Goal: Task Accomplishment & Management: Manage account settings

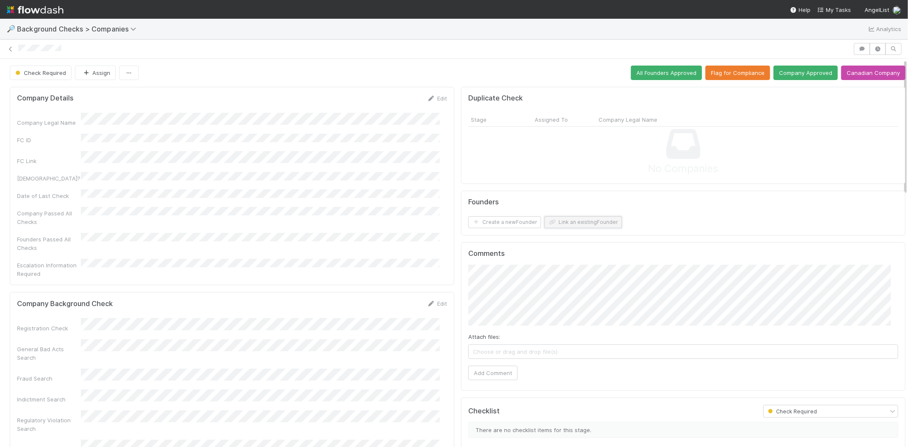
click at [580, 223] on button "Link an existing Founder" at bounding box center [582, 222] width 77 height 12
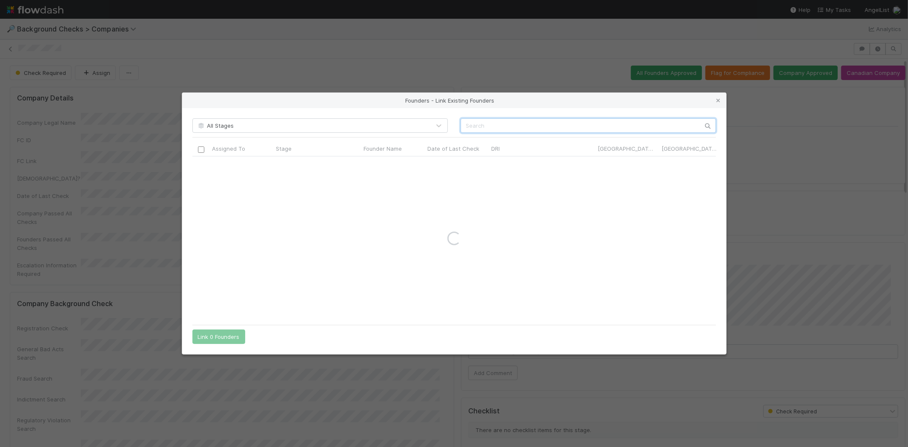
click at [576, 123] on input "text" at bounding box center [588, 125] width 255 height 14
paste input "Benedict Brady"
type input "Benedict Brady"
click at [717, 99] on icon at bounding box center [718, 101] width 9 height 6
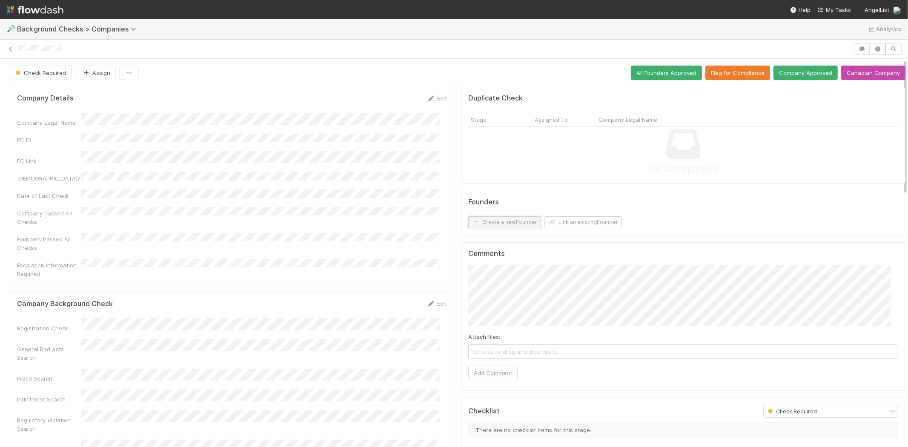
click at [514, 223] on button "Create a new Founder" at bounding box center [504, 222] width 73 height 12
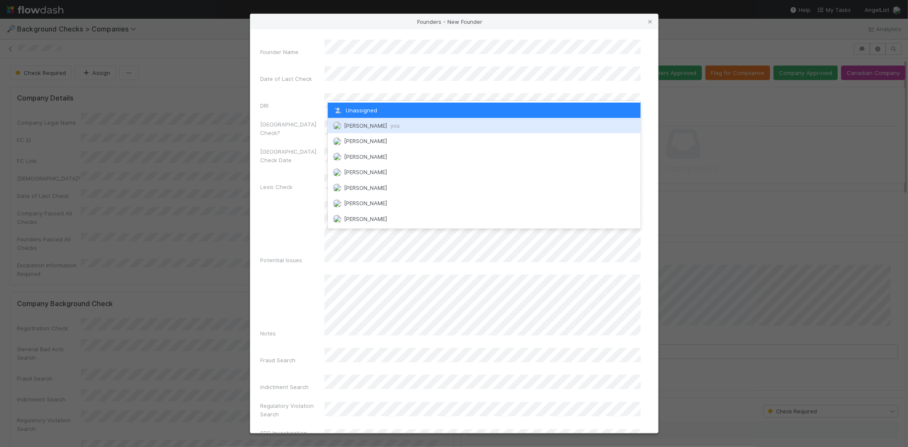
click at [370, 124] on span "Michael Capilitan you" at bounding box center [372, 125] width 56 height 7
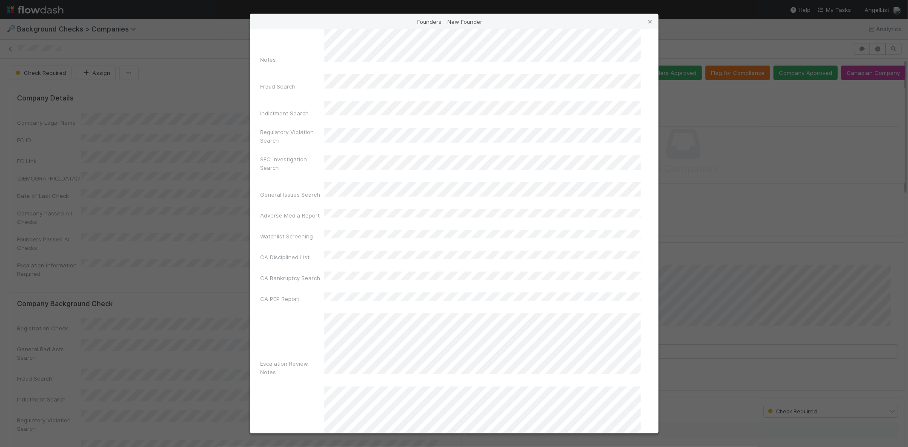
scroll to position [285, 0]
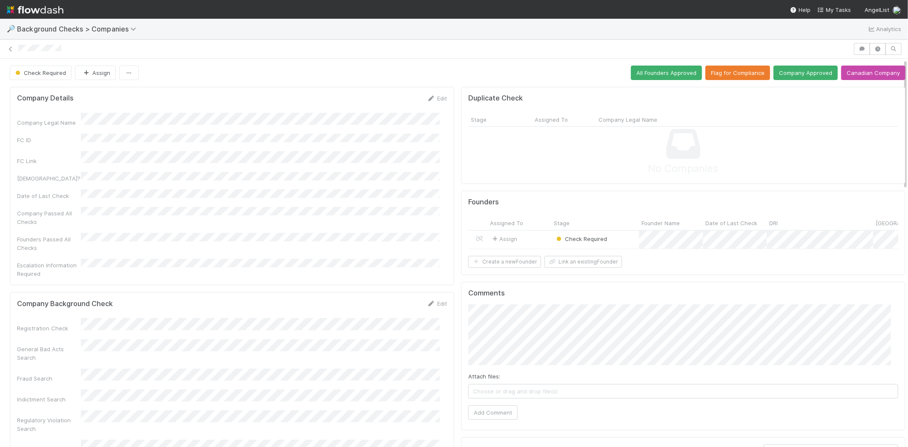
click at [522, 235] on div "Assign" at bounding box center [519, 240] width 64 height 18
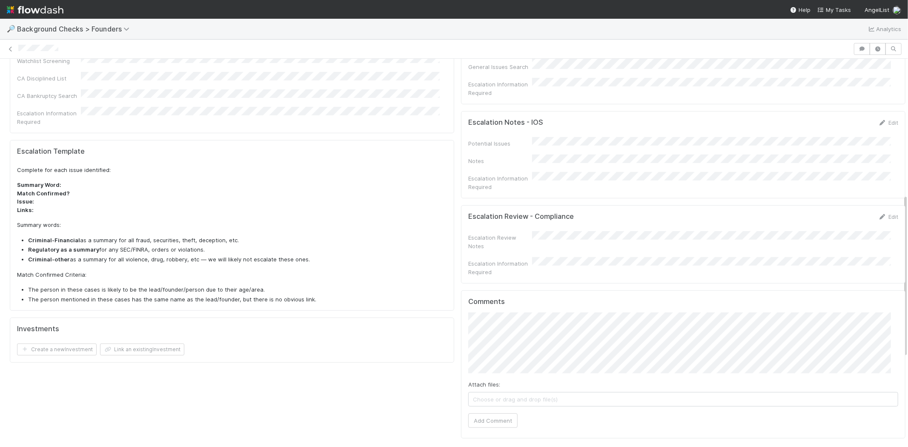
scroll to position [331, 0]
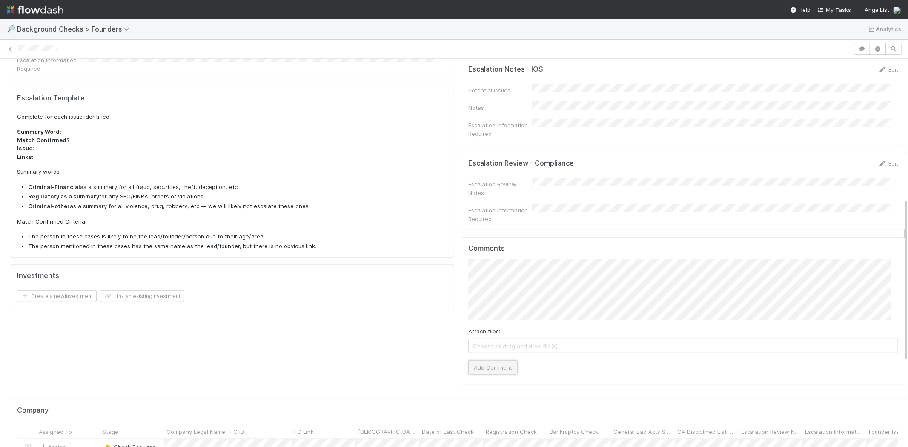
click at [498, 360] on button "Add Comment" at bounding box center [492, 367] width 49 height 14
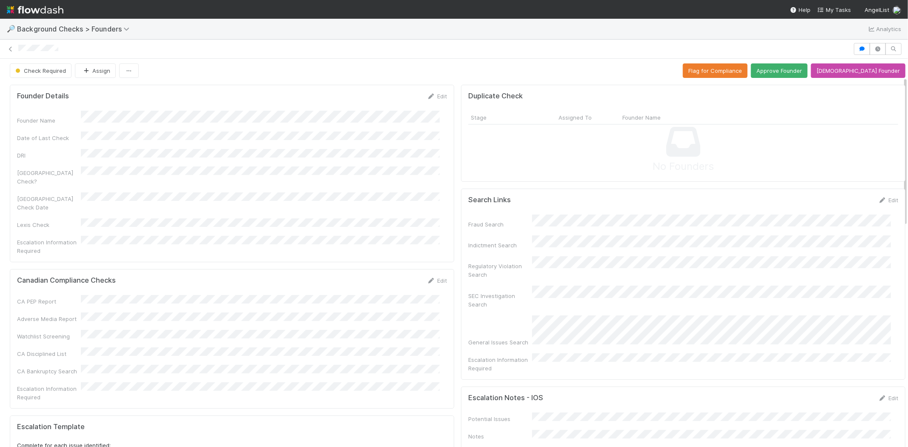
scroll to position [0, 0]
click at [795, 69] on button "Approve Founder" at bounding box center [779, 73] width 57 height 14
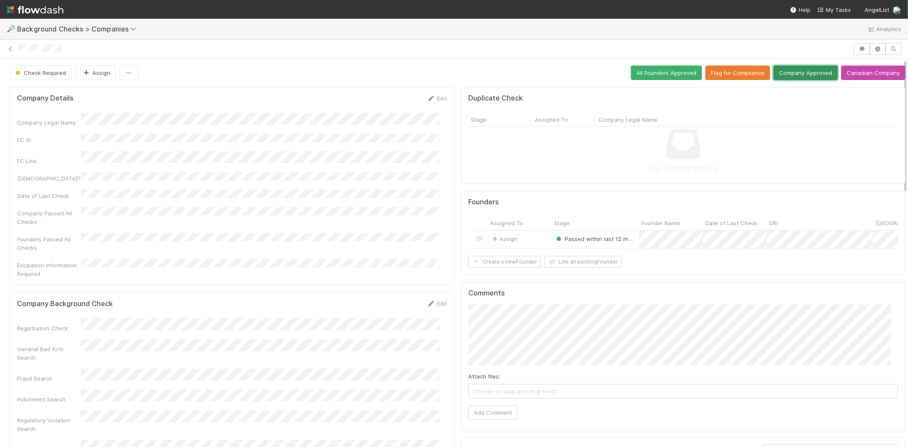
click at [784, 71] on button "Company Approved" at bounding box center [805, 73] width 64 height 14
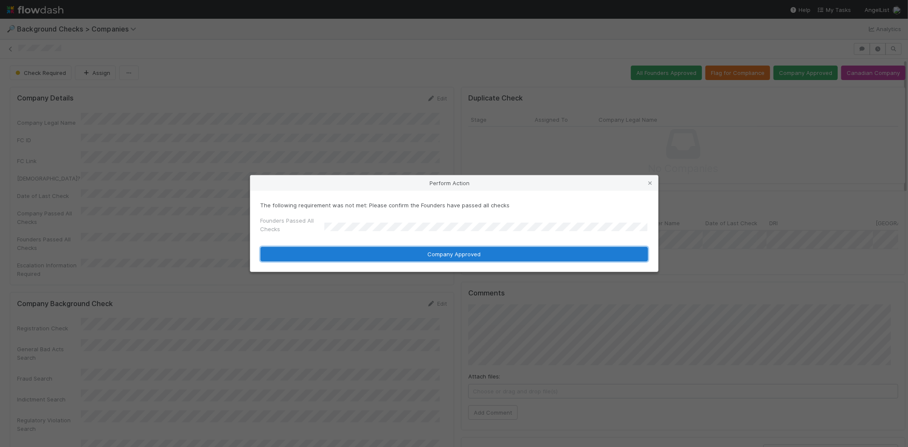
click at [443, 258] on button "Company Approved" at bounding box center [453, 254] width 387 height 14
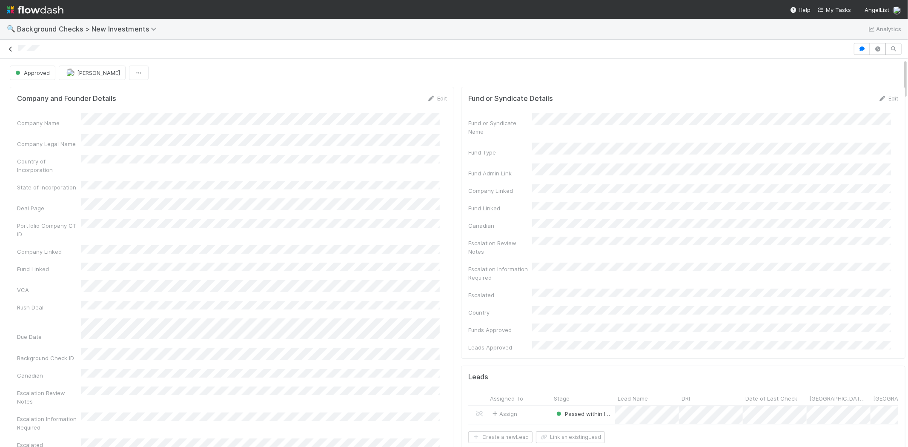
drag, startPoint x: 42, startPoint y: 47, endPoint x: 13, endPoint y: 45, distance: 28.6
click at [13, 45] on div at bounding box center [454, 49] width 908 height 12
click at [332, 75] on div "Approved Michael Capilitan" at bounding box center [458, 73] width 896 height 14
click at [838, 9] on span "My Tasks" at bounding box center [834, 9] width 34 height 7
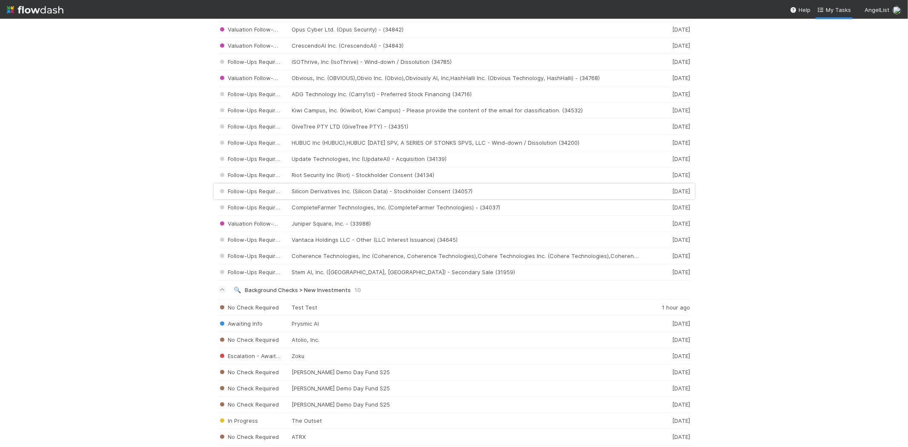
scroll to position [1216, 0]
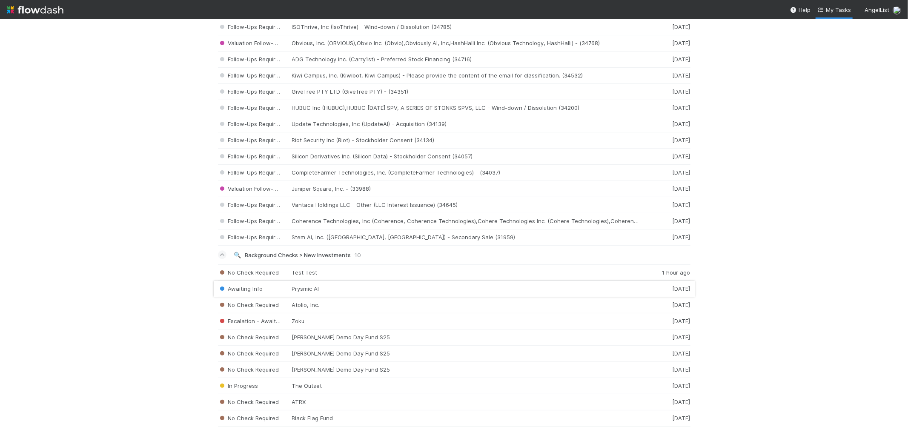
click at [326, 289] on div "Awaiting Info Prysmic AI 4 days ago" at bounding box center [454, 289] width 472 height 16
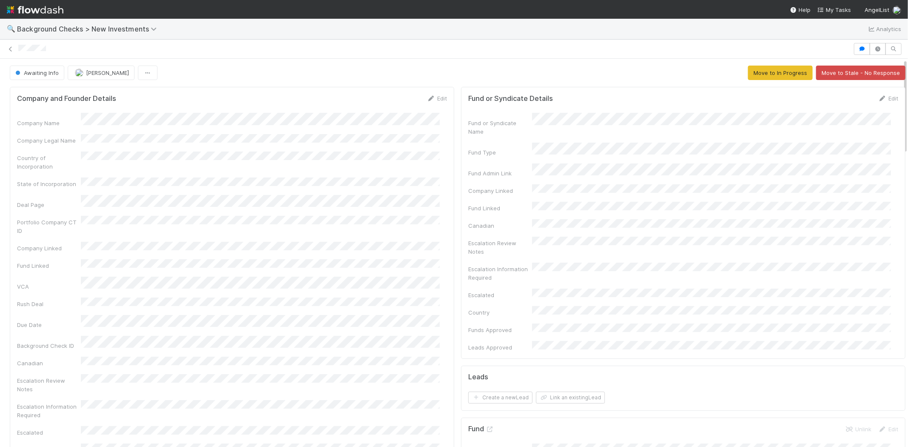
drag, startPoint x: 51, startPoint y: 46, endPoint x: 17, endPoint y: 48, distance: 34.1
click at [17, 48] on div at bounding box center [454, 49] width 908 height 12
click at [433, 97] on link "Edit" at bounding box center [437, 98] width 20 height 7
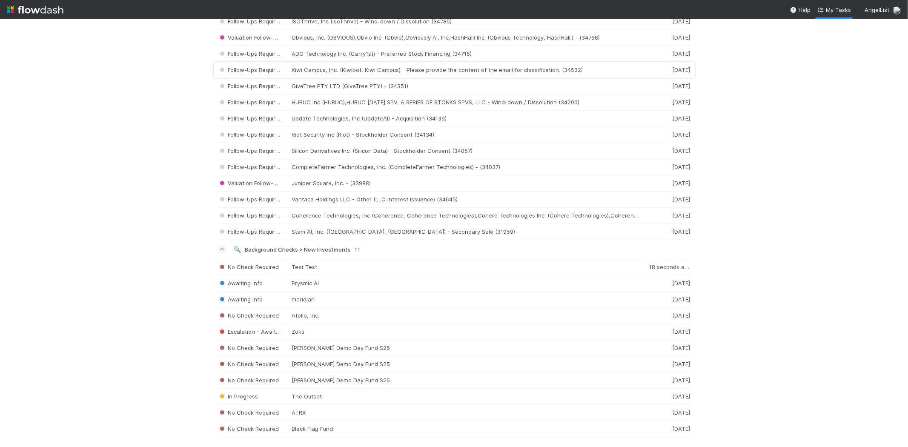
scroll to position [1233, 0]
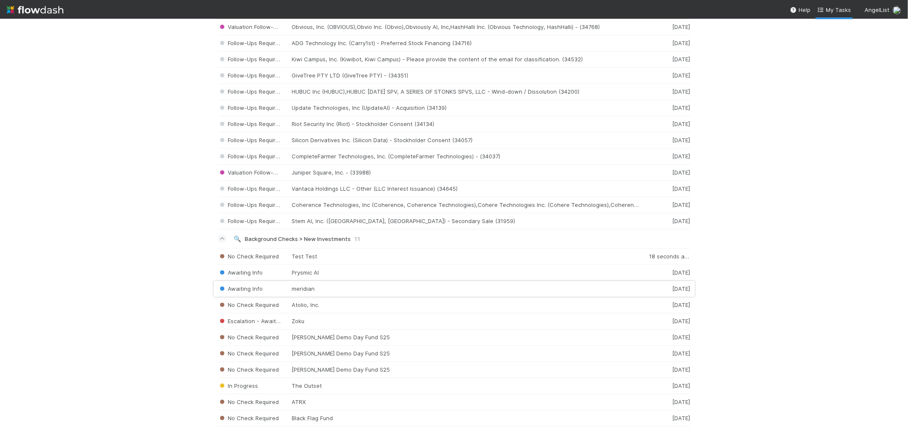
click at [349, 289] on div "Awaiting Info meridian 1 week ago" at bounding box center [454, 289] width 472 height 16
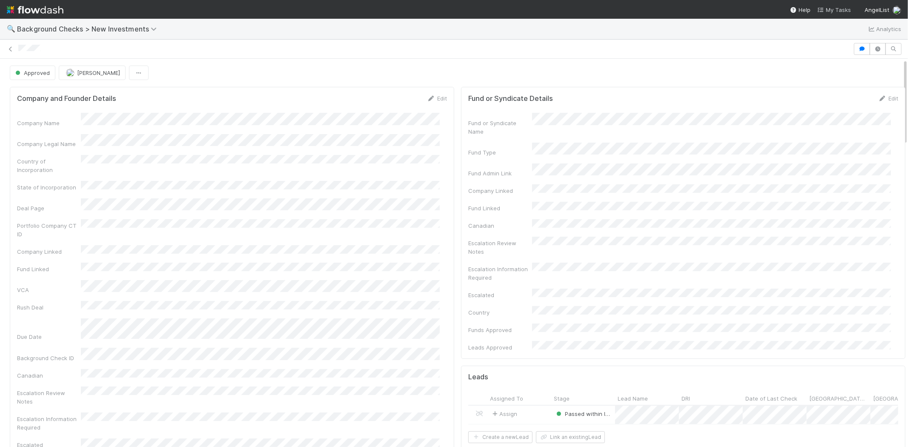
click at [837, 9] on span "My Tasks" at bounding box center [834, 9] width 34 height 7
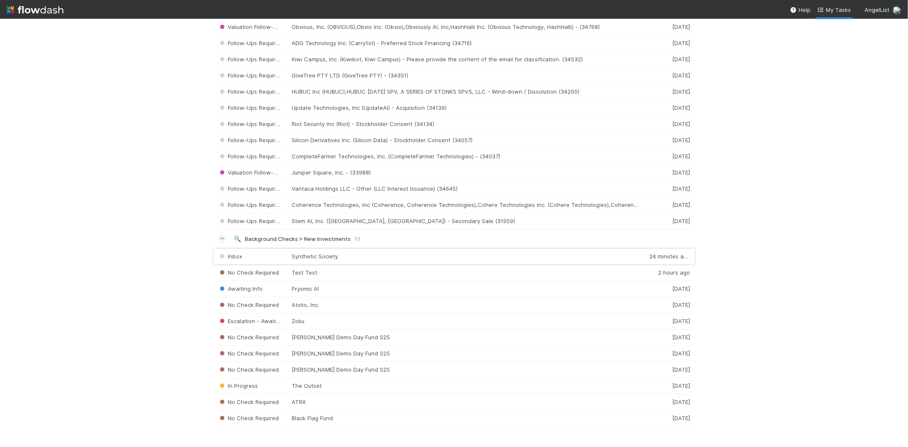
scroll to position [1233, 0]
click at [839, 6] on span "My Tasks" at bounding box center [834, 9] width 34 height 7
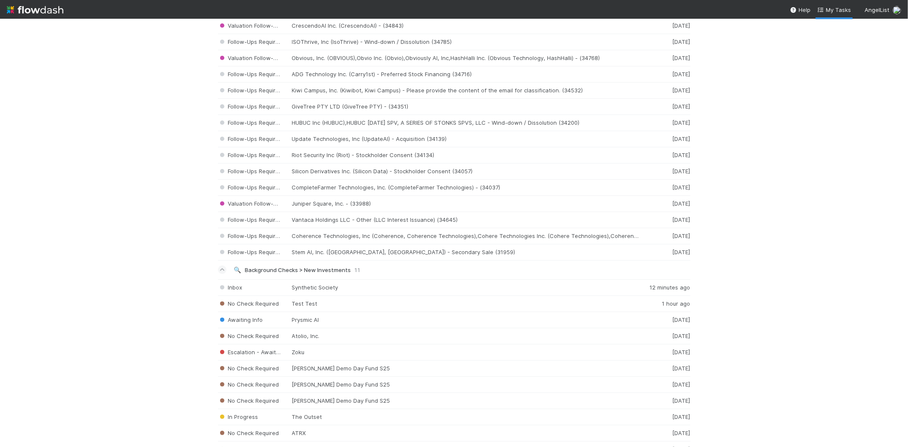
scroll to position [1233, 0]
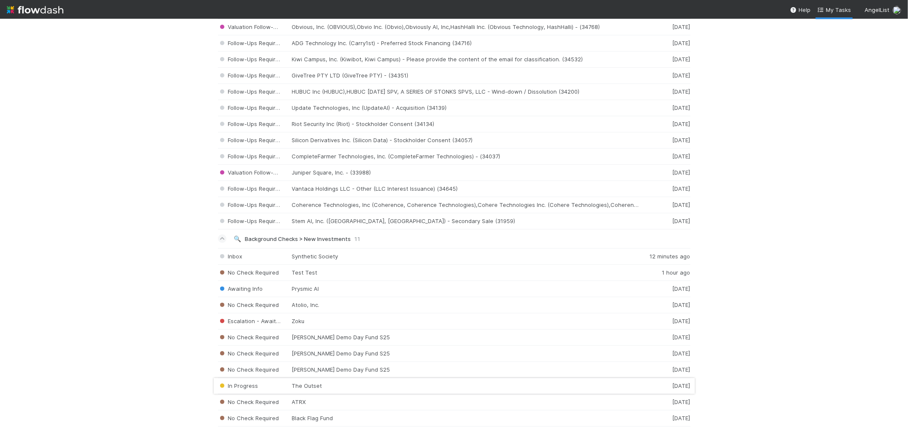
click at [305, 386] on div "In Progress The Outset [DATE]" at bounding box center [454, 386] width 472 height 16
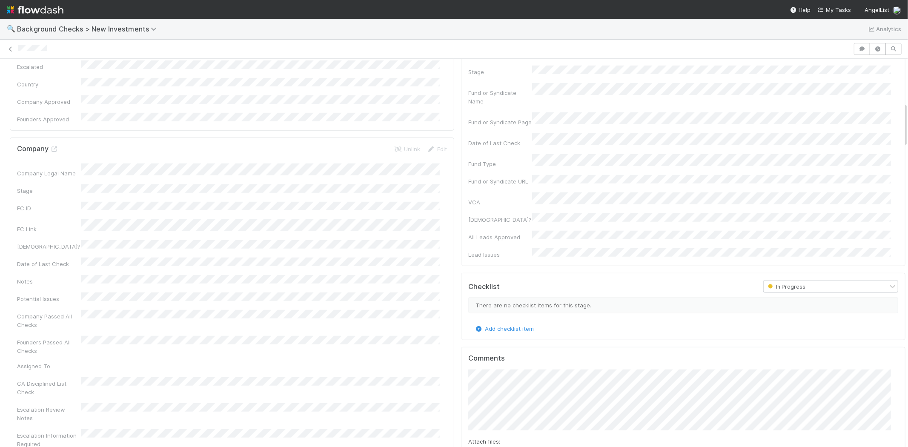
scroll to position [331, 0]
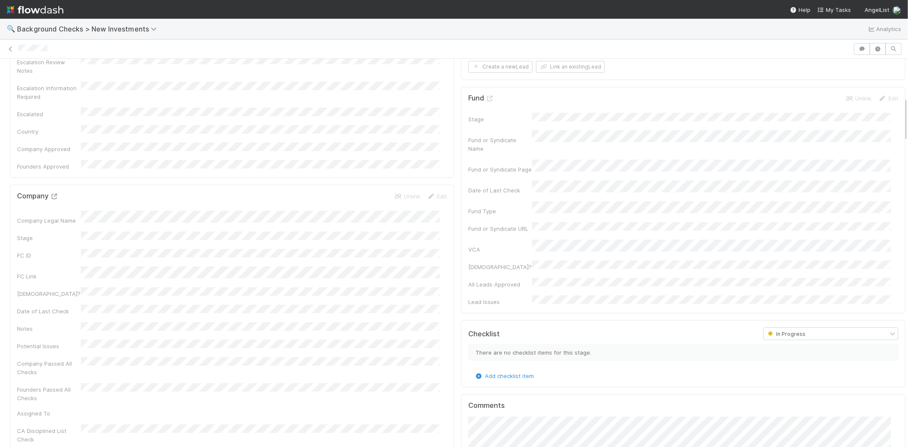
click at [53, 194] on icon at bounding box center [54, 197] width 9 height 6
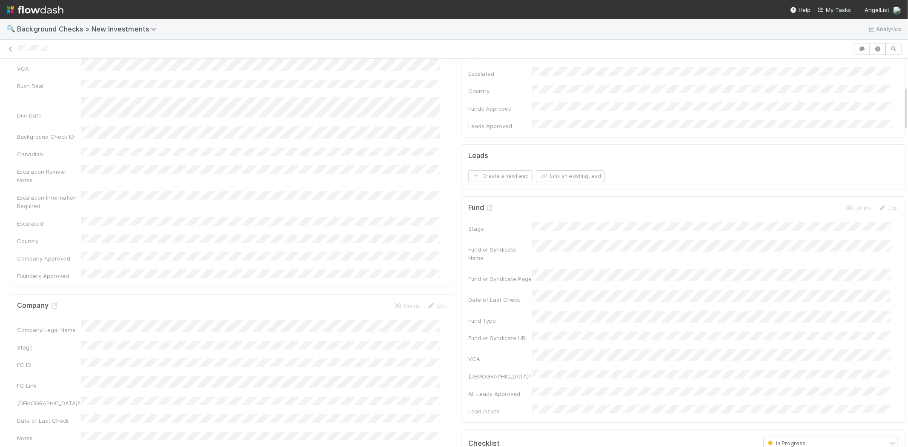
scroll to position [236, 0]
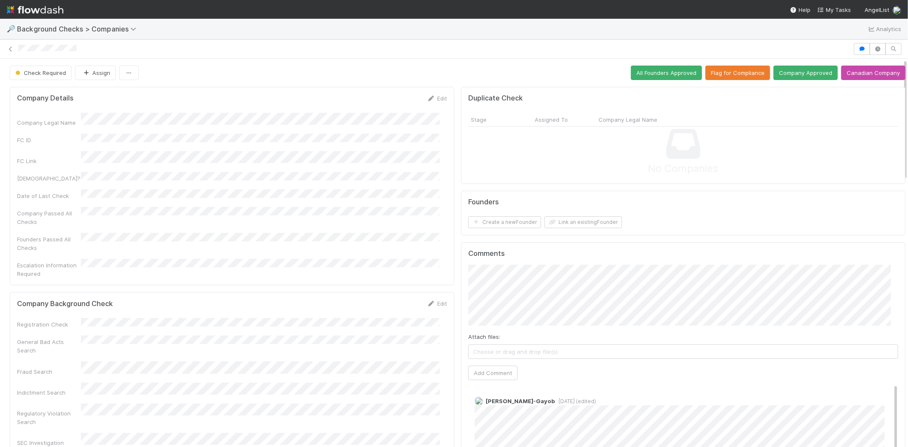
drag, startPoint x: 267, startPoint y: 427, endPoint x: 307, endPoint y: 312, distance: 122.1
click at [307, 318] on div "Registration Check General Bad Acts Search Fraud Search Indictment Search Regul…" at bounding box center [232, 431] width 430 height 227
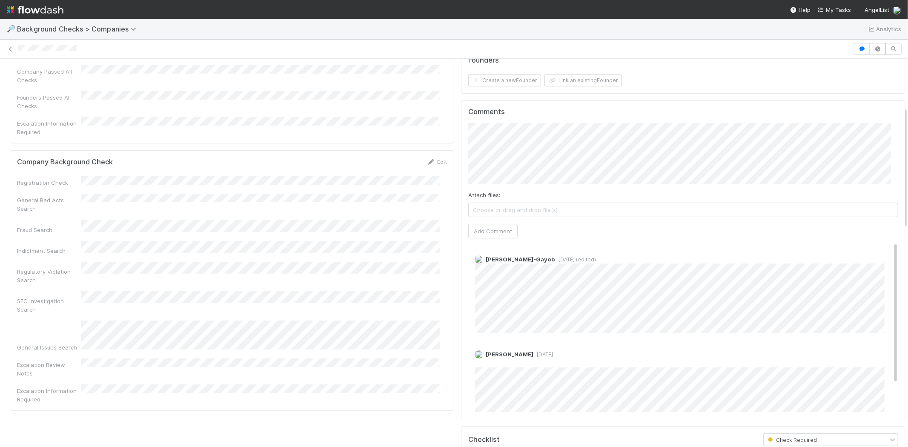
scroll to position [189, 0]
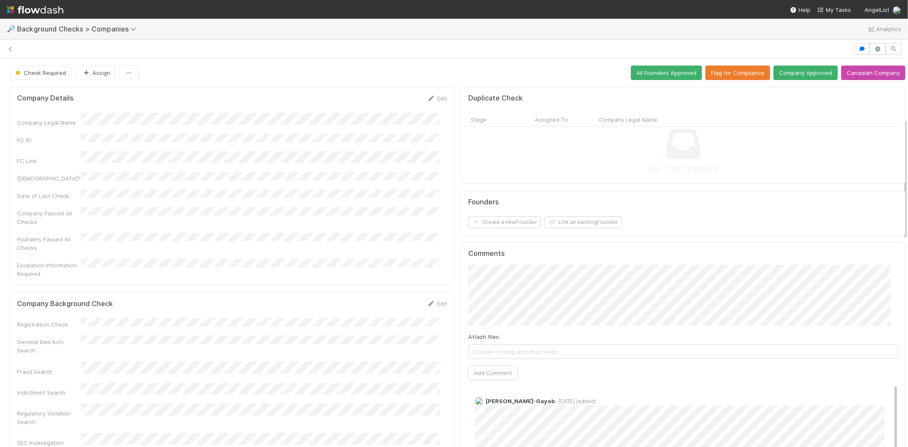
scroll to position [189, 0]
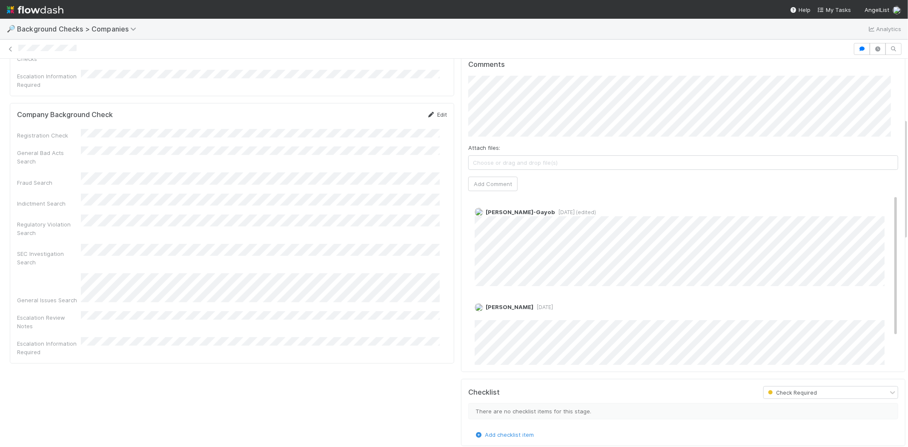
click at [427, 112] on icon at bounding box center [431, 115] width 9 height 6
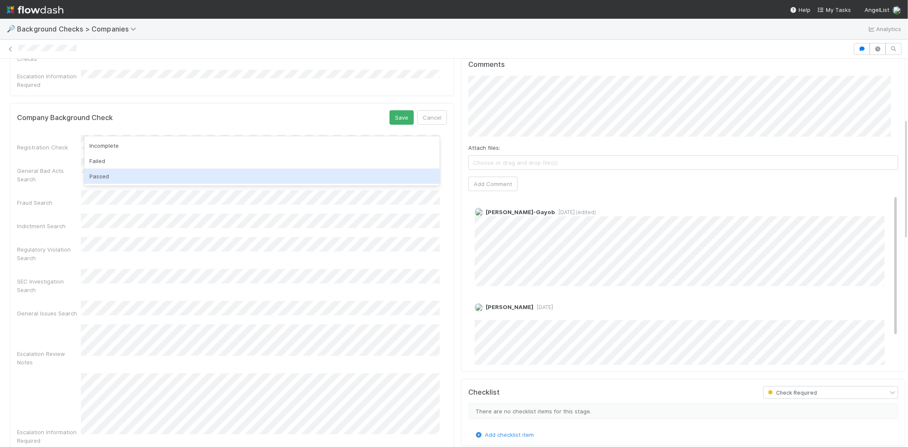
click at [148, 176] on div "Passed" at bounding box center [261, 176] width 355 height 15
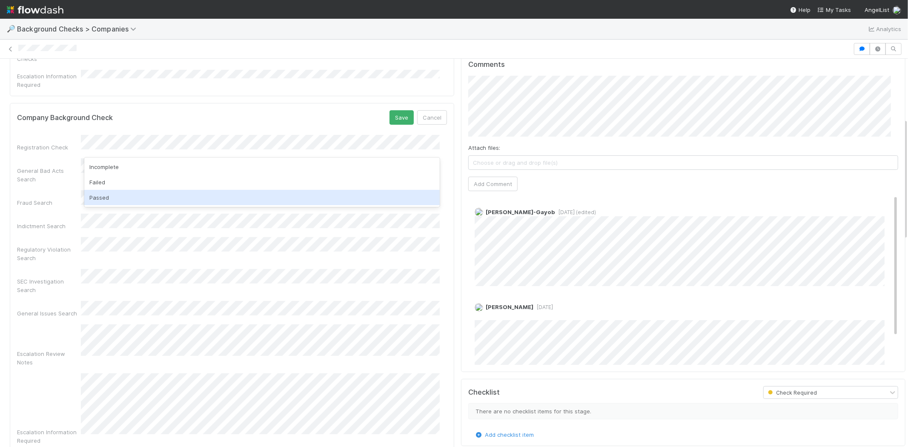
click at [146, 195] on div "Passed" at bounding box center [261, 197] width 355 height 15
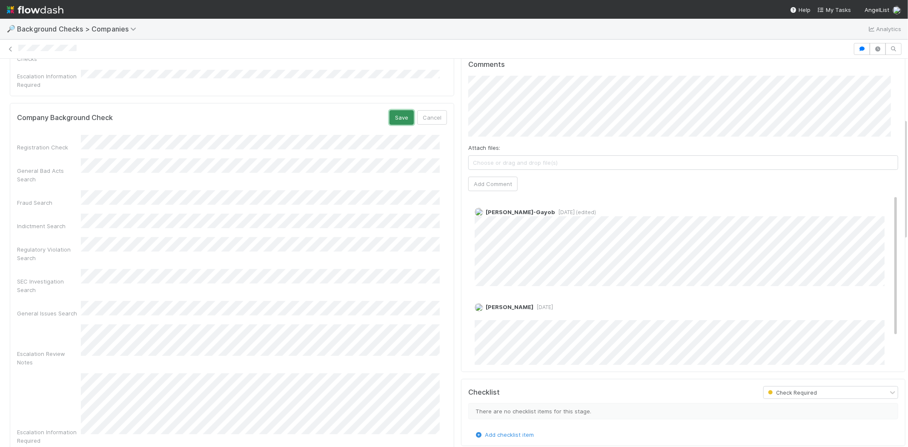
click at [398, 110] on button "Save" at bounding box center [401, 117] width 24 height 14
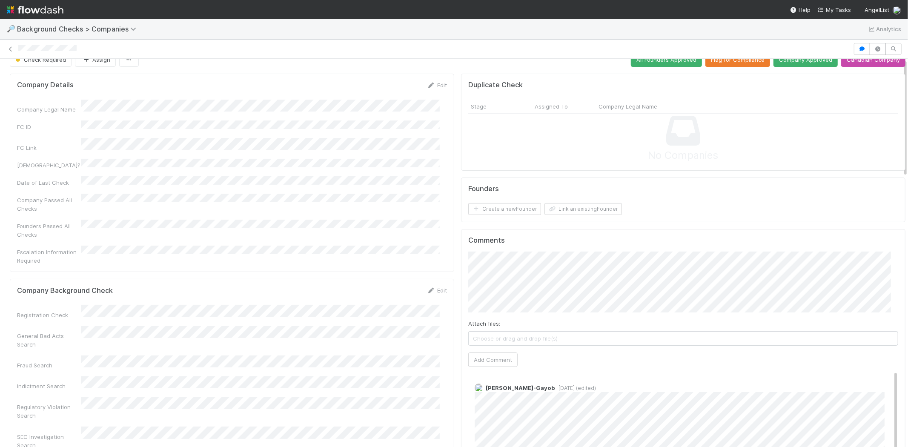
scroll to position [0, 0]
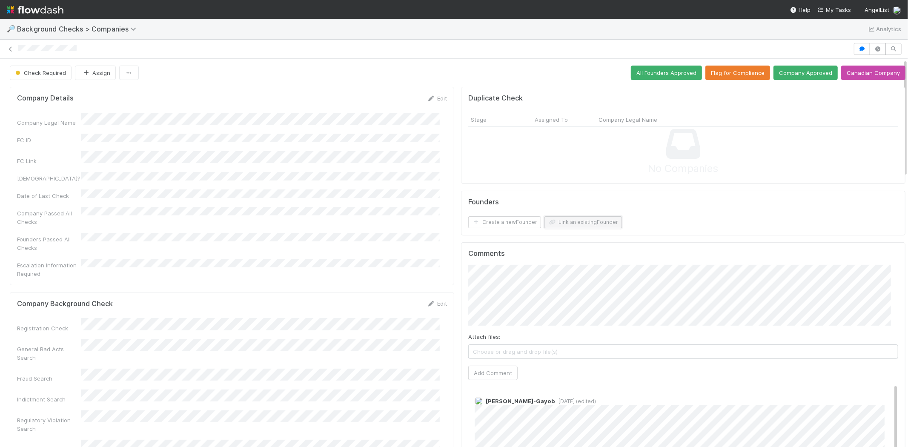
click at [592, 222] on button "Link an existing Founder" at bounding box center [582, 222] width 77 height 12
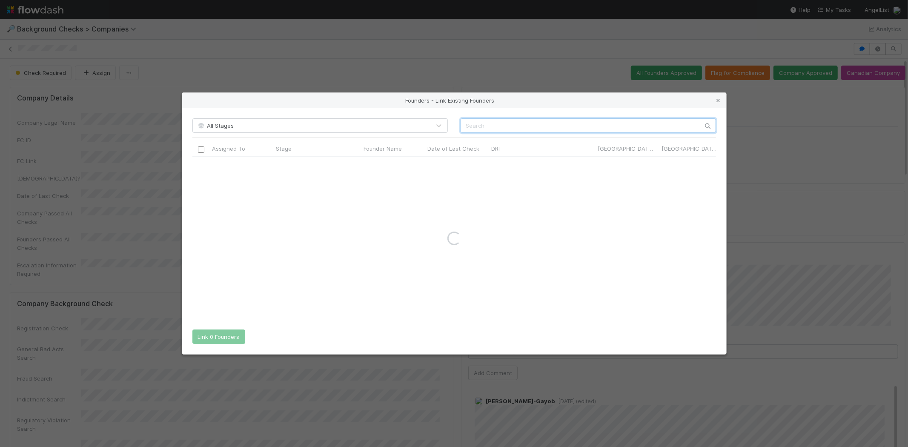
click at [562, 128] on input "text" at bounding box center [588, 125] width 255 height 14
paste input "Scarlett Johansson"
type input "Scarlett Johansson"
click at [718, 100] on icon at bounding box center [718, 101] width 9 height 6
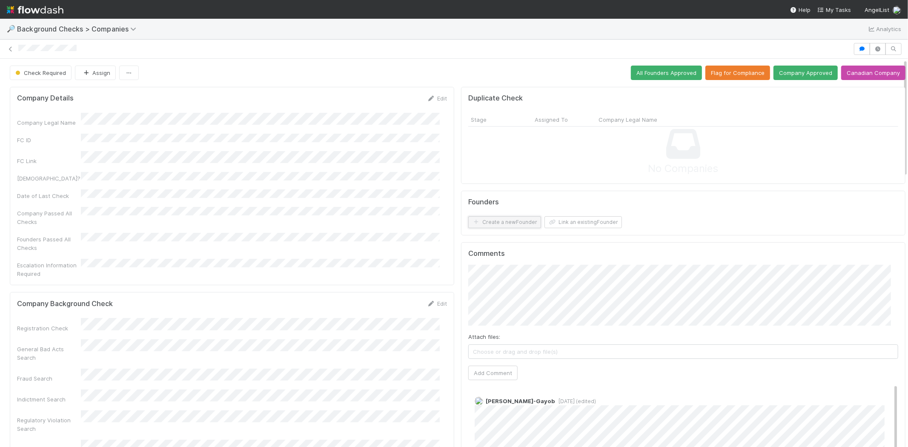
click at [505, 222] on button "Create a new Founder" at bounding box center [504, 222] width 73 height 12
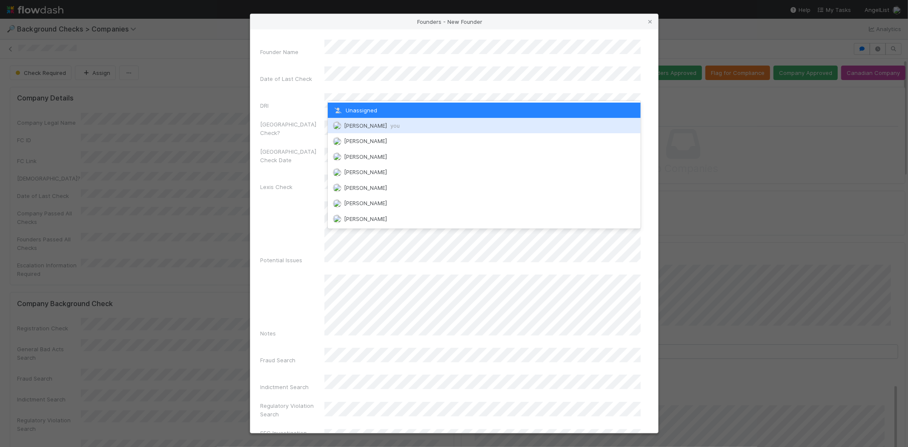
click at [394, 125] on span "you" at bounding box center [394, 125] width 9 height 7
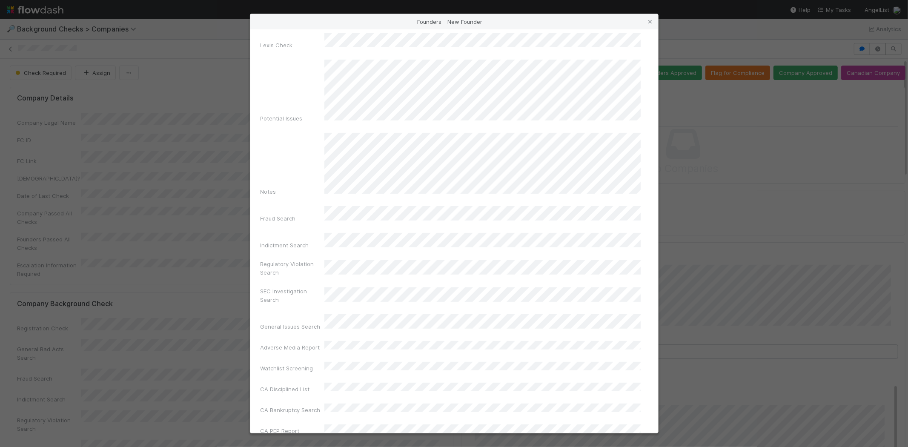
scroll to position [283, 0]
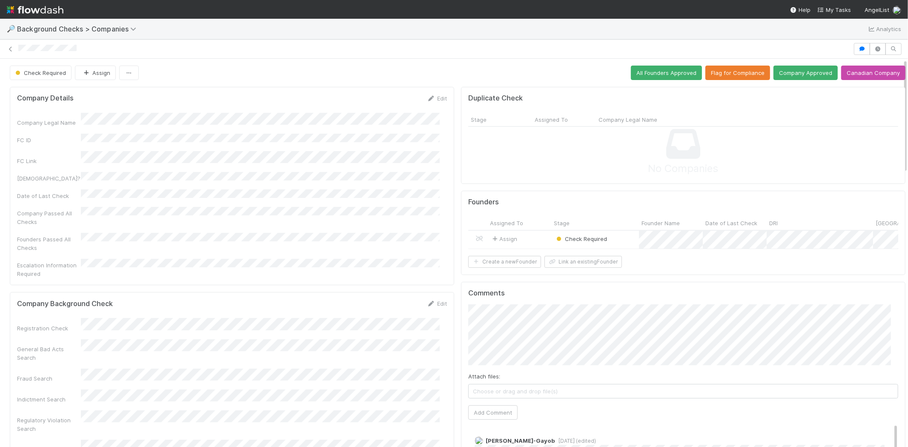
click at [609, 236] on div "Check Required" at bounding box center [595, 240] width 88 height 18
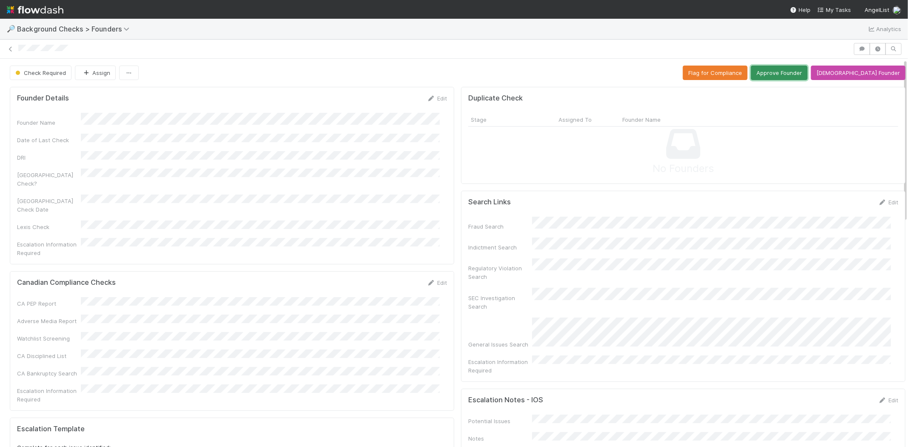
click at [802, 74] on button "Approve Founder" at bounding box center [779, 73] width 57 height 14
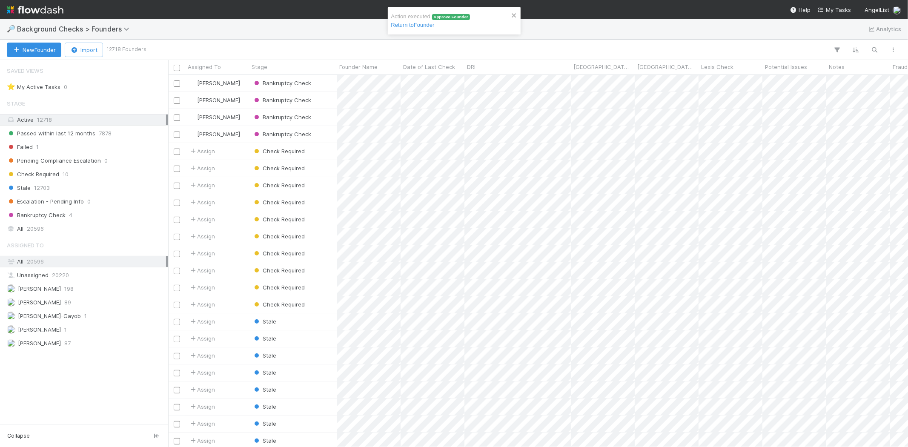
scroll to position [365, 732]
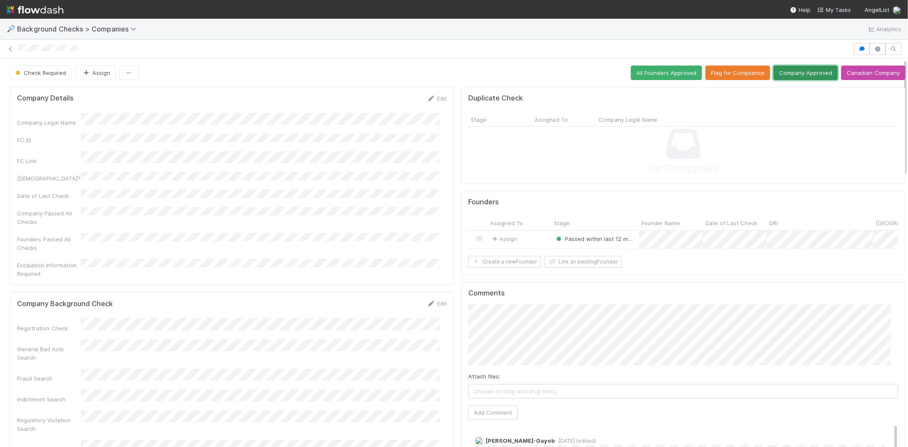
click at [788, 73] on button "Company Approved" at bounding box center [805, 73] width 64 height 14
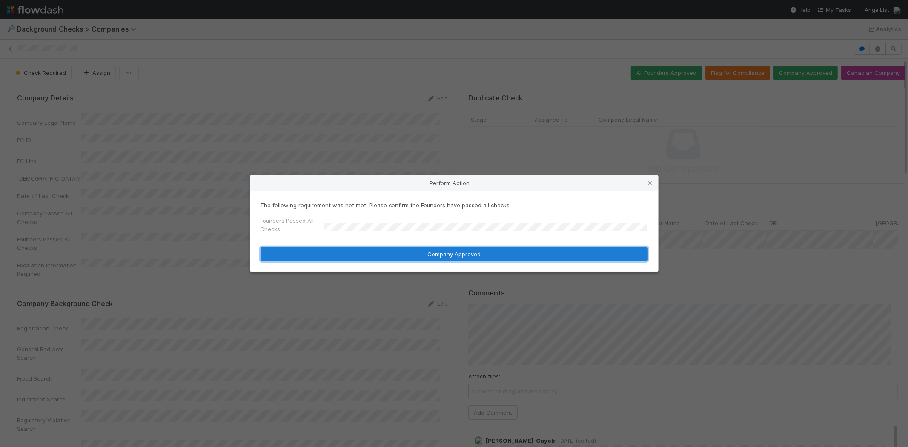
click at [433, 259] on button "Company Approved" at bounding box center [453, 254] width 387 height 14
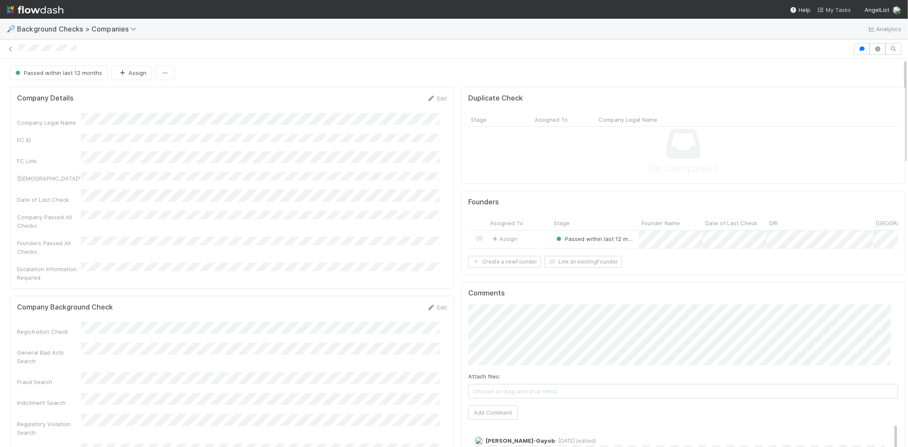
click at [837, 8] on span "My Tasks" at bounding box center [834, 9] width 34 height 7
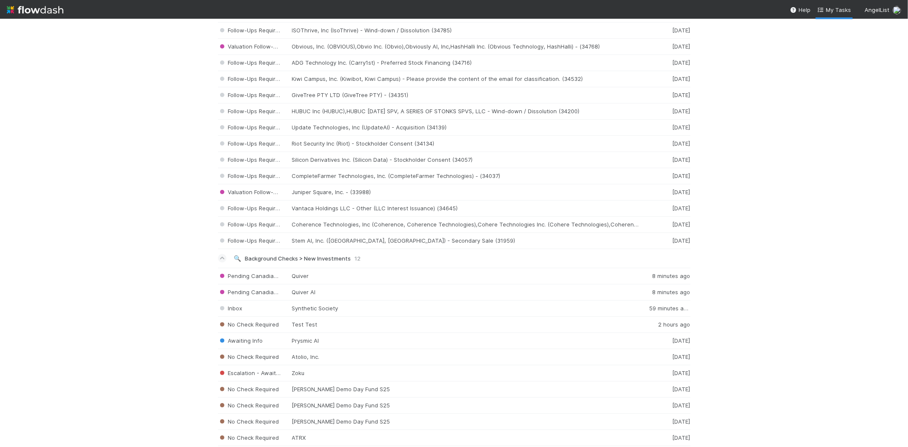
scroll to position [1249, 0]
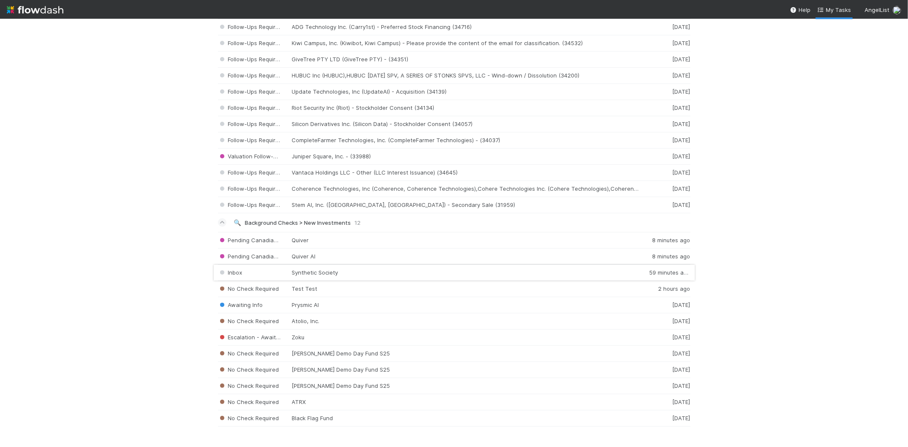
click at [345, 276] on div "Inbox Synthetic Society 59 minutes ago" at bounding box center [454, 273] width 472 height 16
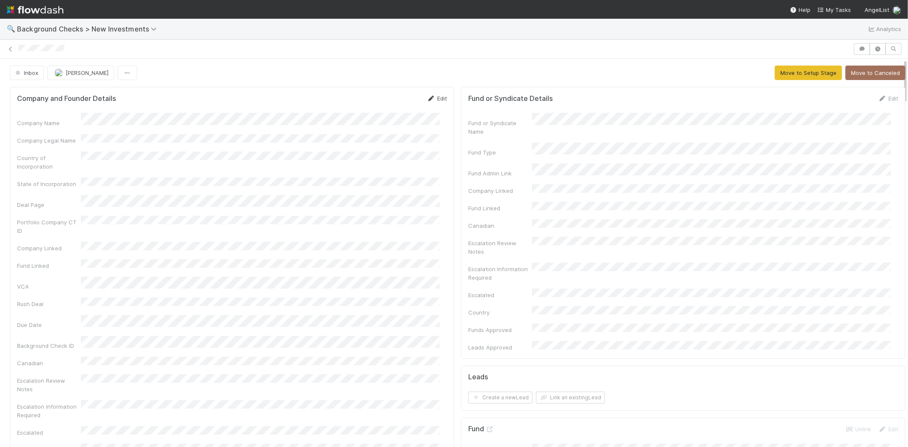
click at [434, 97] on link "Edit" at bounding box center [437, 98] width 20 height 7
click at [390, 103] on button "Save" at bounding box center [401, 101] width 24 height 14
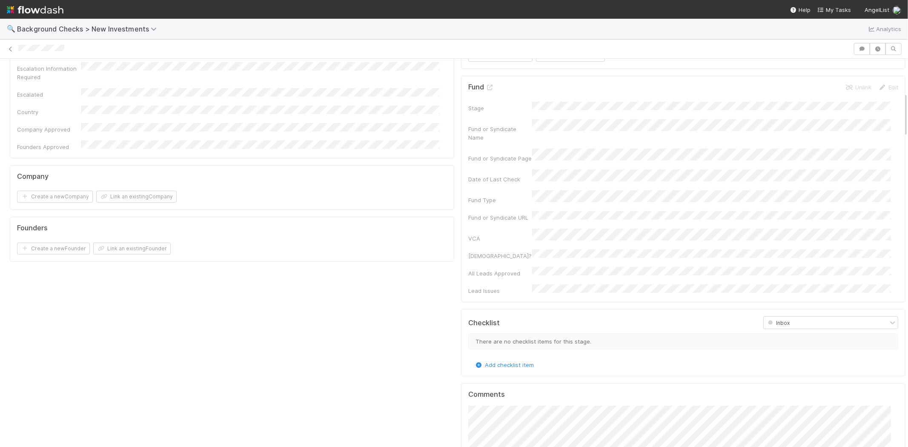
scroll to position [283, 0]
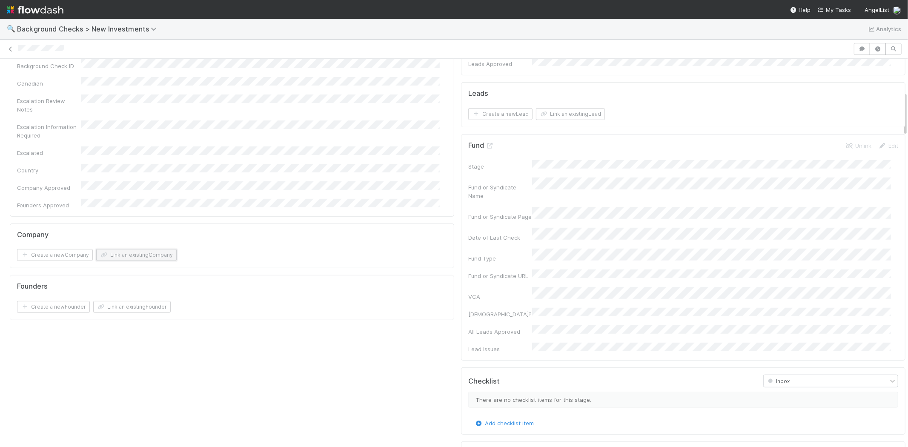
click at [141, 249] on button "Link an existing Company" at bounding box center [136, 255] width 80 height 12
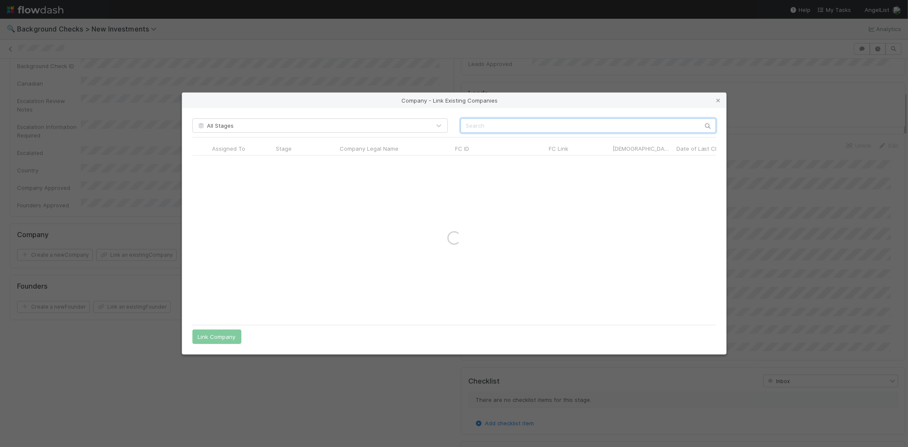
click at [532, 123] on input "text" at bounding box center [588, 125] width 255 height 14
paste input "Lizzie AI Inc."
type input "Lizzie"
click at [718, 101] on icon at bounding box center [718, 101] width 9 height 6
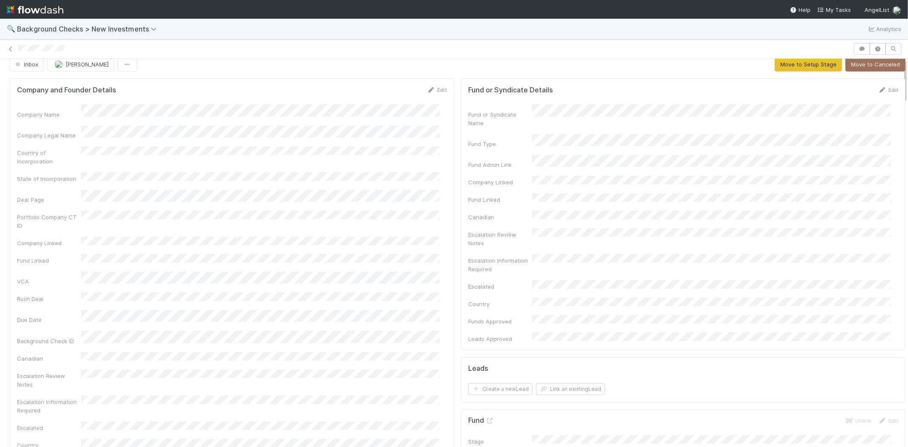
scroll to position [0, 0]
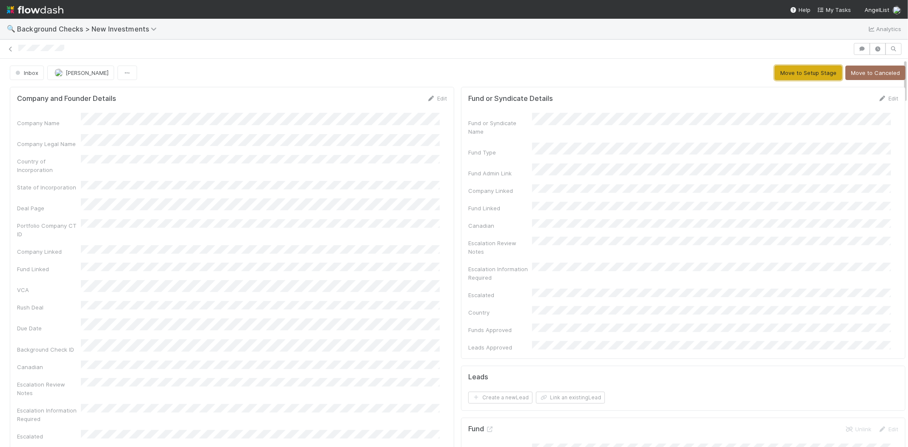
click at [779, 77] on button "Move to Setup Stage" at bounding box center [808, 73] width 67 height 14
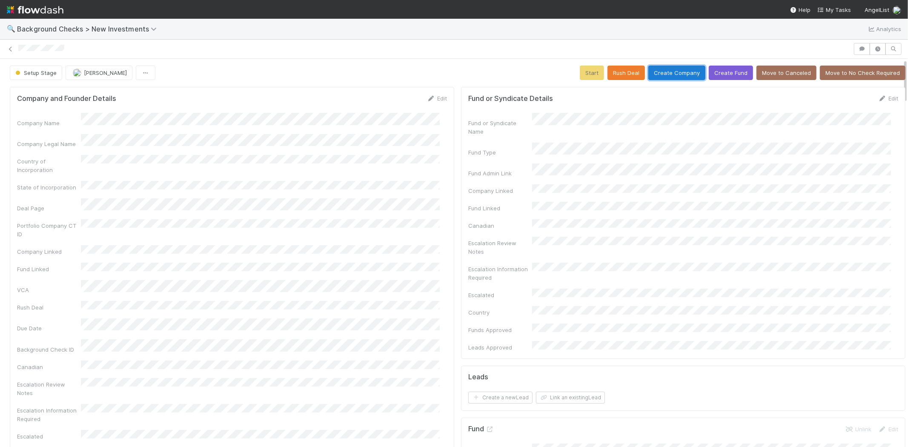
click at [652, 76] on button "Create Company" at bounding box center [676, 73] width 57 height 14
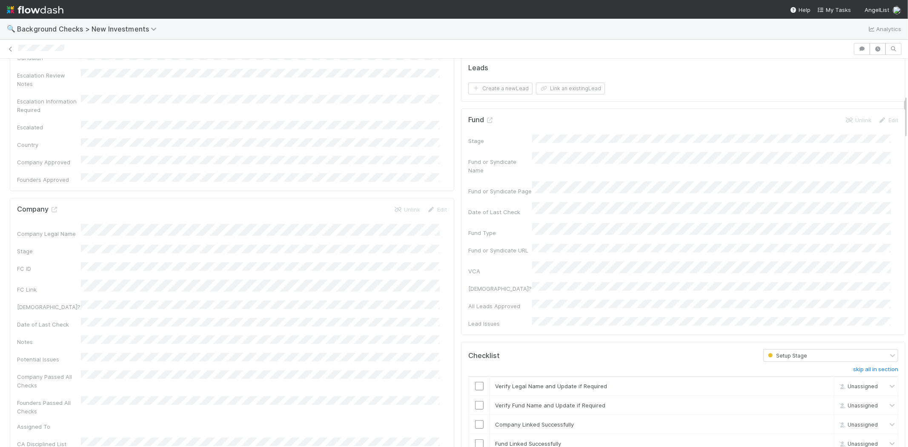
scroll to position [331, 0]
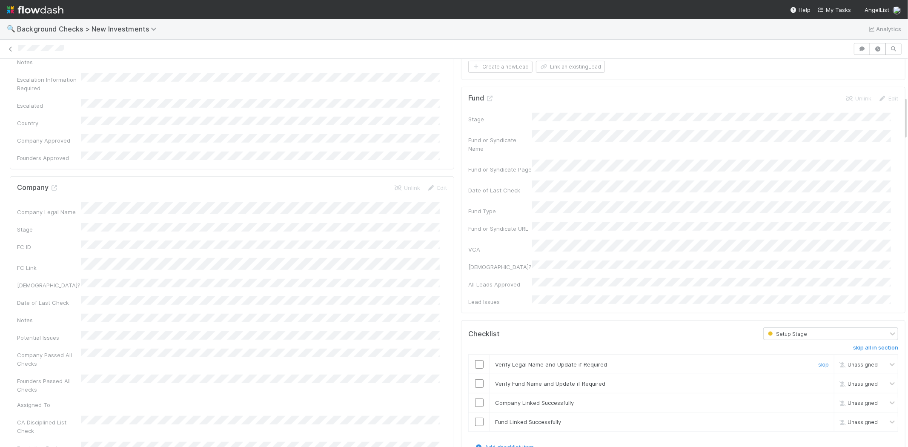
drag, startPoint x: 474, startPoint y: 311, endPoint x: 474, endPoint y: 325, distance: 14.5
click at [475, 360] on input "checkbox" at bounding box center [479, 364] width 9 height 9
drag, startPoint x: 474, startPoint y: 329, endPoint x: 474, endPoint y: 340, distance: 11.9
click at [475, 379] on input "checkbox" at bounding box center [479, 383] width 9 height 9
click at [475, 398] on input "checkbox" at bounding box center [479, 402] width 9 height 9
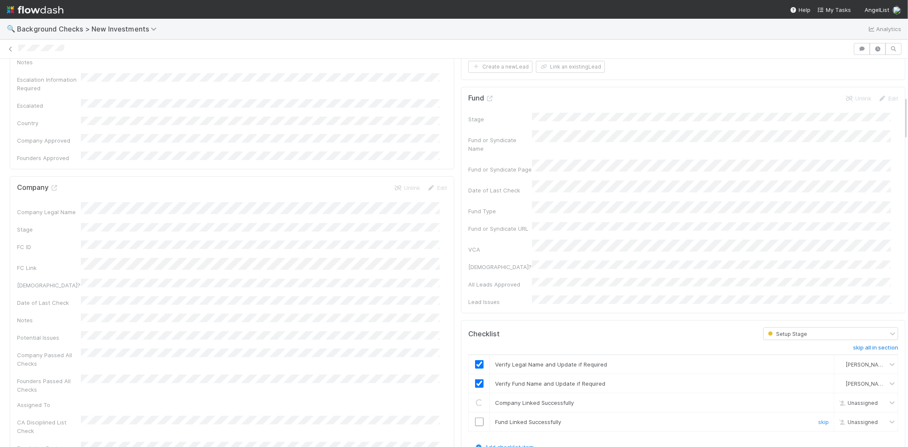
click at [475, 418] on input "checkbox" at bounding box center [479, 422] width 9 height 9
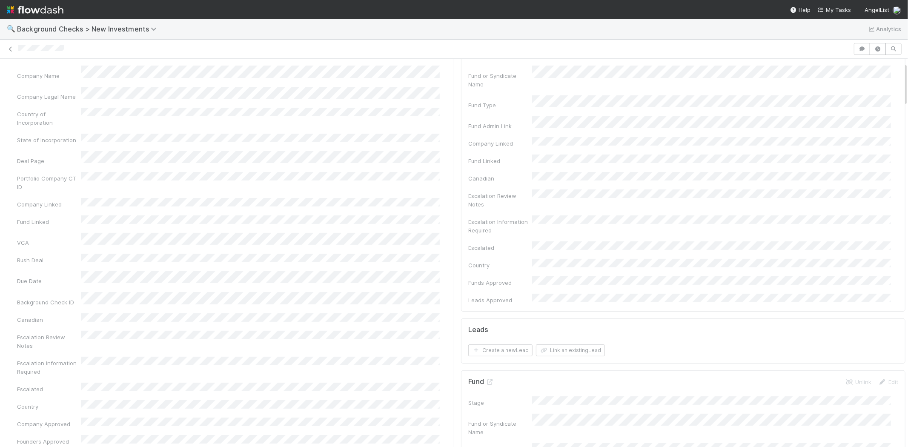
scroll to position [0, 0]
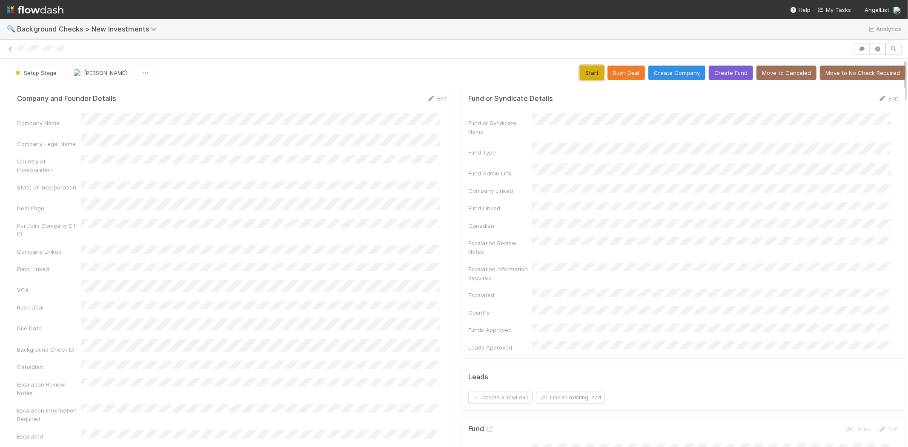
click at [580, 71] on button "Start" at bounding box center [592, 73] width 24 height 14
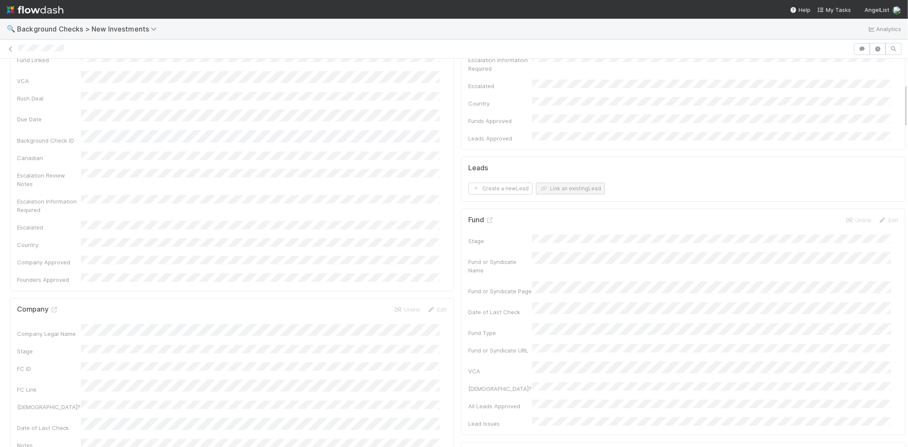
scroll to position [192, 0]
click at [558, 199] on button "Link an existing Lead" at bounding box center [570, 205] width 69 height 12
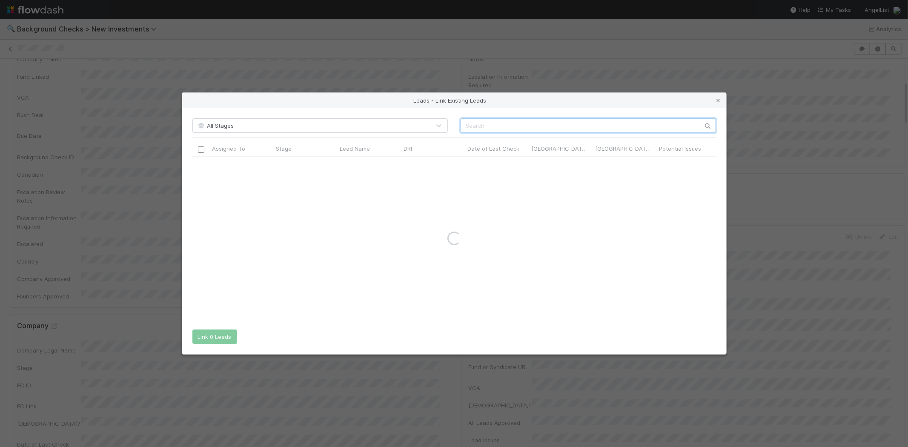
click at [593, 122] on input "text" at bounding box center [588, 125] width 255 height 14
paste input "Jeff Henriod"
type input "Jeff Henriod"
click at [201, 168] on div at bounding box center [201, 164] width 10 height 9
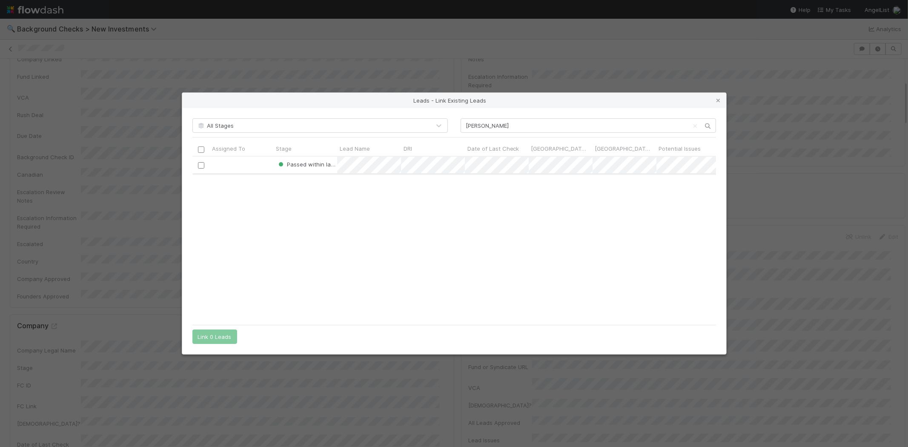
click at [199, 166] on input "checkbox" at bounding box center [200, 165] width 6 height 6
drag, startPoint x: 224, startPoint y: 334, endPoint x: 250, endPoint y: 324, distance: 27.7
click at [224, 334] on button "Link 1 Lead" at bounding box center [212, 336] width 41 height 14
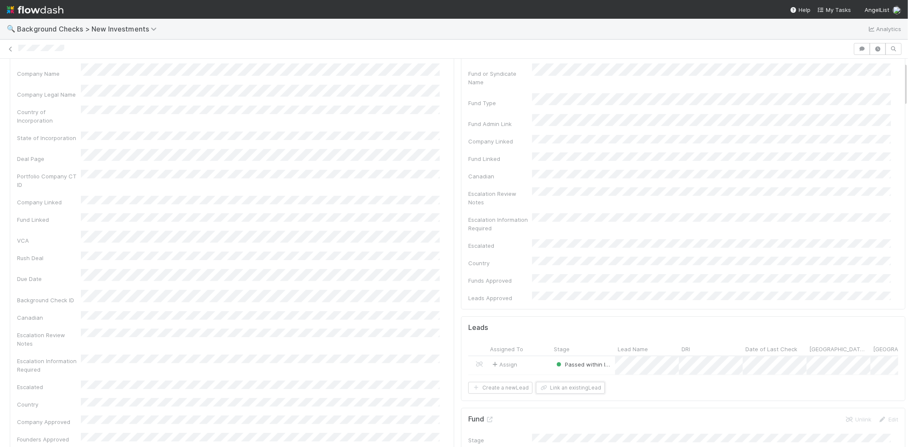
scroll to position [0, 0]
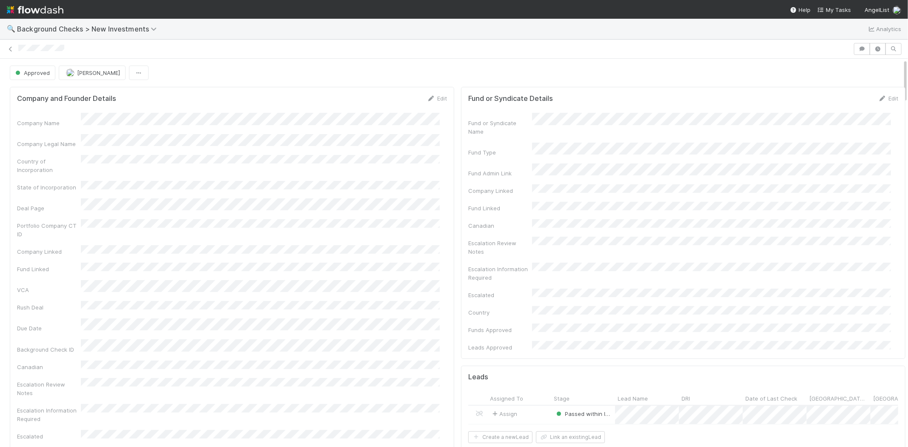
drag, startPoint x: 70, startPoint y: 49, endPoint x: 17, endPoint y: 52, distance: 52.9
click at [17, 52] on div at bounding box center [454, 49] width 908 height 12
click at [835, 7] on span "My Tasks" at bounding box center [834, 9] width 34 height 7
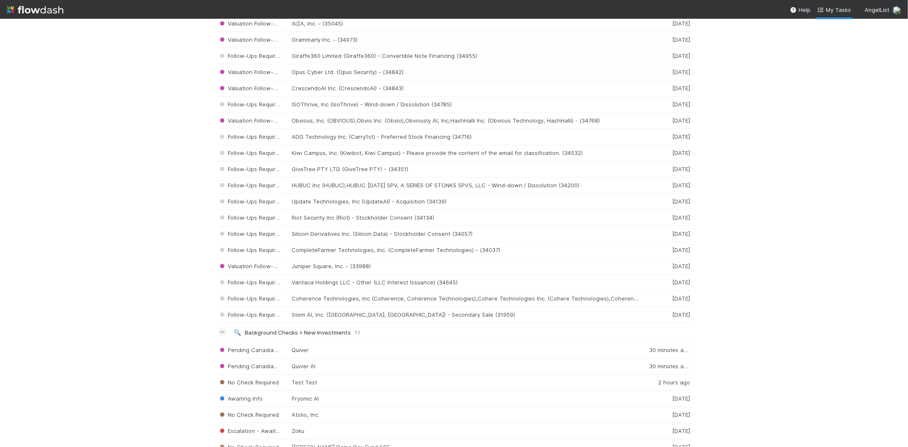
scroll to position [1233, 0]
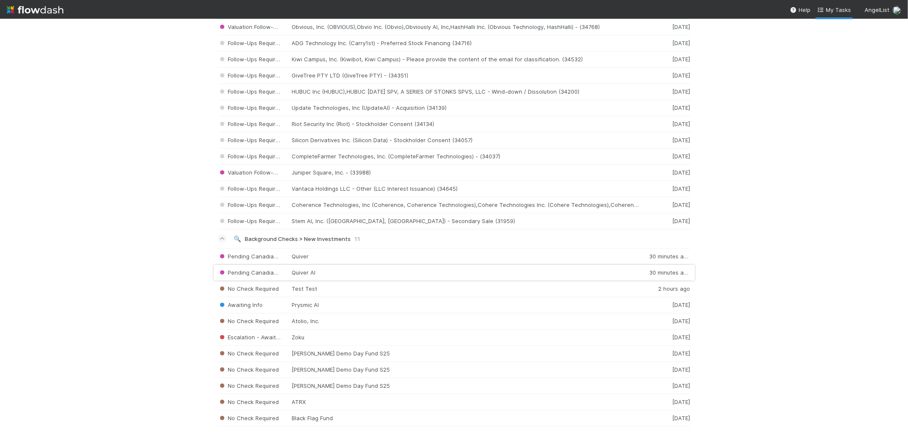
click at [338, 274] on div "Pending Canadian Checks Quiver AI 30 minutes ago" at bounding box center [454, 273] width 472 height 16
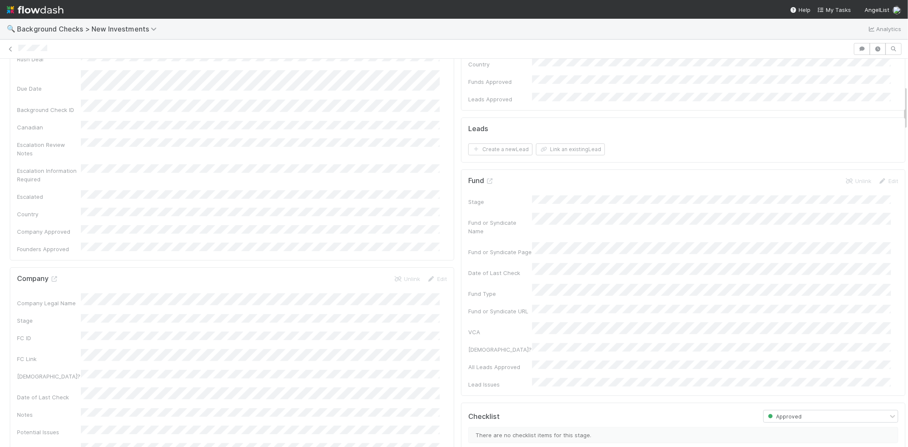
scroll to position [189, 0]
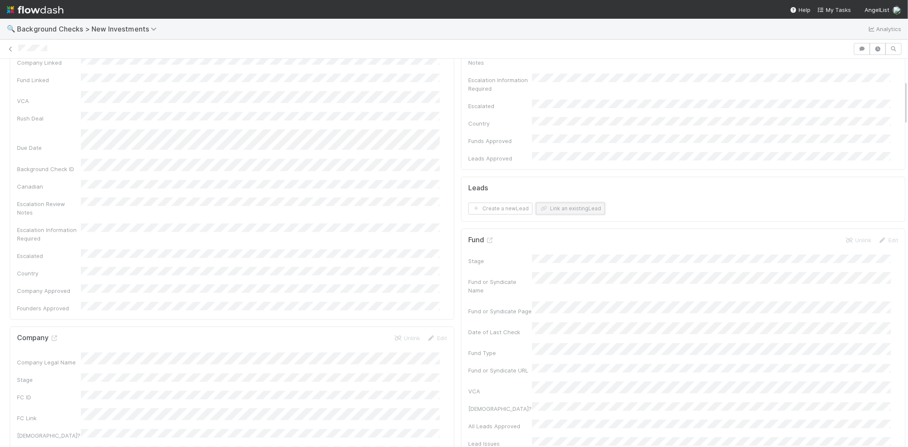
click at [561, 203] on button "Link an existing Lead" at bounding box center [570, 209] width 69 height 12
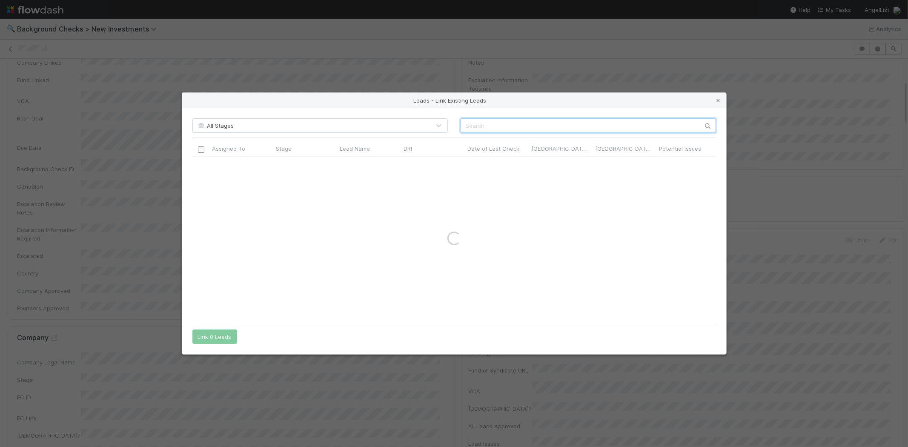
click at [524, 122] on input "text" at bounding box center [588, 125] width 255 height 14
paste input "[PERSON_NAME]"
type input "Mark Longenecker"
click at [202, 167] on input "checkbox" at bounding box center [200, 165] width 6 height 6
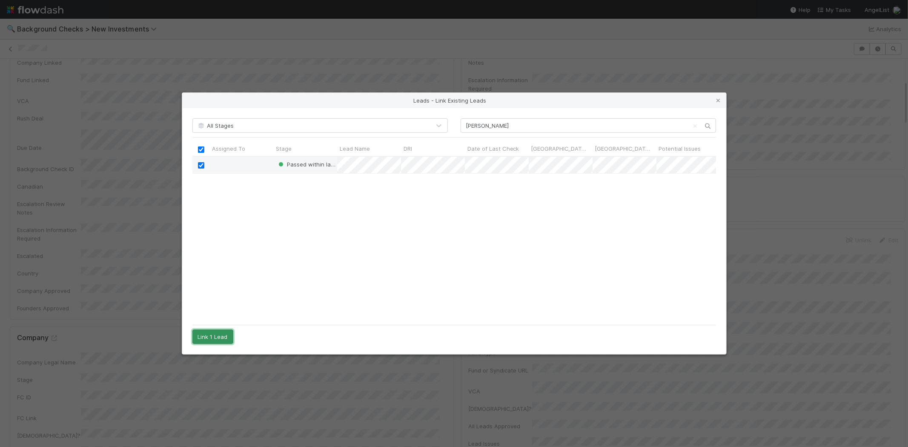
click at [223, 338] on button "Link 1 Lead" at bounding box center [212, 336] width 41 height 14
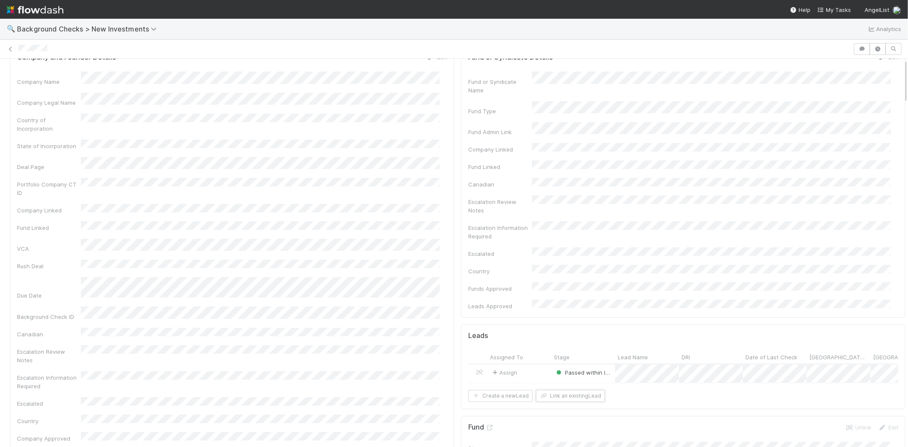
scroll to position [0, 0]
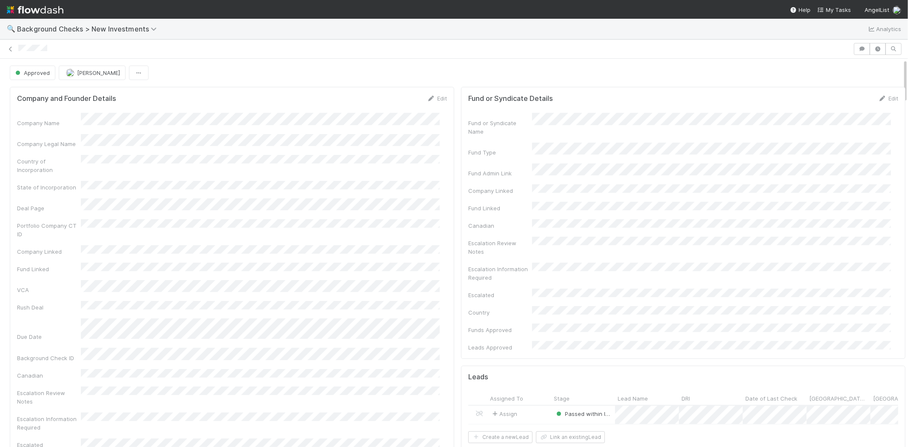
drag, startPoint x: 57, startPoint y: 46, endPoint x: 16, endPoint y: 48, distance: 41.4
click at [16, 48] on div at bounding box center [454, 49] width 908 height 12
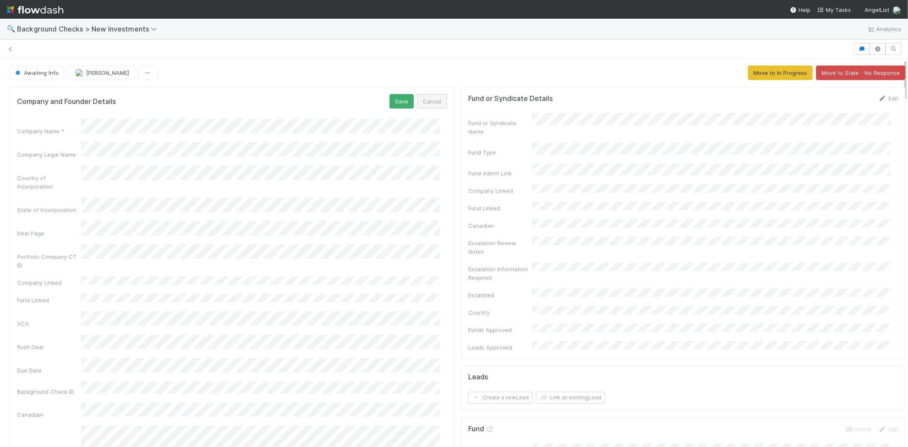
scroll to position [7, 0]
click at [389, 95] on button "Save" at bounding box center [401, 101] width 24 height 14
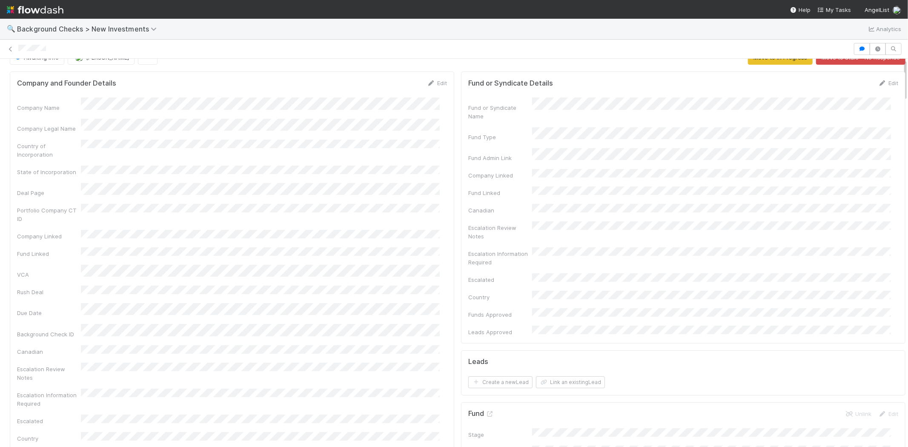
scroll to position [0, 0]
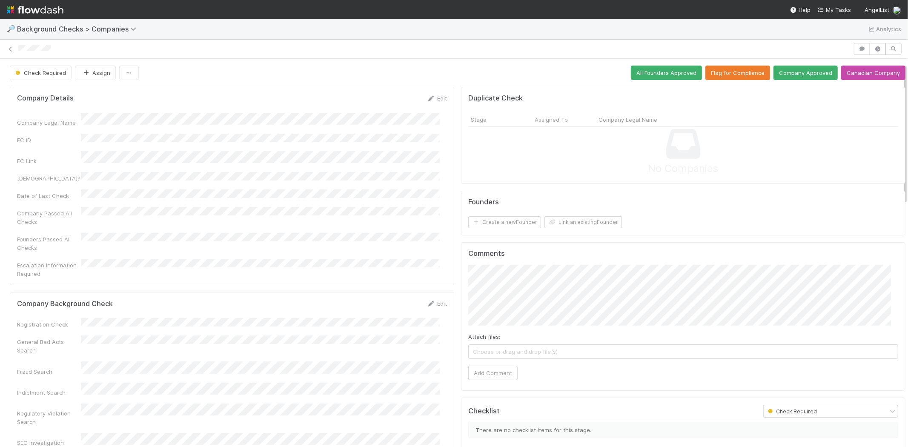
scroll to position [47, 0]
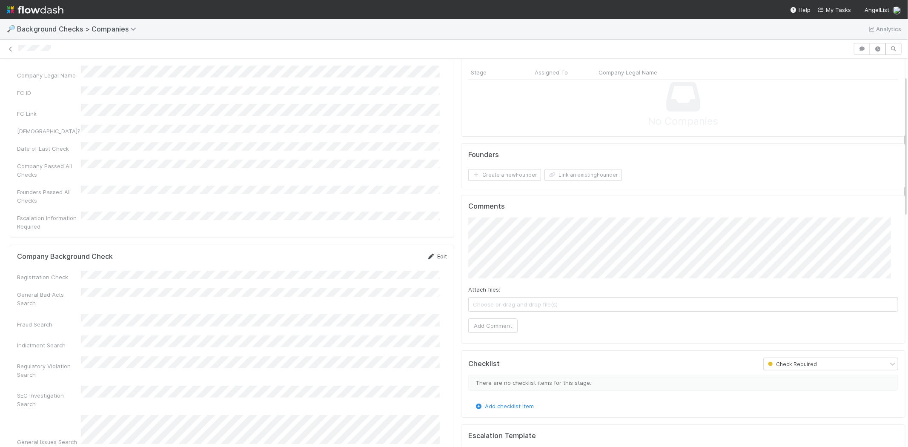
click at [433, 253] on link "Edit" at bounding box center [437, 256] width 20 height 7
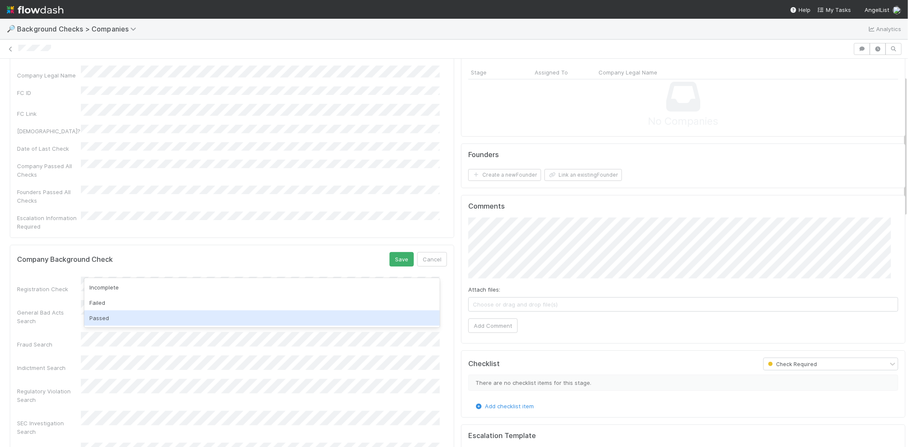
click at [163, 317] on div "Passed" at bounding box center [261, 317] width 355 height 15
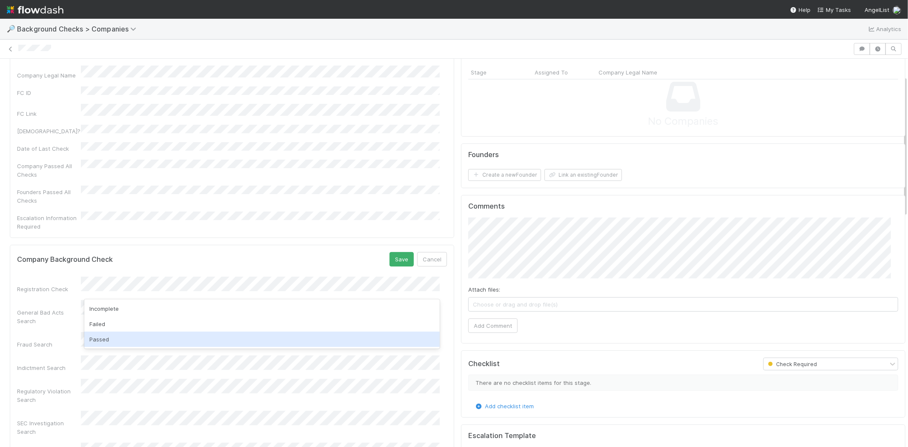
click at [151, 337] on div "Passed" at bounding box center [261, 339] width 355 height 15
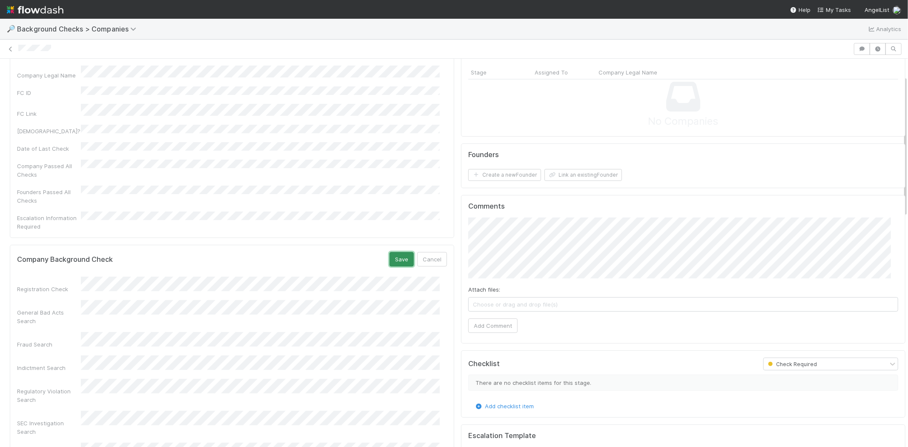
click at [393, 252] on button "Save" at bounding box center [401, 259] width 24 height 14
click at [560, 176] on button "Link an existing Founder" at bounding box center [582, 175] width 77 height 12
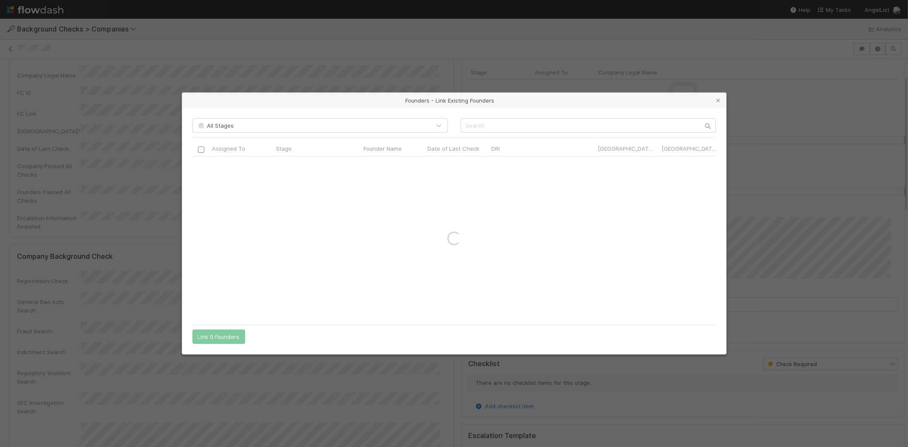
click at [607, 117] on div "All Stages Assigned To Stage Founder Name Date of Last Check DRI Canada Check? …" at bounding box center [454, 231] width 544 height 246
click at [606, 121] on input "text" at bounding box center [588, 125] width 255 height 14
paste input "Aaron Chew"
type input "Aaron Chew"
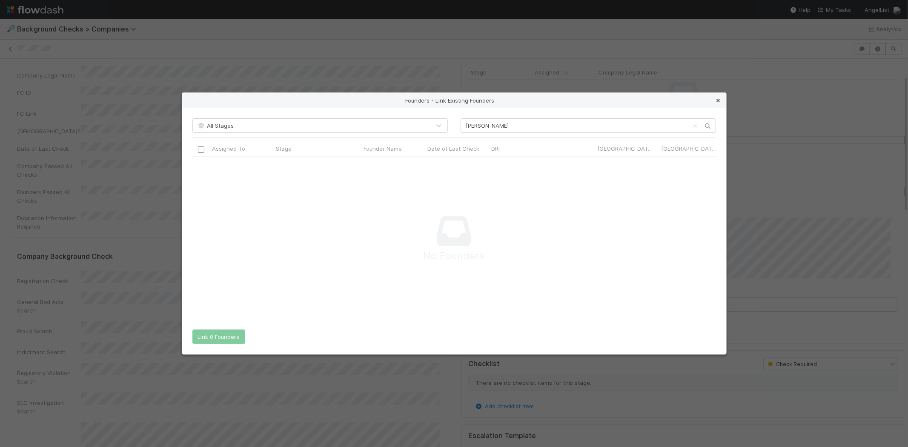
click at [715, 99] on icon at bounding box center [718, 101] width 9 height 6
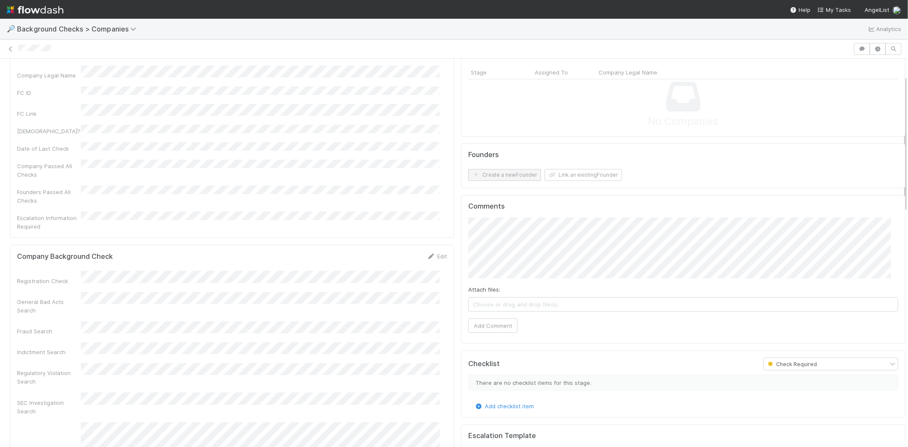
click at [517, 169] on form "Founders Create a new Founder Link an existing Founder" at bounding box center [683, 166] width 430 height 31
click at [516, 175] on button "Create a new Founder" at bounding box center [504, 175] width 73 height 12
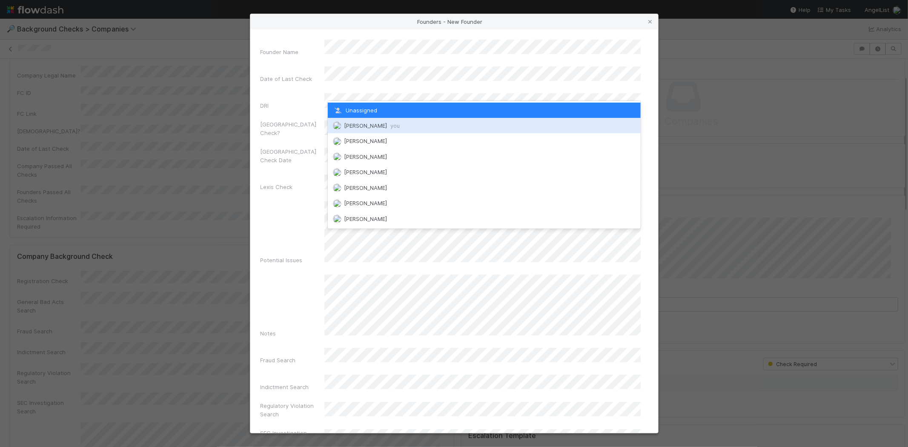
click at [375, 121] on div "Michael Capilitan you" at bounding box center [484, 125] width 313 height 15
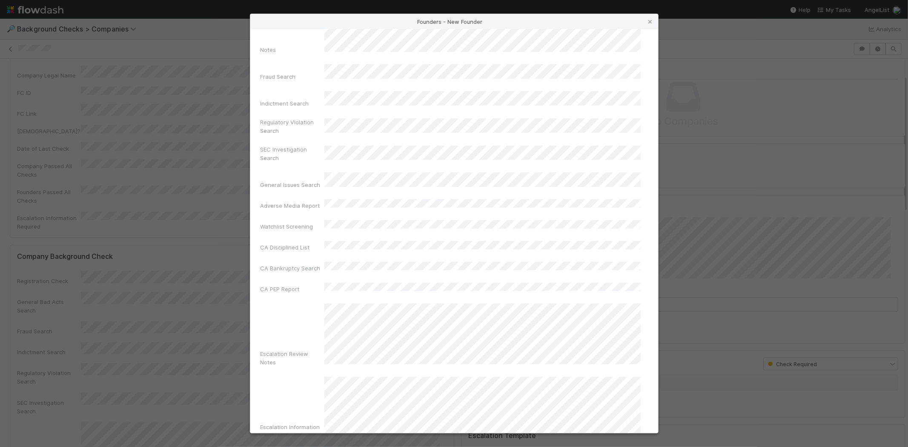
scroll to position [285, 0]
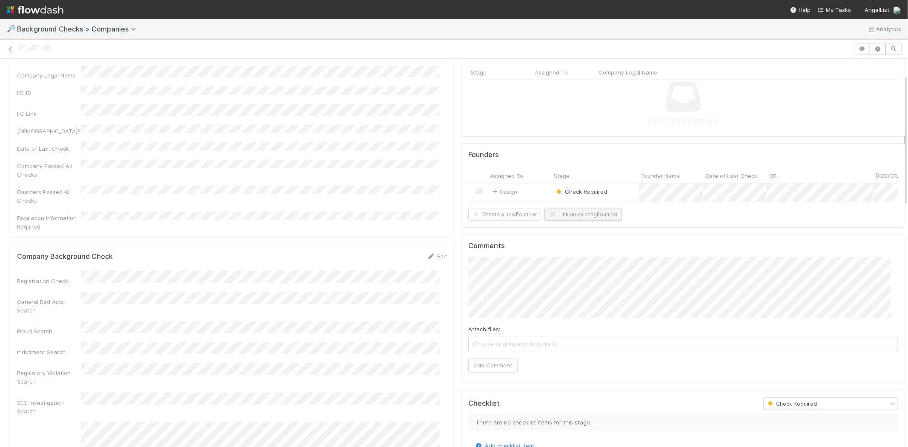
click at [604, 218] on button "Link an existing Founder" at bounding box center [582, 215] width 77 height 12
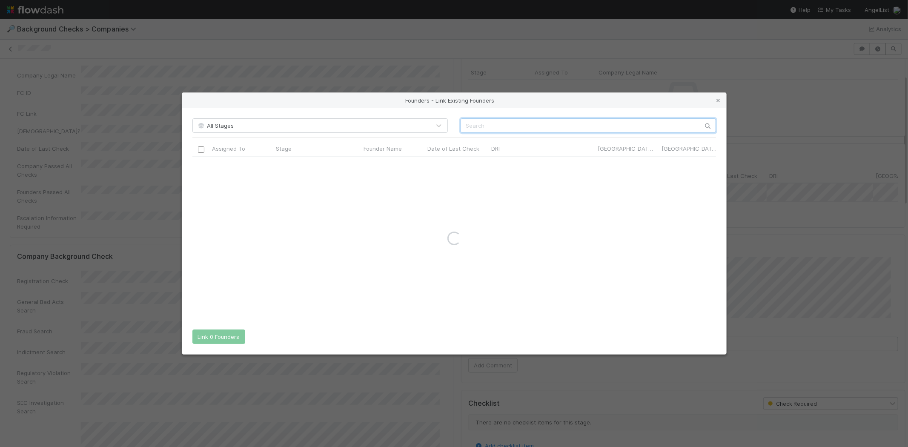
click at [511, 126] on input "text" at bounding box center [588, 125] width 255 height 14
paste input "Kavan Doctor"
type input "Kavan Doctor"
click at [716, 99] on icon at bounding box center [718, 101] width 9 height 6
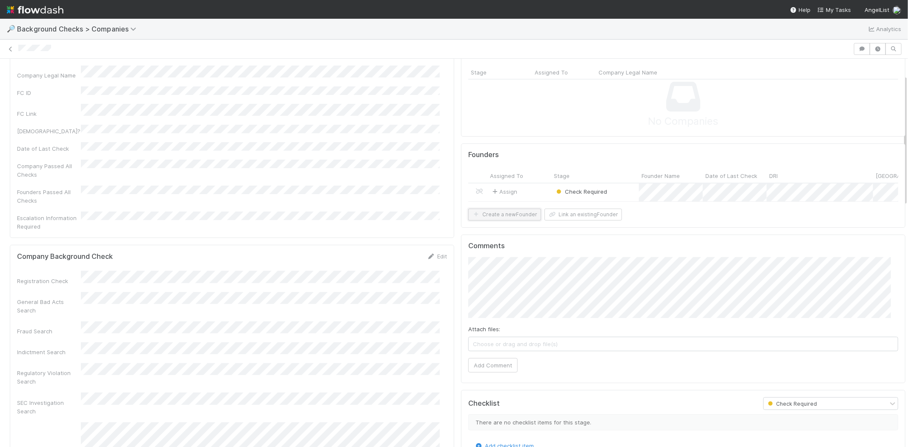
click at [494, 220] on button "Create a new Founder" at bounding box center [504, 215] width 73 height 12
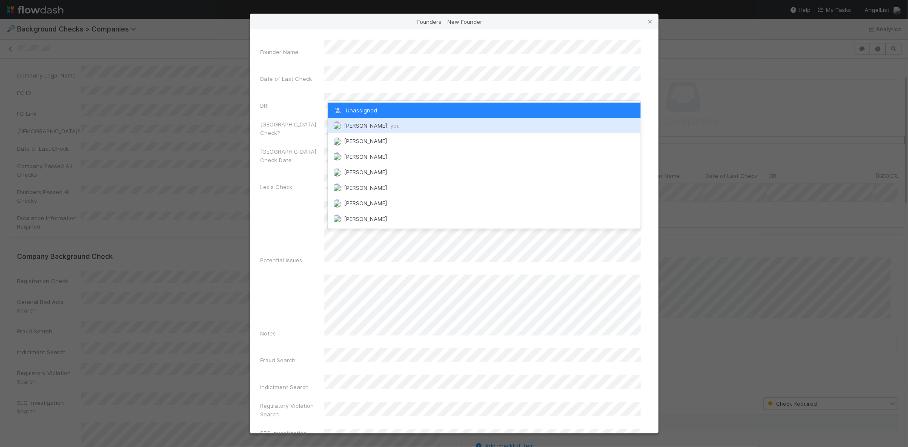
click at [385, 125] on span "Michael Capilitan you" at bounding box center [372, 125] width 56 height 7
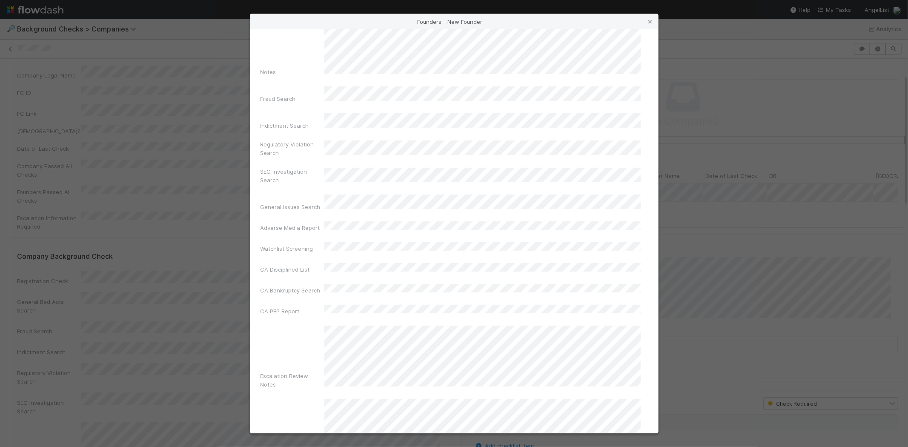
scroll to position [283, 0]
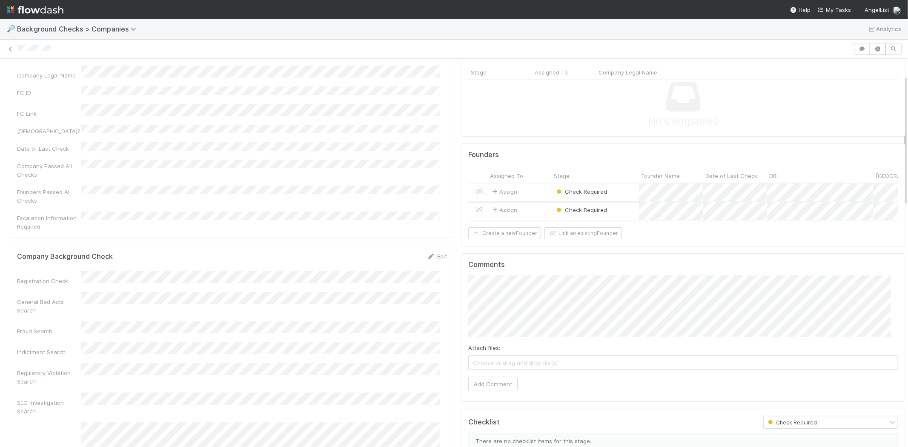
click at [532, 189] on div "Assign" at bounding box center [519, 192] width 64 height 18
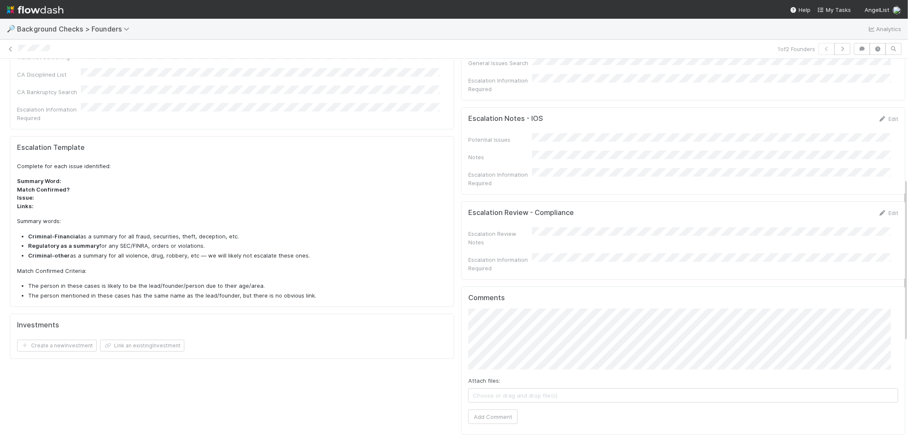
scroll to position [283, 0]
click at [495, 407] on button "Add Comment" at bounding box center [492, 414] width 49 height 14
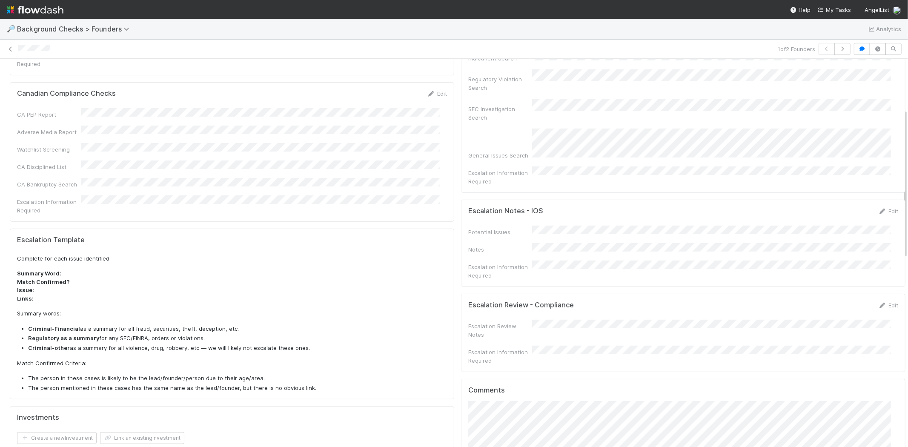
scroll to position [0, 0]
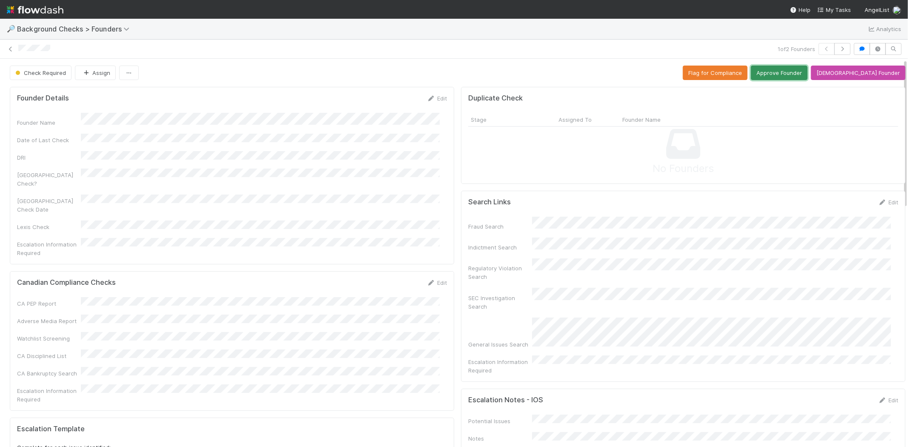
click at [784, 74] on button "Approve Founder" at bounding box center [779, 73] width 57 height 14
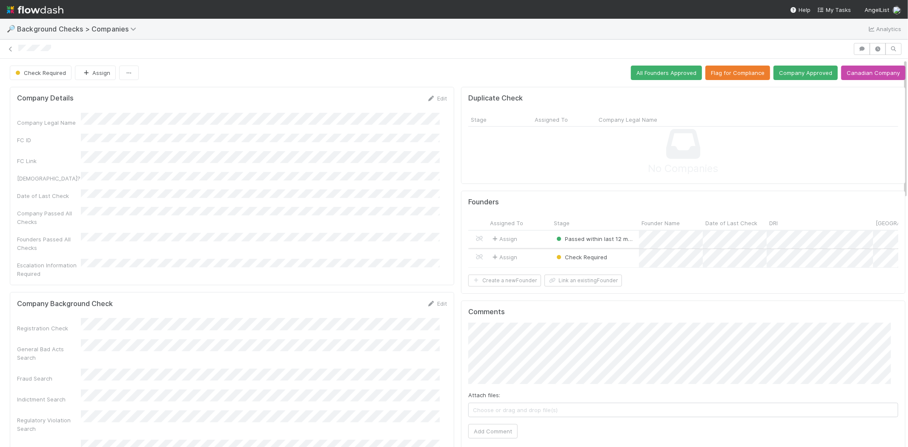
click at [521, 256] on div "Assign" at bounding box center [519, 258] width 64 height 18
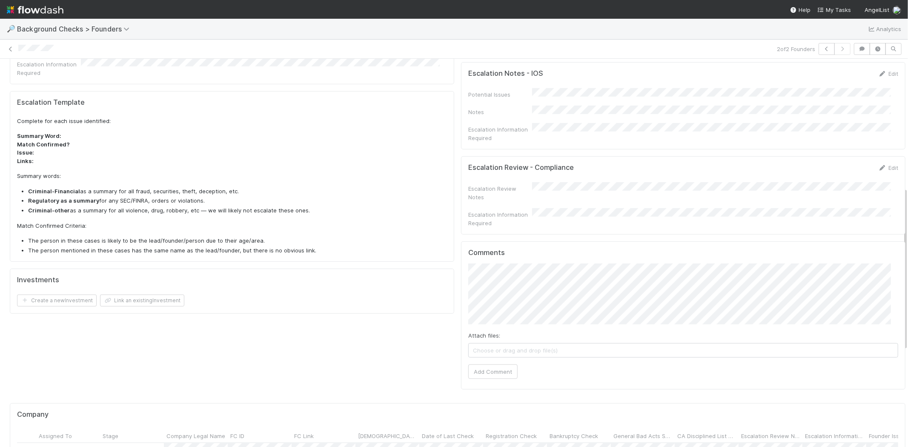
scroll to position [331, 0]
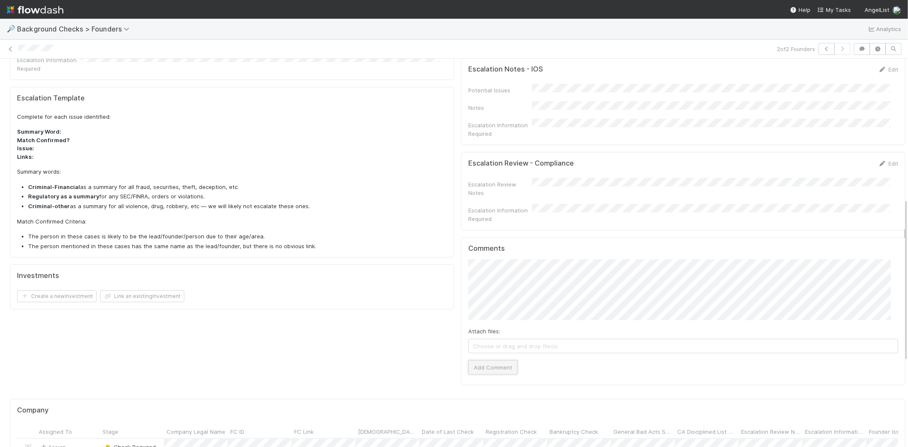
click at [498, 360] on button "Add Comment" at bounding box center [492, 367] width 49 height 14
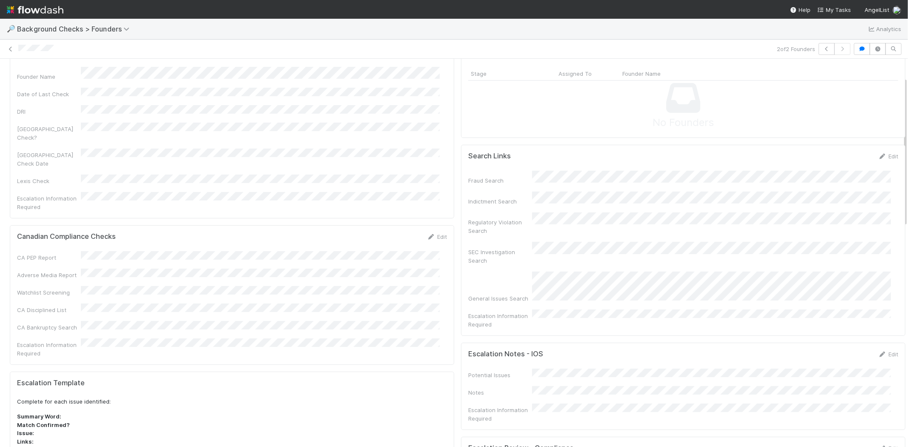
scroll to position [0, 0]
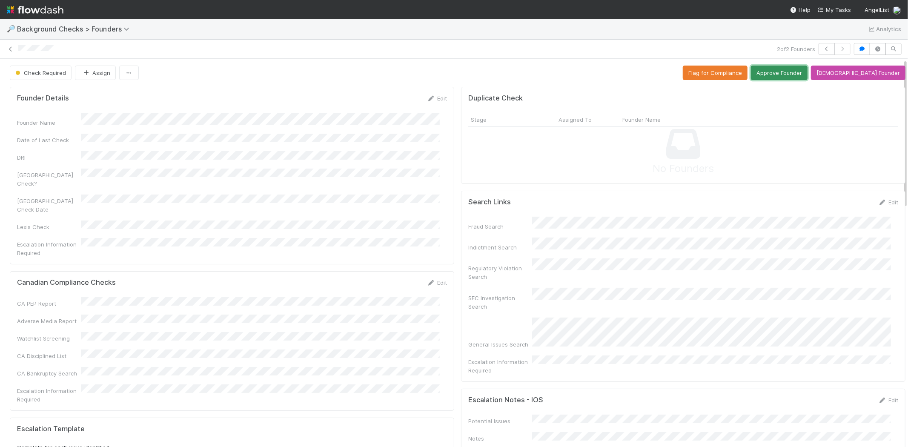
click at [801, 67] on button "Approve Founder" at bounding box center [779, 73] width 57 height 14
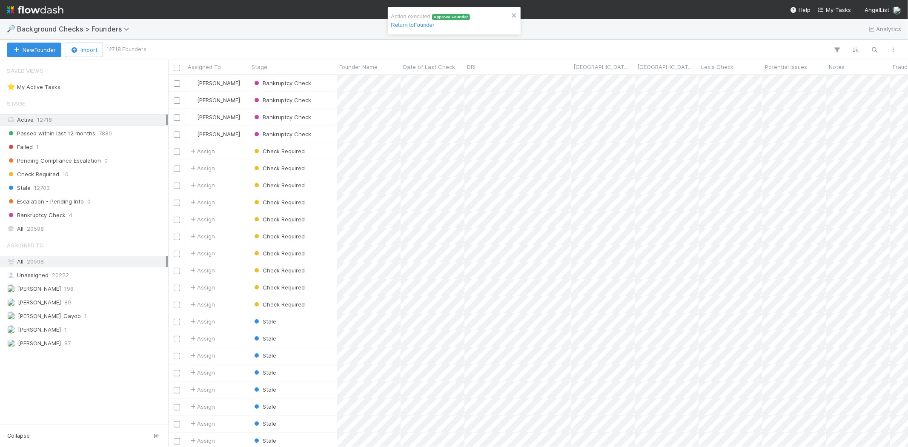
scroll to position [365, 732]
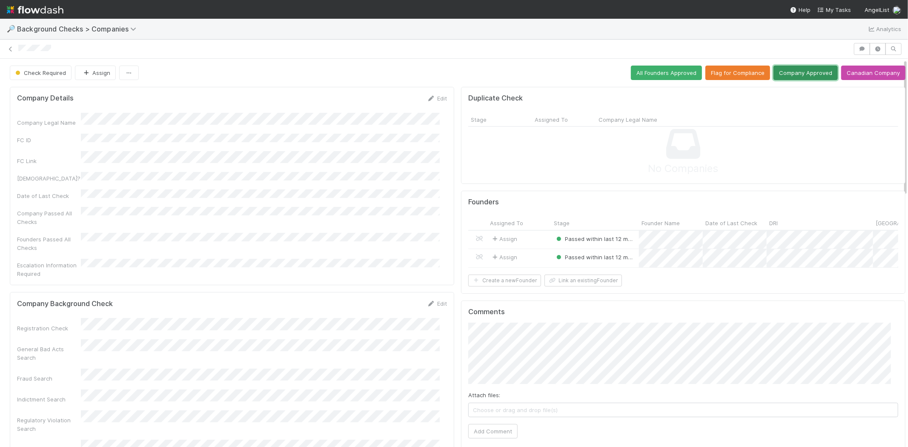
click at [785, 74] on button "Company Approved" at bounding box center [805, 73] width 64 height 14
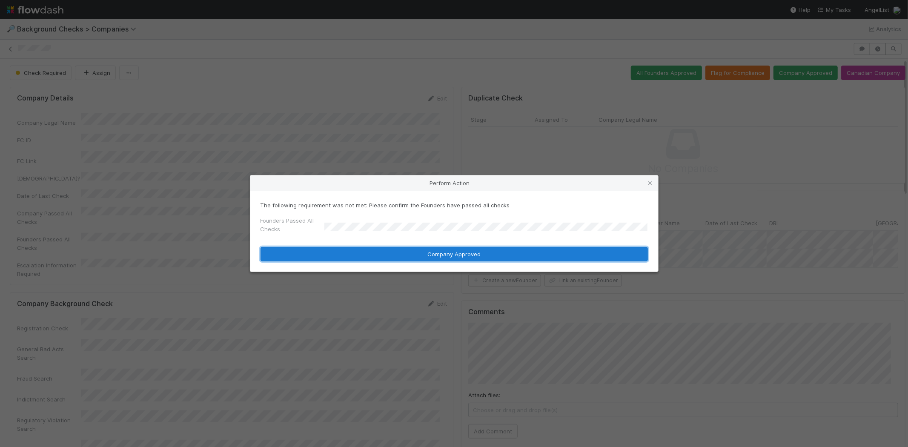
click at [407, 252] on button "Company Approved" at bounding box center [453, 254] width 387 height 14
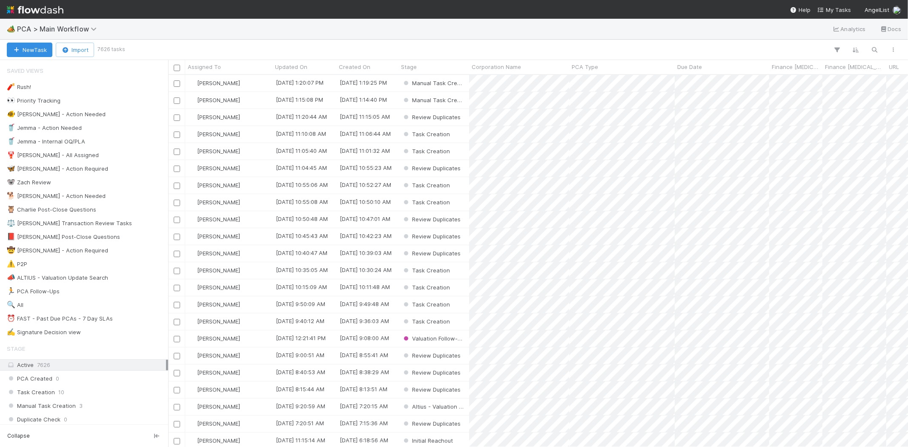
scroll to position [365, 732]
click at [833, 9] on span "My Tasks" at bounding box center [834, 9] width 34 height 7
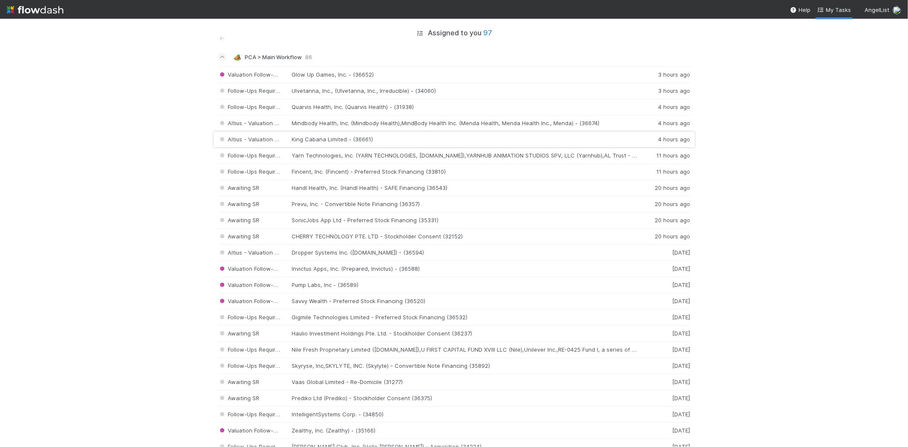
click at [286, 140] on div "Altius - Valuation Update King Cabana Limited - (36661) 4 hours ago" at bounding box center [454, 140] width 472 height 16
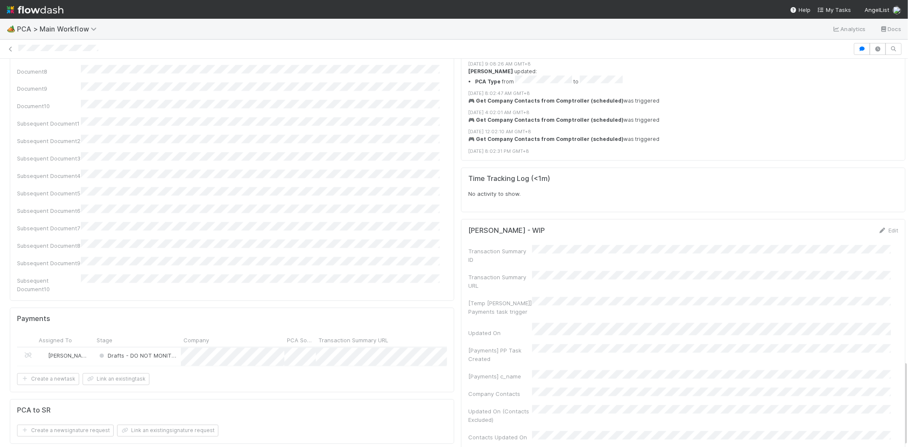
scroll to position [1372, 0]
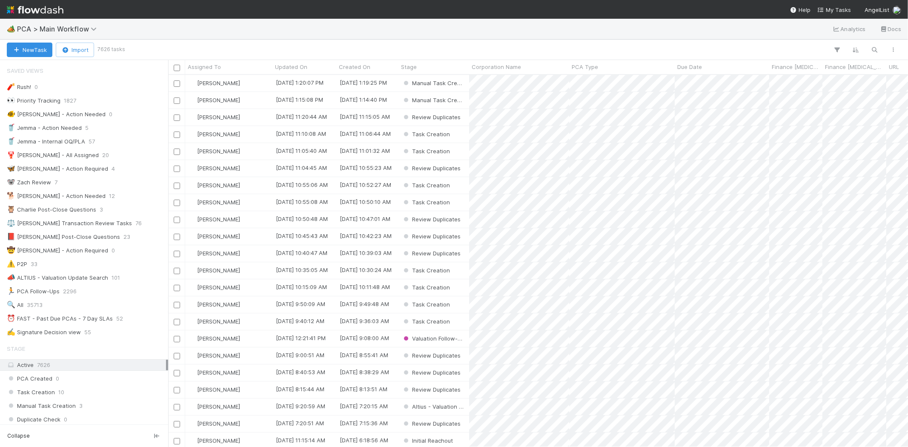
scroll to position [7, 7]
click at [847, 9] on span "My Tasks" at bounding box center [834, 9] width 34 height 7
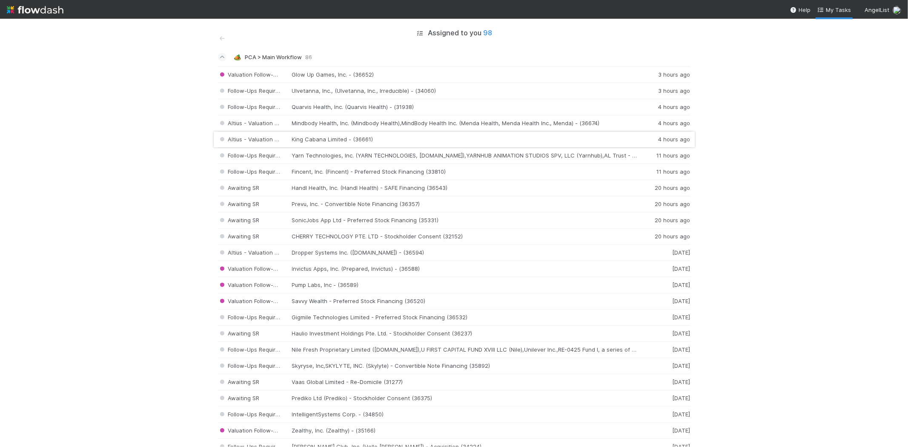
click at [331, 137] on div "Altius - Valuation Update King Cabana Limited - (36661) 4 hours ago" at bounding box center [454, 140] width 472 height 16
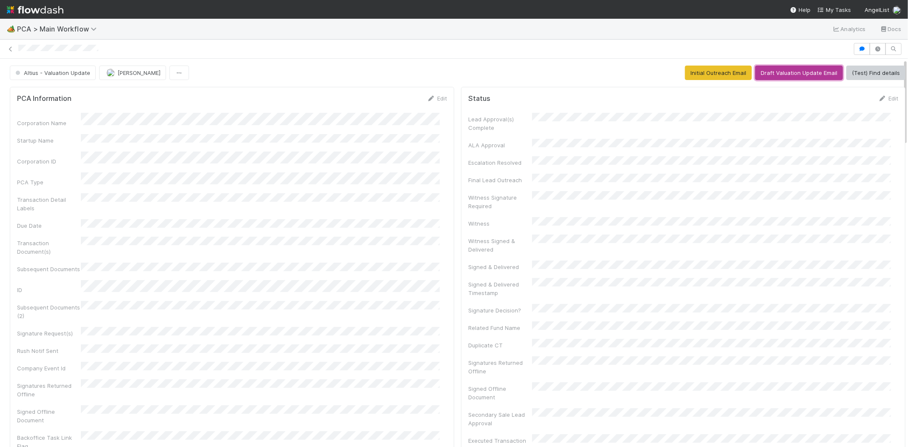
click at [777, 70] on button "Draft Valuation Update Email" at bounding box center [799, 73] width 88 height 14
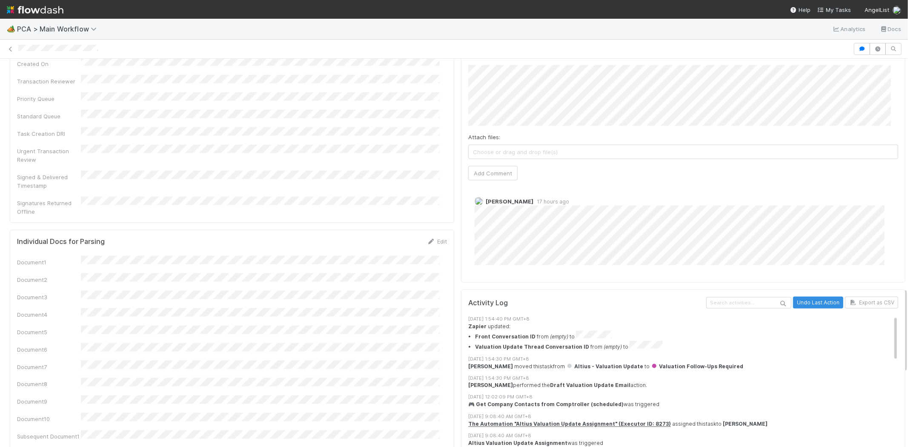
scroll to position [898, 0]
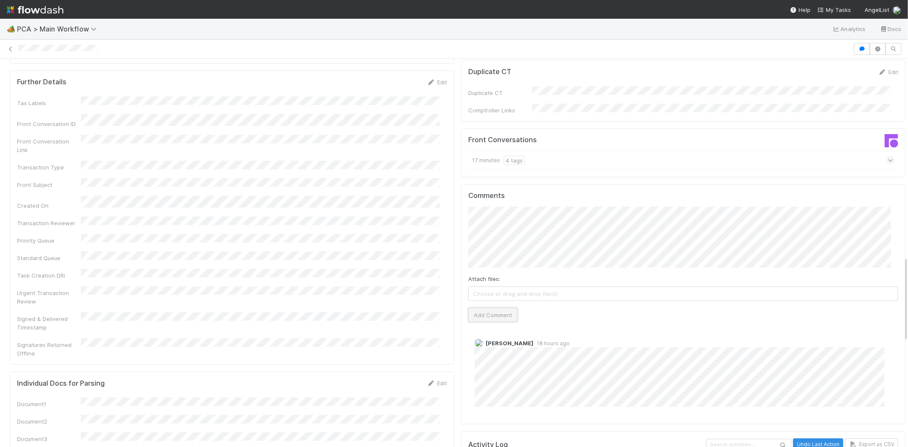
click at [482, 308] on button "Add Comment" at bounding box center [492, 315] width 49 height 14
click at [839, 7] on span "My Tasks" at bounding box center [834, 9] width 34 height 7
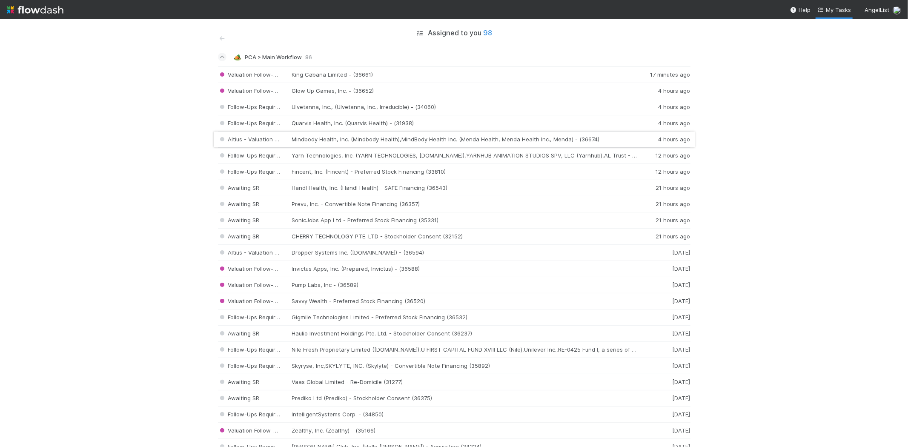
click at [346, 140] on div "Altius - Valuation Update Mindbody Health, Inc. (Mindbody Health),MindBody Heal…" at bounding box center [454, 140] width 472 height 16
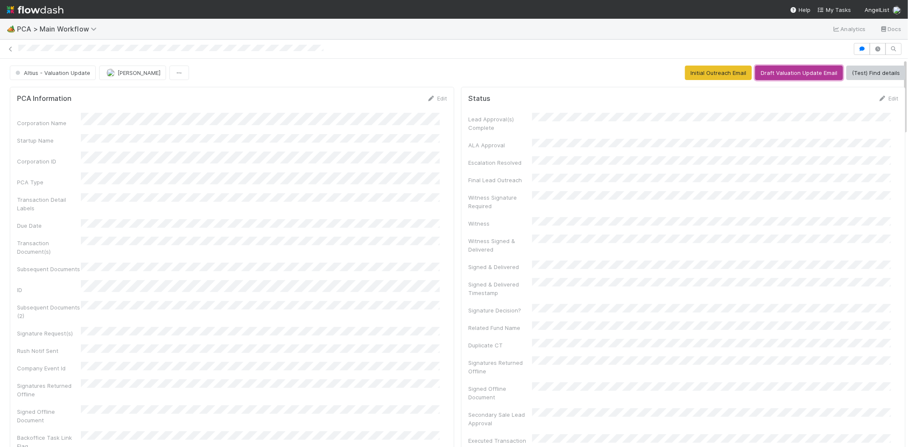
click at [791, 70] on button "Draft Valuation Update Email" at bounding box center [799, 73] width 88 height 14
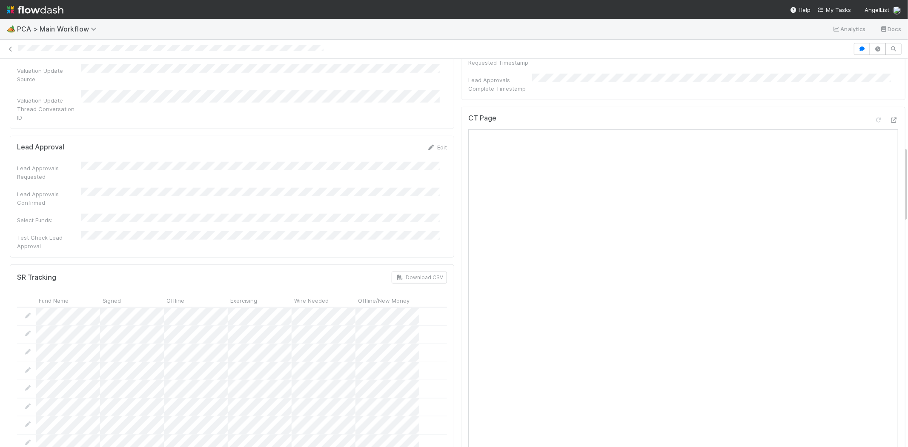
scroll to position [426, 0]
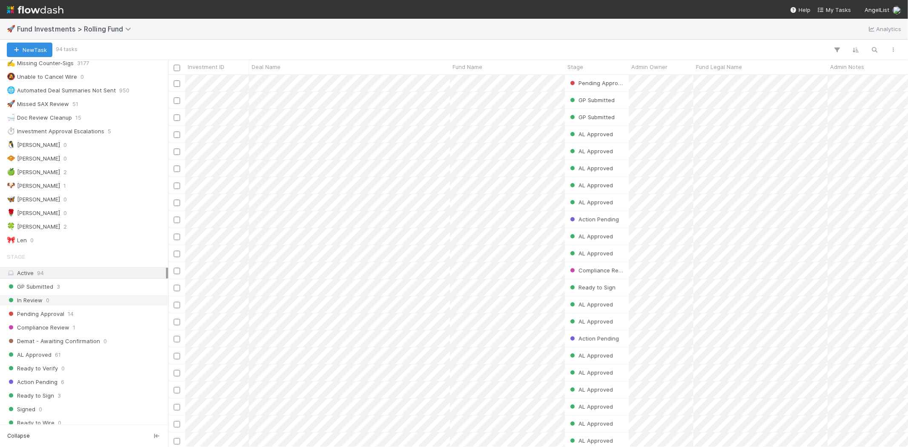
scroll to position [142, 0]
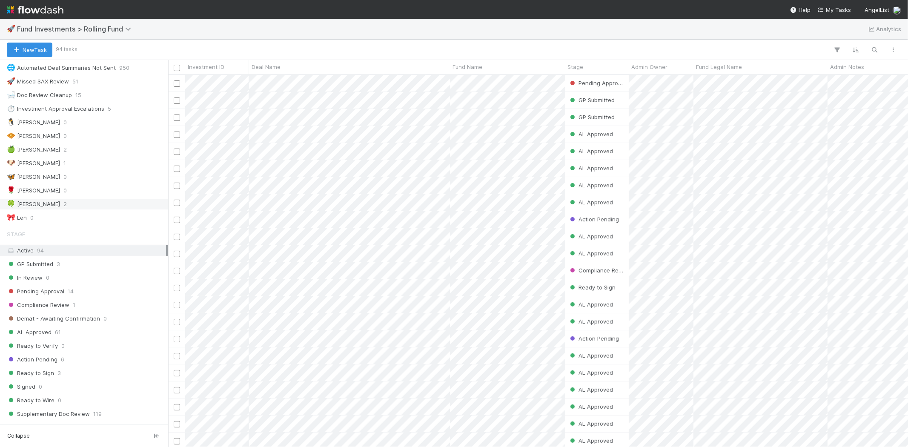
click at [43, 206] on div "🍀 [PERSON_NAME] 2" at bounding box center [86, 204] width 159 height 11
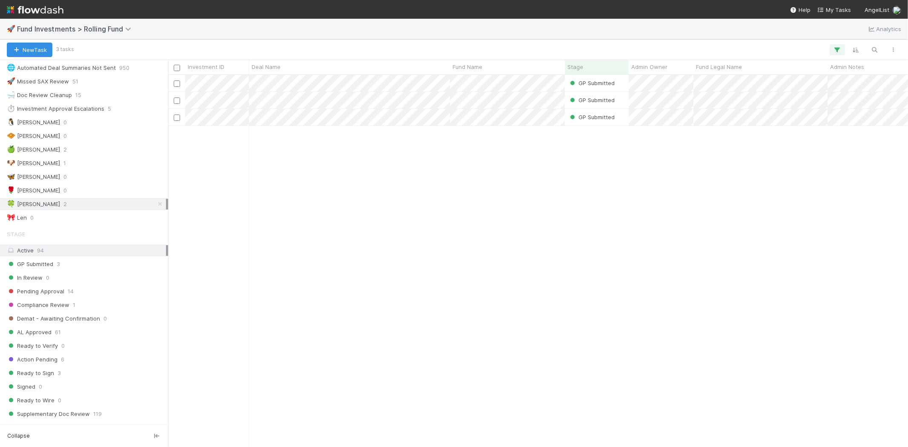
scroll to position [365, 732]
click at [47, 206] on div "🍀 Mike 2" at bounding box center [86, 204] width 159 height 11
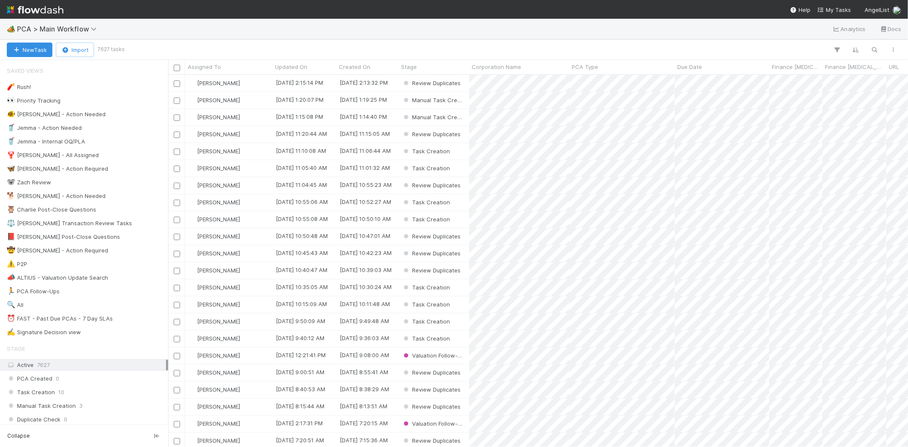
scroll to position [365, 732]
click at [833, 11] on span "My Tasks" at bounding box center [834, 9] width 34 height 7
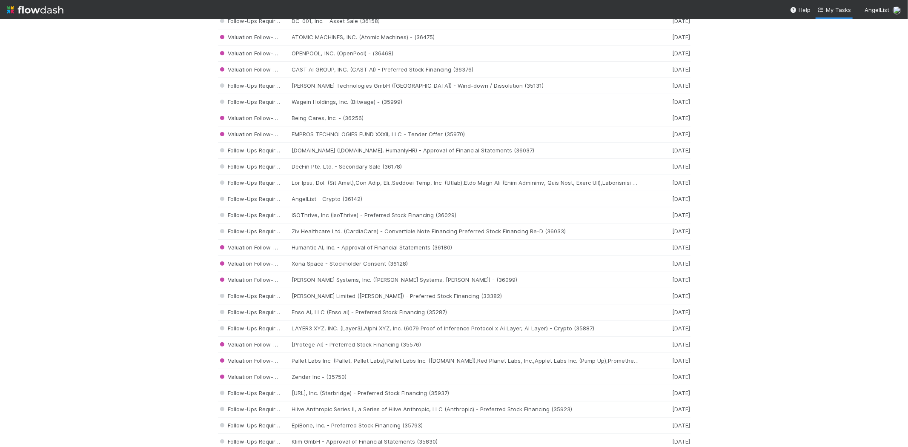
scroll to position [350, 0]
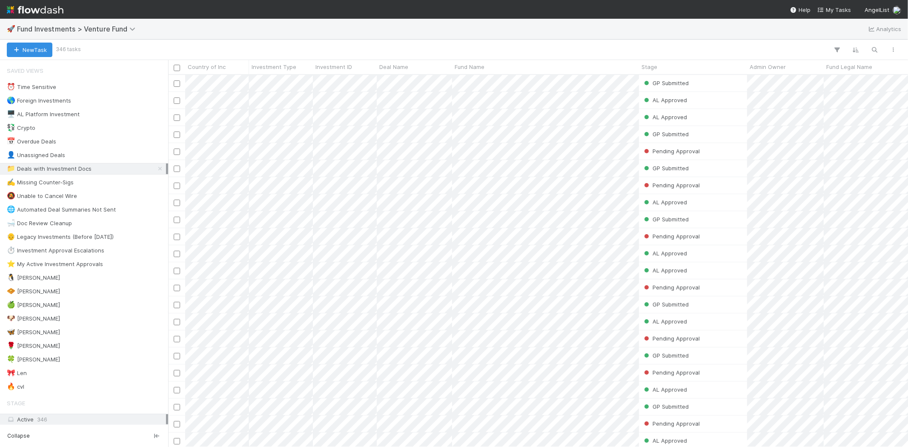
scroll to position [365, 732]
click at [48, 364] on div "🍀 [PERSON_NAME]" at bounding box center [86, 359] width 159 height 11
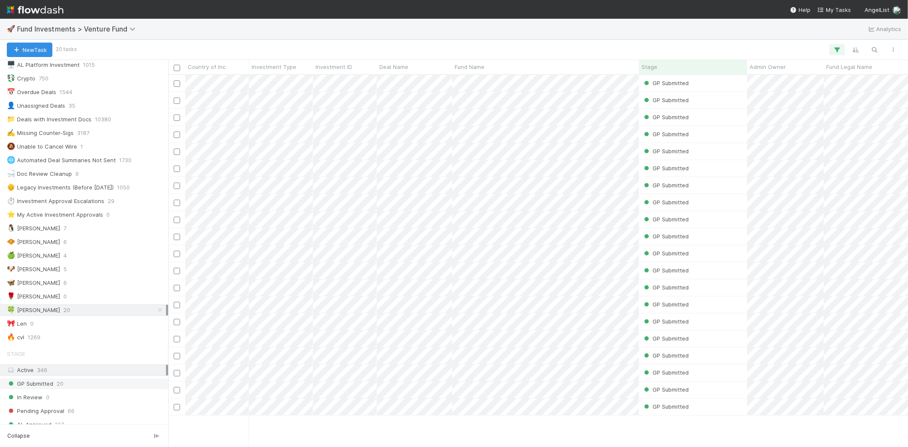
scroll to position [47, 0]
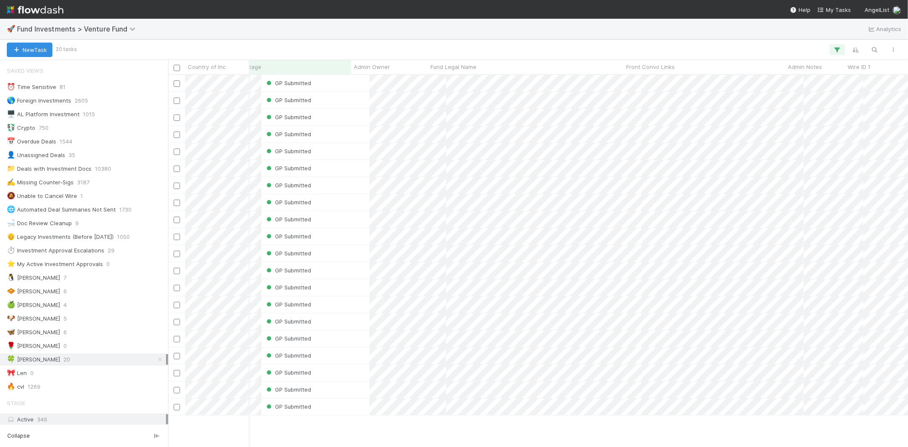
scroll to position [0, 363]
click at [346, 409] on div "GP Submitted" at bounding box center [330, 406] width 108 height 17
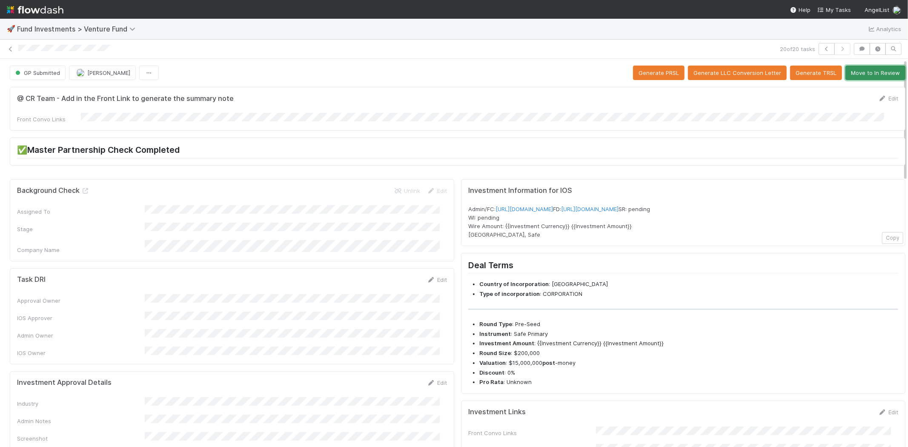
click at [845, 72] on button "Move to In Review" at bounding box center [875, 73] width 60 height 14
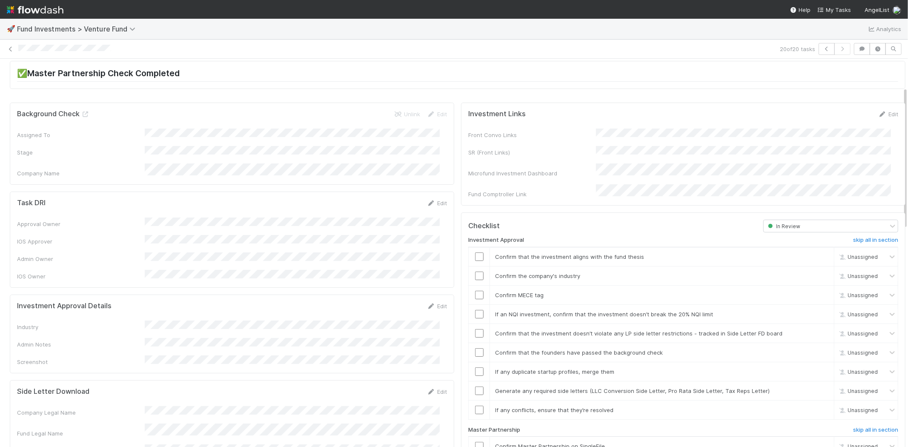
scroll to position [47, 0]
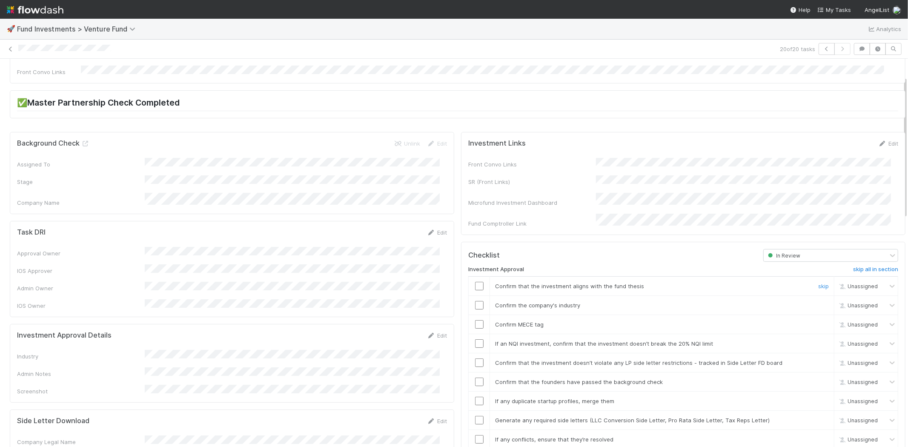
click at [475, 282] on input "checkbox" at bounding box center [479, 286] width 9 height 9
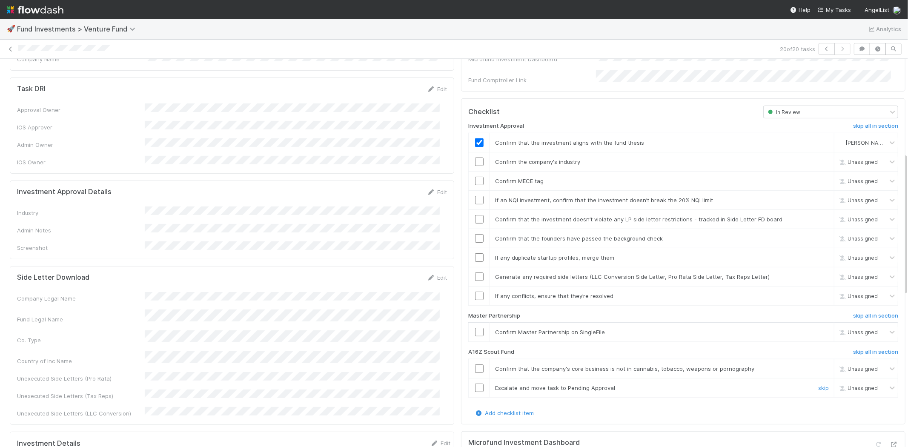
scroll to position [189, 0]
click at [475, 159] on input "checkbox" at bounding box center [479, 163] width 9 height 9
click at [475, 178] on input "checkbox" at bounding box center [479, 182] width 9 height 9
click at [427, 191] on icon at bounding box center [431, 194] width 9 height 6
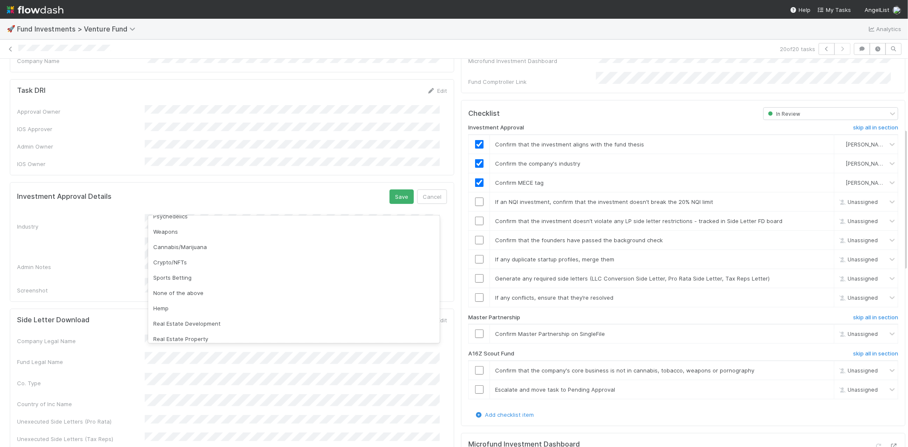
scroll to position [243, 0]
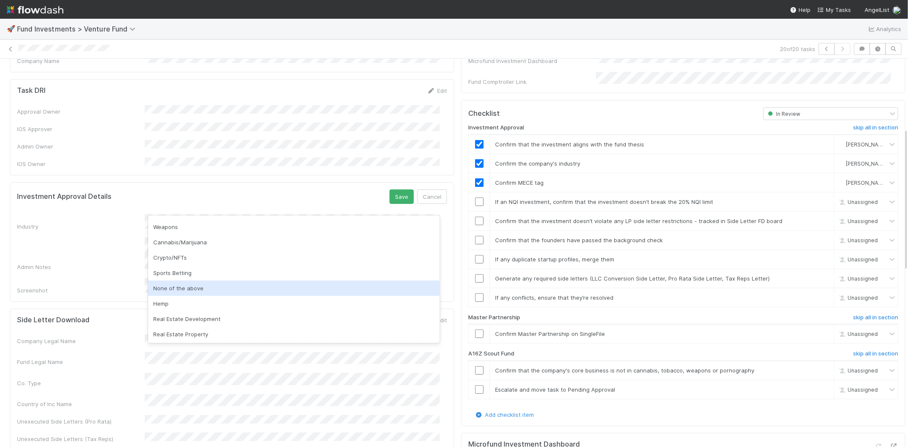
click at [223, 291] on div "None of the above" at bounding box center [294, 287] width 292 height 15
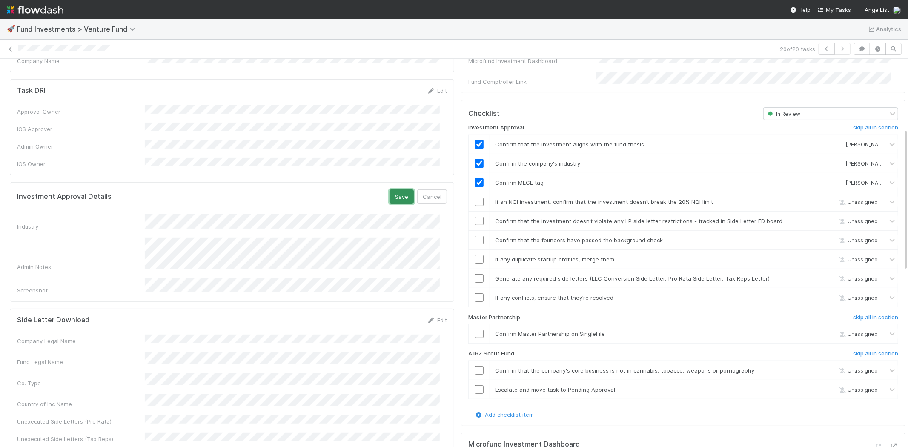
click at [389, 189] on button "Save" at bounding box center [401, 196] width 24 height 14
click at [475, 197] on input "checkbox" at bounding box center [479, 201] width 9 height 9
checkbox input "true"
click at [475, 217] on input "checkbox" at bounding box center [479, 221] width 9 height 9
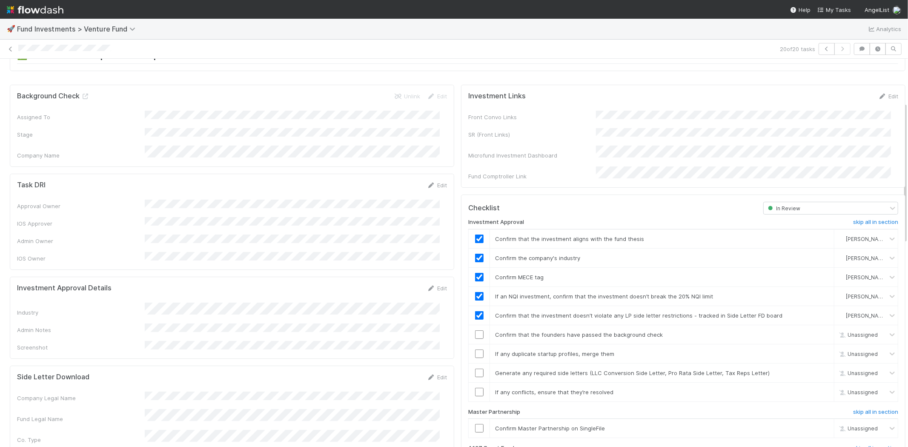
scroll to position [142, 0]
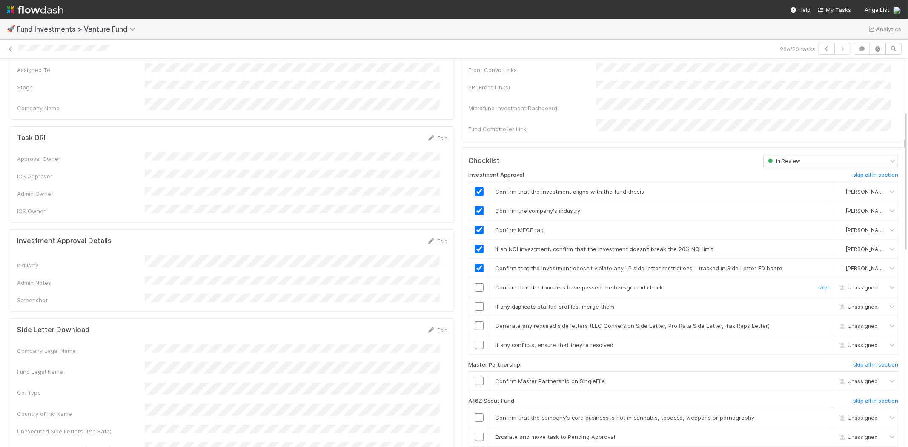
click at [475, 283] on input "checkbox" at bounding box center [479, 287] width 9 height 9
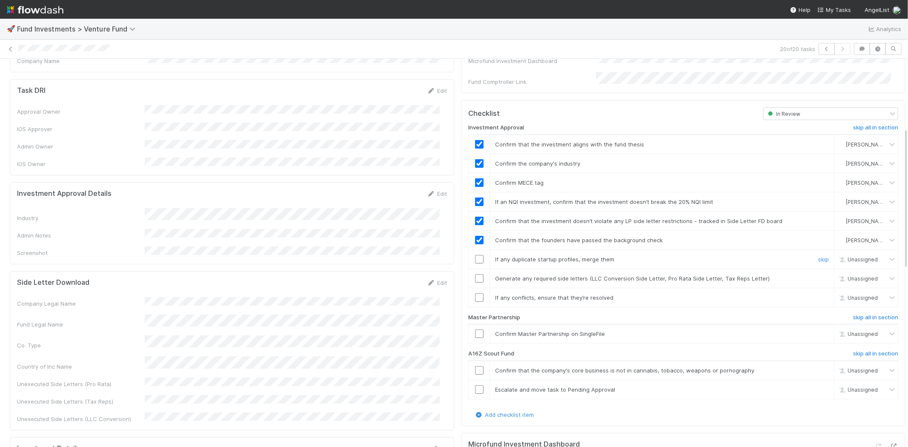
click at [475, 255] on input "checkbox" at bounding box center [479, 259] width 9 height 9
click at [475, 274] on input "checkbox" at bounding box center [479, 278] width 9 height 9
checkbox input "true"
click at [475, 293] on input "checkbox" at bounding box center [479, 297] width 9 height 9
click at [475, 329] on input "checkbox" at bounding box center [479, 333] width 9 height 9
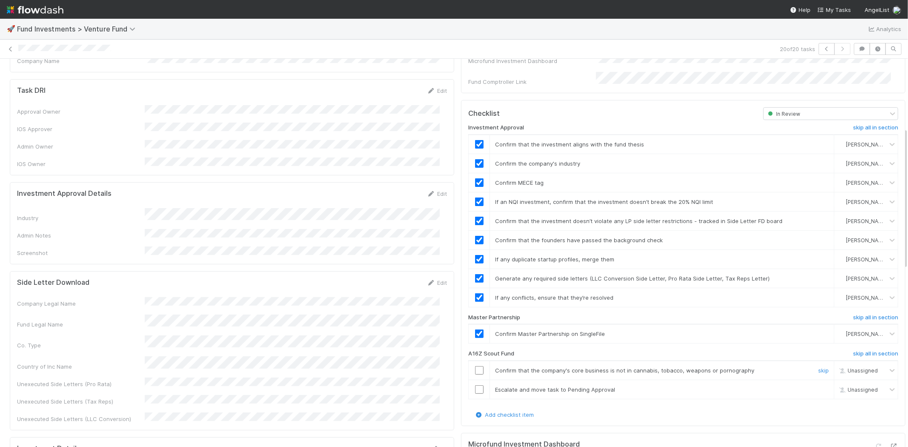
click at [475, 366] on input "checkbox" at bounding box center [479, 370] width 9 height 9
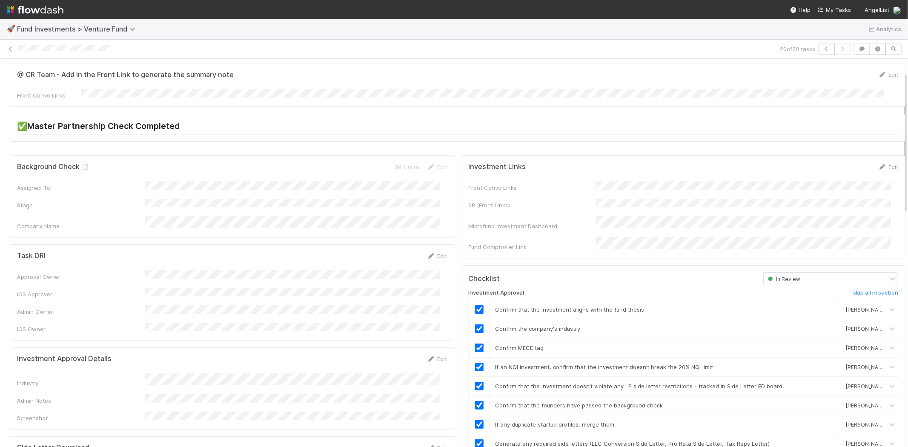
scroll to position [0, 0]
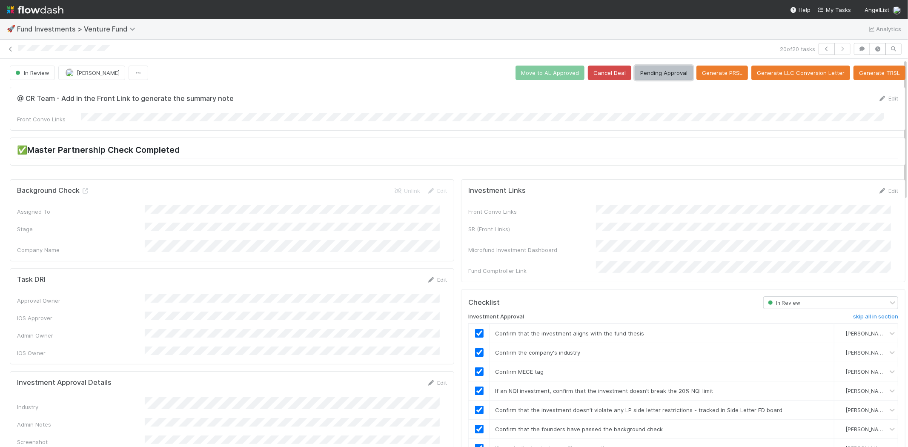
click at [656, 73] on button "Pending Approval" at bounding box center [664, 73] width 58 height 14
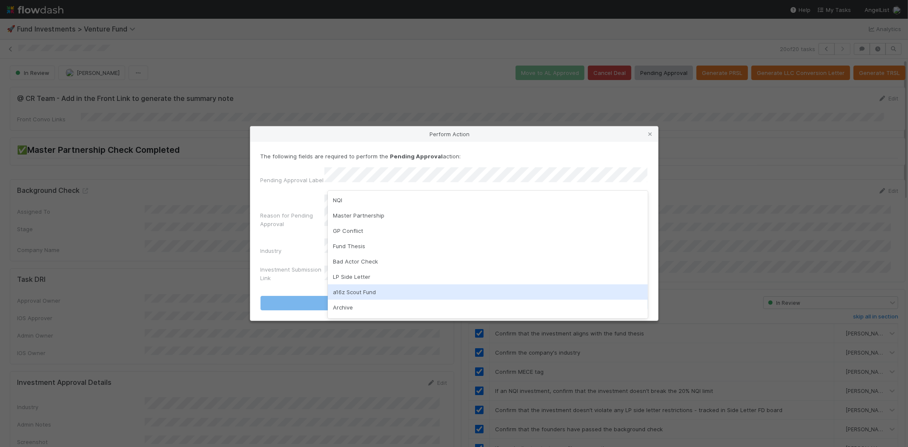
click at [362, 292] on div "a16z Scout Fund" at bounding box center [488, 291] width 320 height 15
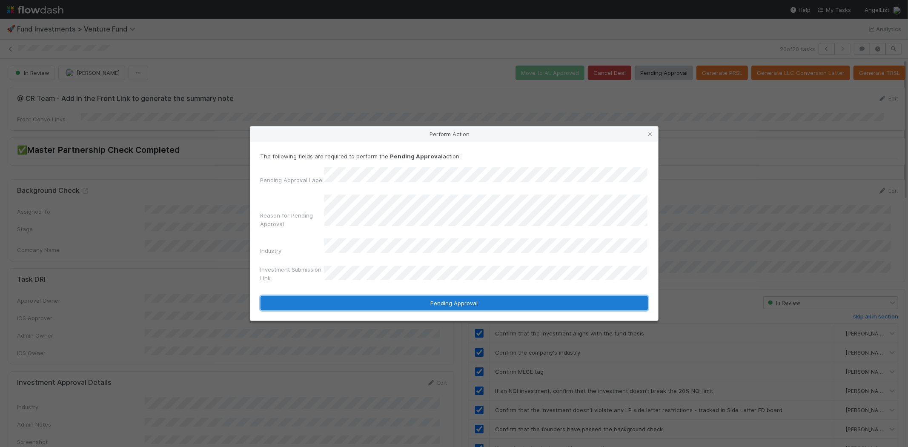
click at [467, 296] on button "Pending Approval" at bounding box center [453, 303] width 387 height 14
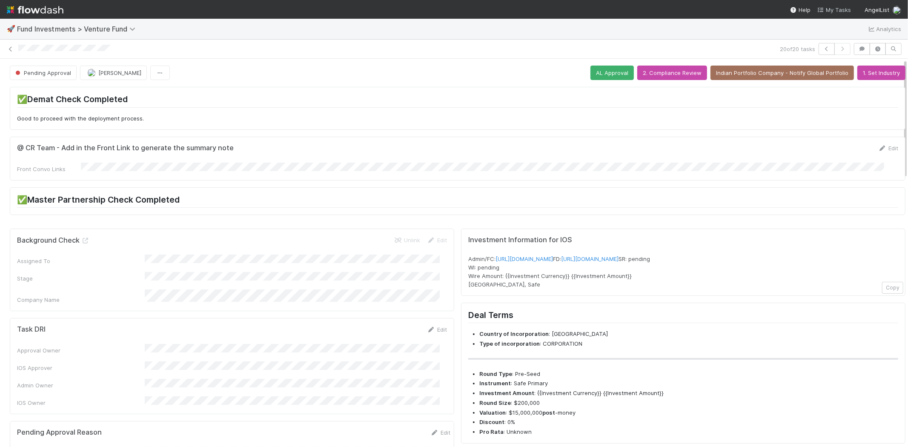
click at [835, 9] on span "My Tasks" at bounding box center [834, 9] width 34 height 7
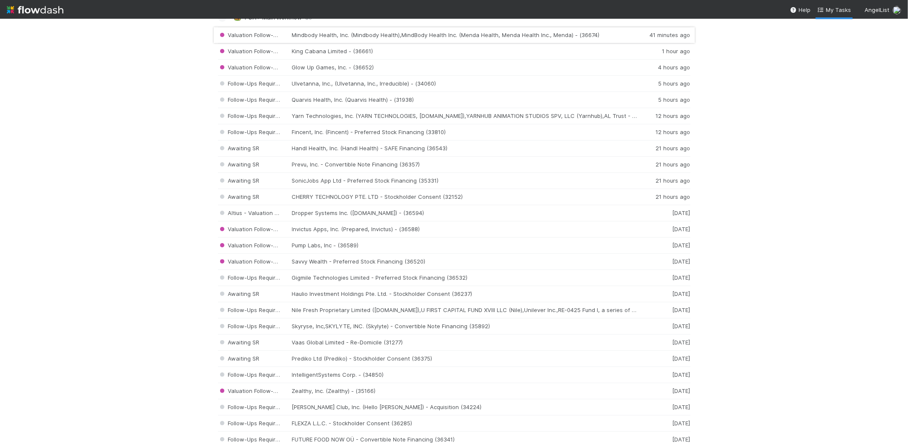
scroll to position [19, 0]
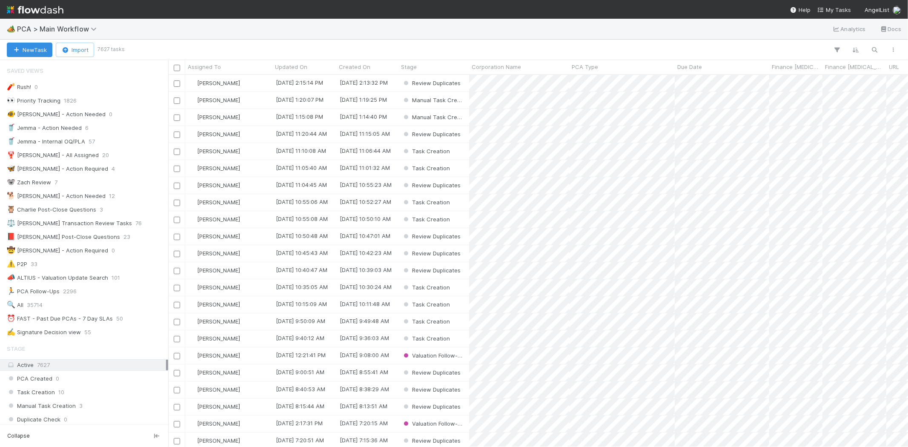
scroll to position [365, 732]
click at [839, 11] on span "My Tasks" at bounding box center [834, 9] width 34 height 7
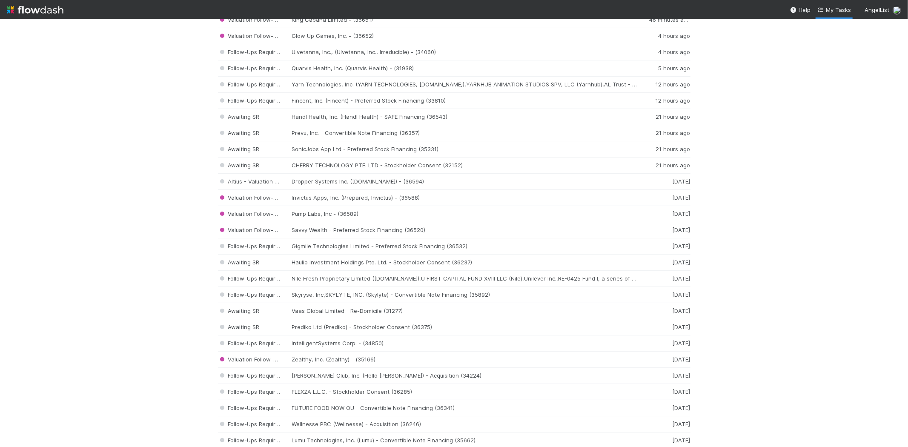
scroll to position [94, 0]
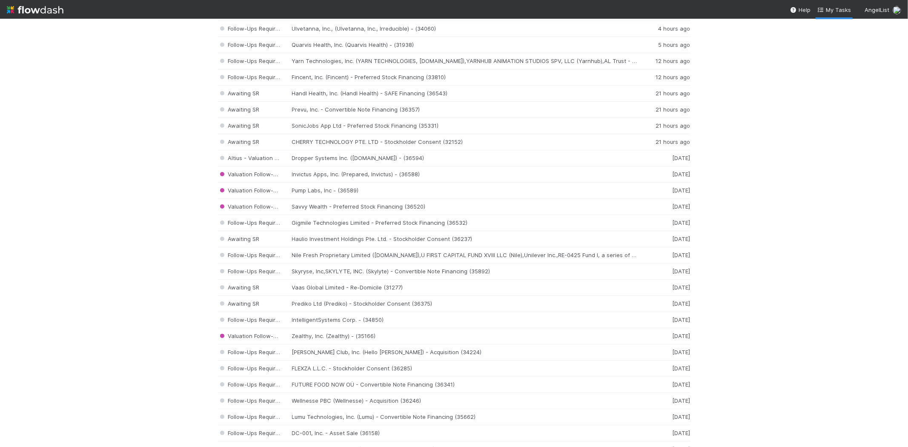
click at [29, 11] on img at bounding box center [35, 10] width 57 height 14
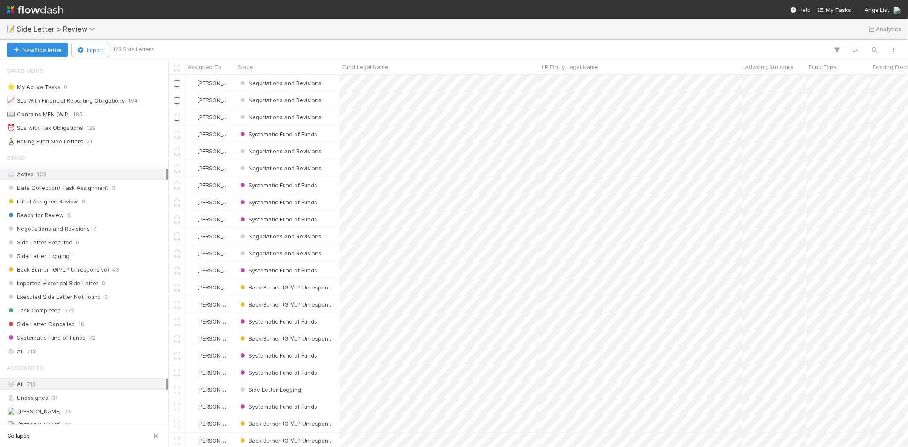
scroll to position [365, 732]
click at [870, 49] on button "button" at bounding box center [874, 49] width 15 height 11
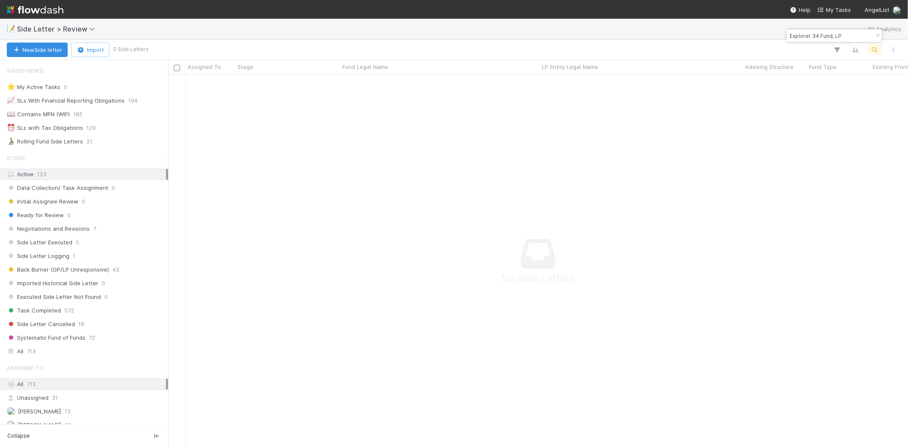
scroll to position [358, 725]
drag, startPoint x: 820, startPoint y: 34, endPoint x: 853, endPoint y: 37, distance: 33.3
click at [853, 37] on input "Explorer 34 Fund, LP" at bounding box center [830, 36] width 85 height 10
drag, startPoint x: 825, startPoint y: 33, endPoint x: 777, endPoint y: 33, distance: 48.1
click at [777, 33] on body "📝 Side Letter > Review Analytics New Side letter Import 0 Side Letters Assigned…" at bounding box center [454, 223] width 908 height 447
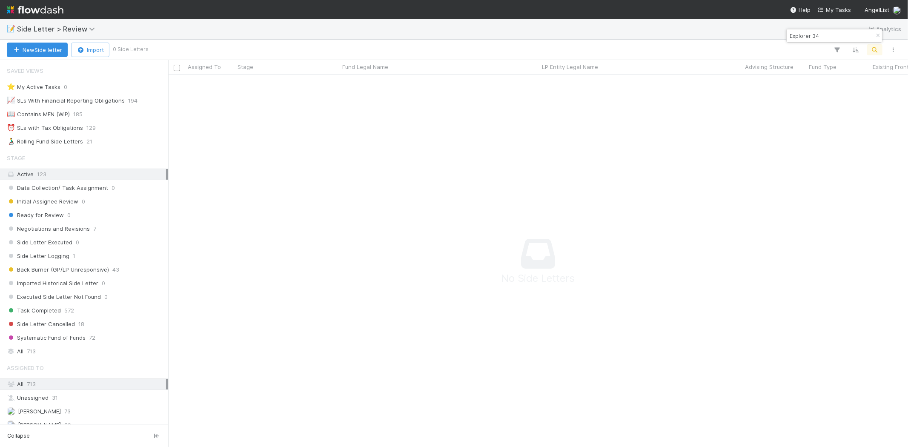
drag, startPoint x: 821, startPoint y: 35, endPoint x: 789, endPoint y: 37, distance: 31.5
click at [789, 37] on input "Explorer 34" at bounding box center [830, 36] width 85 height 10
paste input "JJ Fliegelman Funds, LP"
drag, startPoint x: 853, startPoint y: 34, endPoint x: 781, endPoint y: 34, distance: 71.5
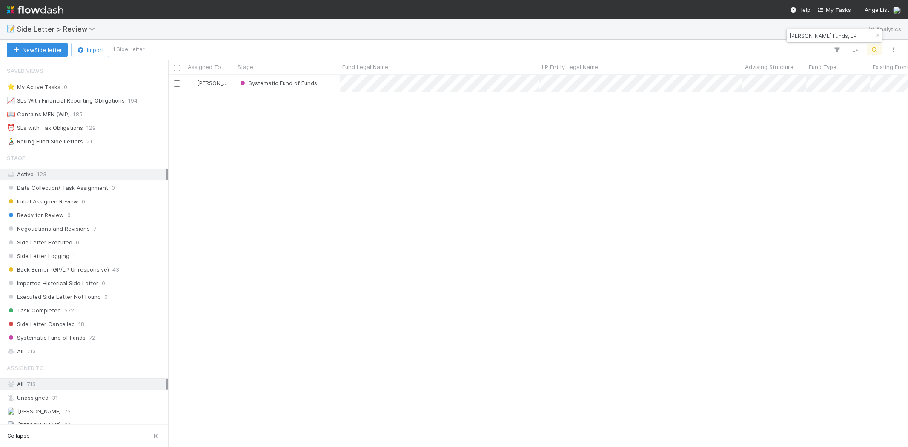
click at [781, 34] on body "📝 Side Letter > Review Analytics New Side letter Import 1 Side Letter Assigned …" at bounding box center [454, 223] width 908 height 447
drag, startPoint x: 847, startPoint y: 35, endPoint x: 787, endPoint y: 37, distance: 60.1
click at [788, 37] on input "JJ Fliegelman Funds, LP" at bounding box center [830, 36] width 85 height 10
paste input "VC Fund I, a series of SaxeCap"
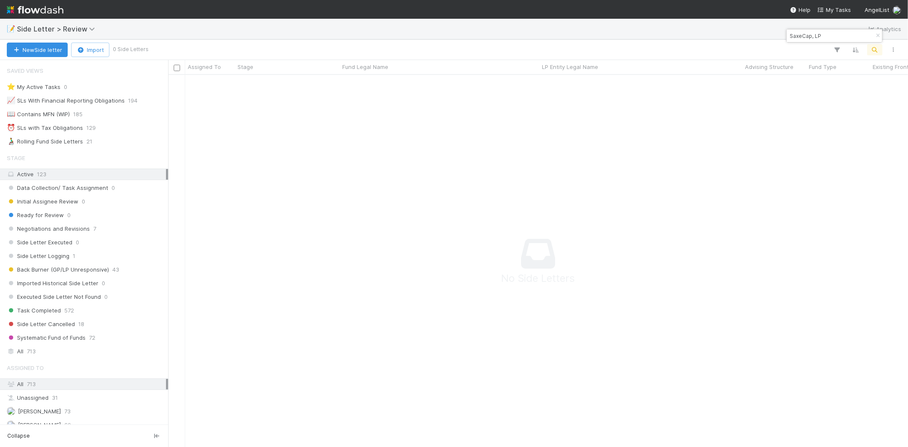
paste input "VC Fund I, a series of SaxeCap, LP"
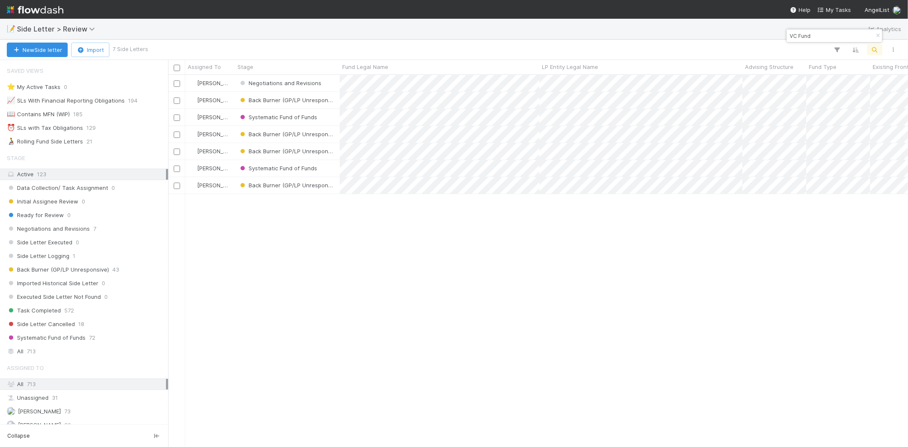
scroll to position [365, 732]
drag, startPoint x: 818, startPoint y: 35, endPoint x: 775, endPoint y: 36, distance: 43.4
click at [775, 36] on body "📝 Side Letter > Review Analytics New Side letter Import 7 Side Letters Assigned…" at bounding box center [454, 223] width 908 height 447
drag, startPoint x: 811, startPoint y: 31, endPoint x: 787, endPoint y: 30, distance: 23.9
click at [787, 30] on div "VC Fund" at bounding box center [834, 35] width 95 height 13
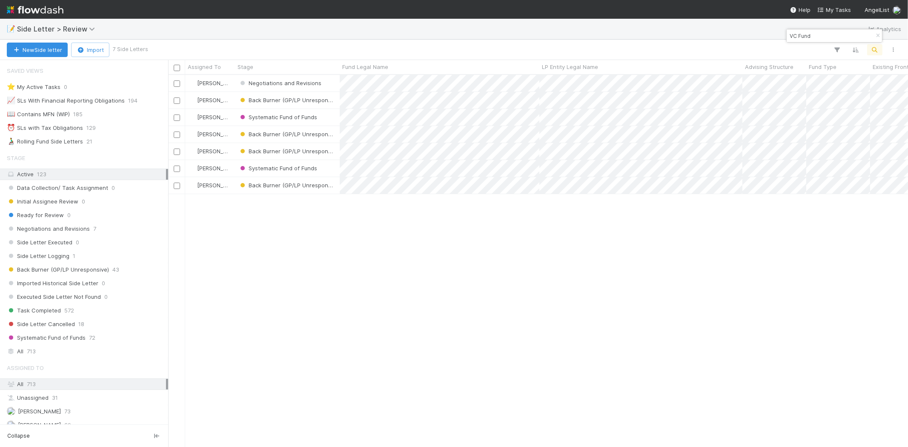
paste input "I, a series of SaxeCap, LP"
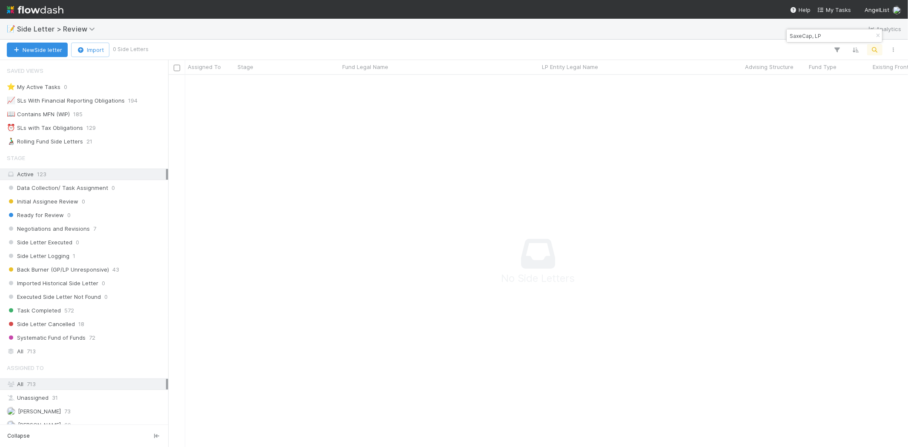
scroll to position [358, 725]
drag, startPoint x: 823, startPoint y: 34, endPoint x: 783, endPoint y: 36, distance: 40.0
click at [783, 36] on body "📝 Side Letter > Review Analytics New Side letter Import 0 Side Letters Assigned…" at bounding box center [454, 223] width 908 height 447
drag, startPoint x: 828, startPoint y: 32, endPoint x: 790, endPoint y: 36, distance: 38.0
click at [790, 36] on input "SaxeCap, LP" at bounding box center [830, 36] width 85 height 10
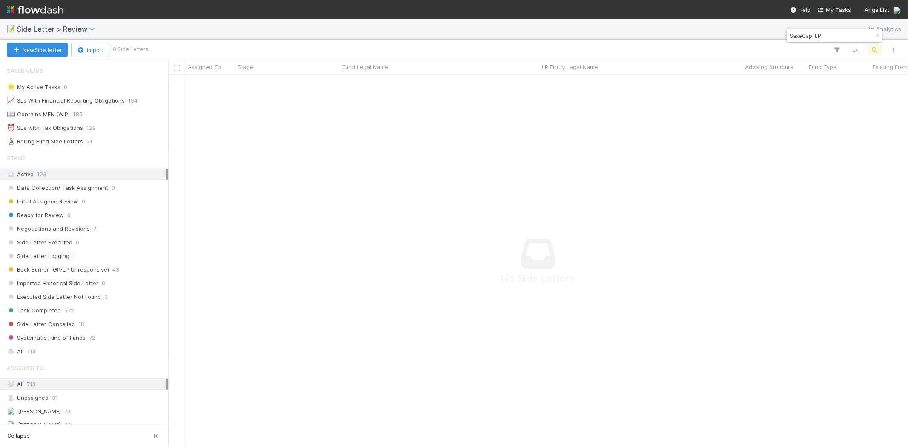
paste input "Anmol Maini Ventures"
drag, startPoint x: 850, startPoint y: 33, endPoint x: 789, endPoint y: 34, distance: 60.9
click at [789, 34] on input "Anmol Maini Ventures" at bounding box center [830, 36] width 85 height 10
paste input "Fund I, a series of Netwrk Ventures, LP"
paste input "Fund I, a series of"
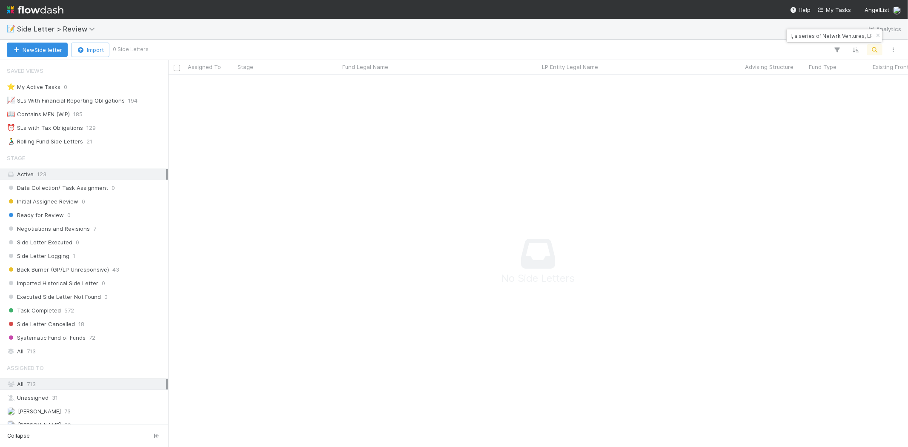
scroll to position [0, 0]
click at [843, 37] on input "Fund I, a series of Netwrk Ventures, LP" at bounding box center [830, 36] width 85 height 10
paste input "JJ Fliegelman Fund"
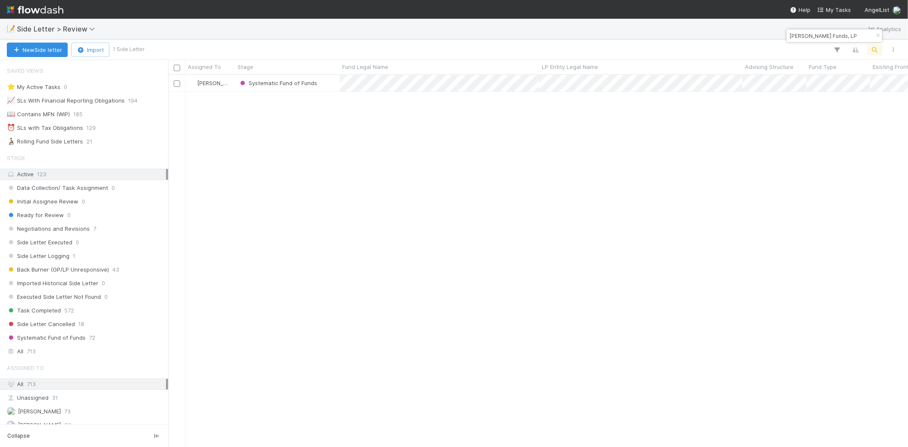
scroll to position [365, 732]
click at [820, 37] on input "JJ Fliegelman Funds, LP" at bounding box center [830, 36] width 85 height 10
paste input "Latitude Fund"
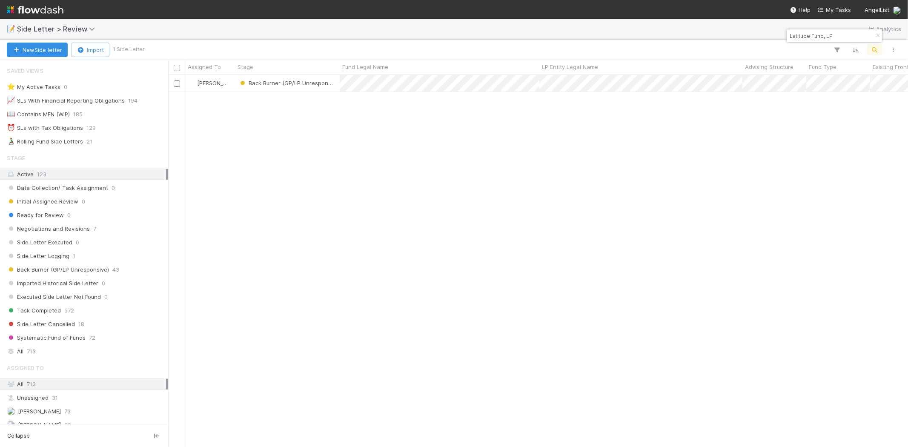
click at [833, 35] on input "Latitude Fund, LP" at bounding box center [830, 36] width 85 height 10
paste input "Multifaceted Ventures"
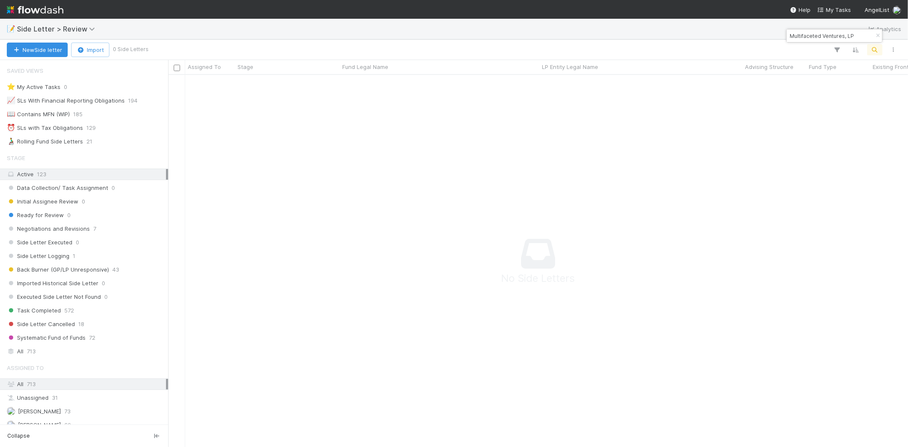
click at [827, 37] on input "Multifaceted Ventures, LP" at bounding box center [830, 36] width 85 height 10
paste input "Angel Deal Holding"
click at [811, 33] on input "Angel Deal Holdings, LP" at bounding box center [830, 36] width 85 height 10
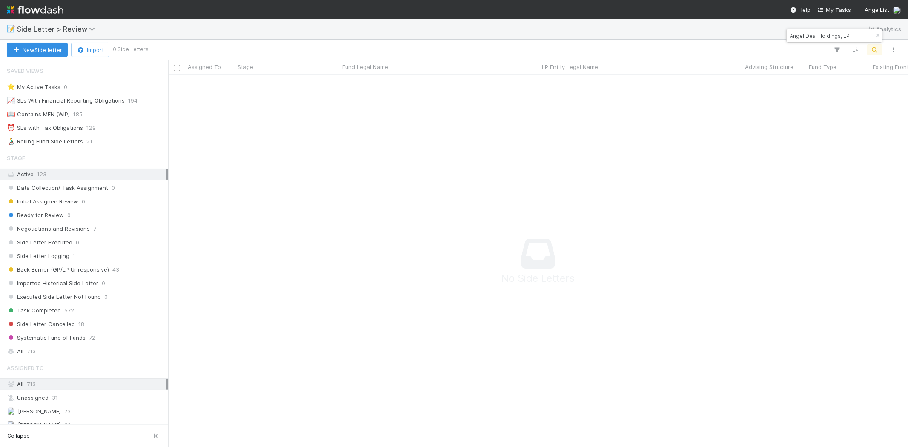
click at [811, 33] on input "Angel Deal Holdings, LP" at bounding box center [830, 36] width 85 height 10
paste input "Velocity Venture Fund Investor"
click at [823, 34] on input "Velocity Venture Fund Investors, LP" at bounding box center [830, 36] width 85 height 10
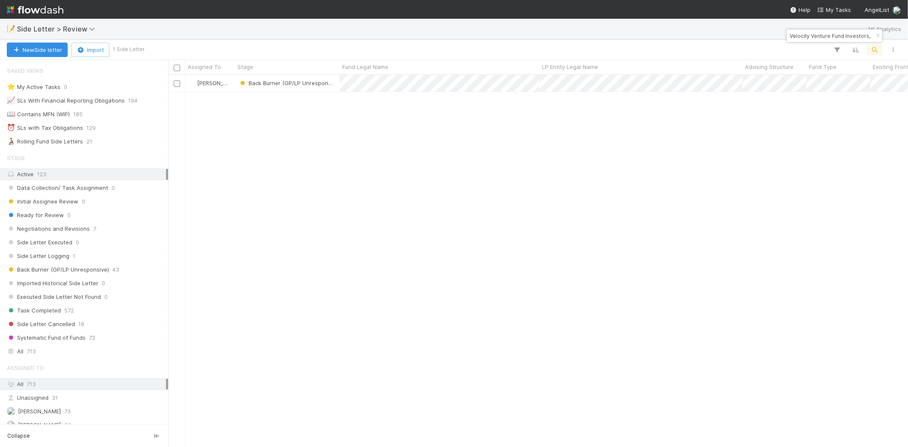
click at [823, 34] on input "Velocity Venture Fund Investors, LP" at bounding box center [830, 36] width 85 height 10
paste input "Spacecadet Ventures L"
click at [831, 31] on input "Spacecadet Ventures, LP" at bounding box center [830, 36] width 85 height 10
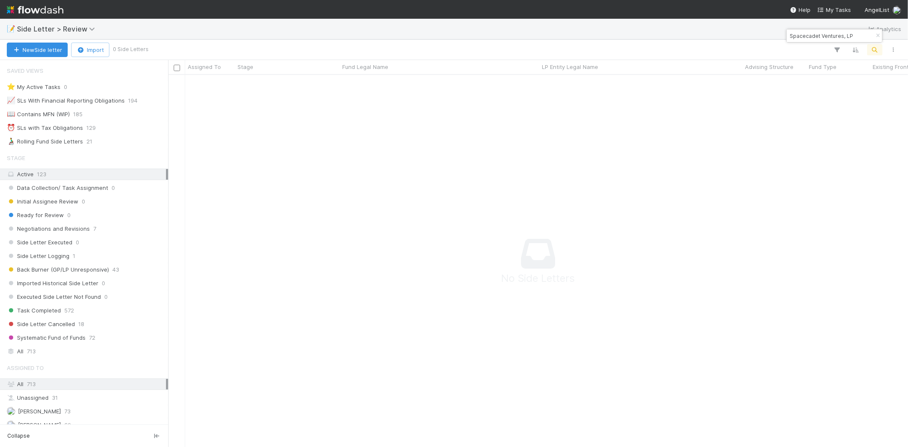
click at [831, 31] on input "Spacecadet Ventures, LP" at bounding box center [830, 36] width 85 height 10
paste input "Explorer 34 Fund"
click at [789, 35] on input "Explorer34 Fund, LP" at bounding box center [830, 36] width 85 height 10
drag, startPoint x: 850, startPoint y: 31, endPoint x: 801, endPoint y: 30, distance: 49.4
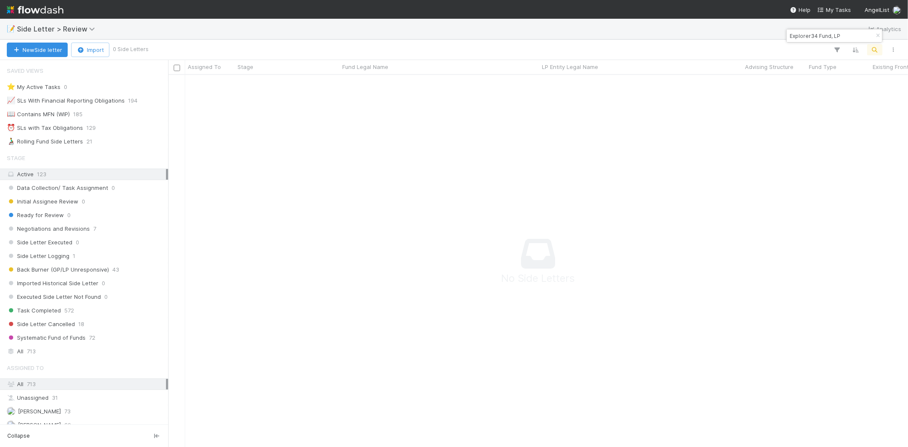
click at [761, 30] on body "📝 Side Letter > Review Analytics New Side letter Import 0 Side Letters Assigned…" at bounding box center [454, 223] width 908 height 447
click at [830, 31] on input "Explorer34 Fund, LP" at bounding box center [830, 36] width 85 height 10
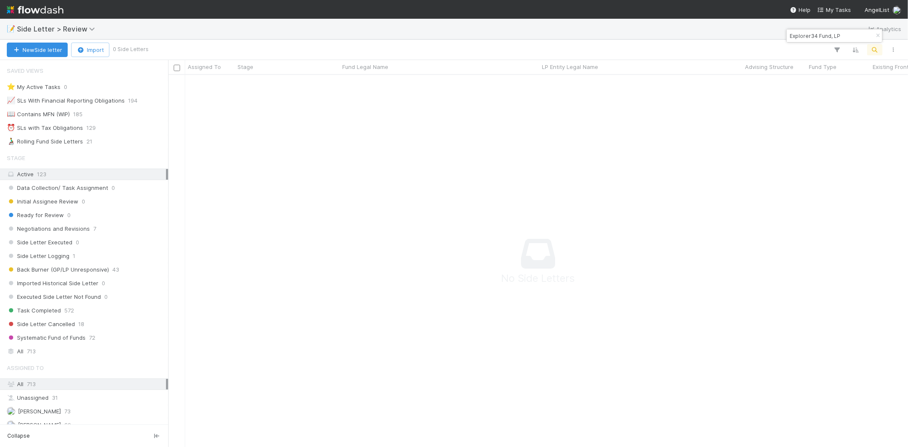
paste input "Fund III, a series of Explorer"
click at [816, 35] on input "Explorer34 Fund, LP" at bounding box center [830, 36] width 85 height 10
paste input "LBS Investments I"
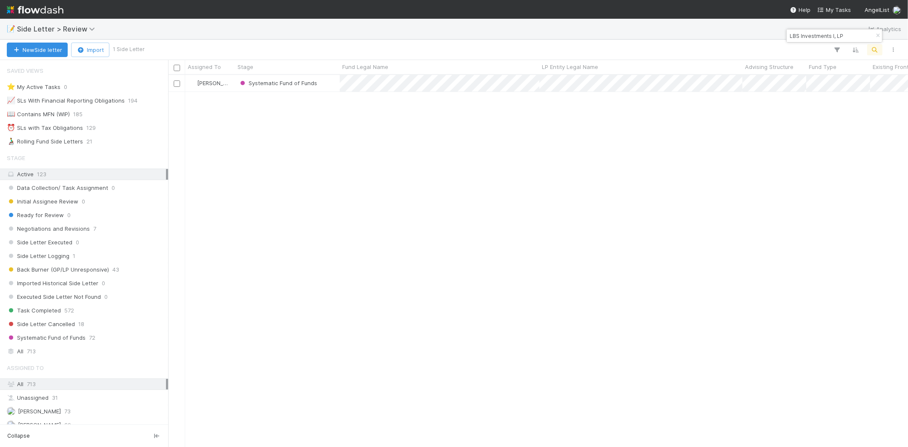
scroll to position [365, 732]
type input "LBS Investments I, LP"
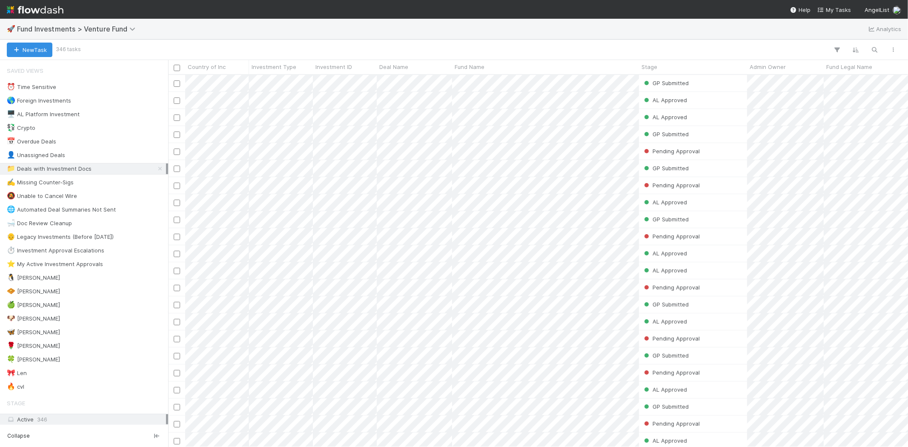
scroll to position [365, 732]
click at [53, 355] on div "🍀 [PERSON_NAME]" at bounding box center [86, 359] width 159 height 11
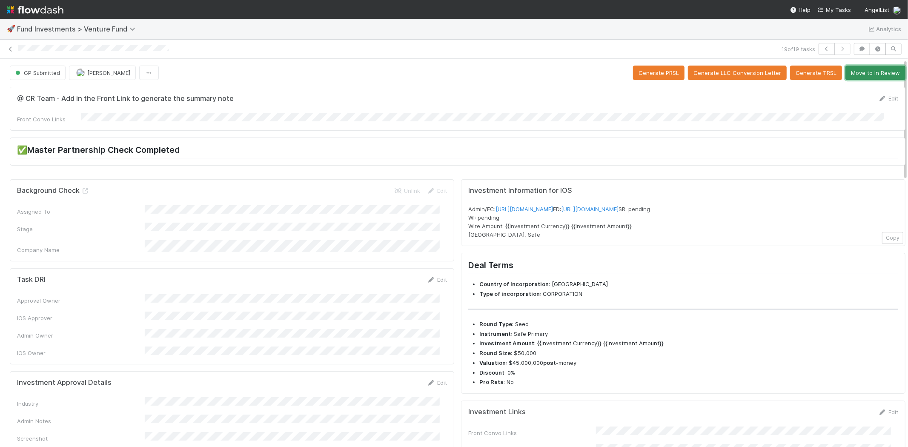
click at [854, 72] on button "Move to In Review" at bounding box center [875, 73] width 60 height 14
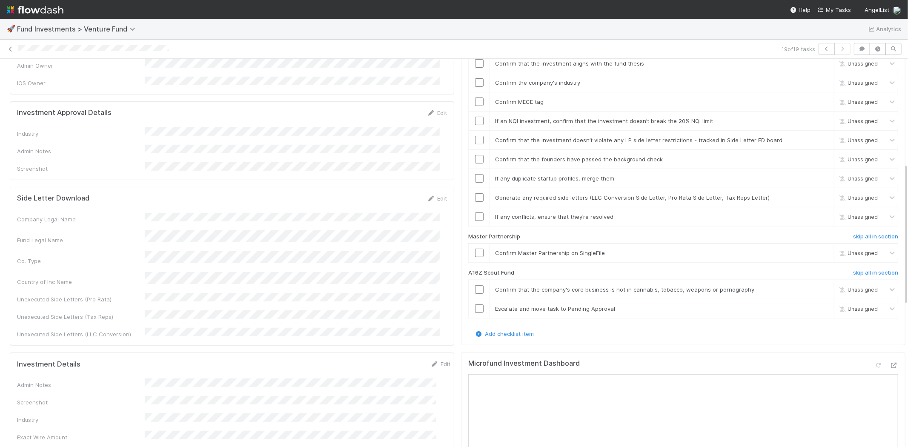
scroll to position [283, 0]
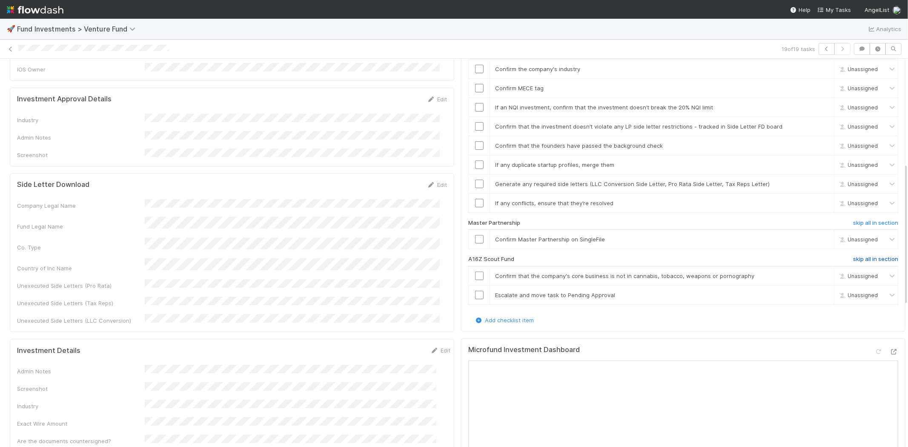
click at [875, 256] on h6 "skip all in section" at bounding box center [875, 259] width 45 height 7
click at [475, 235] on input "checkbox" at bounding box center [479, 239] width 9 height 9
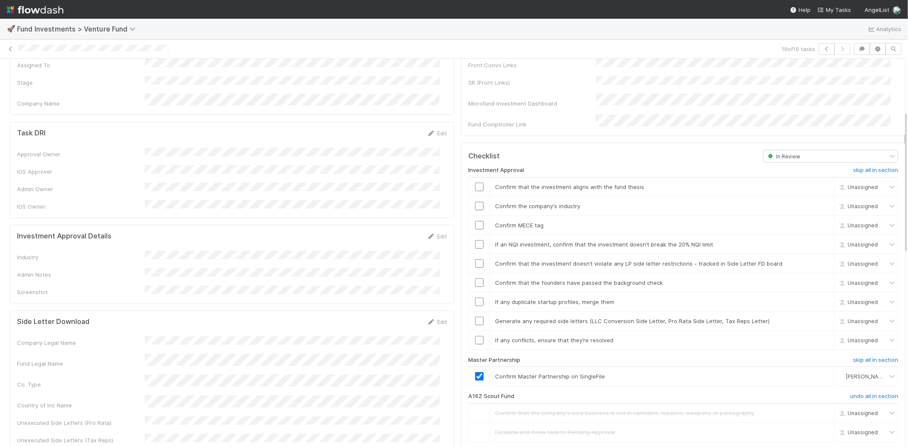
scroll to position [142, 0]
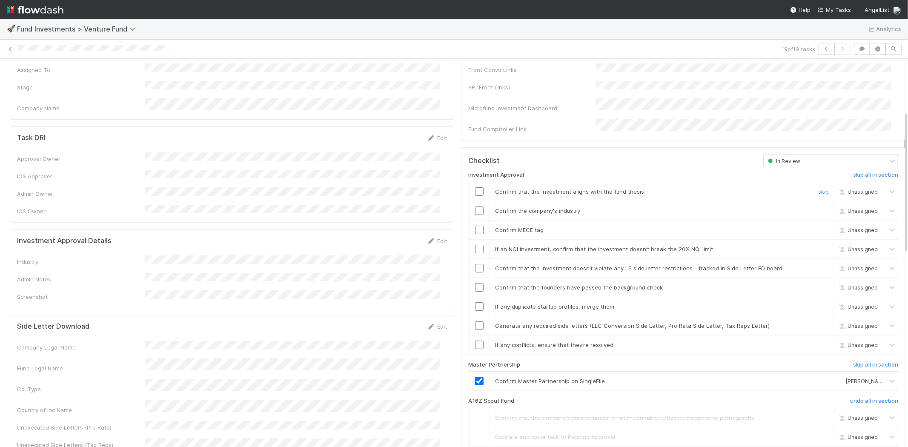
click at [475, 187] on input "checkbox" at bounding box center [479, 191] width 9 height 9
click at [475, 226] on input "checkbox" at bounding box center [479, 230] width 9 height 9
click at [429, 237] on link "Edit" at bounding box center [437, 240] width 20 height 7
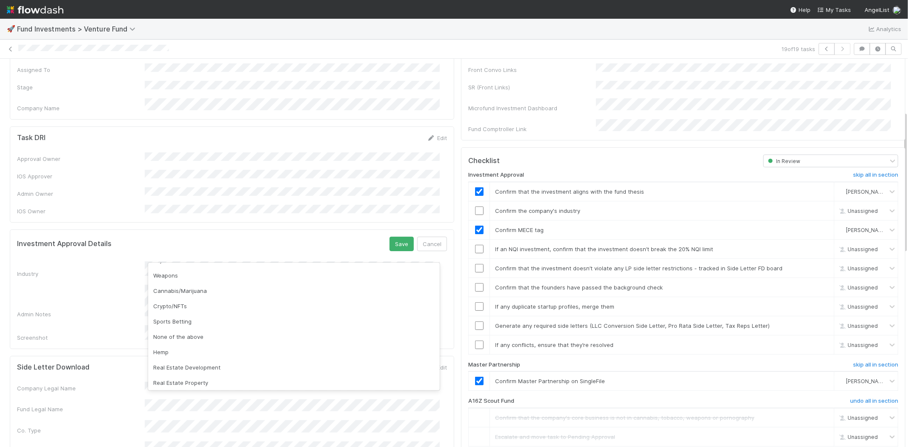
scroll to position [243, 0]
click at [212, 335] on div "None of the above" at bounding box center [294, 335] width 292 height 15
click at [394, 237] on button "Save" at bounding box center [401, 244] width 24 height 14
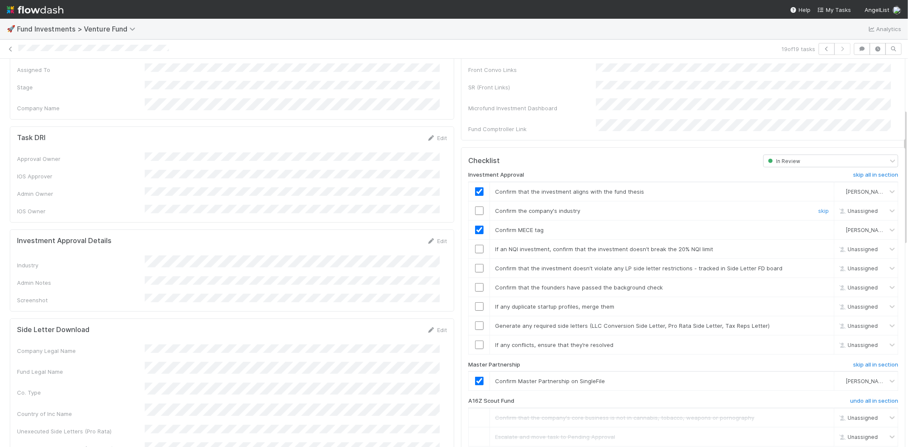
click at [475, 206] on input "checkbox" at bounding box center [479, 210] width 9 height 9
click at [475, 245] on input "checkbox" at bounding box center [479, 249] width 9 height 9
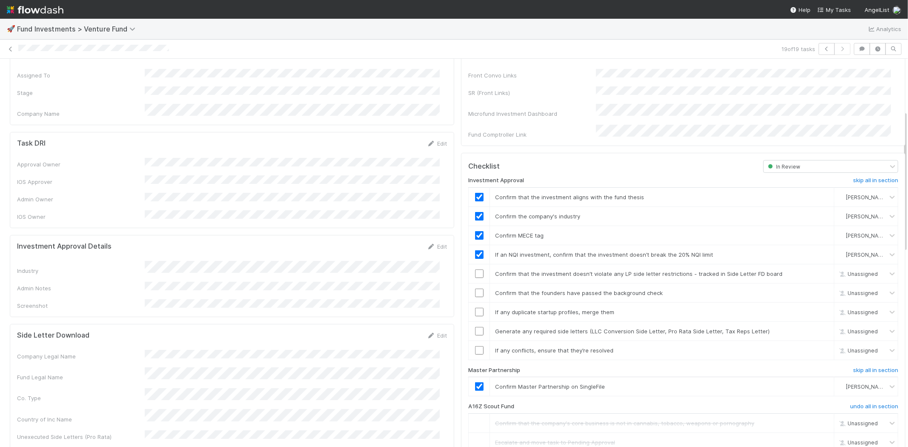
scroll to position [142, 0]
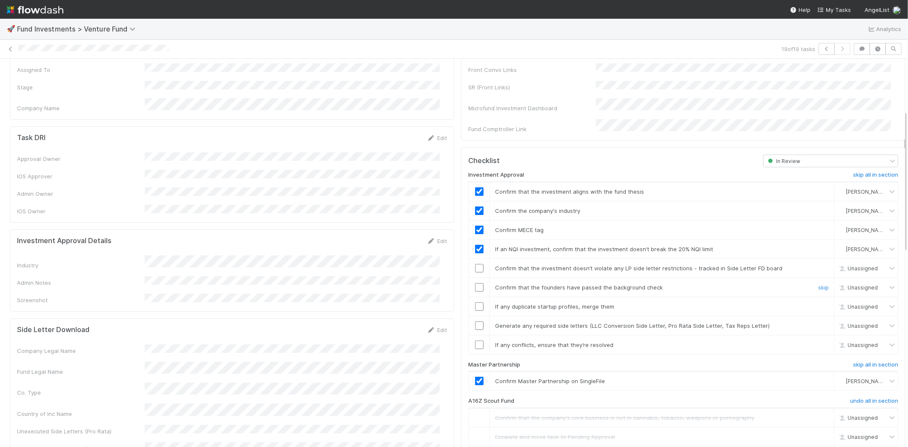
click at [475, 283] on input "checkbox" at bounding box center [479, 287] width 9 height 9
click at [475, 302] on input "checkbox" at bounding box center [479, 306] width 9 height 9
click at [475, 321] on input "checkbox" at bounding box center [479, 325] width 9 height 9
click at [475, 340] on input "checkbox" at bounding box center [479, 344] width 9 height 9
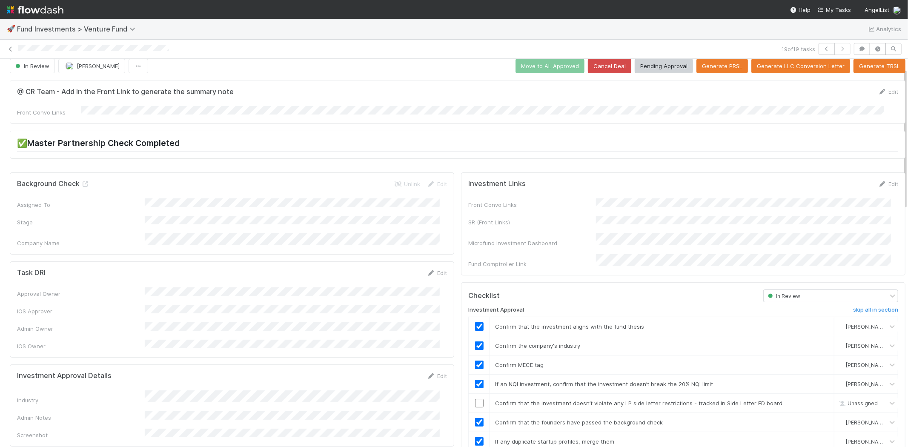
scroll to position [0, 0]
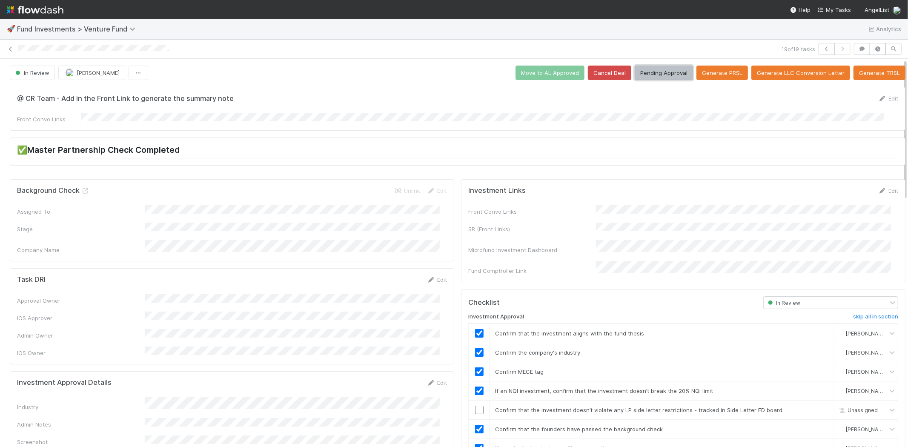
click at [655, 74] on button "Pending Approval" at bounding box center [664, 73] width 58 height 14
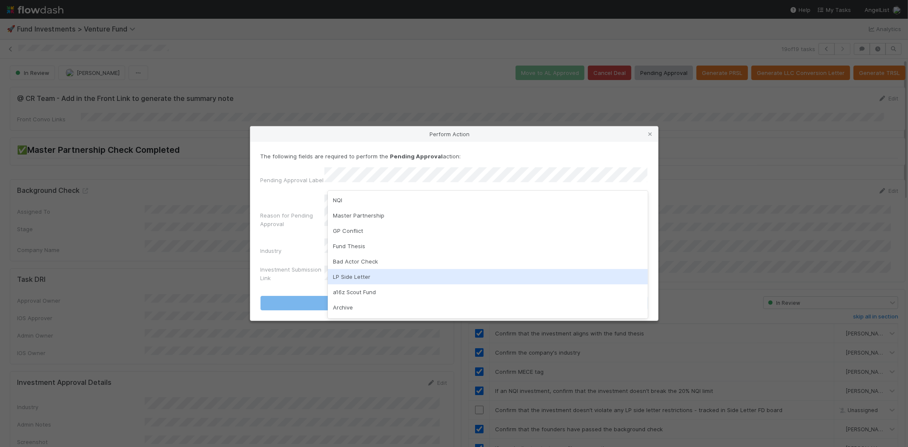
click at [368, 279] on div "LP Side Letter" at bounding box center [488, 276] width 320 height 15
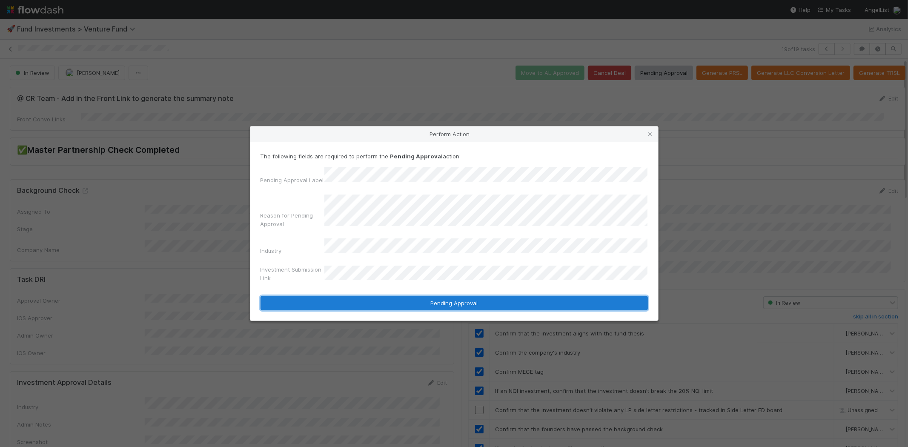
click at [456, 299] on button "Pending Approval" at bounding box center [453, 303] width 387 height 14
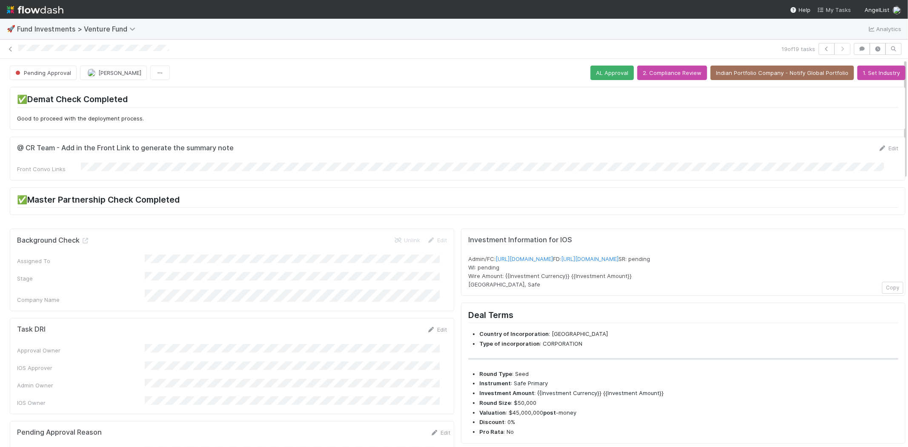
click at [832, 9] on span "My Tasks" at bounding box center [834, 9] width 34 height 7
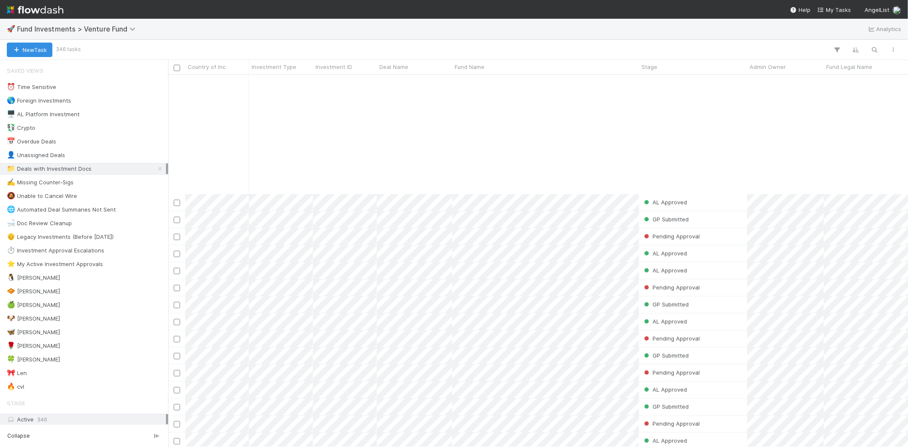
scroll to position [142, 0]
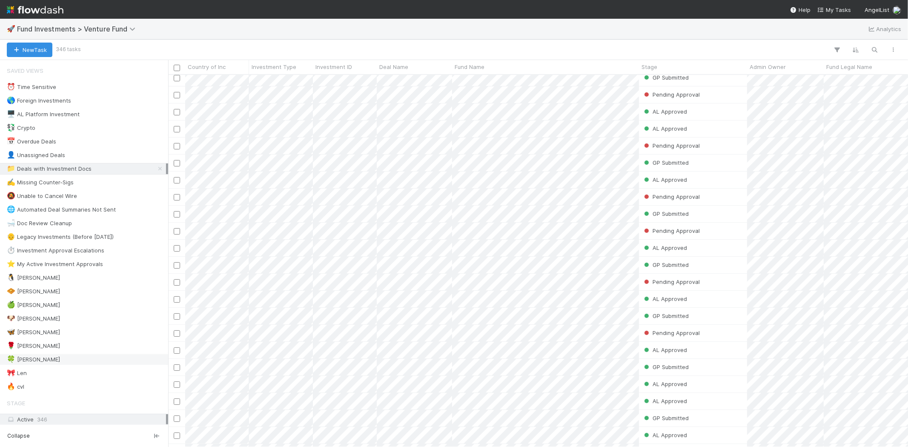
click at [49, 359] on div "🍀 [PERSON_NAME]" at bounding box center [86, 359] width 159 height 11
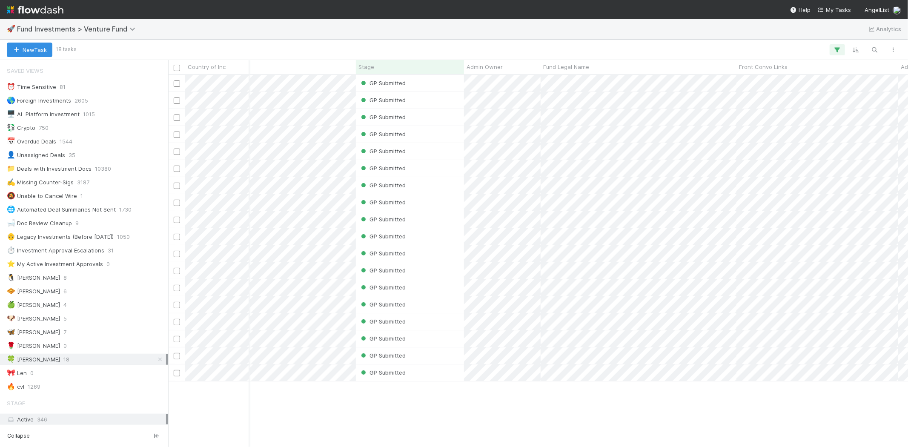
scroll to position [0, 283]
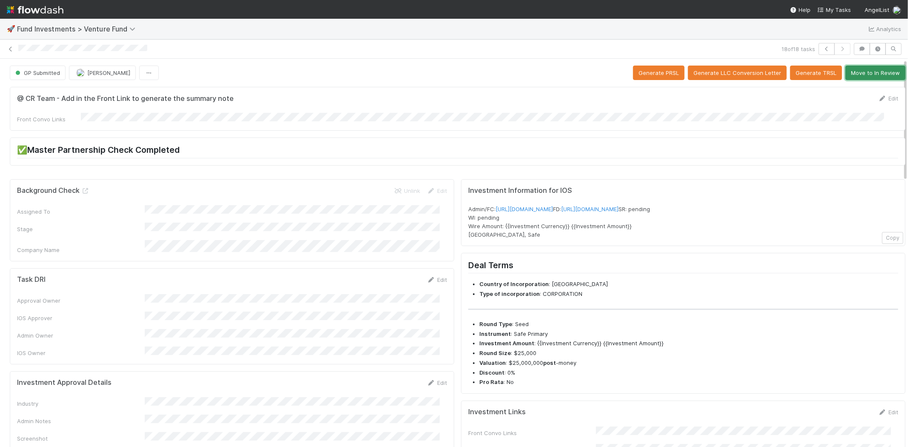
click at [872, 73] on button "Move to In Review" at bounding box center [875, 73] width 60 height 14
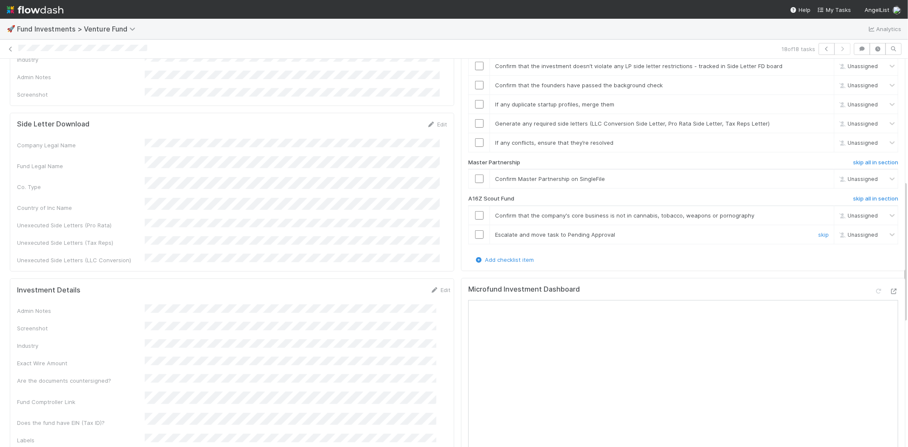
scroll to position [331, 0]
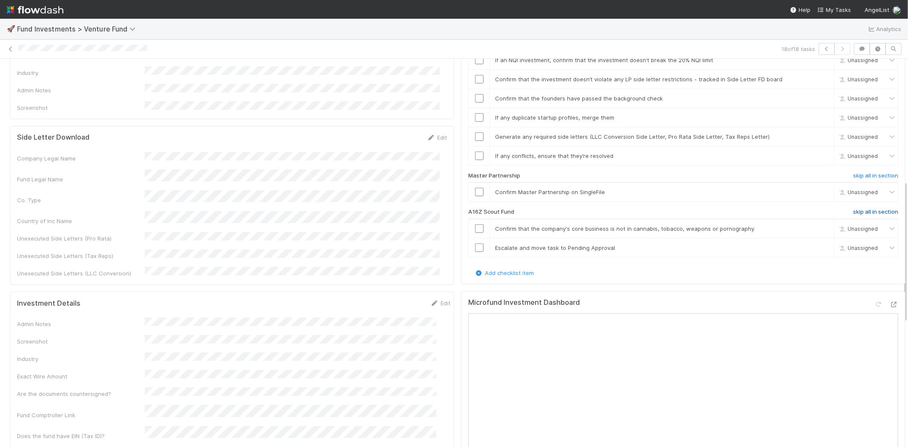
click at [860, 209] on h6 "skip all in section" at bounding box center [875, 212] width 45 height 7
click at [861, 209] on h6 "skip all in section" at bounding box center [875, 212] width 45 height 7
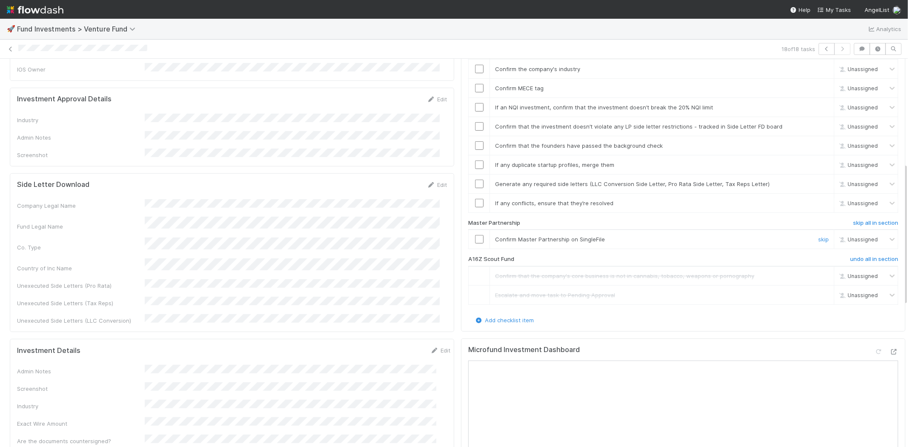
click at [475, 235] on input "checkbox" at bounding box center [479, 239] width 9 height 9
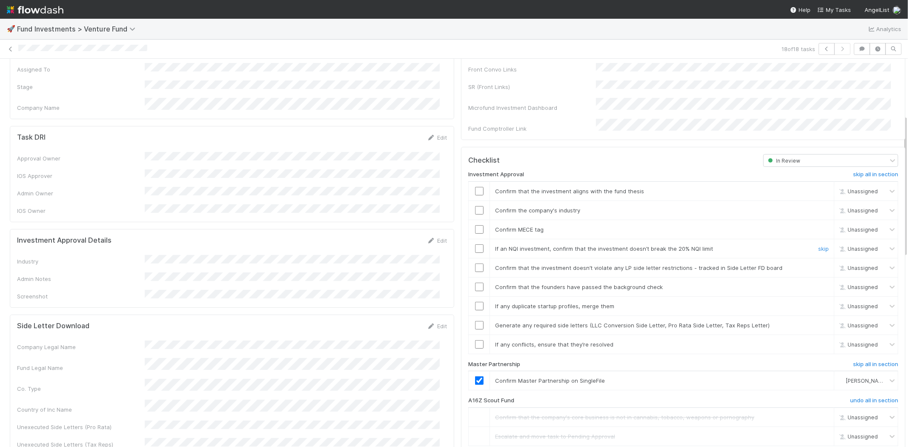
scroll to position [142, 0]
click at [475, 187] on input "checkbox" at bounding box center [479, 191] width 9 height 9
drag, startPoint x: 471, startPoint y: 220, endPoint x: 512, endPoint y: 224, distance: 41.8
click at [475, 226] on input "checkbox" at bounding box center [479, 230] width 9 height 9
click at [432, 237] on link "Edit" at bounding box center [437, 240] width 20 height 7
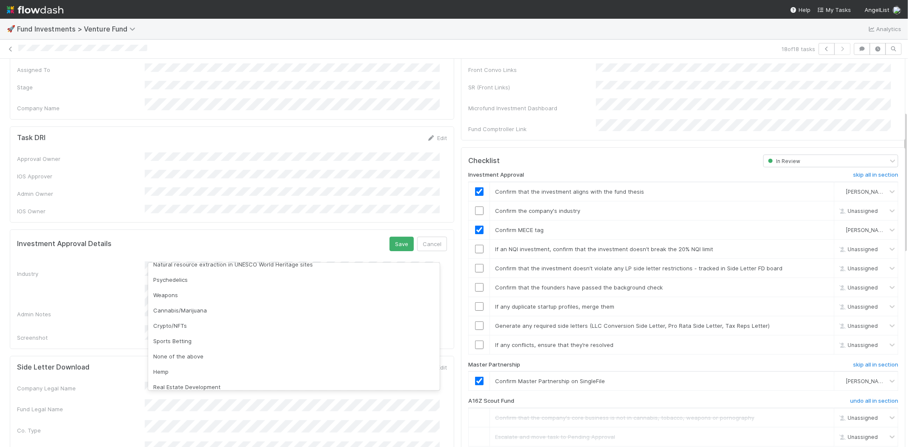
scroll to position [243, 0]
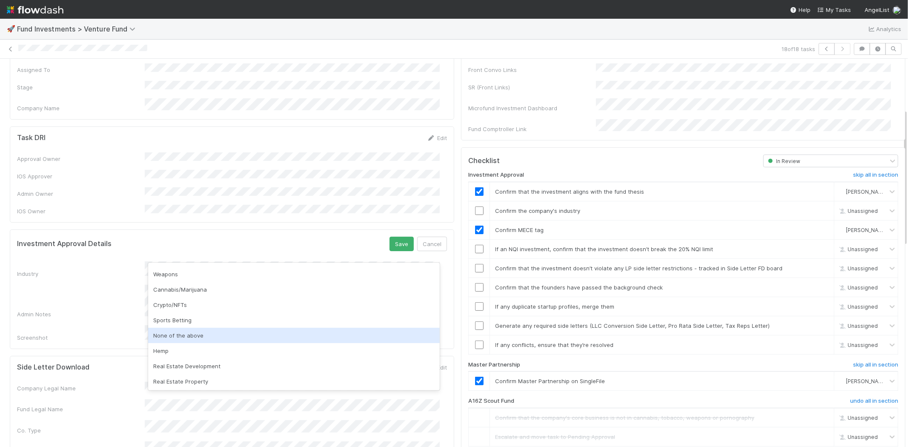
click at [247, 338] on div "None of the above" at bounding box center [294, 335] width 292 height 15
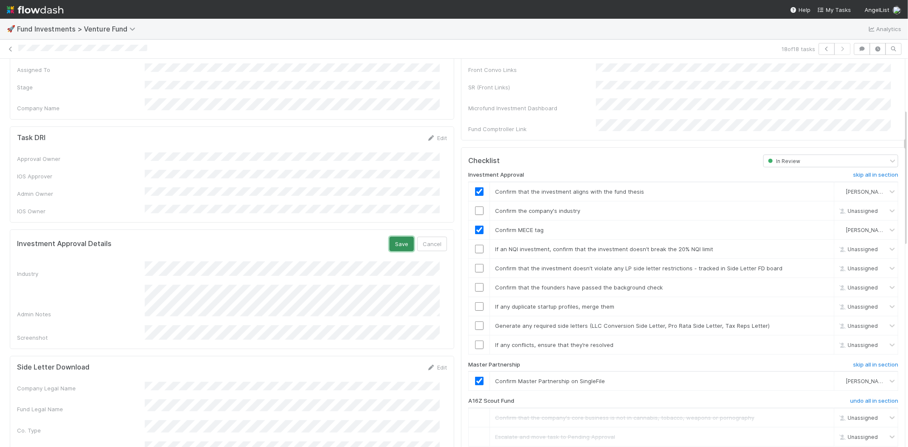
click at [394, 237] on button "Save" at bounding box center [401, 244] width 24 height 14
click at [475, 206] on input "checkbox" at bounding box center [479, 210] width 9 height 9
checkbox input "true"
click at [475, 245] on input "checkbox" at bounding box center [479, 249] width 9 height 9
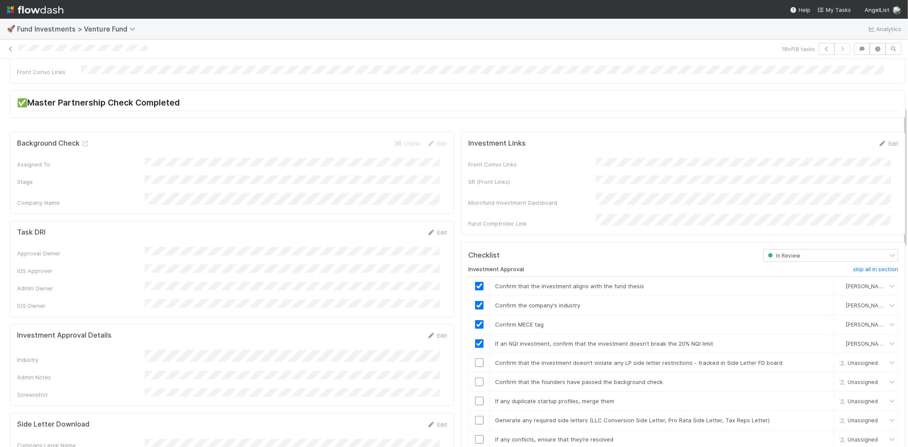
scroll to position [236, 0]
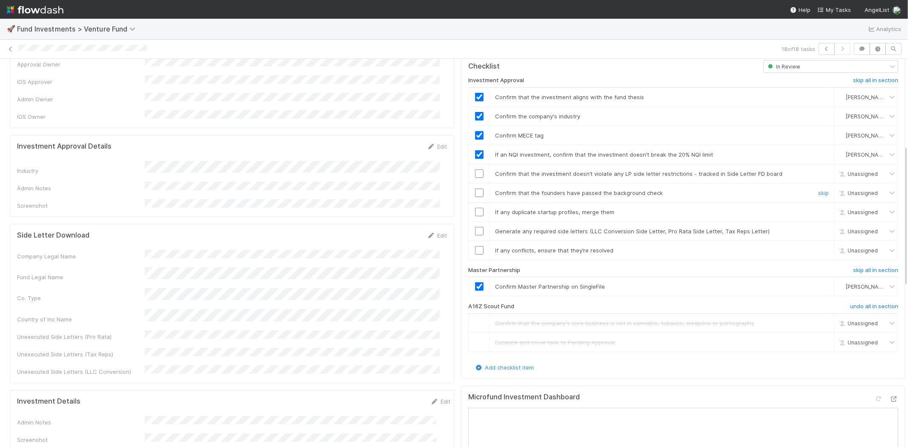
click at [475, 189] on input "checkbox" at bounding box center [479, 193] width 9 height 9
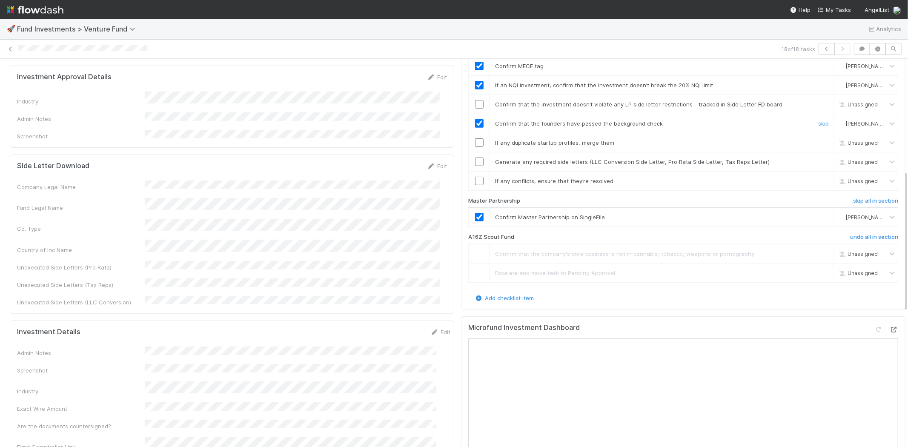
scroll to position [283, 0]
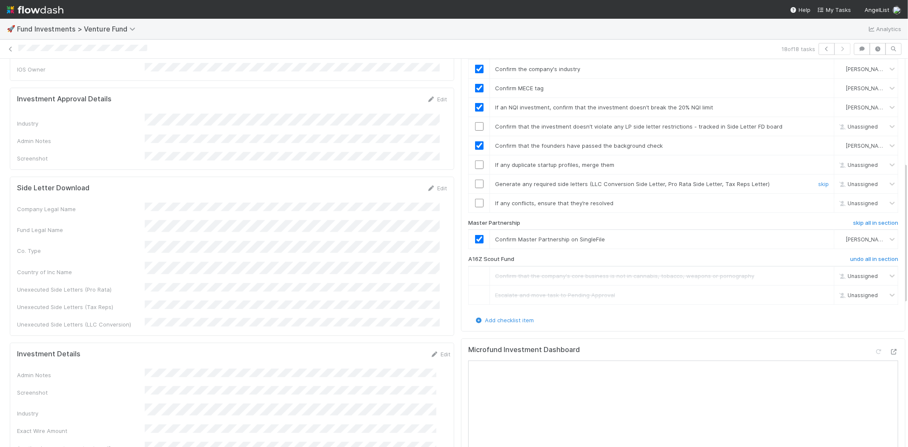
click at [475, 180] on input "checkbox" at bounding box center [479, 184] width 9 height 9
checkbox input "true"
click at [475, 199] on input "checkbox" at bounding box center [479, 203] width 9 height 9
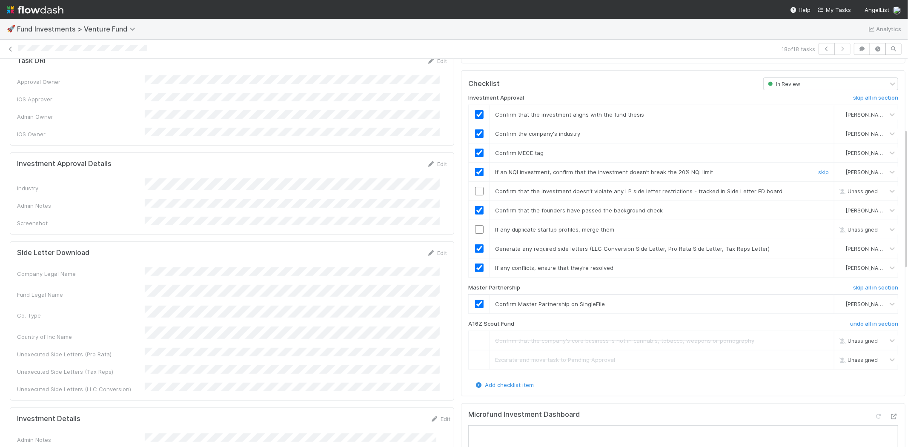
scroll to position [189, 0]
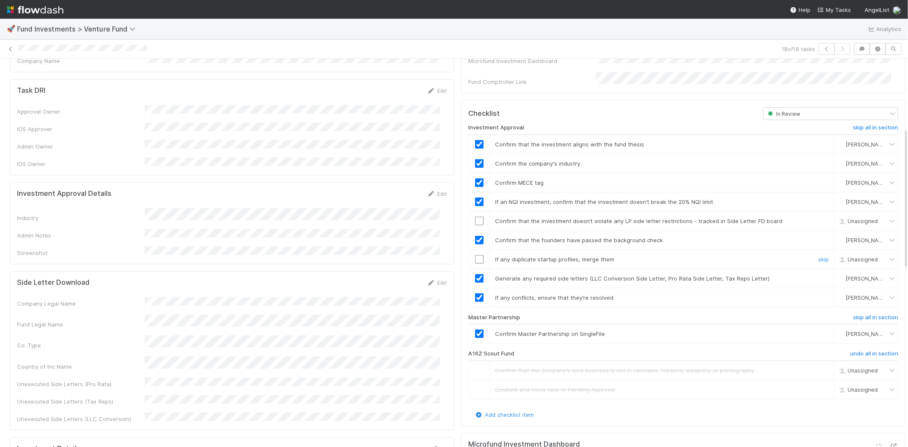
click at [475, 255] on input "checkbox" at bounding box center [479, 259] width 9 height 9
checkbox input "true"
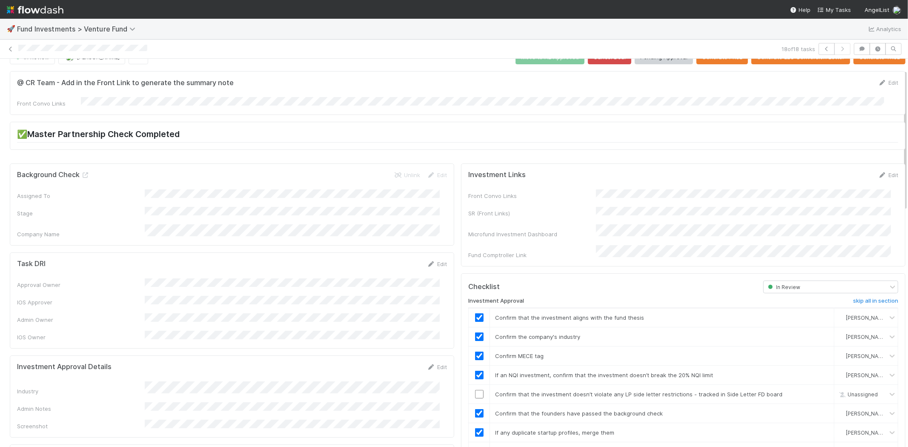
scroll to position [0, 0]
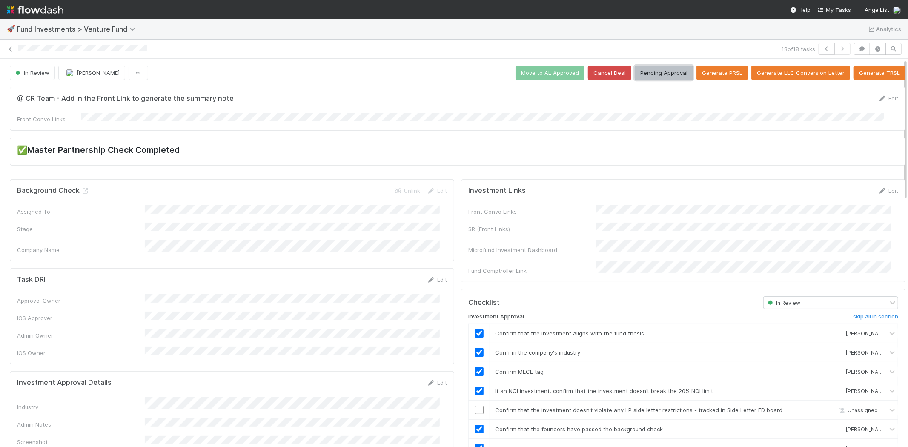
click at [655, 71] on button "Pending Approval" at bounding box center [664, 73] width 58 height 14
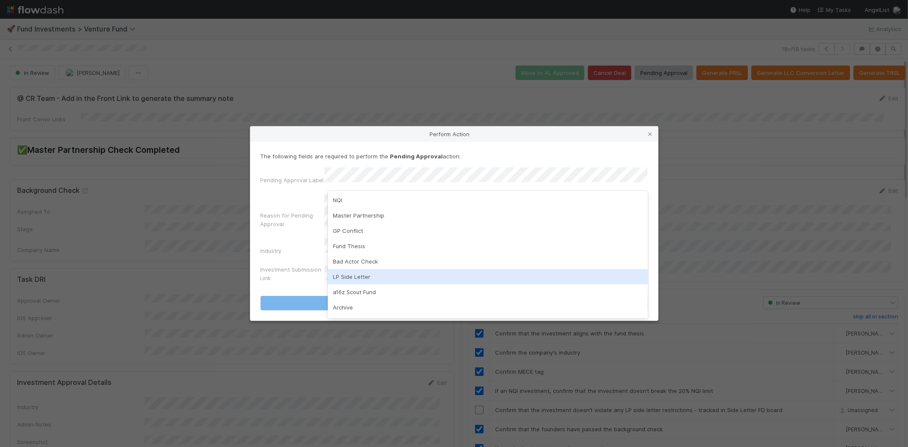
click at [360, 273] on div "LP Side Letter" at bounding box center [488, 276] width 320 height 15
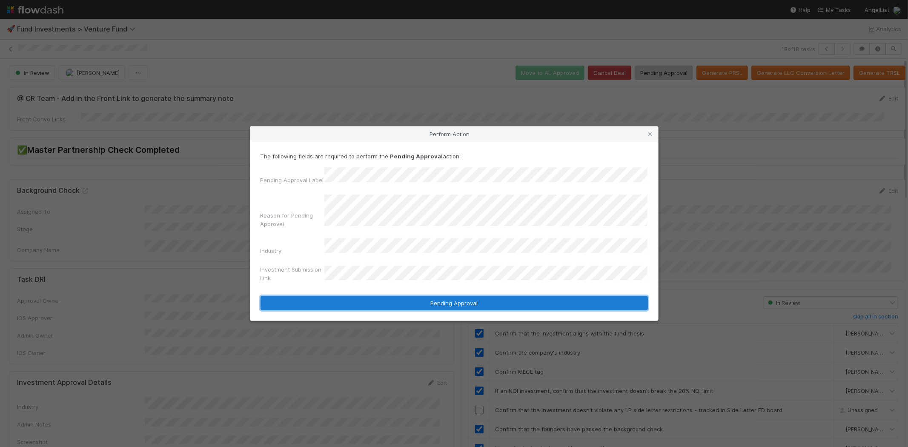
click at [444, 298] on button "Pending Approval" at bounding box center [453, 303] width 387 height 14
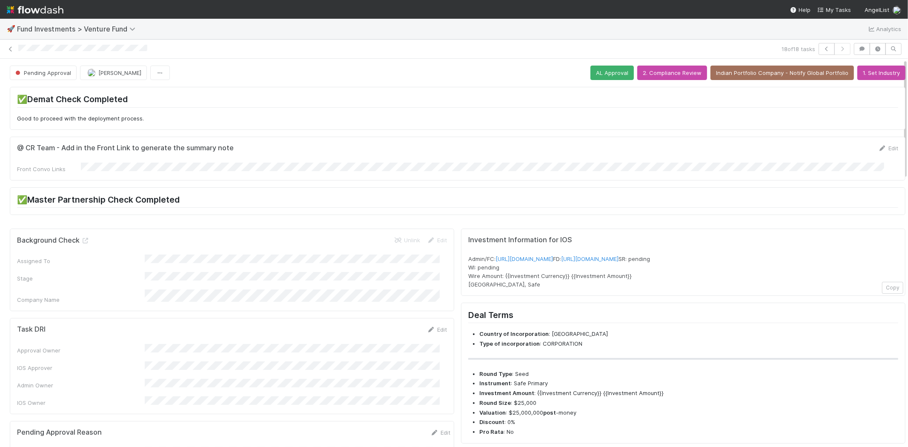
click at [160, 56] on div "18 of 18 tasks" at bounding box center [454, 49] width 908 height 19
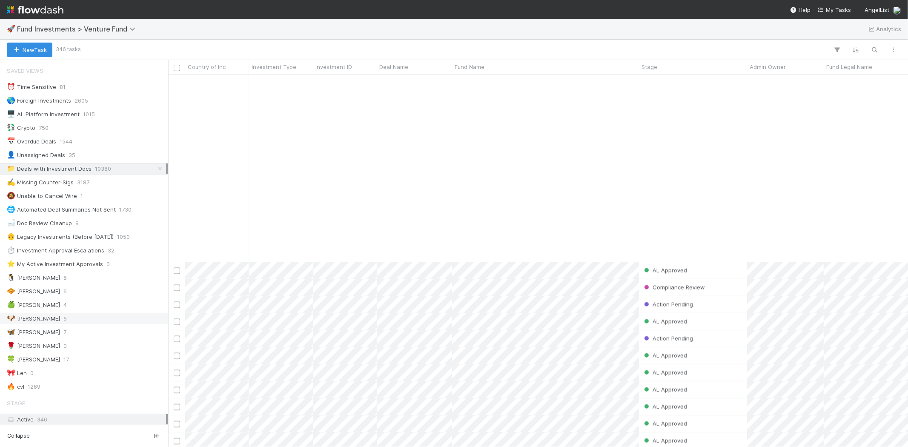
scroll to position [1087, 0]
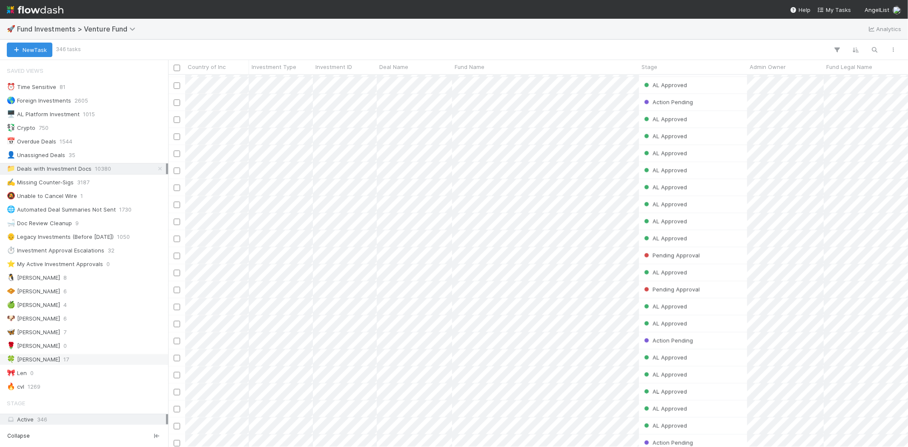
click at [40, 362] on div "🍀 [PERSON_NAME] 17" at bounding box center [86, 359] width 159 height 11
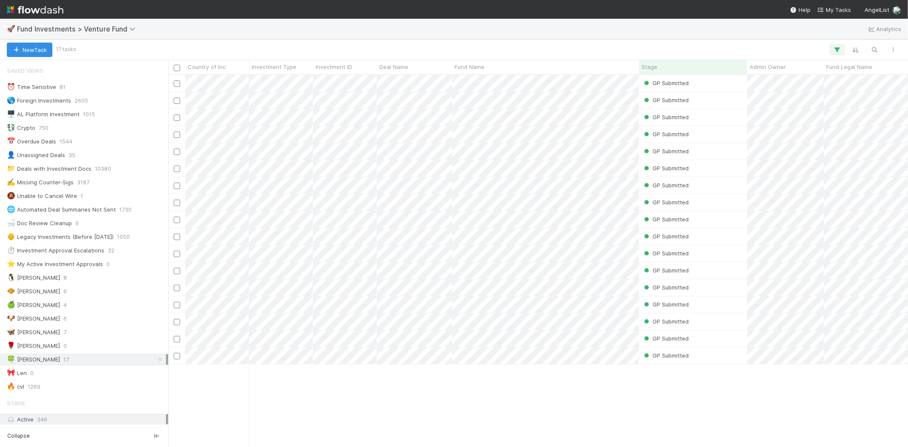
scroll to position [365, 732]
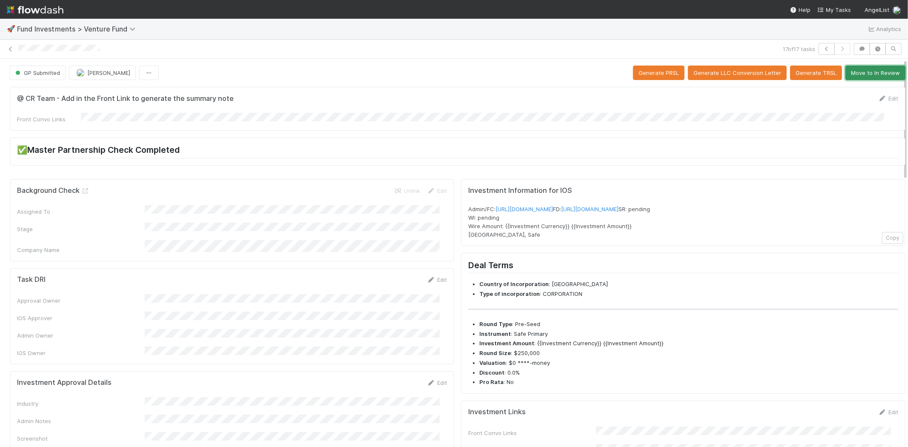
click at [865, 74] on button "Move to In Review" at bounding box center [875, 73] width 60 height 14
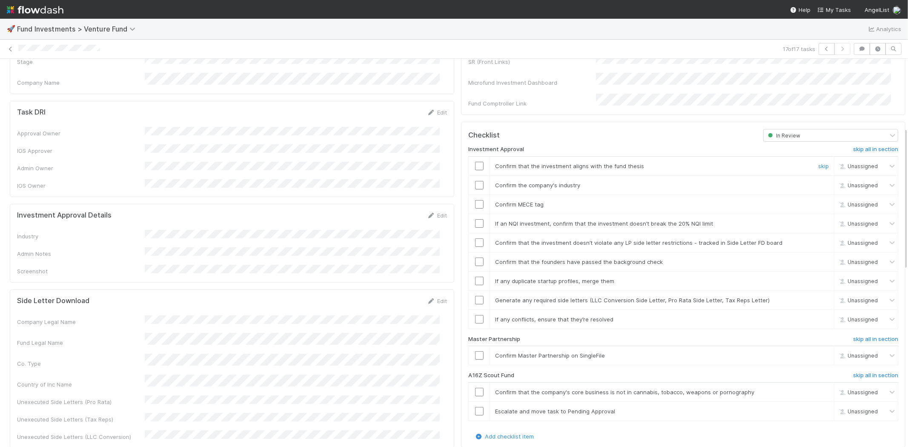
scroll to position [189, 0]
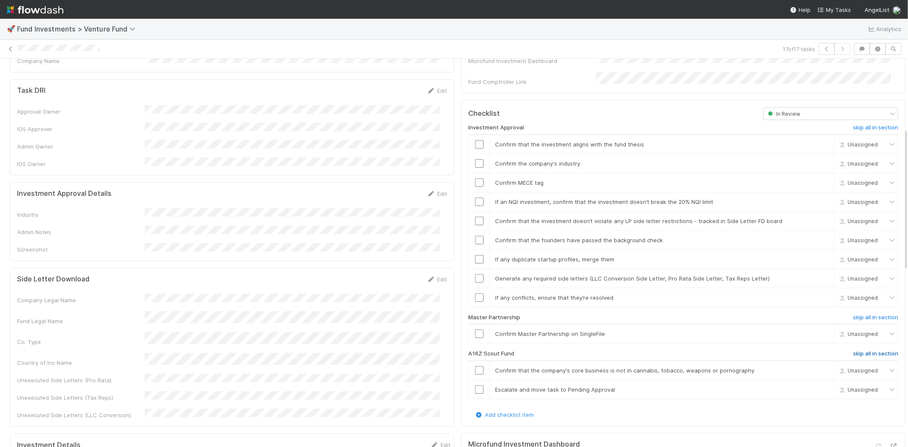
click at [861, 350] on h6 "skip all in section" at bounding box center [875, 353] width 45 height 7
click at [475, 329] on input "checkbox" at bounding box center [479, 333] width 9 height 9
click at [475, 140] on input "checkbox" at bounding box center [479, 144] width 9 height 9
click at [433, 190] on link "Edit" at bounding box center [437, 193] width 20 height 7
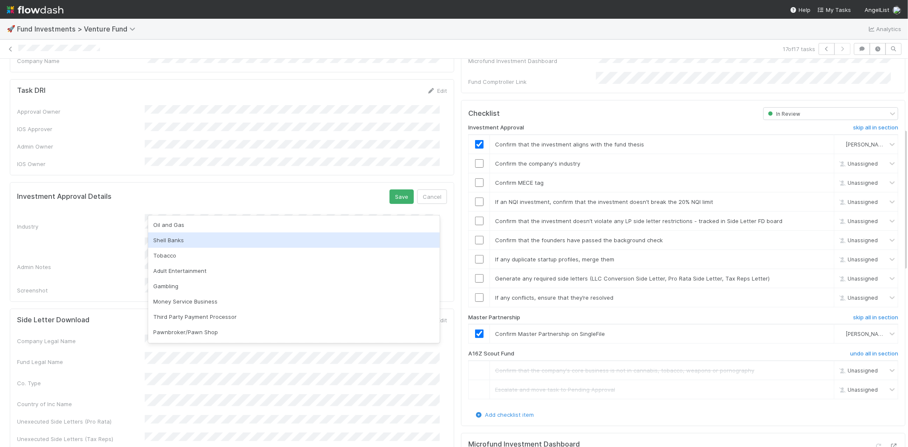
scroll to position [243, 0]
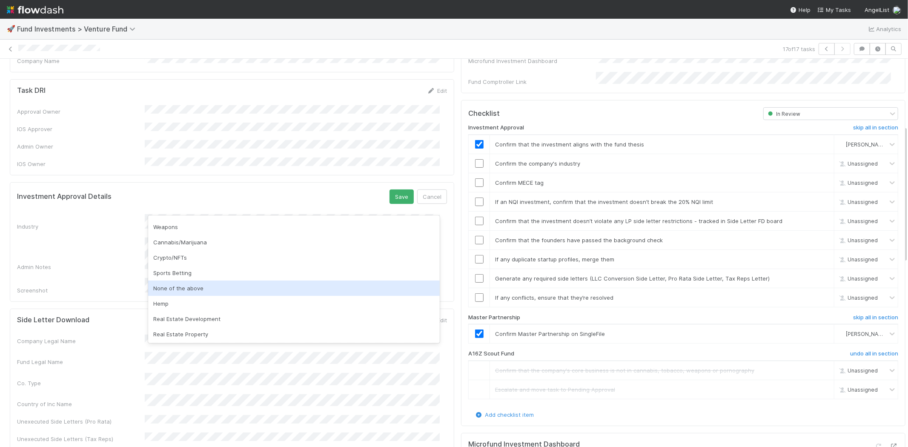
click at [289, 288] on div "None of the above" at bounding box center [294, 287] width 292 height 15
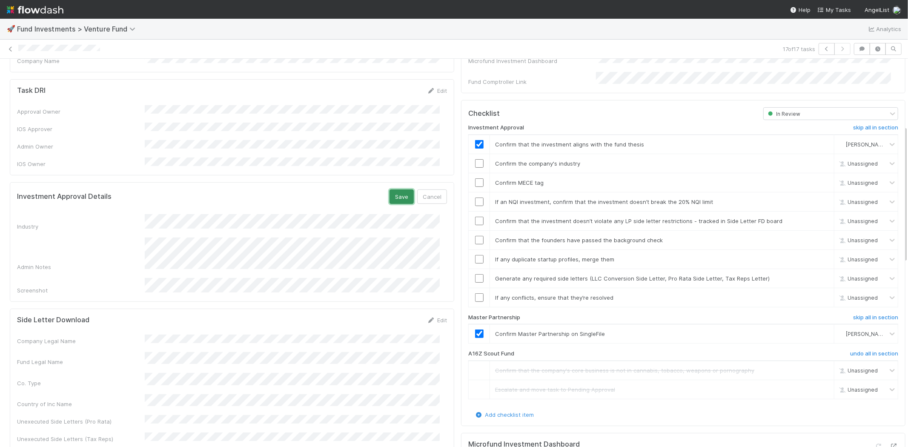
click at [395, 189] on button "Save" at bounding box center [401, 196] width 24 height 14
click at [475, 159] on input "checkbox" at bounding box center [479, 163] width 9 height 9
click at [475, 178] on input "checkbox" at bounding box center [479, 182] width 9 height 9
click at [475, 197] on input "checkbox" at bounding box center [479, 201] width 9 height 9
click at [475, 217] on input "checkbox" at bounding box center [479, 221] width 9 height 9
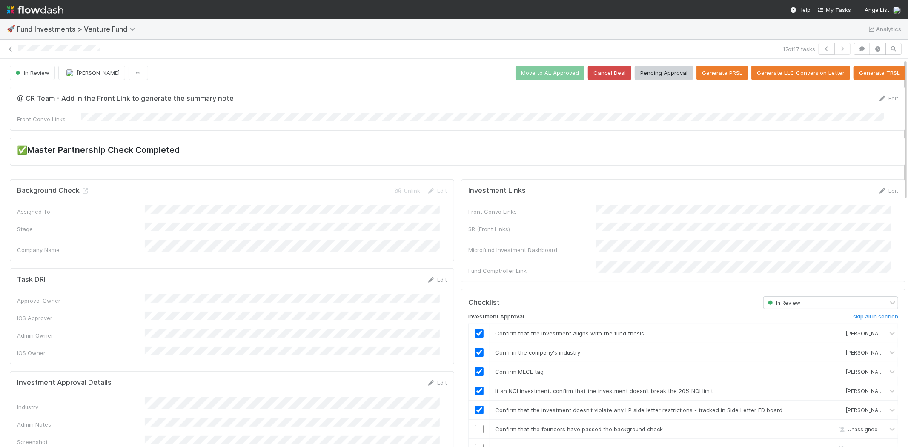
scroll to position [142, 0]
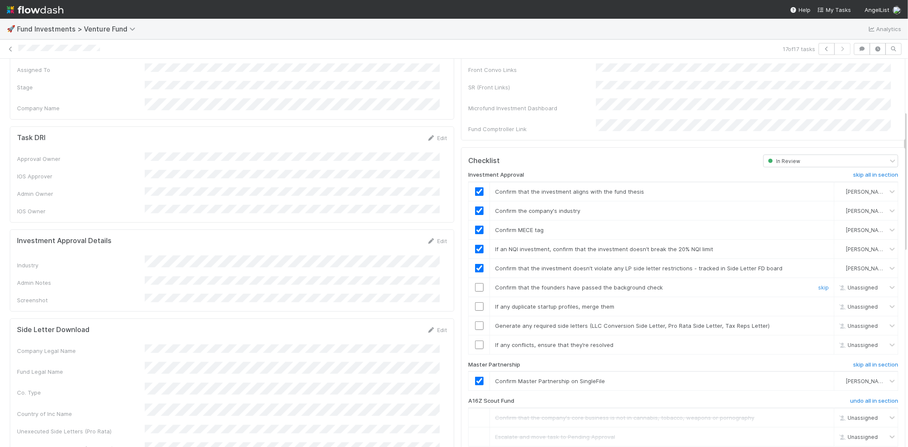
click at [475, 283] on input "checkbox" at bounding box center [479, 287] width 9 height 9
checkbox input "true"
click at [475, 302] on input "checkbox" at bounding box center [479, 306] width 9 height 9
click at [475, 321] on input "checkbox" at bounding box center [479, 325] width 9 height 9
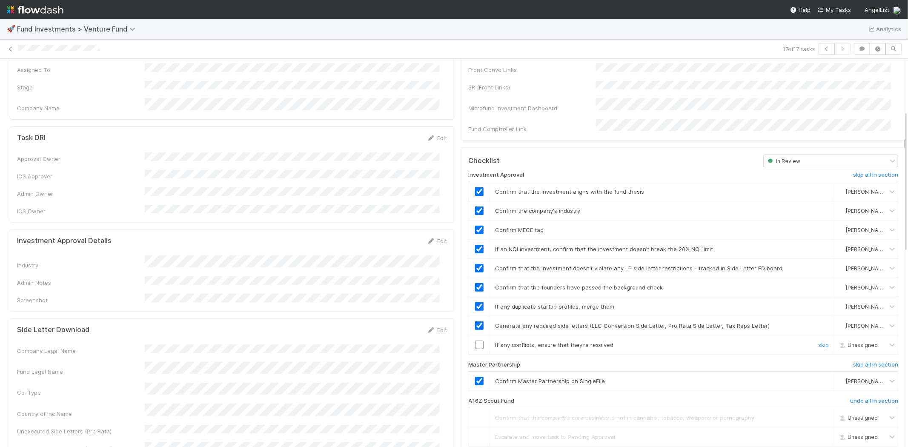
drag, startPoint x: 474, startPoint y: 334, endPoint x: 603, endPoint y: 321, distance: 129.6
click at [475, 340] on input "checkbox" at bounding box center [479, 344] width 9 height 9
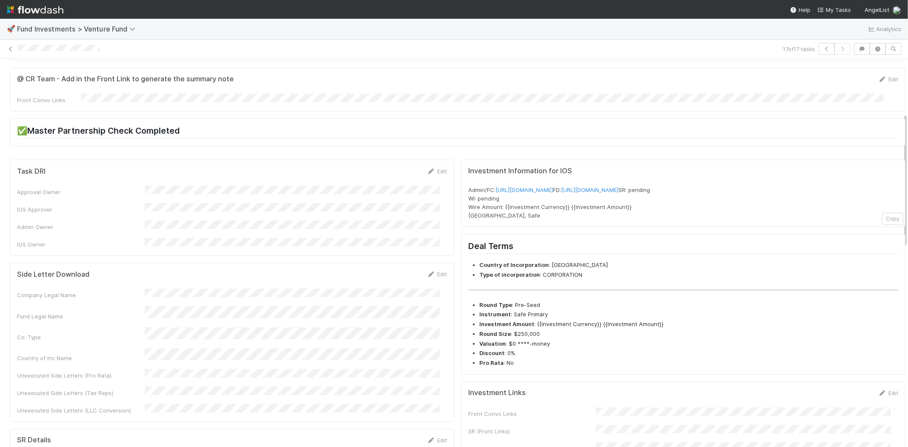
scroll to position [0, 0]
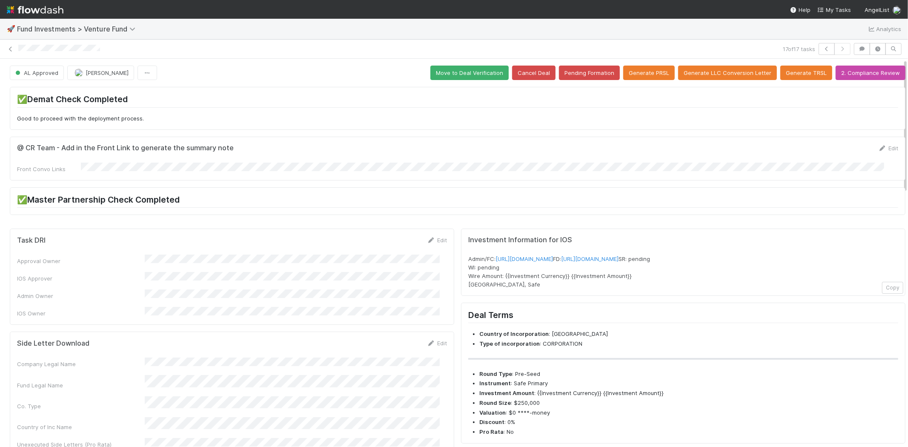
click at [19, 46] on div at bounding box center [398, 49] width 761 height 9
click at [835, 6] on span "My Tasks" at bounding box center [834, 9] width 34 height 7
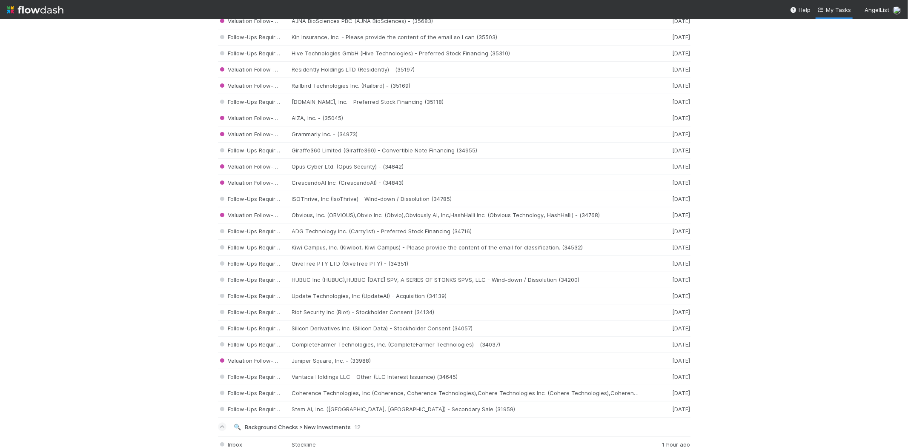
scroll to position [1249, 0]
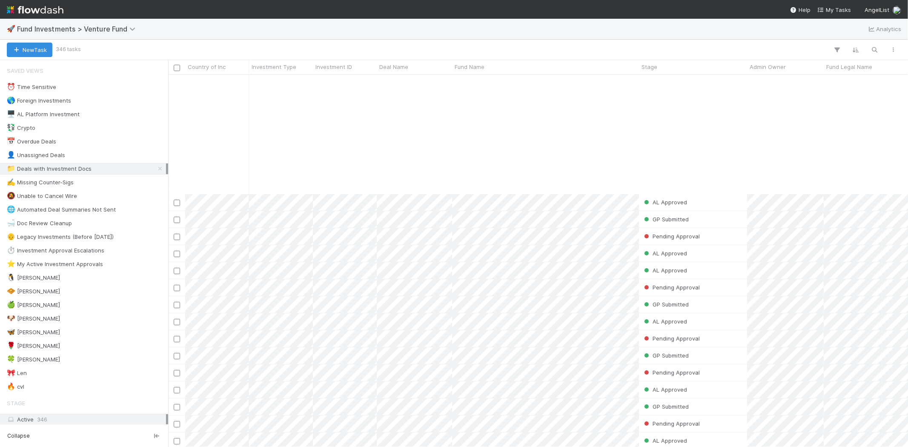
scroll to position [142, 0]
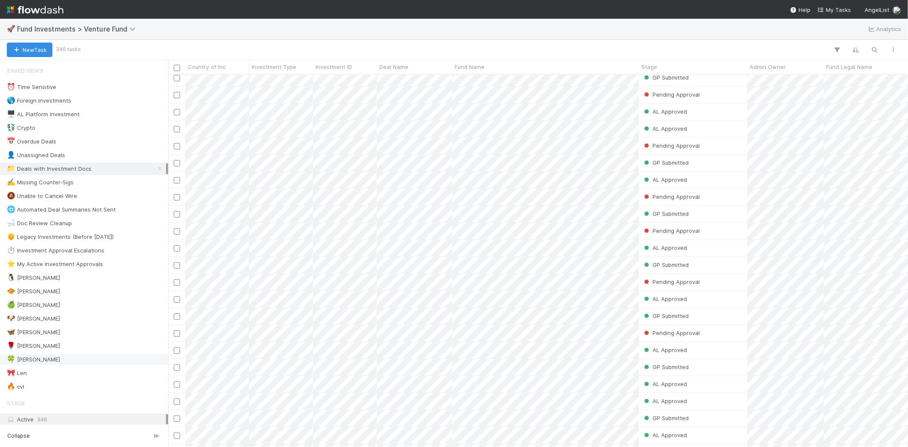
click at [36, 359] on div "🍀 [PERSON_NAME]" at bounding box center [86, 359] width 159 height 11
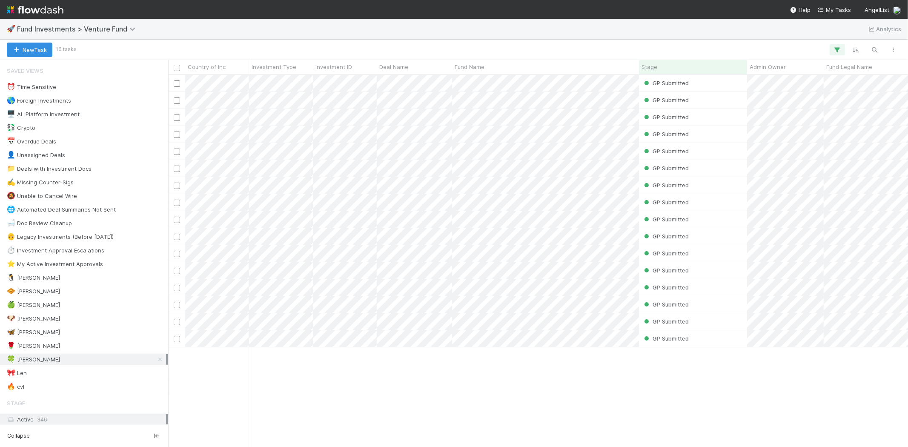
scroll to position [365, 732]
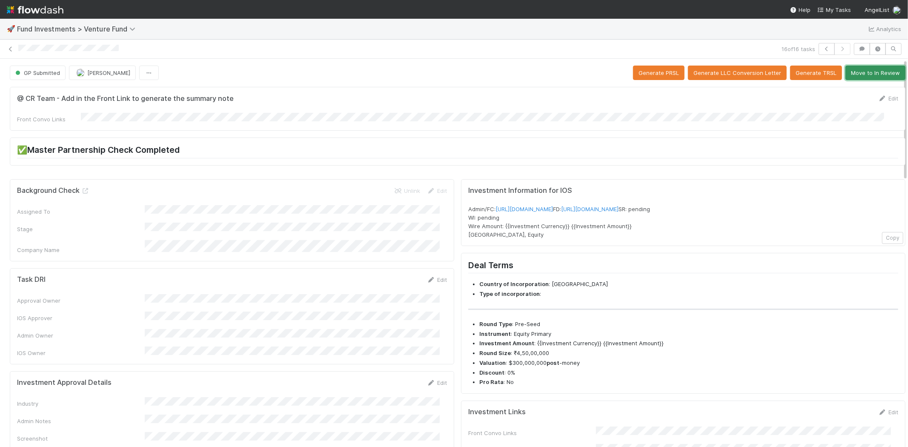
click at [854, 74] on button "Move to In Review" at bounding box center [875, 73] width 60 height 14
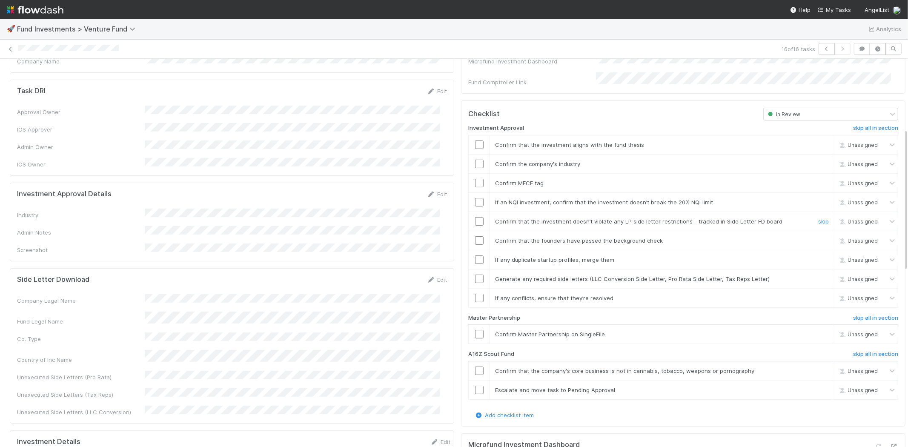
scroll to position [189, 0]
click at [856, 339] on div "Investment Approval skip all in section Confirm that the investment aligns with…" at bounding box center [683, 265] width 430 height 290
click at [856, 350] on h6 "skip all in section" at bounding box center [875, 353] width 45 height 7
click at [475, 329] on input "checkbox" at bounding box center [479, 333] width 9 height 9
click at [475, 140] on input "checkbox" at bounding box center [479, 144] width 9 height 9
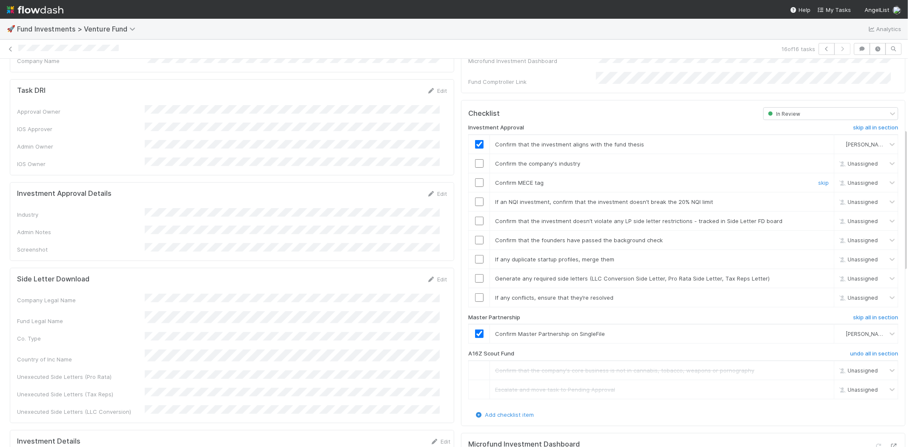
click at [475, 178] on input "checkbox" at bounding box center [479, 182] width 9 height 9
click at [430, 190] on link "Edit" at bounding box center [437, 193] width 20 height 7
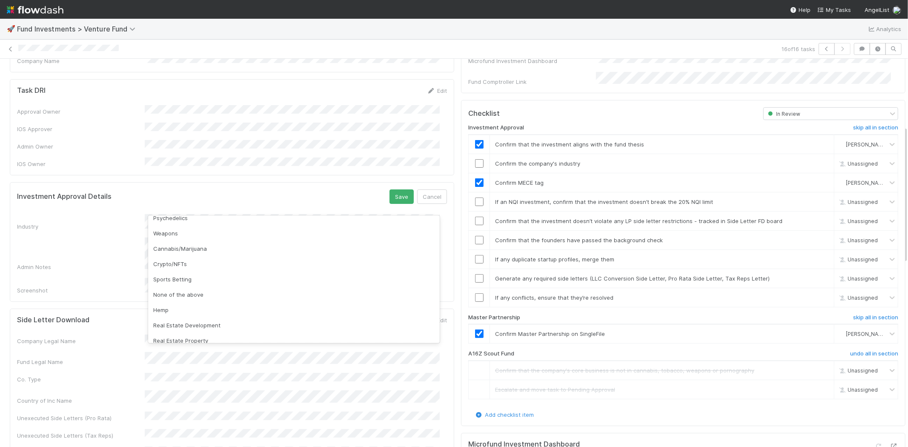
scroll to position [243, 0]
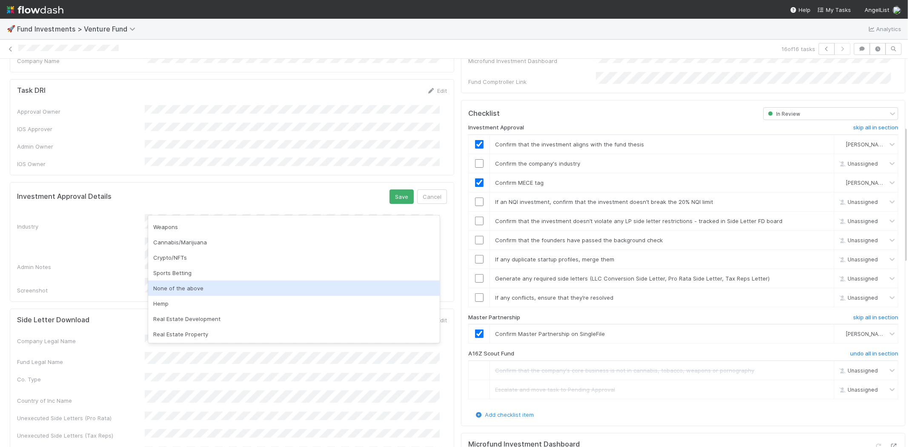
click at [172, 290] on div "None of the above" at bounding box center [294, 287] width 292 height 15
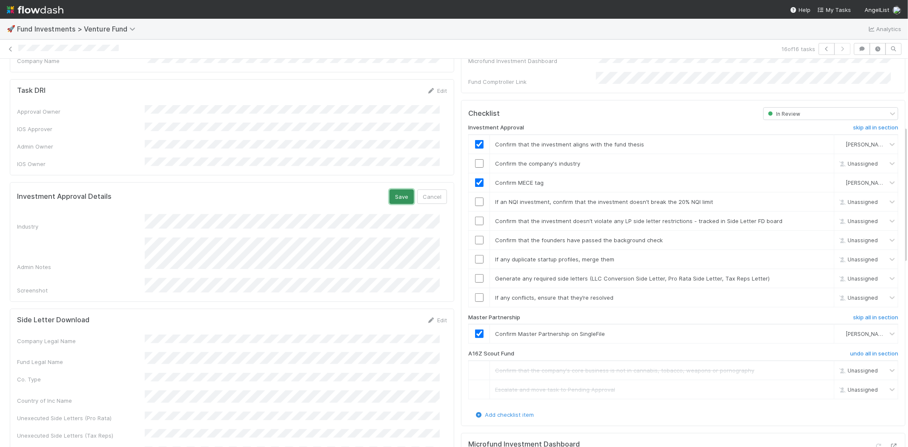
click at [394, 189] on button "Save" at bounding box center [401, 196] width 24 height 14
click at [475, 159] on input "checkbox" at bounding box center [479, 163] width 9 height 9
click at [475, 197] on input "checkbox" at bounding box center [479, 201] width 9 height 9
click at [476, 217] on input "checkbox" at bounding box center [479, 221] width 9 height 9
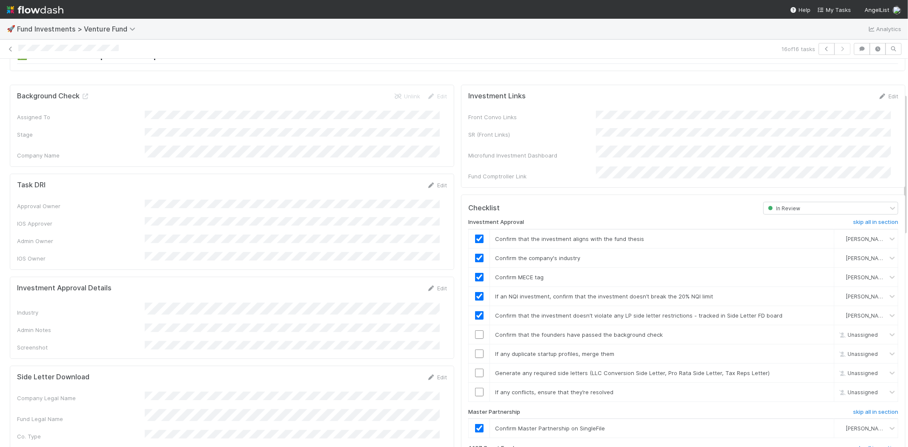
scroll to position [142, 0]
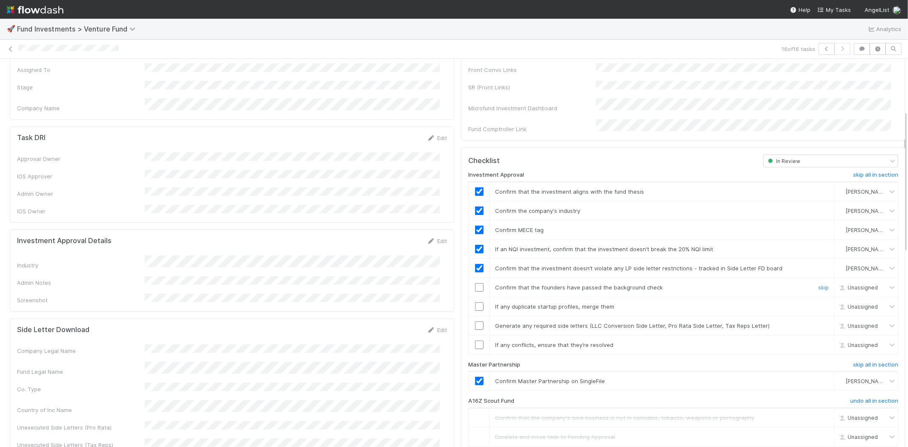
click at [475, 283] on input "checkbox" at bounding box center [479, 287] width 9 height 9
click at [475, 302] on input "checkbox" at bounding box center [479, 306] width 9 height 9
click at [475, 340] on input "checkbox" at bounding box center [479, 344] width 9 height 9
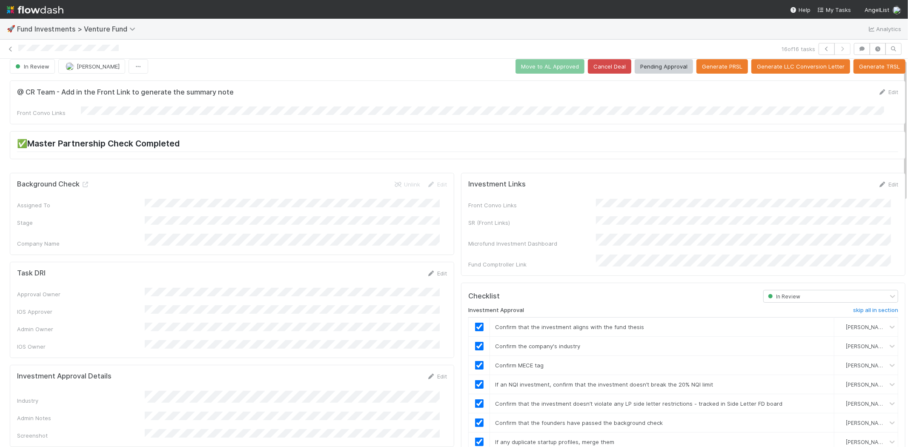
scroll to position [0, 0]
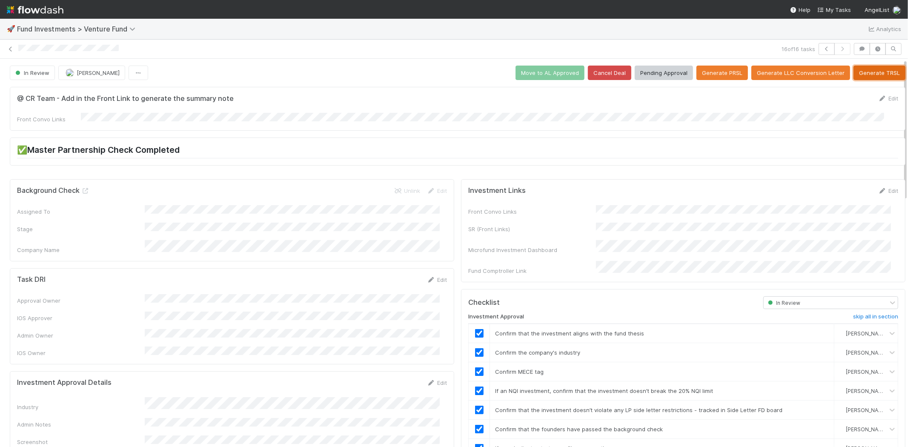
click at [870, 75] on button "Generate TRSL" at bounding box center [879, 73] width 52 height 14
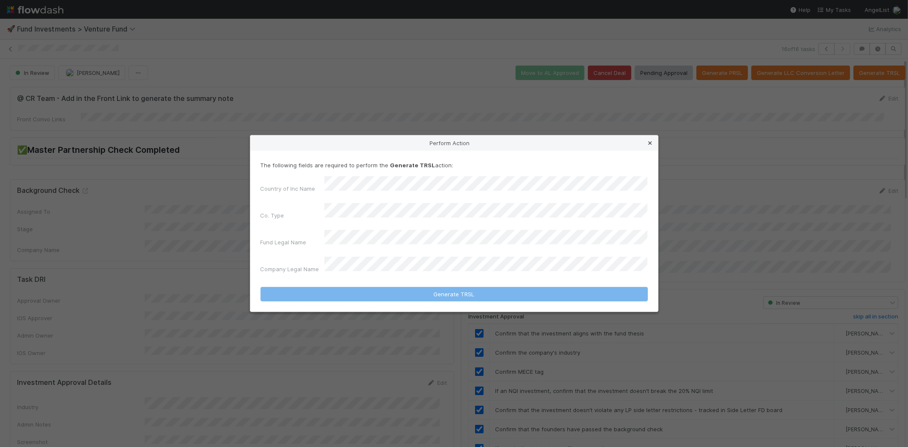
click at [650, 146] on icon at bounding box center [650, 143] width 9 height 6
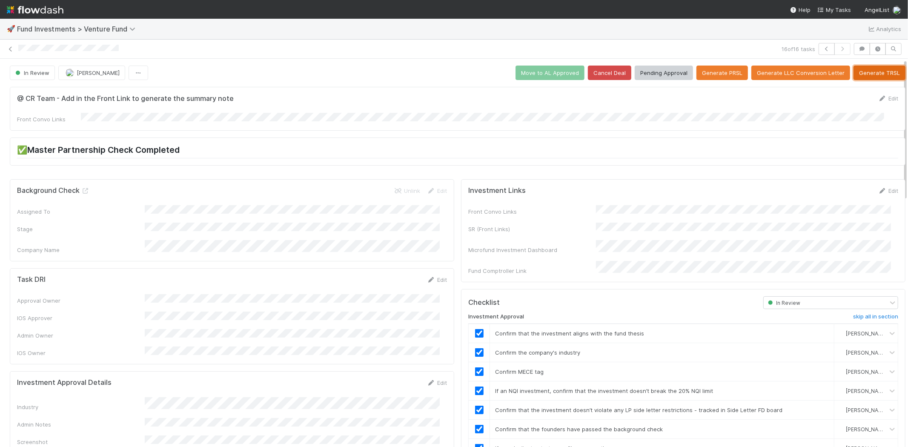
click at [864, 71] on button "Generate TRSL" at bounding box center [879, 73] width 52 height 14
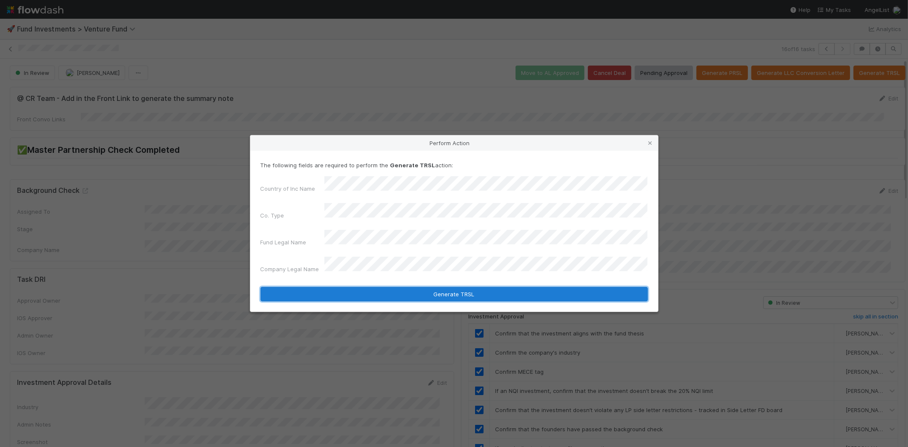
click at [447, 287] on button "Generate TRSL" at bounding box center [453, 294] width 387 height 14
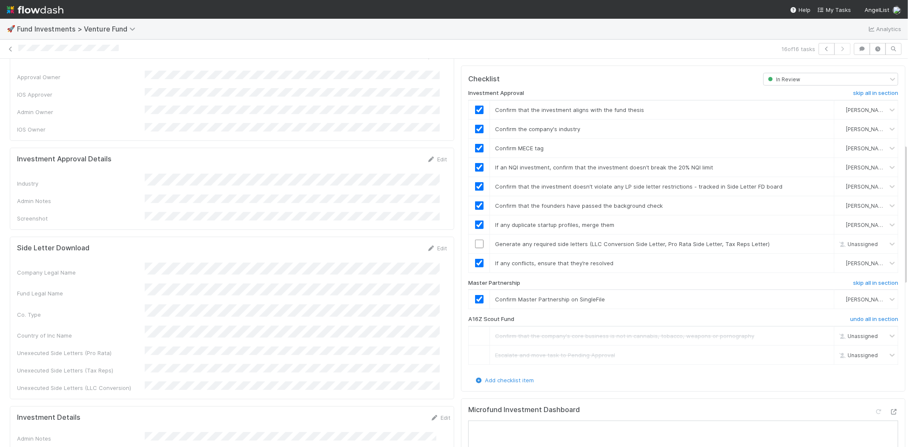
scroll to position [236, 0]
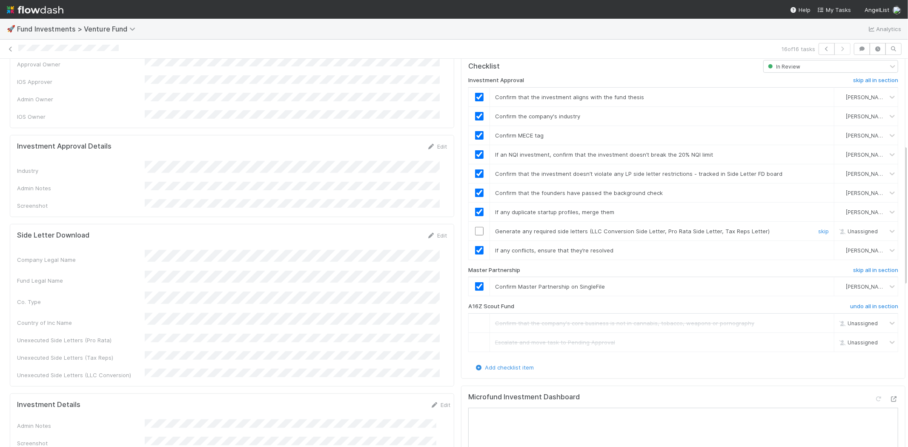
click at [475, 227] on input "checkbox" at bounding box center [479, 231] width 9 height 9
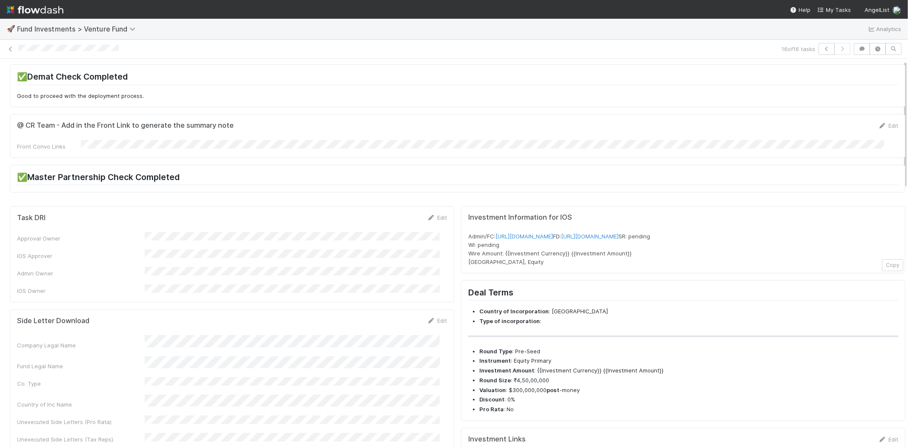
scroll to position [0, 0]
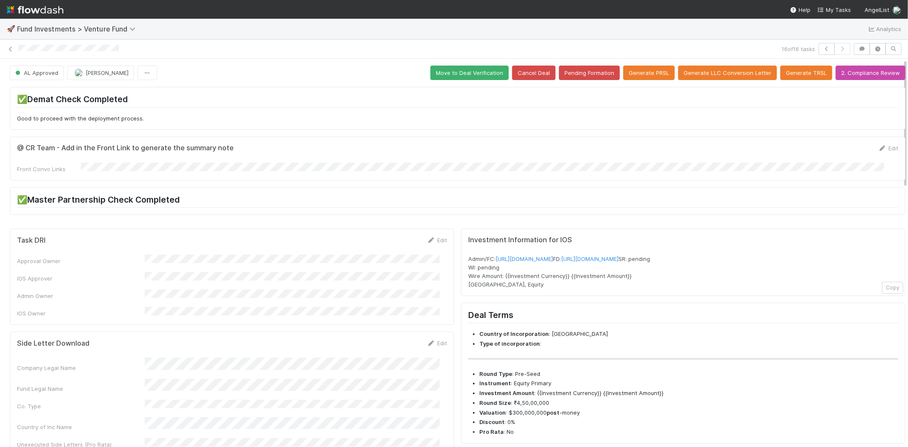
drag, startPoint x: 122, startPoint y: 48, endPoint x: 18, endPoint y: 44, distance: 103.9
click at [18, 45] on div at bounding box center [398, 49] width 760 height 9
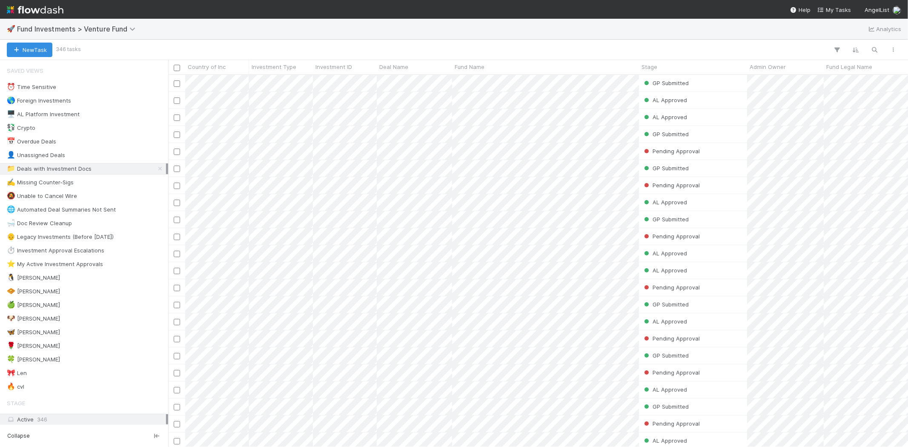
scroll to position [365, 732]
click at [37, 362] on div "🍀 [PERSON_NAME]" at bounding box center [86, 359] width 159 height 11
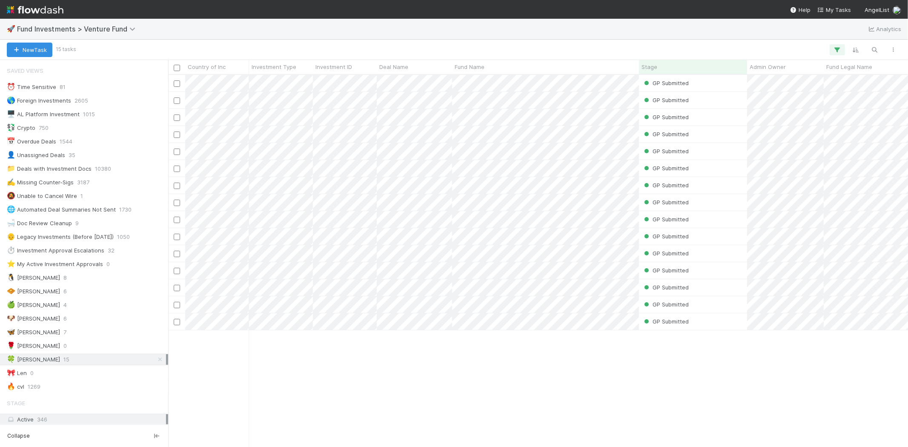
scroll to position [365, 732]
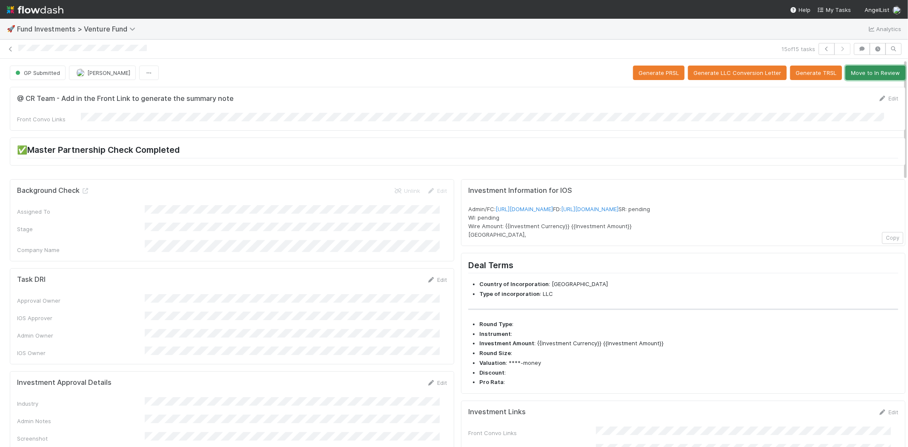
click at [867, 73] on button "Move to In Review" at bounding box center [875, 73] width 60 height 14
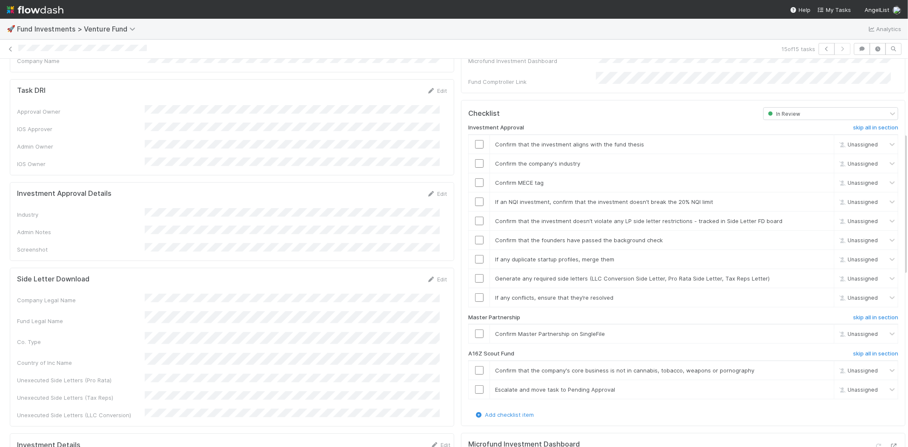
scroll to position [236, 0]
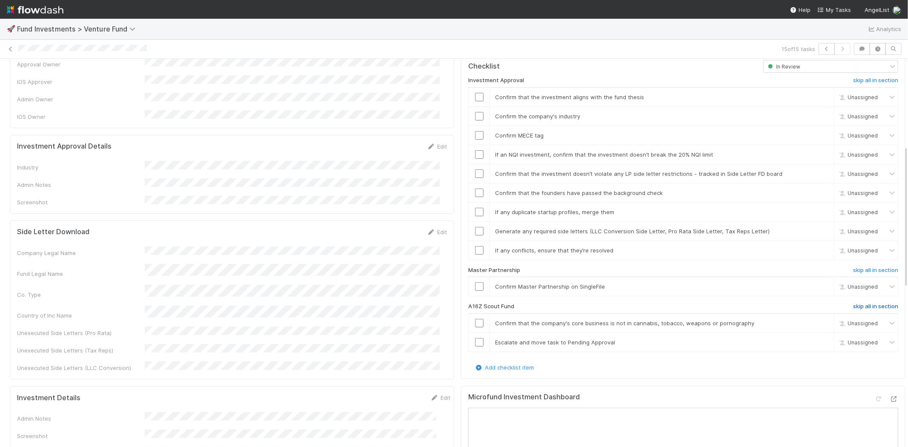
click at [863, 303] on h6 "skip all in section" at bounding box center [875, 306] width 45 height 7
click at [475, 282] on input "checkbox" at bounding box center [479, 286] width 9 height 9
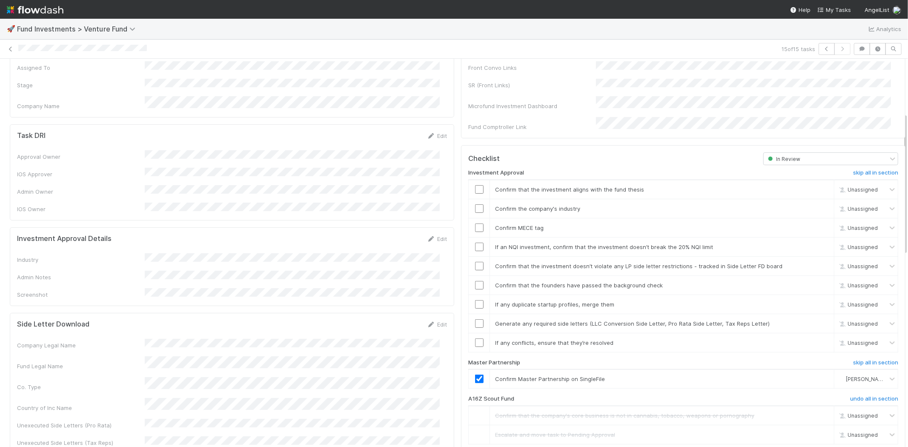
scroll to position [142, 0]
click at [431, 237] on link "Edit" at bounding box center [437, 240] width 20 height 7
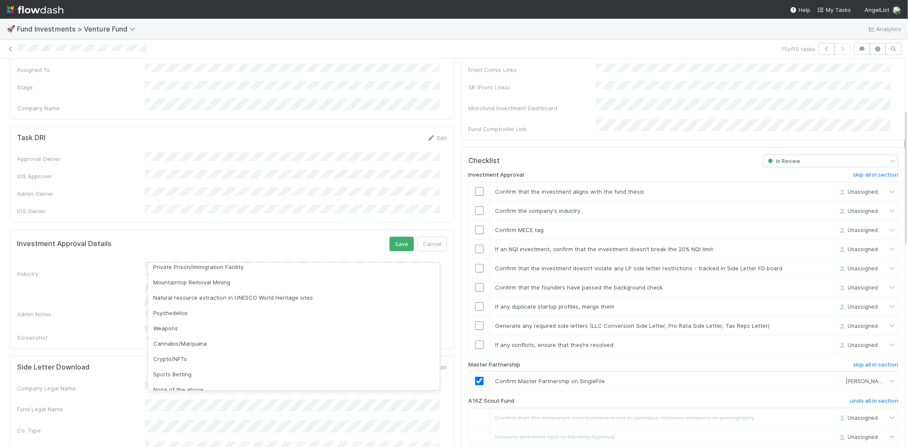
scroll to position [243, 0]
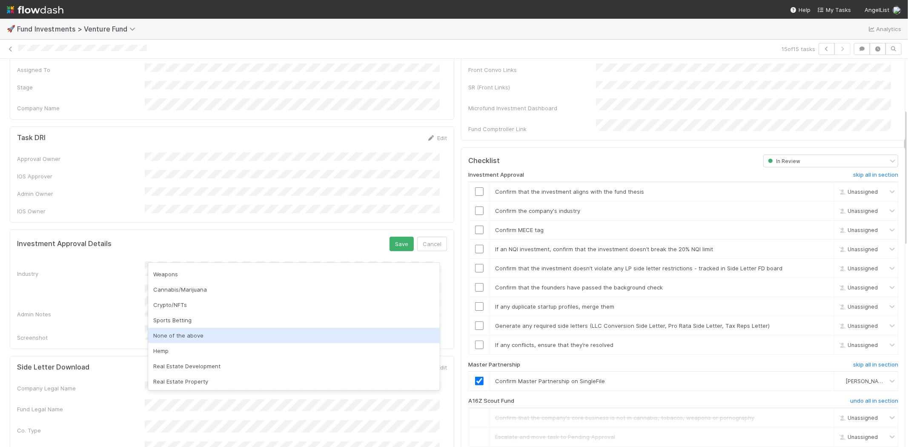
click at [292, 335] on div "None of the above" at bounding box center [294, 335] width 292 height 15
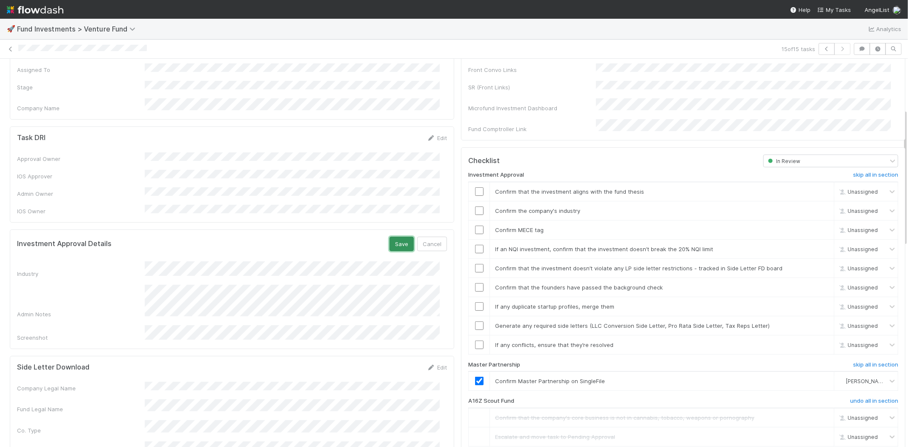
click at [389, 237] on button "Save" at bounding box center [401, 244] width 24 height 14
click at [475, 187] on input "checkbox" at bounding box center [479, 191] width 9 height 9
click at [475, 206] on input "checkbox" at bounding box center [479, 210] width 9 height 9
click at [475, 226] on input "checkbox" at bounding box center [479, 230] width 9 height 9
click at [475, 245] on input "checkbox" at bounding box center [479, 249] width 9 height 9
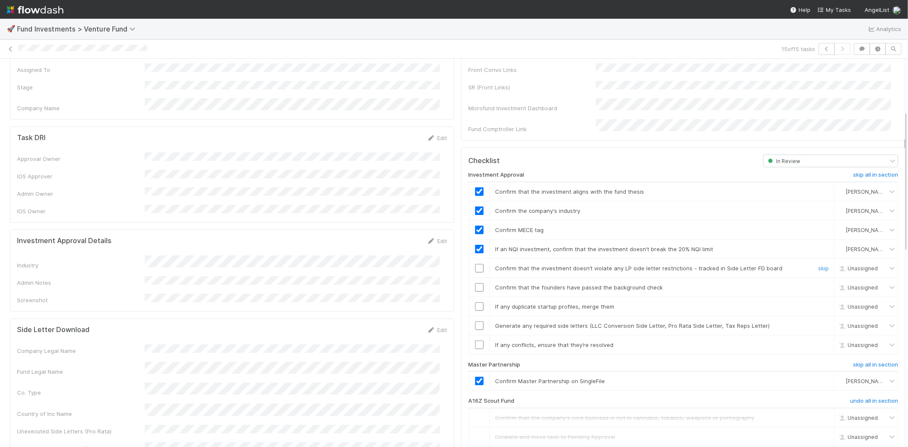
click at [475, 264] on input "checkbox" at bounding box center [479, 268] width 9 height 9
click at [475, 283] on input "checkbox" at bounding box center [479, 287] width 9 height 9
click at [475, 302] on input "checkbox" at bounding box center [479, 306] width 9 height 9
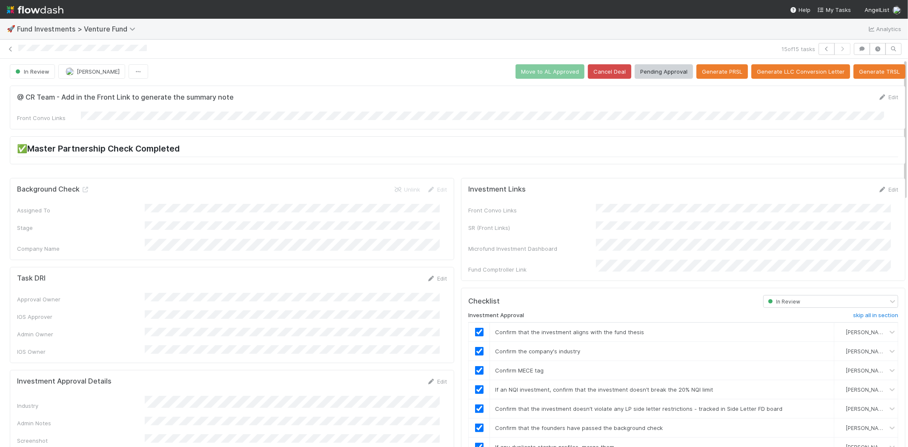
scroll to position [0, 0]
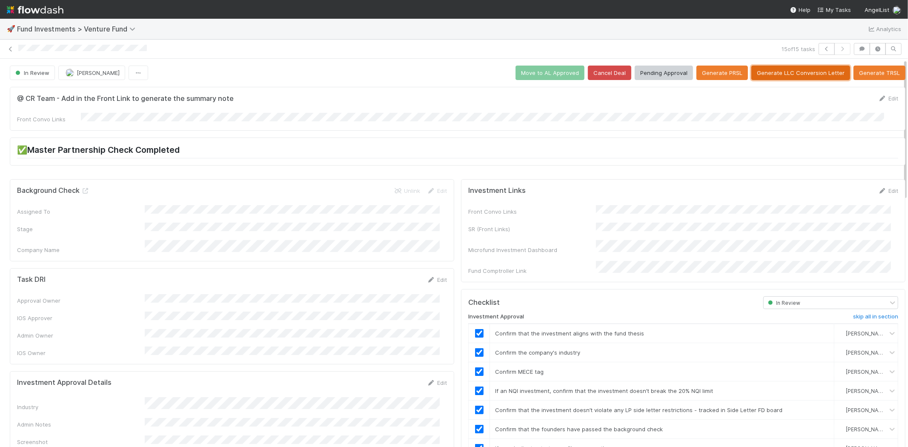
click at [768, 72] on button "Generate LLC Conversion Letter" at bounding box center [800, 73] width 99 height 14
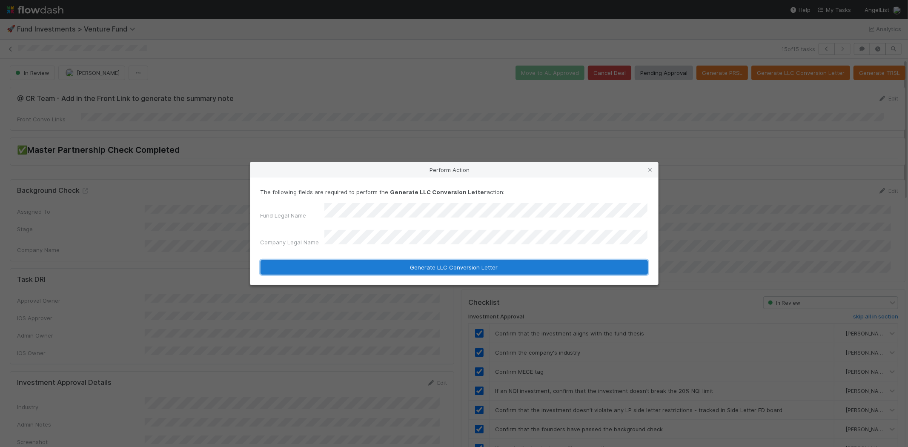
click at [469, 260] on button "Generate LLC Conversion Letter" at bounding box center [453, 267] width 387 height 14
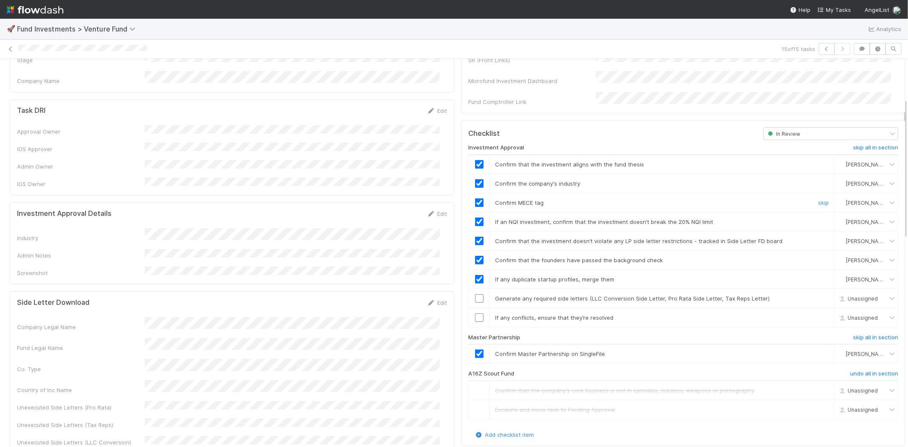
scroll to position [189, 0]
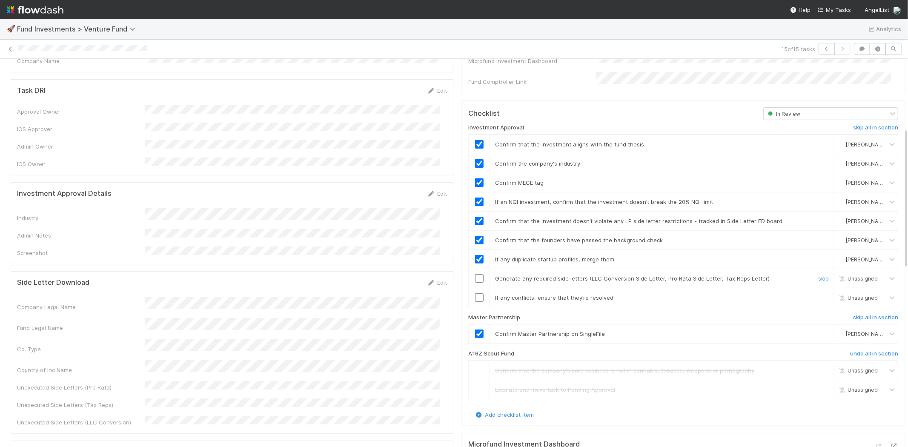
click at [475, 274] on input "checkbox" at bounding box center [479, 278] width 9 height 9
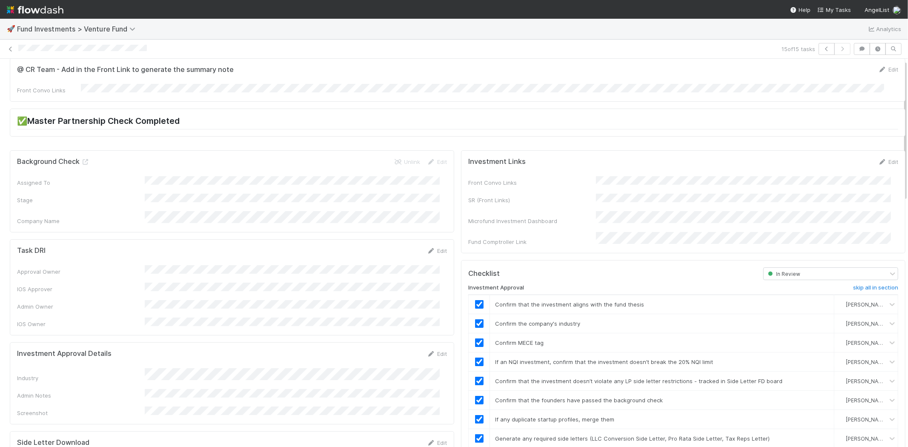
scroll to position [0, 0]
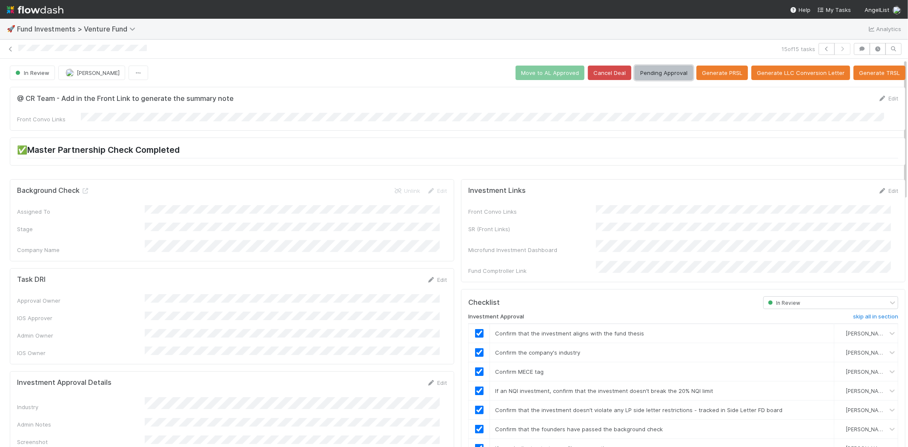
click at [661, 73] on button "Pending Approval" at bounding box center [664, 73] width 58 height 14
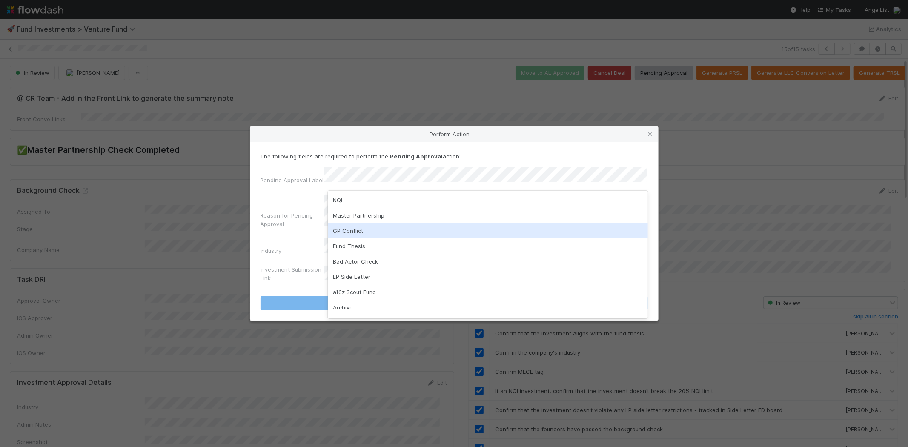
click at [422, 232] on div "GP Conflict" at bounding box center [488, 230] width 320 height 15
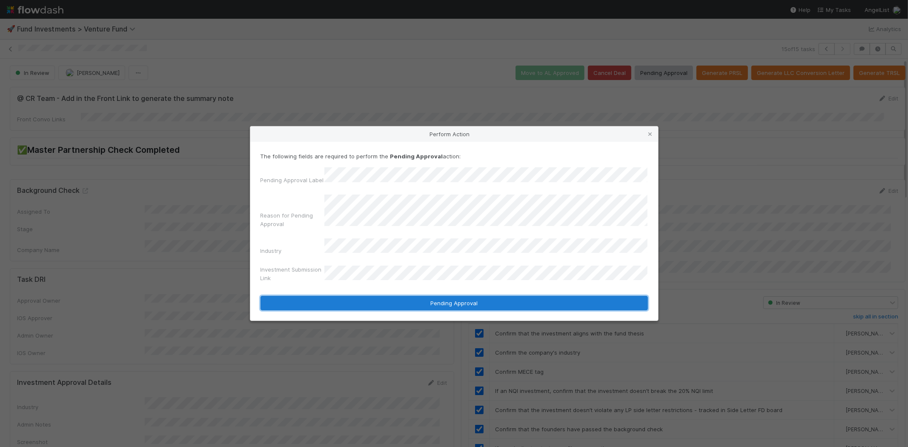
click at [458, 296] on button "Pending Approval" at bounding box center [453, 303] width 387 height 14
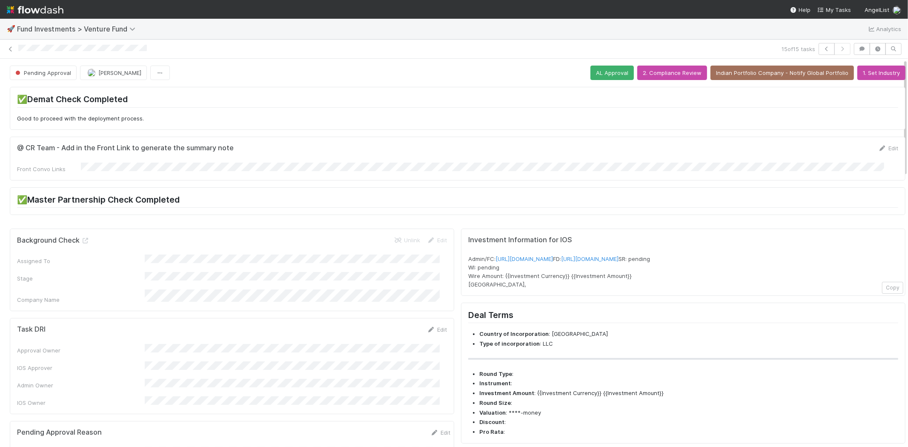
click at [152, 53] on div "15 of 15 tasks" at bounding box center [454, 49] width 908 height 12
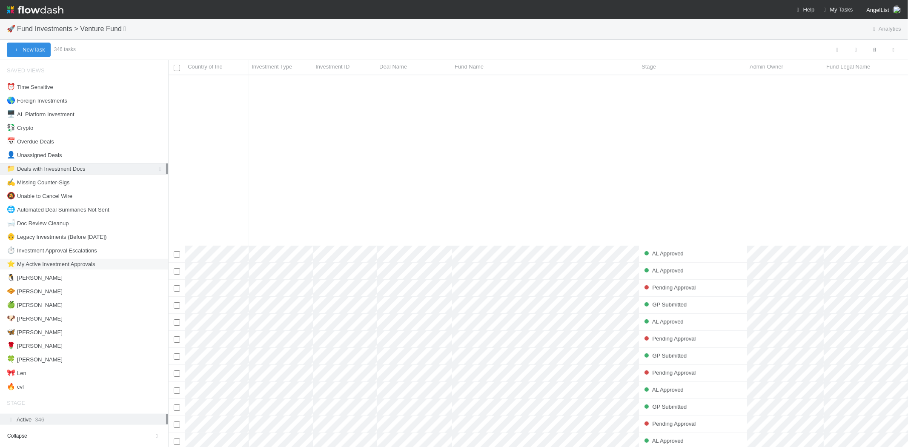
scroll to position [189, 0]
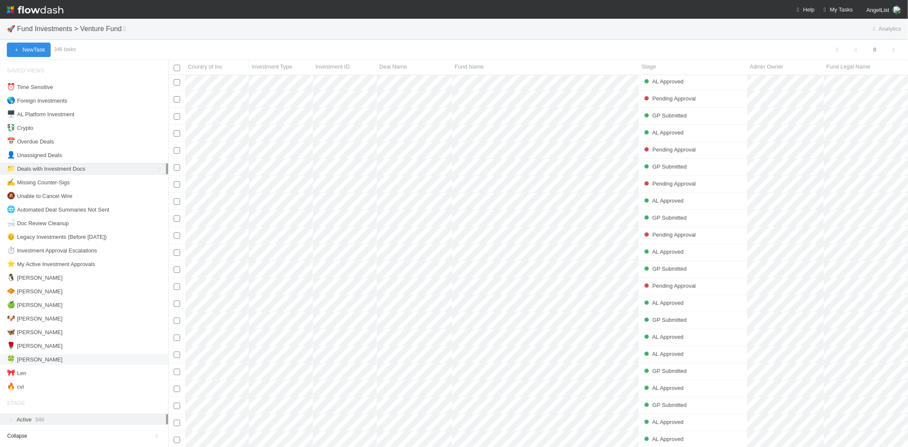
click at [40, 356] on div "🍀 [PERSON_NAME]" at bounding box center [86, 359] width 159 height 11
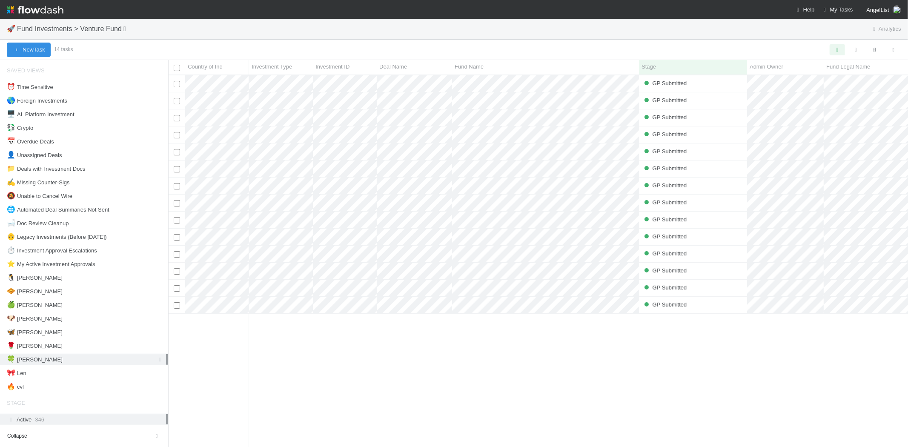
scroll to position [365, 732]
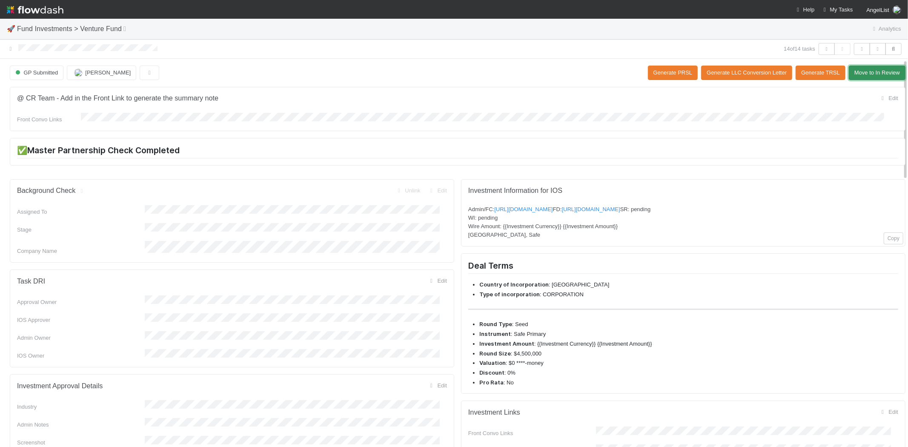
click at [861, 74] on button "Move to In Review" at bounding box center [877, 73] width 57 height 14
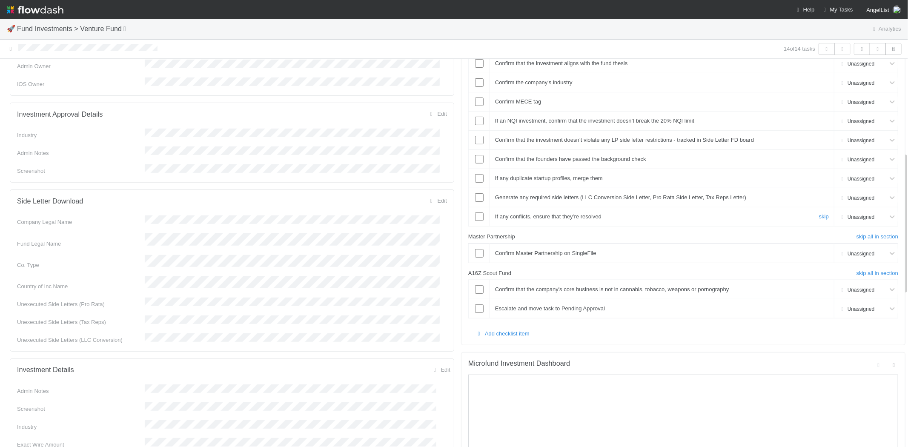
scroll to position [283, 0]
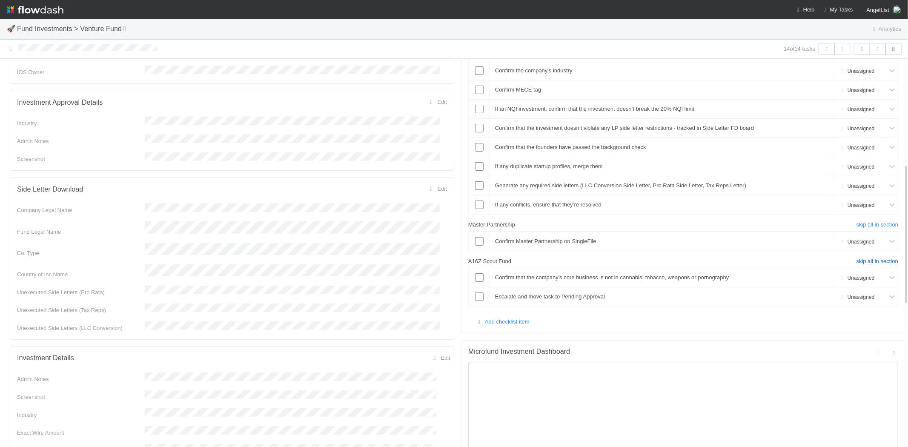
click at [858, 258] on h6 "skip all in section" at bounding box center [877, 261] width 42 height 7
click at [475, 237] on input "checkbox" at bounding box center [479, 241] width 9 height 9
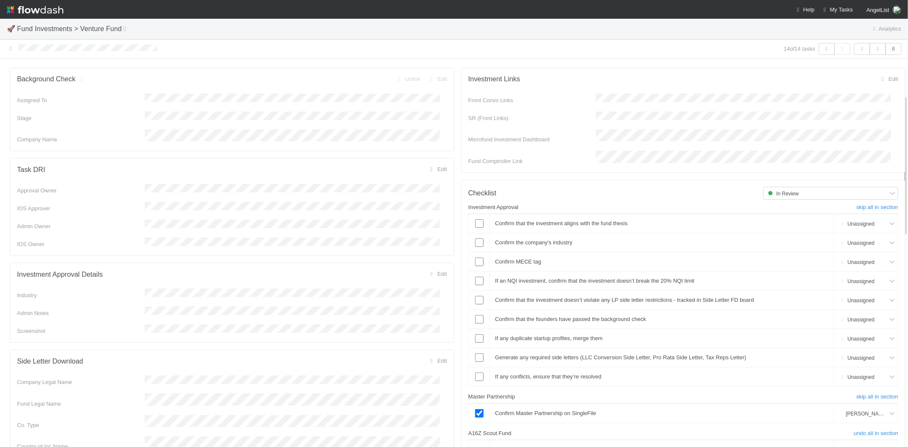
scroll to position [142, 0]
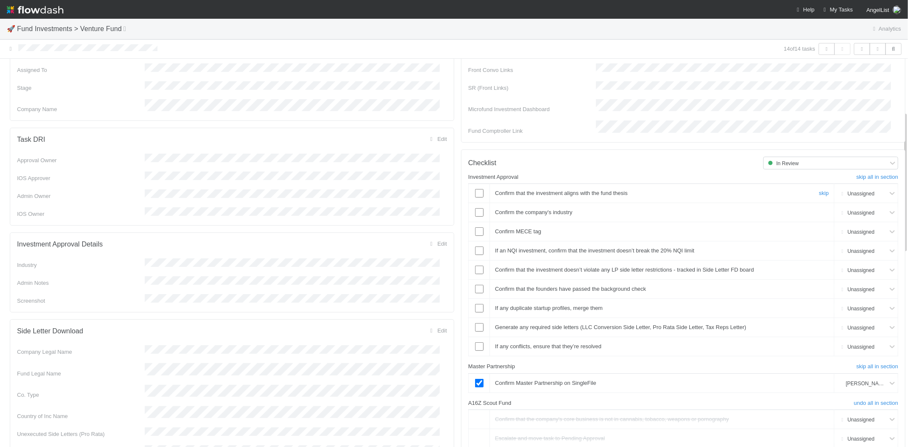
drag, startPoint x: 467, startPoint y: 177, endPoint x: 521, endPoint y: 183, distance: 54.9
click at [469, 189] on div at bounding box center [479, 193] width 21 height 9
click at [475, 189] on input "checkbox" at bounding box center [479, 193] width 9 height 9
click at [475, 208] on input "checkbox" at bounding box center [479, 212] width 9 height 9
click at [433, 240] on link "Edit" at bounding box center [437, 243] width 20 height 6
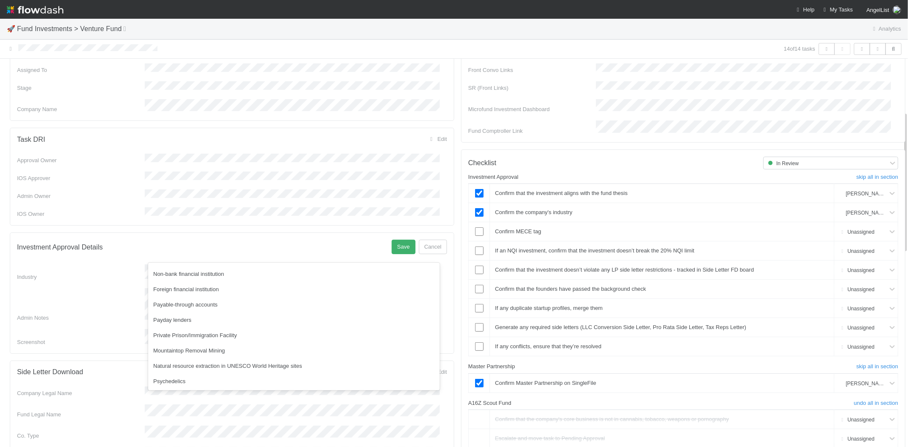
scroll to position [243, 0]
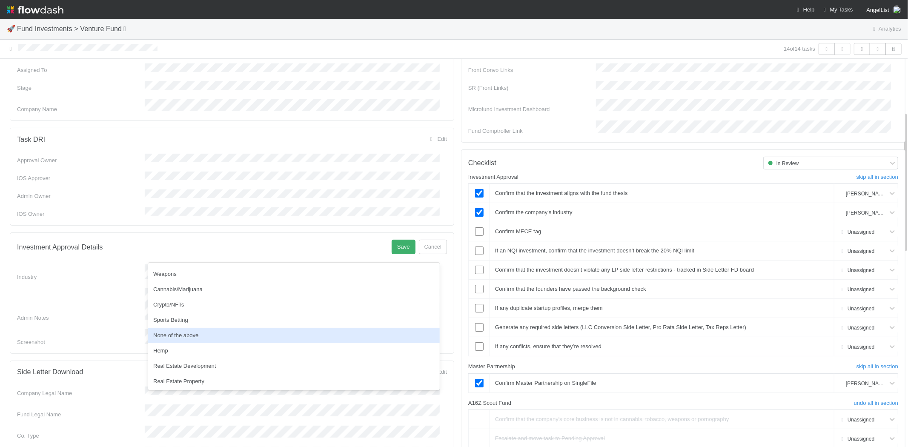
click at [301, 335] on div "None of the above" at bounding box center [294, 335] width 292 height 15
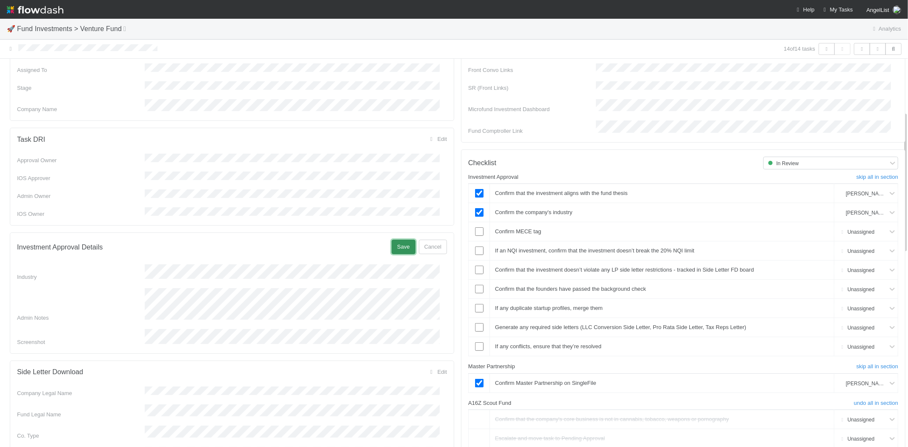
click at [392, 240] on button "Save" at bounding box center [404, 247] width 24 height 14
click at [475, 227] on input "checkbox" at bounding box center [479, 231] width 9 height 9
click at [475, 246] on input "checkbox" at bounding box center [479, 250] width 9 height 9
click at [475, 285] on input "checkbox" at bounding box center [479, 289] width 9 height 9
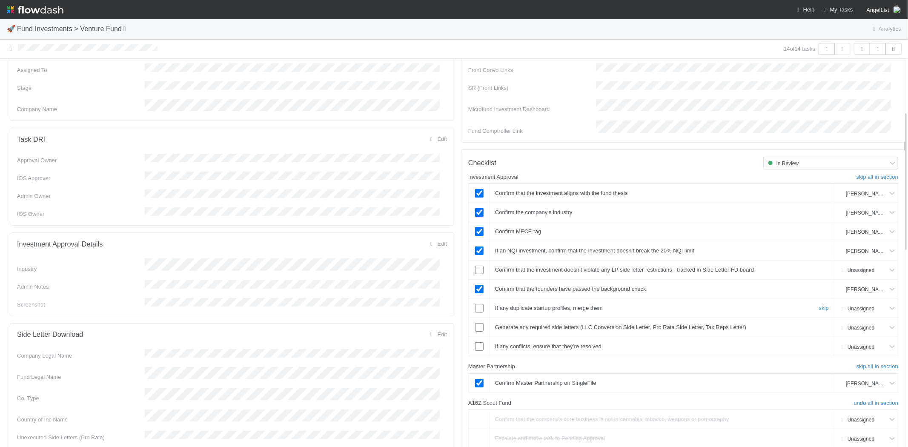
click at [475, 304] on input "checkbox" at bounding box center [479, 308] width 9 height 9
click at [475, 323] on input "checkbox" at bounding box center [479, 327] width 9 height 9
click at [475, 342] on input "checkbox" at bounding box center [479, 346] width 9 height 9
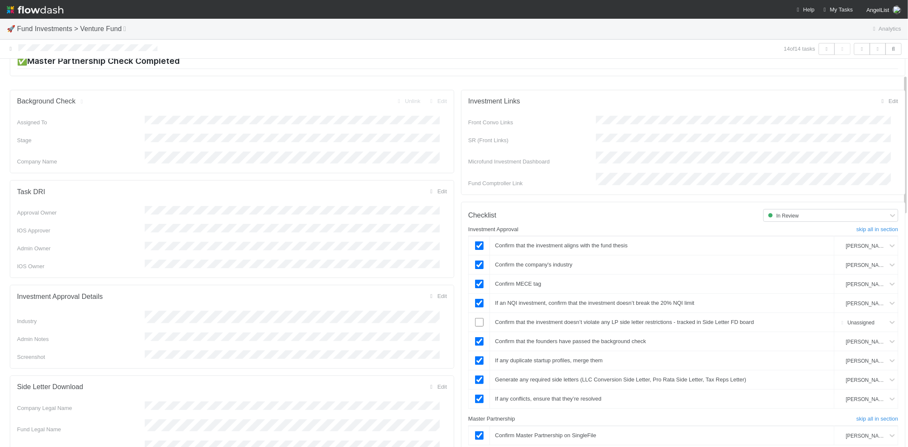
scroll to position [0, 0]
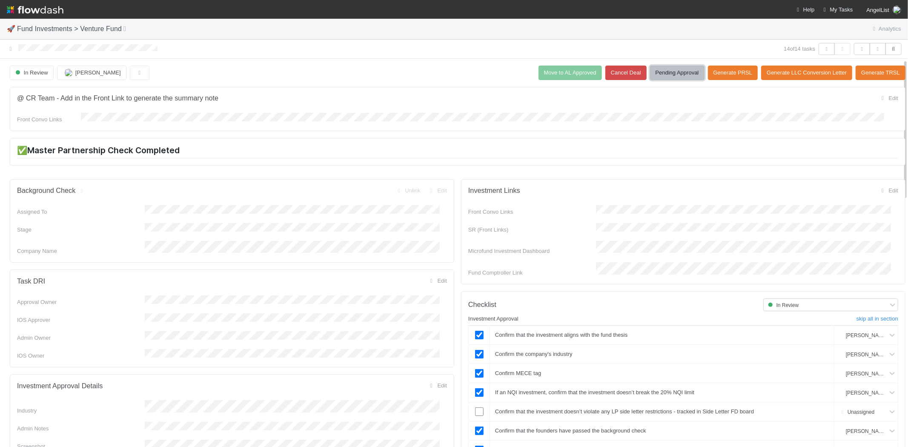
click at [650, 71] on button "Pending Approval" at bounding box center [677, 73] width 54 height 14
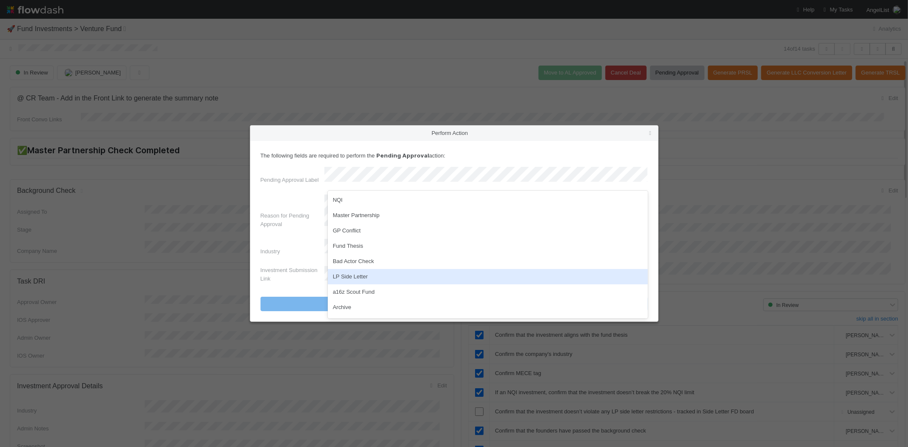
click at [388, 272] on div "LP Side Letter" at bounding box center [488, 276] width 320 height 15
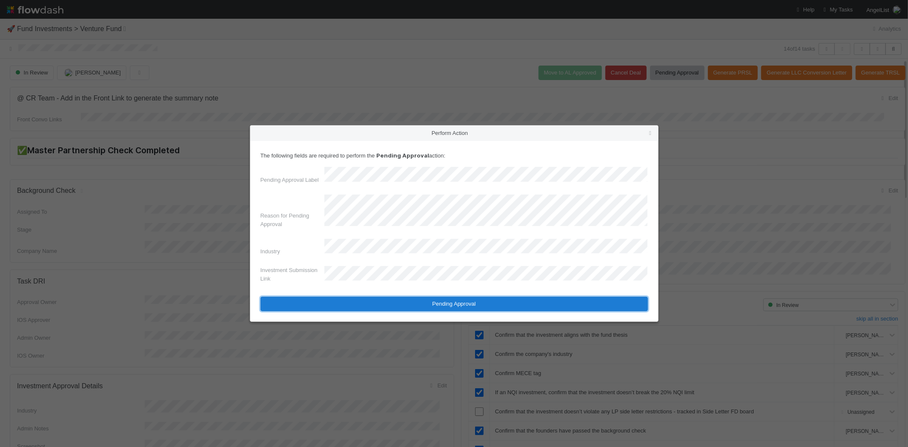
click at [414, 297] on button "Pending Approval" at bounding box center [453, 304] width 387 height 14
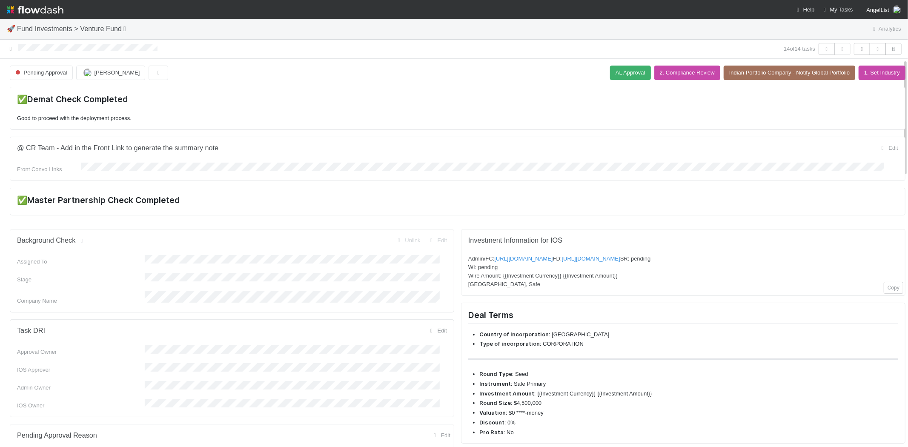
drag, startPoint x: 16, startPoint y: 50, endPoint x: 838, endPoint y: 127, distance: 825.5
click at [177, 52] on div "14 of 14 tasks" at bounding box center [454, 49] width 908 height 12
copy icon
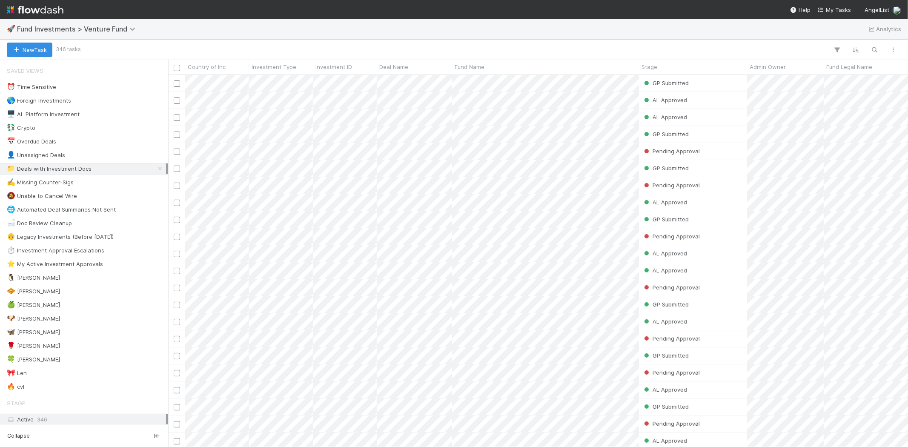
scroll to position [365, 732]
click at [31, 362] on div "🍀 [PERSON_NAME]" at bounding box center [86, 359] width 159 height 11
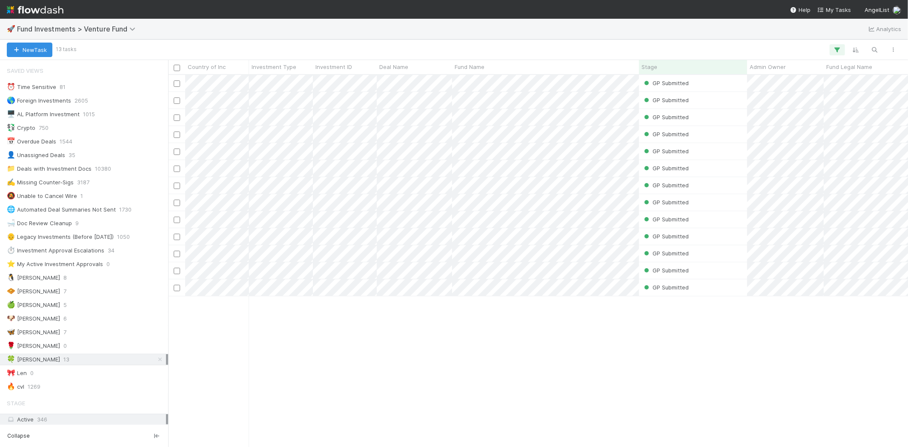
scroll to position [365, 732]
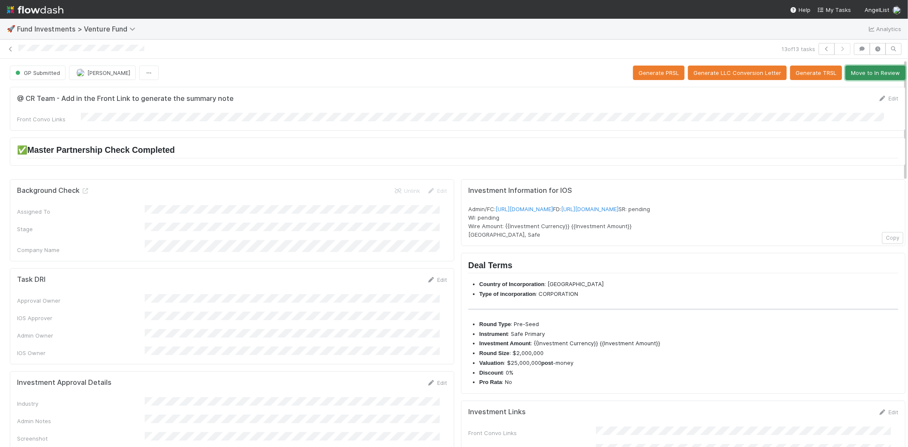
click at [871, 77] on button "Move to In Review" at bounding box center [875, 73] width 60 height 14
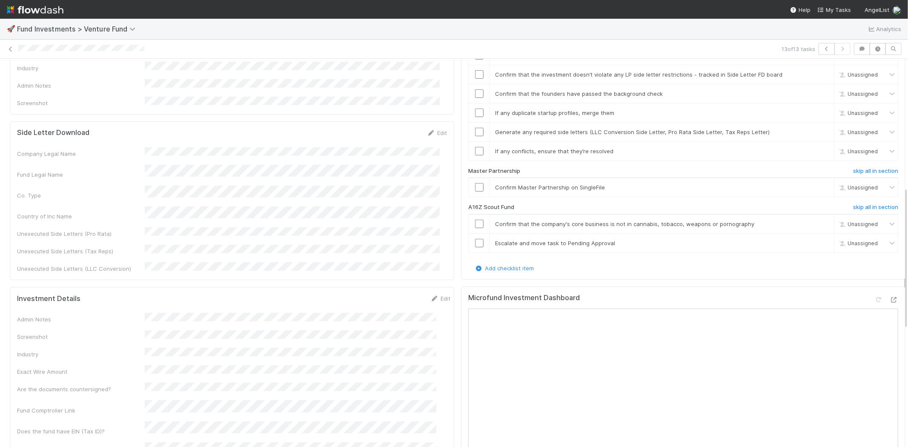
scroll to position [348, 0]
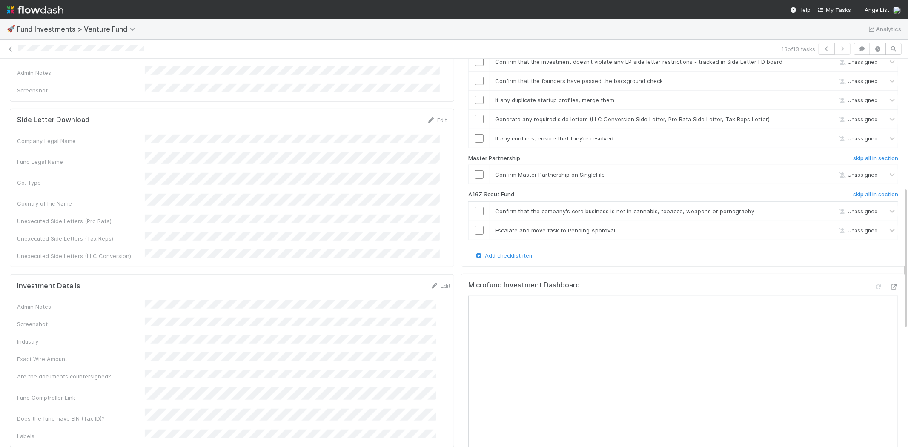
drag, startPoint x: 898, startPoint y: 105, endPoint x: 890, endPoint y: 233, distance: 128.4
click at [890, 233] on div "@ CR Team - Add in the Front Link to generate the summary note Edit Front Convo…" at bounding box center [457, 278] width 915 height 1086
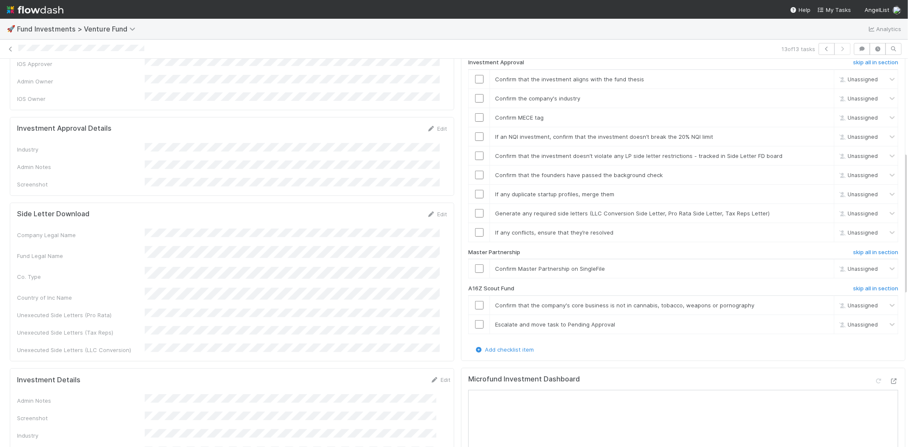
scroll to position [254, 0]
click at [853, 286] on h6 "skip all in section" at bounding box center [875, 289] width 45 height 7
click at [475, 265] on input "checkbox" at bounding box center [479, 269] width 9 height 9
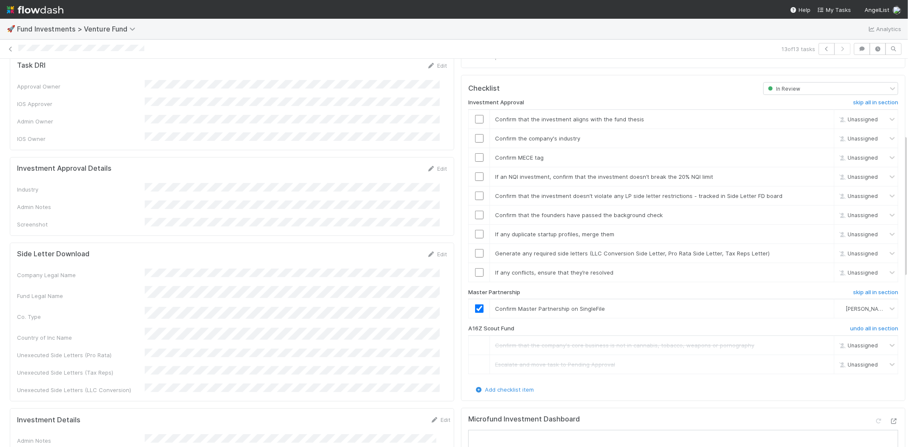
scroll to position [206, 0]
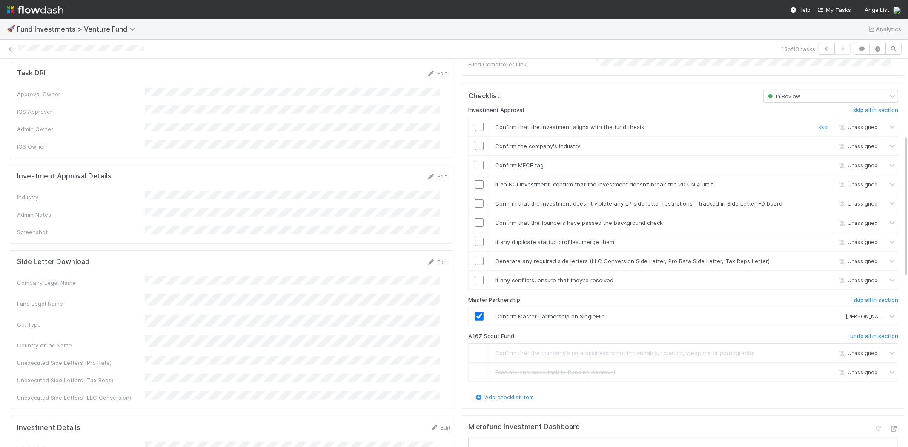
click at [475, 123] on input "checkbox" at bounding box center [479, 127] width 9 height 9
click at [431, 173] on link "Edit" at bounding box center [437, 176] width 20 height 7
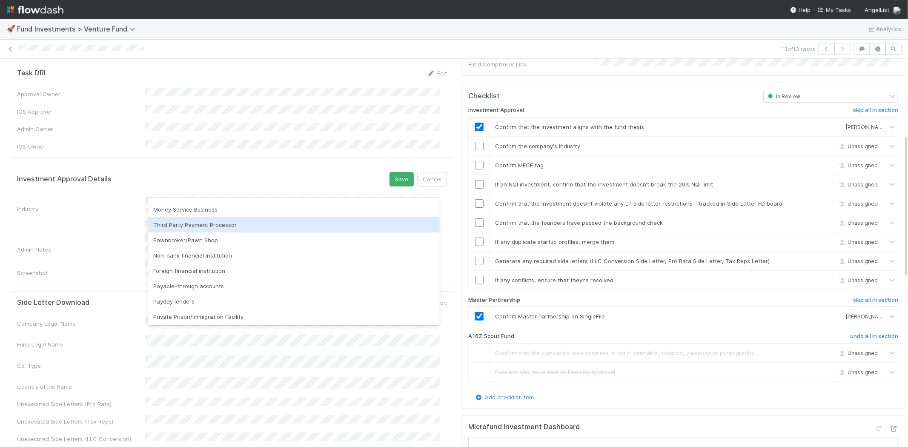
scroll to position [243, 0]
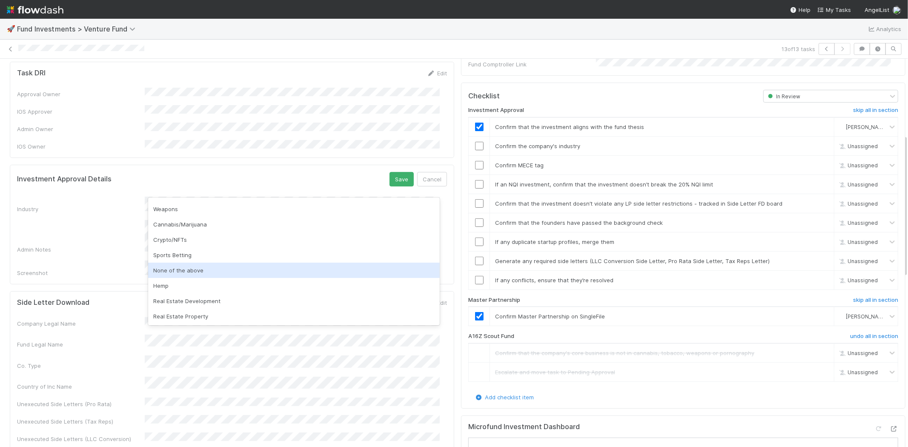
click at [193, 263] on div "None of the above" at bounding box center [294, 270] width 292 height 15
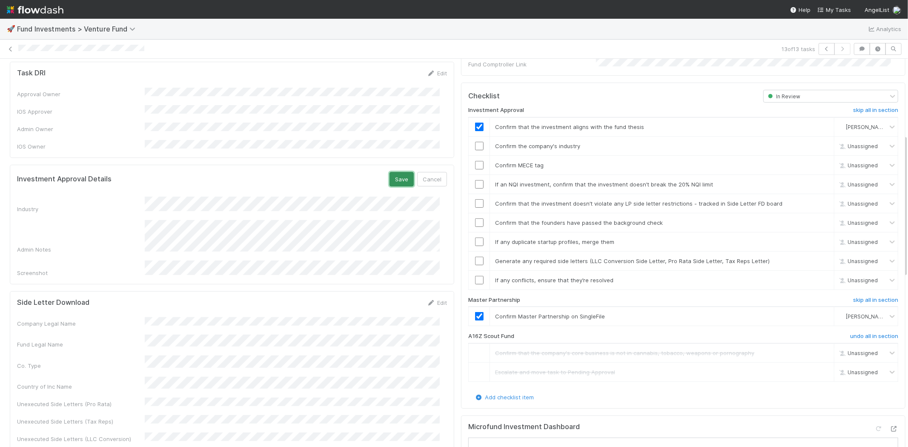
click at [396, 172] on button "Save" at bounding box center [401, 179] width 24 height 14
click at [475, 142] on input "checkbox" at bounding box center [479, 146] width 9 height 9
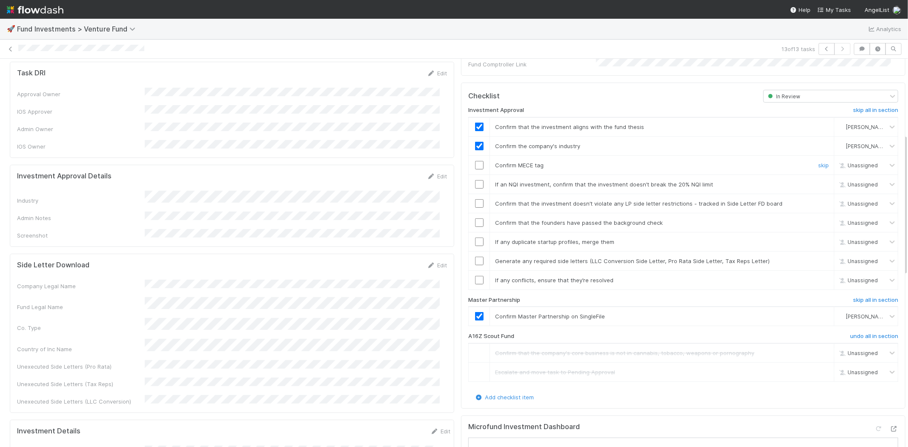
click at [475, 161] on input "checkbox" at bounding box center [479, 165] width 9 height 9
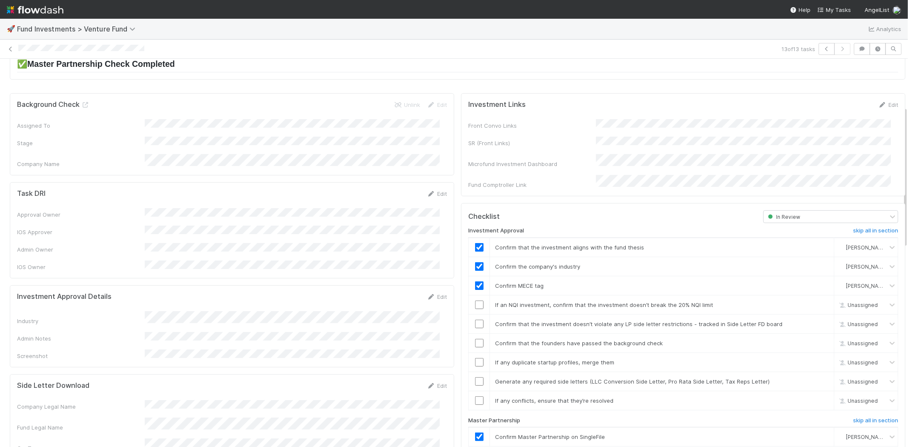
scroll to position [142, 0]
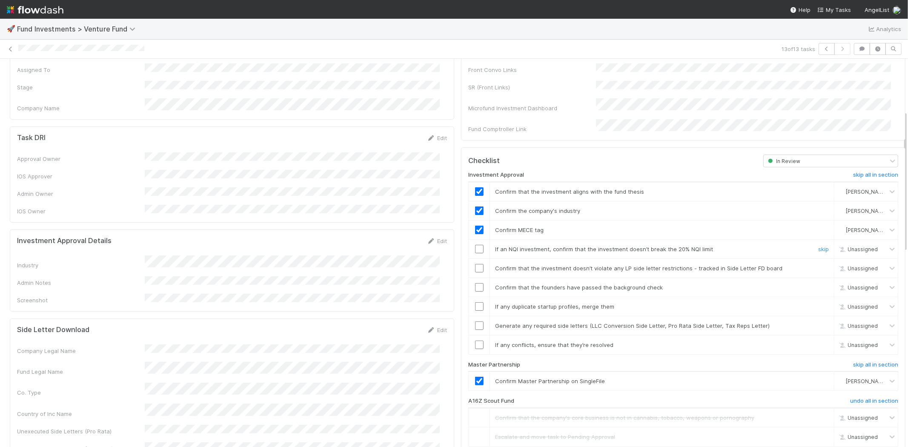
click at [475, 245] on input "checkbox" at bounding box center [479, 249] width 9 height 9
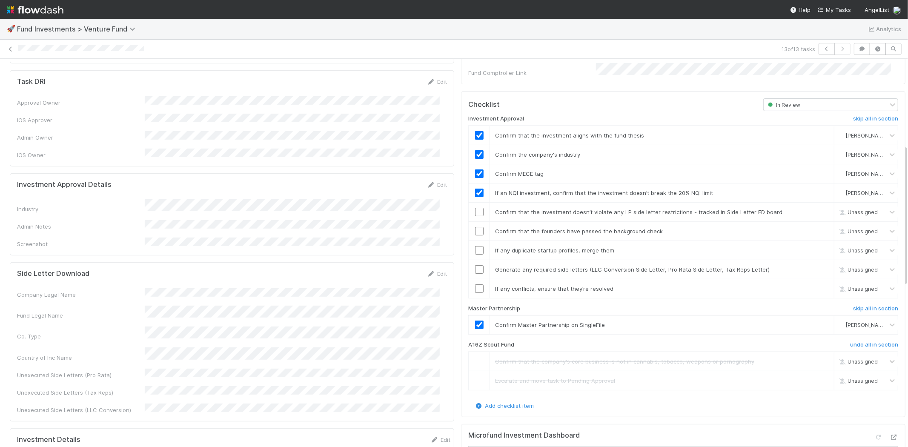
scroll to position [236, 0]
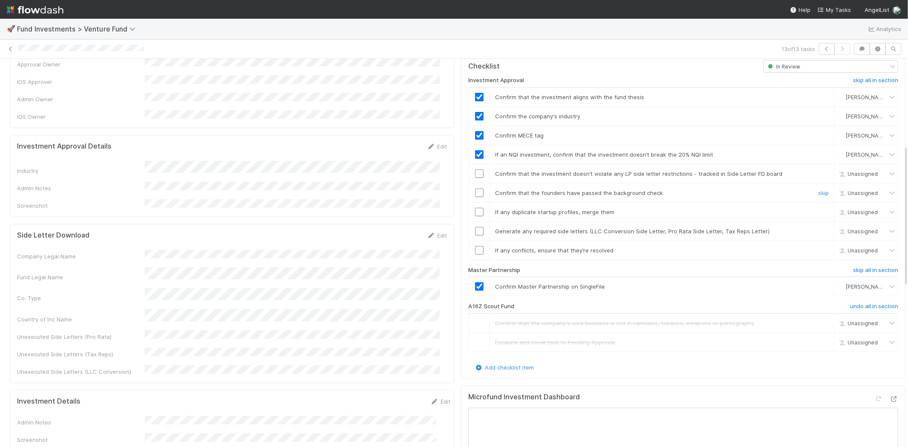
click at [475, 189] on input "checkbox" at bounding box center [479, 193] width 9 height 9
click at [475, 208] on input "checkbox" at bounding box center [479, 212] width 9 height 9
click at [469, 227] on div at bounding box center [479, 231] width 21 height 9
click at [475, 227] on input "checkbox" at bounding box center [479, 231] width 9 height 9
click at [475, 246] on input "checkbox" at bounding box center [479, 250] width 9 height 9
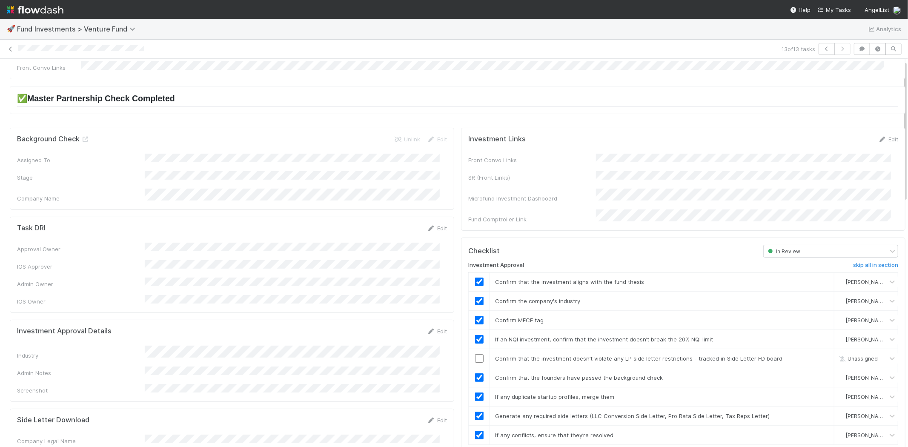
scroll to position [0, 0]
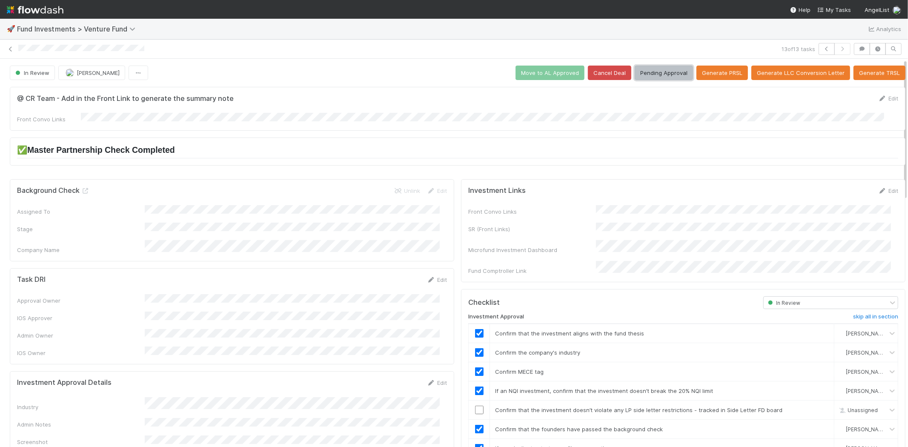
click at [652, 76] on button "Pending Approval" at bounding box center [664, 73] width 58 height 14
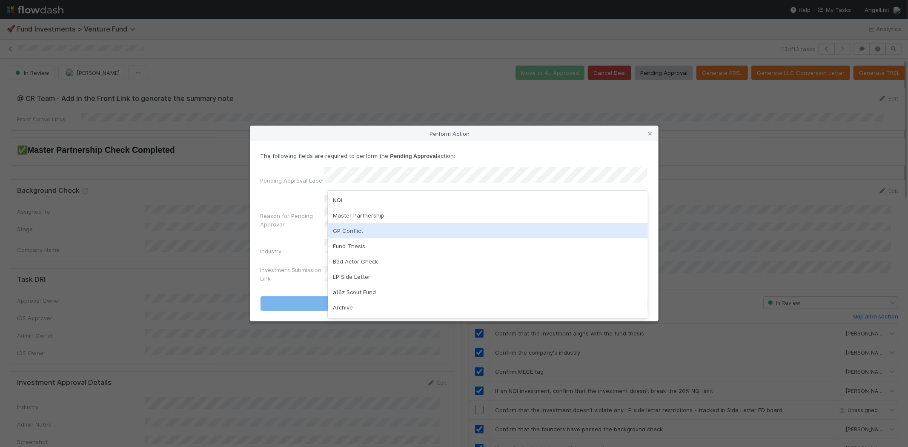
click at [437, 228] on div "GP Conflict" at bounding box center [488, 230] width 320 height 15
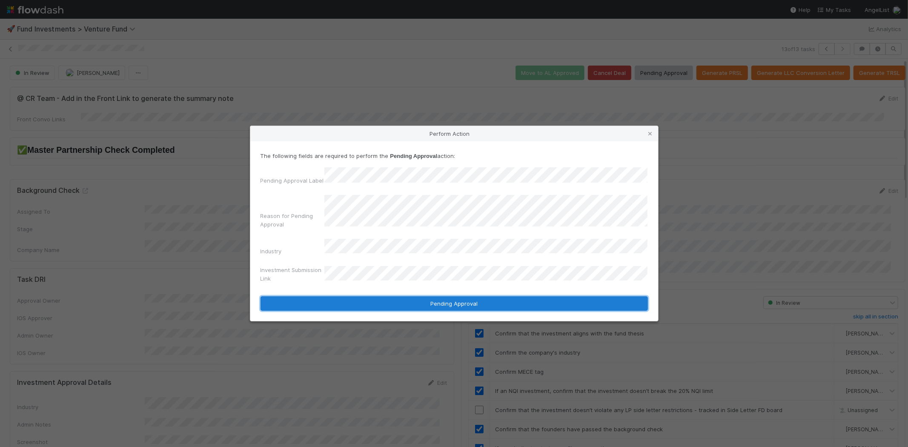
click at [414, 296] on button "Pending Approval" at bounding box center [453, 303] width 387 height 14
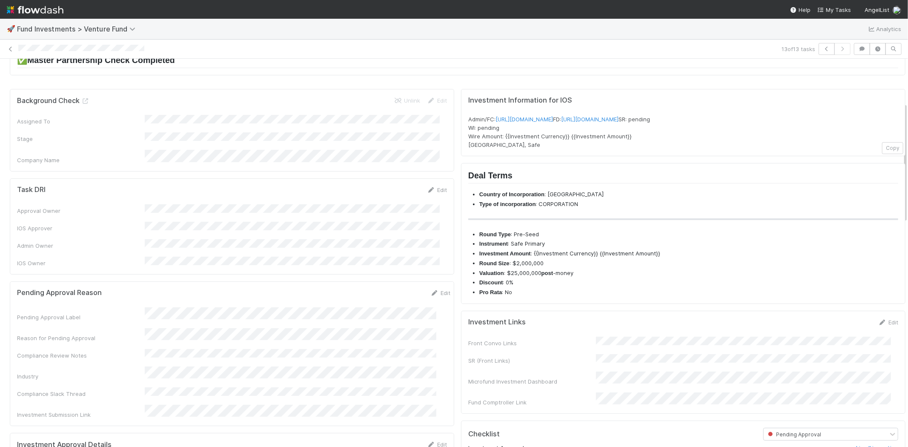
scroll to position [142, 0]
click at [431, 287] on link "Edit" at bounding box center [440, 290] width 20 height 7
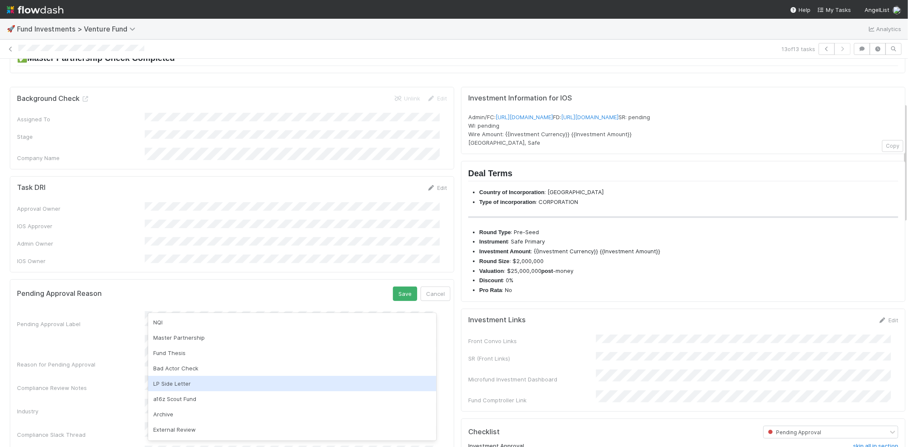
click at [189, 381] on div "LP Side Letter" at bounding box center [292, 383] width 288 height 15
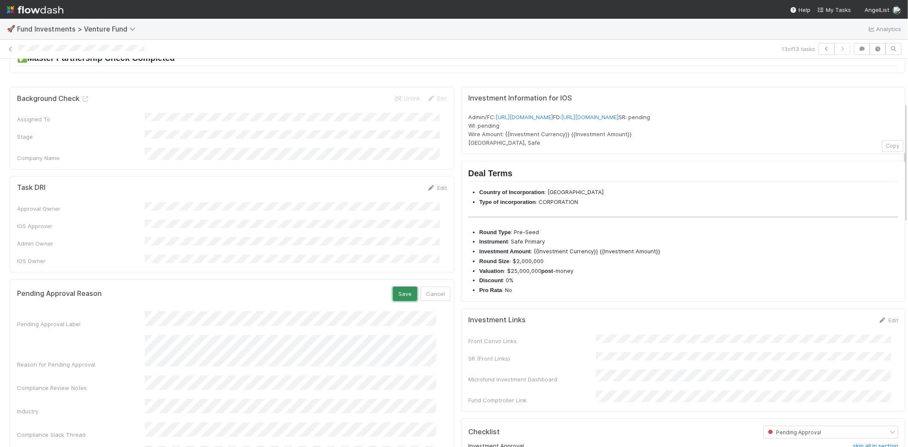
click at [393, 286] on button "Save" at bounding box center [405, 293] width 24 height 14
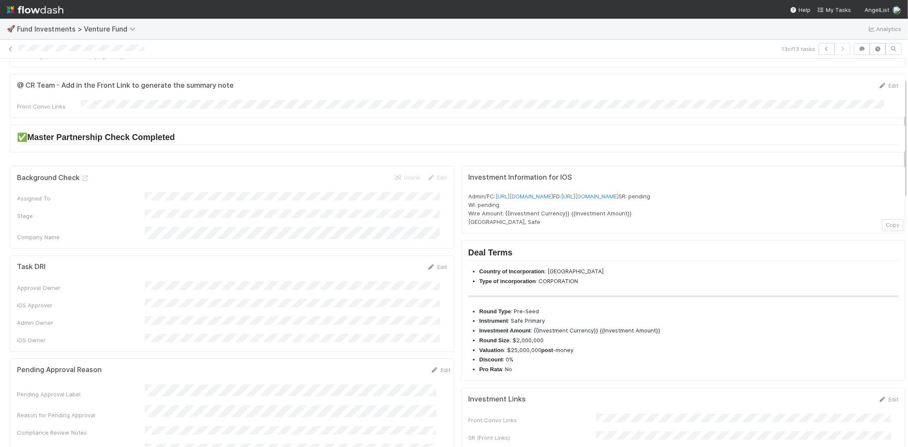
scroll to position [0, 0]
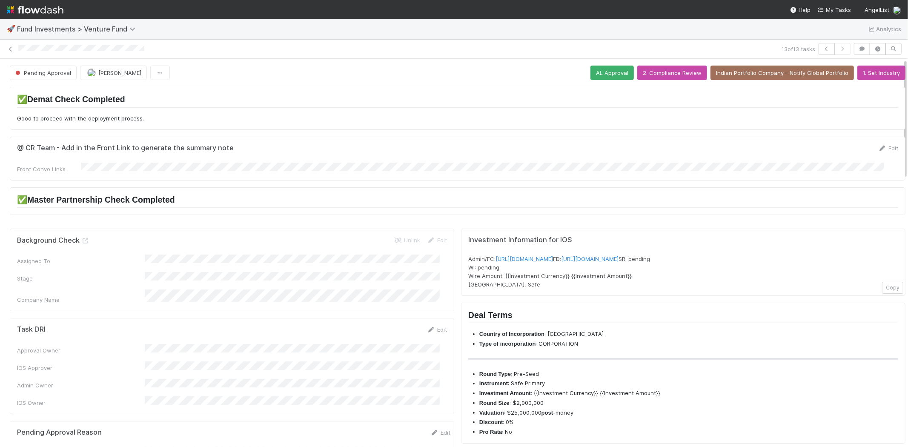
click at [19, 48] on div at bounding box center [398, 49] width 760 height 9
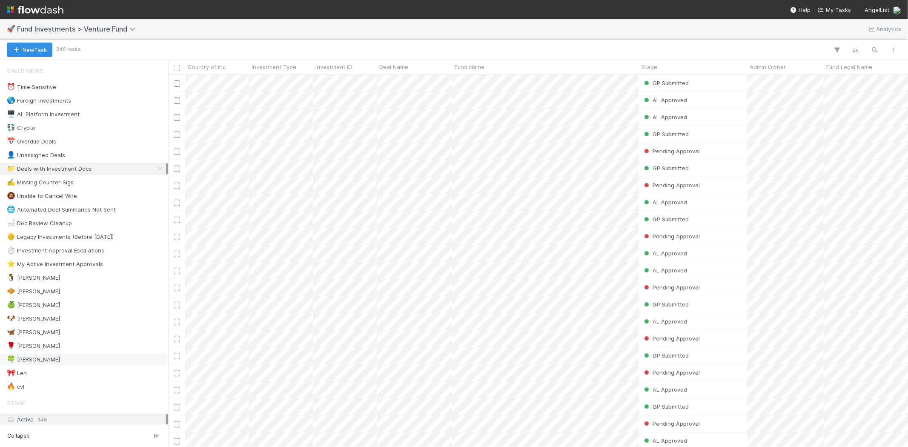
click at [43, 361] on div "🍀 Mike" at bounding box center [86, 359] width 159 height 11
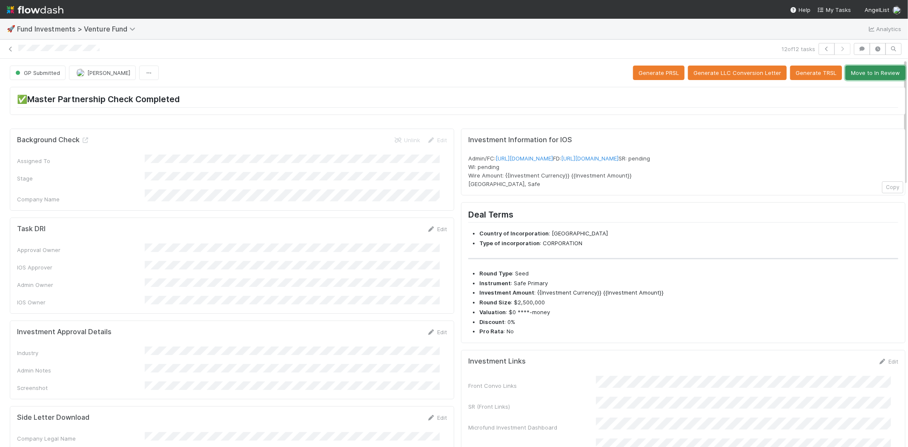
click at [877, 74] on button "Move to In Review" at bounding box center [875, 73] width 60 height 14
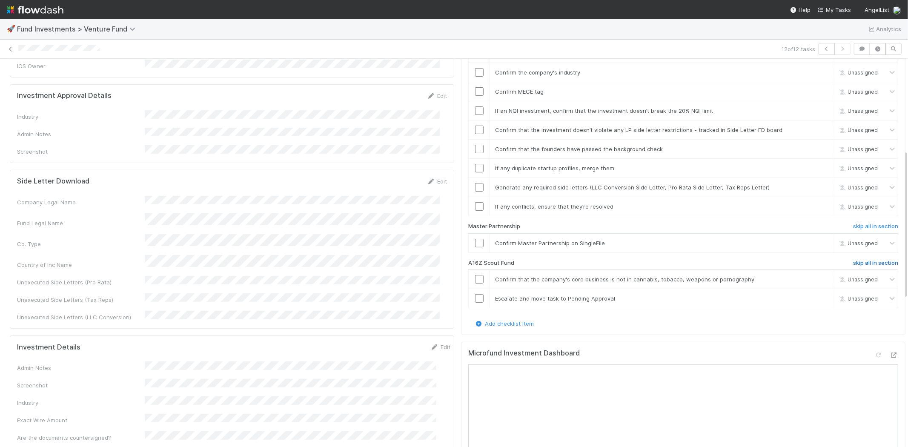
click at [863, 260] on h6 "skip all in section" at bounding box center [875, 263] width 45 height 7
click at [292, 196] on div "Company Legal Name Fund Legal Name Co. Type Country of Inc Name Unexecuted Side…" at bounding box center [232, 259] width 430 height 126
click at [239, 221] on div "Company Legal Name Fund Legal Name Co. Type Country of Inc Name Unexecuted Side…" at bounding box center [232, 259] width 430 height 126
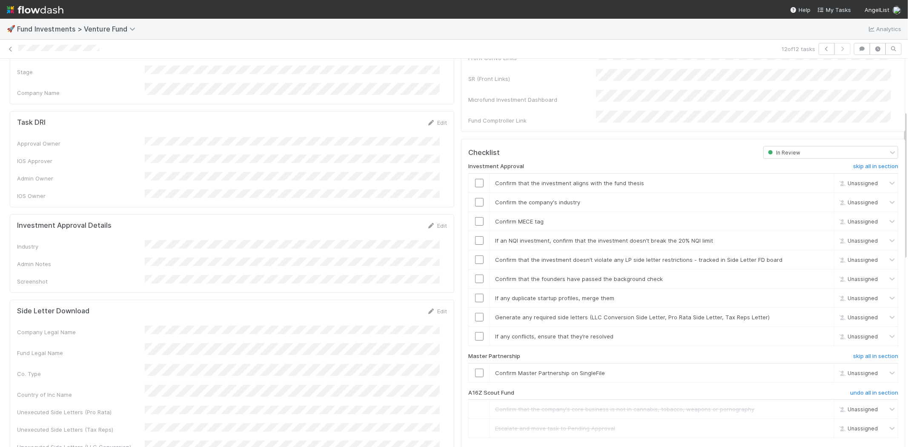
scroll to position [142, 0]
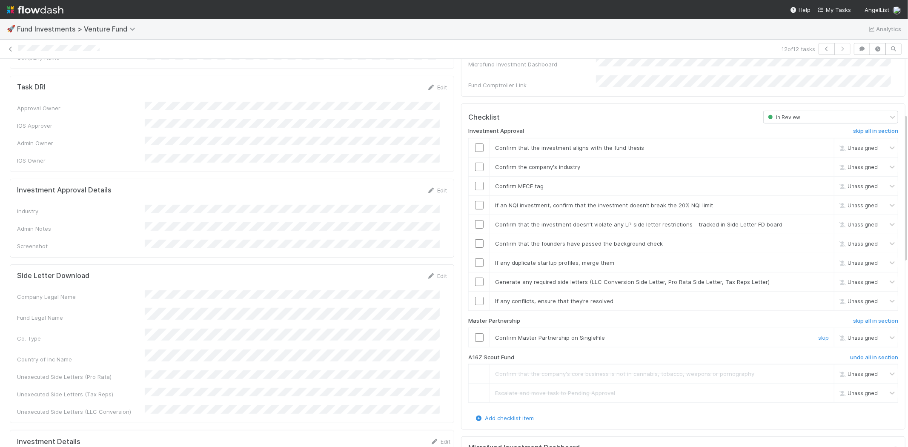
drag, startPoint x: 470, startPoint y: 328, endPoint x: 507, endPoint y: 315, distance: 39.3
click at [475, 333] on input "checkbox" at bounding box center [479, 337] width 9 height 9
click at [475, 143] on input "checkbox" at bounding box center [479, 147] width 9 height 9
click at [431, 187] on link "Edit" at bounding box center [437, 190] width 20 height 7
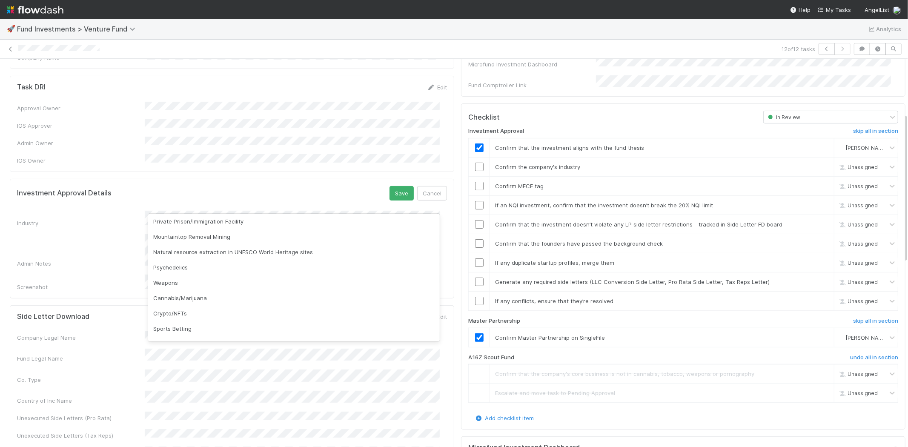
scroll to position [243, 0]
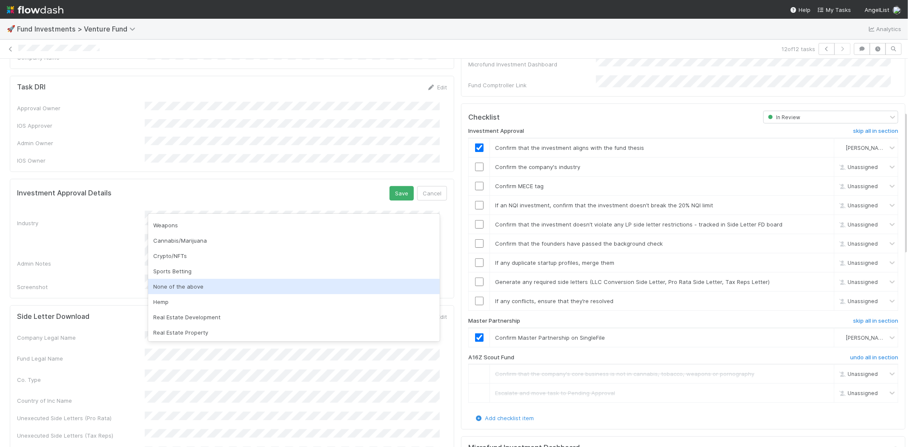
click at [287, 286] on div "None of the above" at bounding box center [294, 286] width 292 height 15
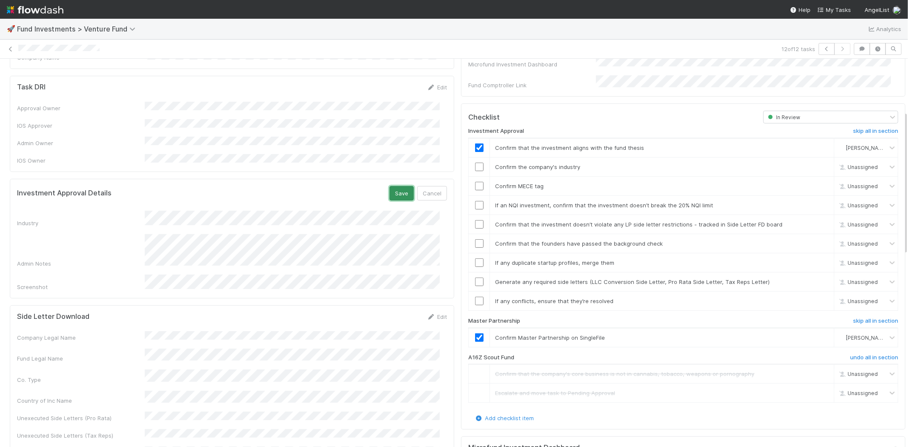
click at [389, 186] on button "Save" at bounding box center [401, 193] width 24 height 14
click at [475, 163] on input "checkbox" at bounding box center [479, 167] width 9 height 9
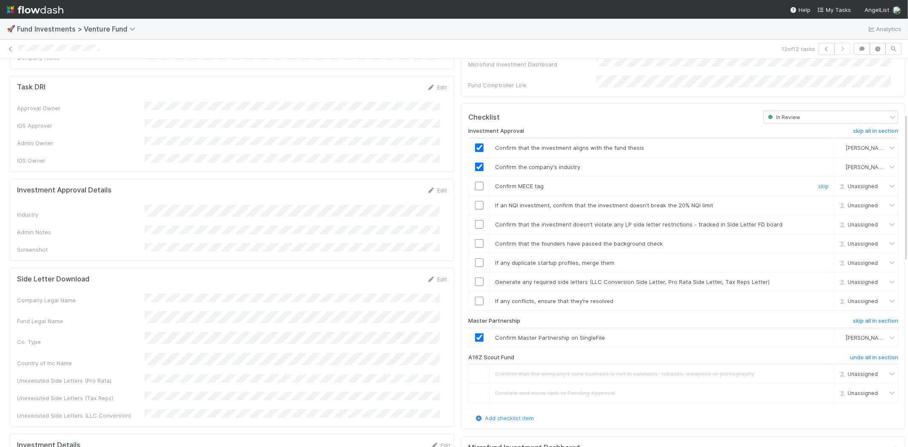
click at [475, 182] on input "checkbox" at bounding box center [479, 186] width 9 height 9
click at [475, 201] on input "checkbox" at bounding box center [479, 205] width 9 height 9
click at [475, 220] on input "checkbox" at bounding box center [479, 224] width 9 height 9
click at [475, 239] on input "checkbox" at bounding box center [479, 243] width 9 height 9
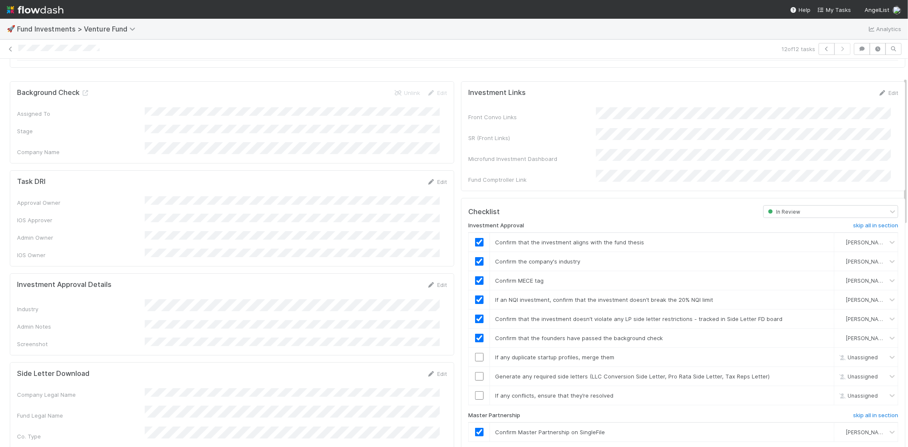
scroll to position [94, 0]
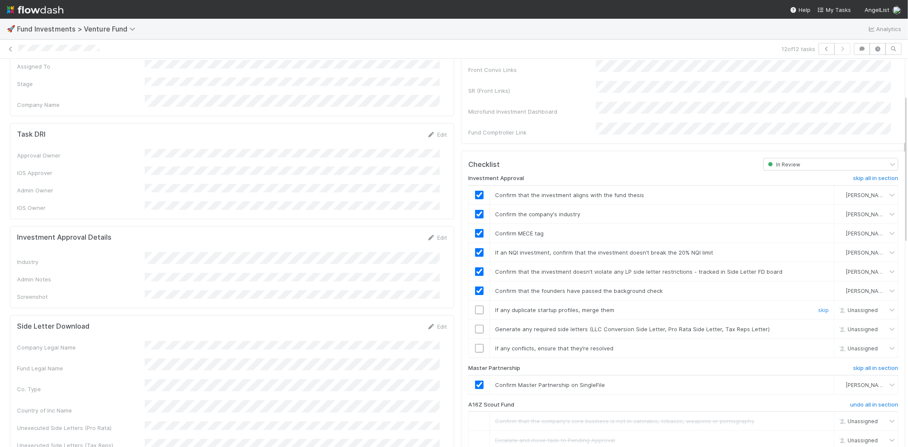
click at [475, 306] on input "checkbox" at bounding box center [479, 310] width 9 height 9
click at [475, 325] on input "checkbox" at bounding box center [479, 329] width 9 height 9
click at [475, 344] on input "checkbox" at bounding box center [479, 348] width 9 height 9
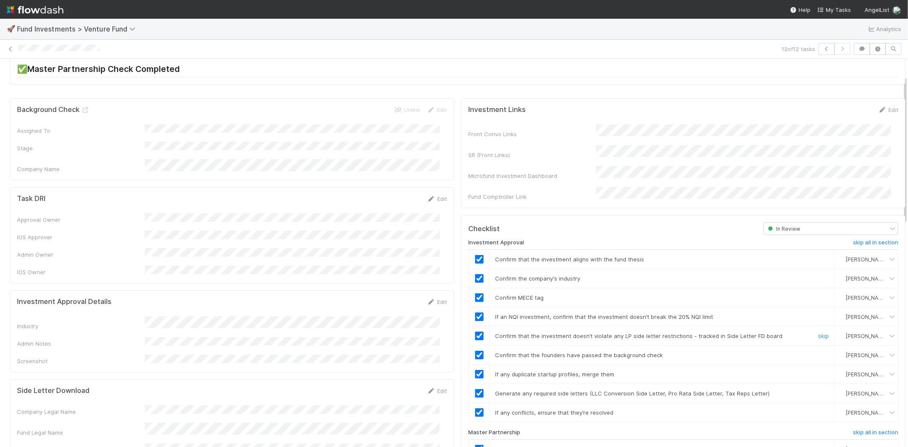
scroll to position [0, 0]
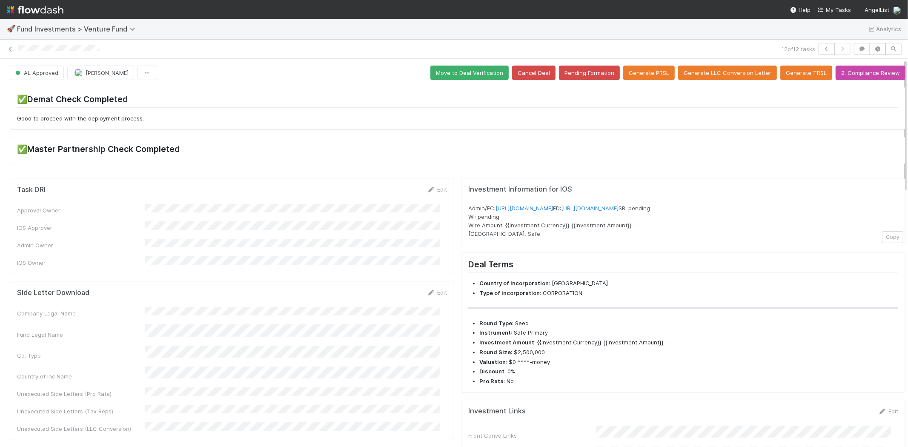
click at [20, 47] on div at bounding box center [398, 49] width 760 height 9
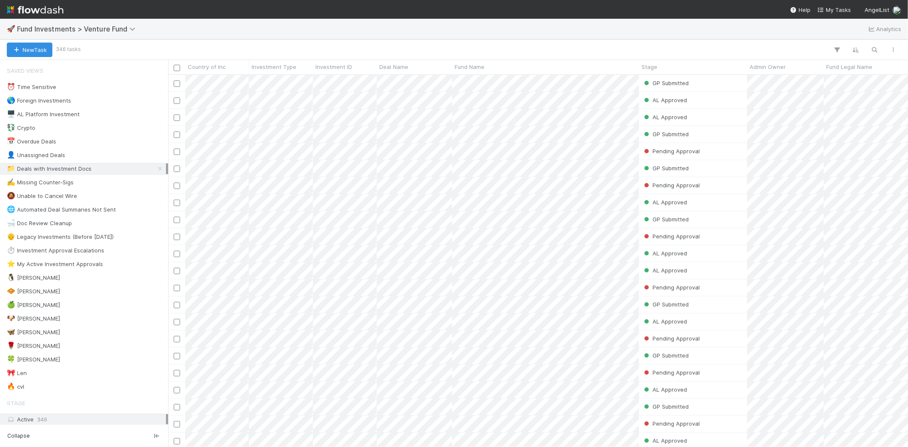
scroll to position [365, 732]
click at [15, 361] on span "🍀" at bounding box center [11, 358] width 9 height 7
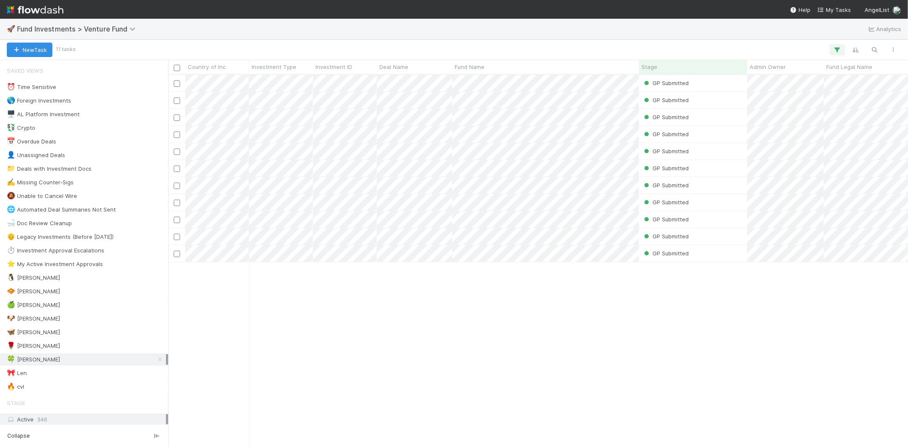
scroll to position [365, 732]
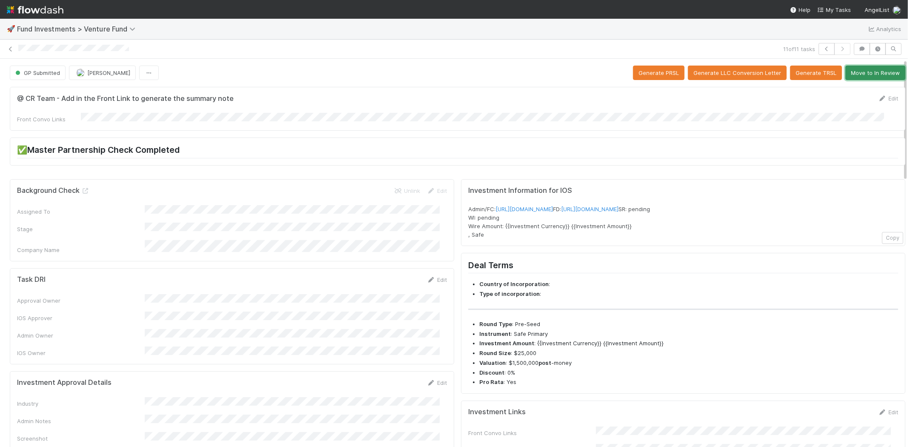
click at [853, 69] on button "Move to In Review" at bounding box center [875, 73] width 60 height 14
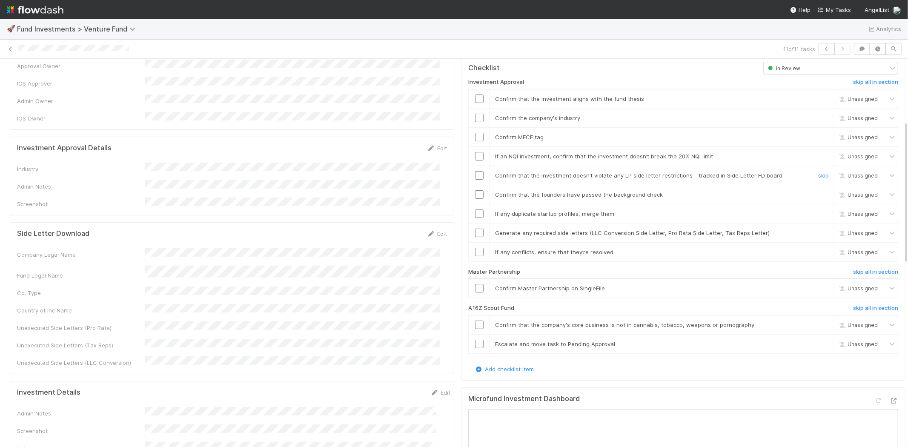
scroll to position [236, 0]
click at [870, 303] on h6 "skip all in section" at bounding box center [875, 306] width 45 height 7
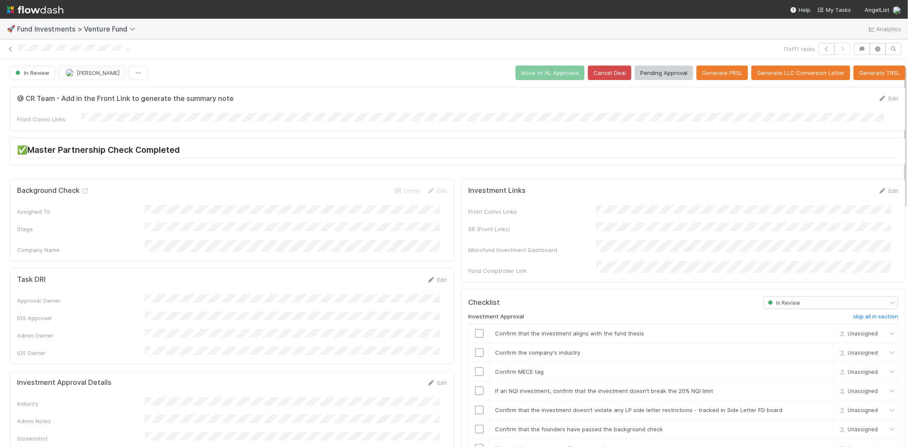
scroll to position [47, 0]
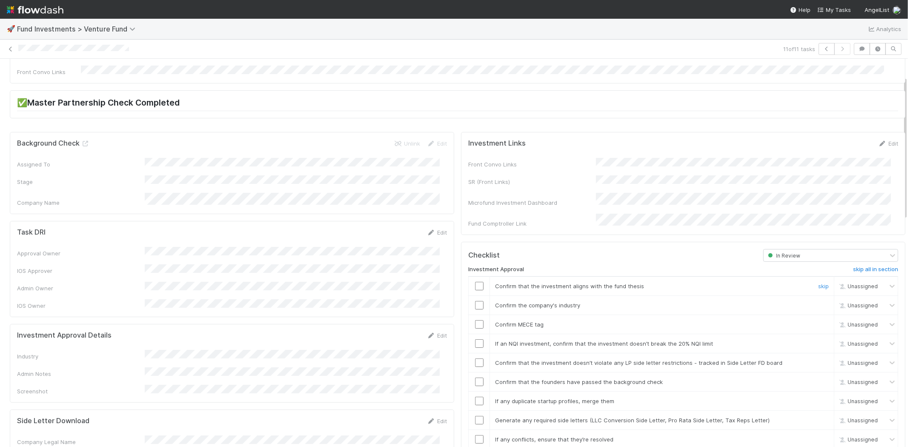
click at [469, 280] on td at bounding box center [479, 285] width 21 height 19
click at [475, 282] on input "checkbox" at bounding box center [479, 286] width 9 height 9
checkbox input "true"
click at [432, 332] on link "Edit" at bounding box center [437, 335] width 20 height 7
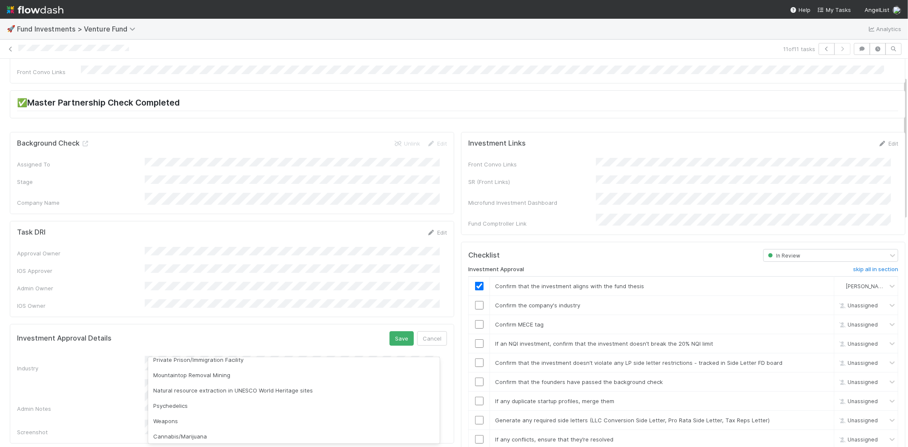
scroll to position [284, 0]
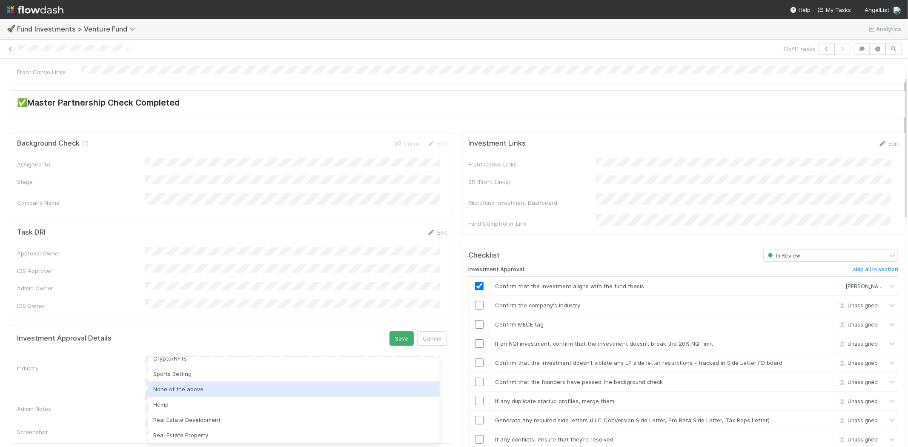
click at [267, 389] on div "None of the above" at bounding box center [294, 388] width 292 height 15
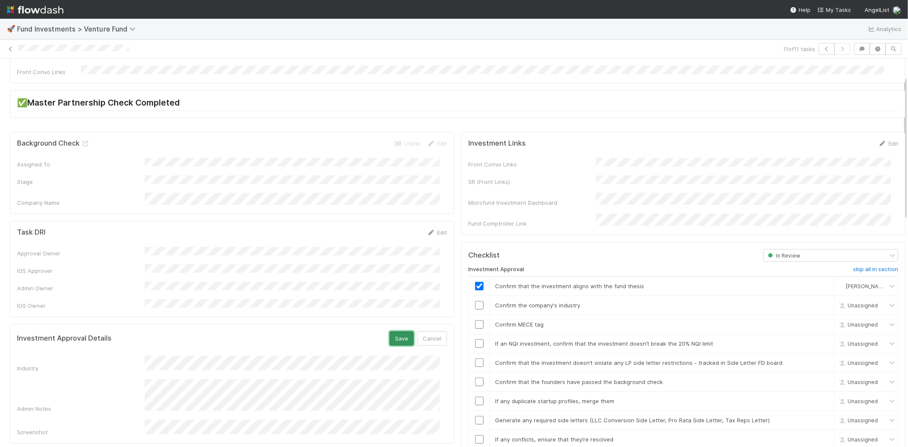
click at [389, 331] on button "Save" at bounding box center [401, 338] width 24 height 14
click at [475, 301] on input "checkbox" at bounding box center [479, 305] width 9 height 9
click at [475, 320] on input "checkbox" at bounding box center [479, 324] width 9 height 9
click at [475, 339] on input "checkbox" at bounding box center [479, 343] width 9 height 9
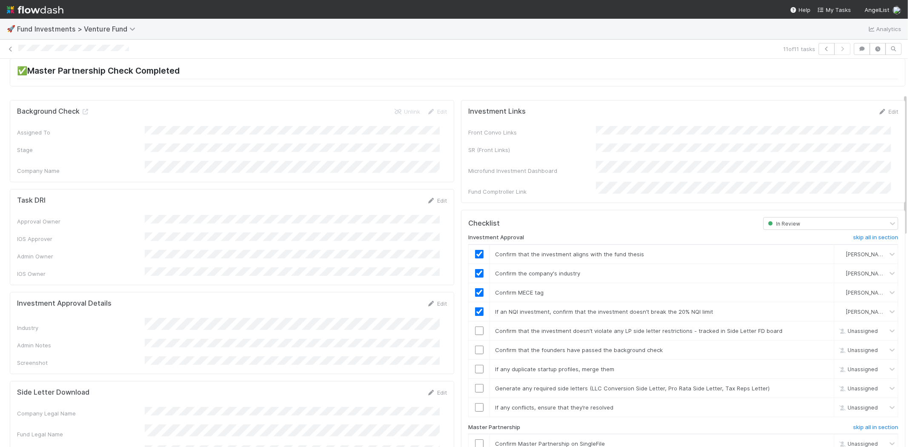
scroll to position [94, 0]
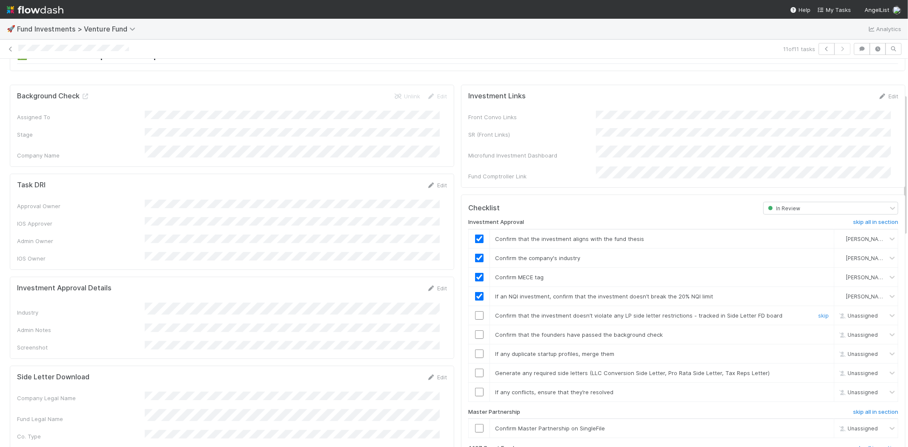
click at [475, 311] on input "checkbox" at bounding box center [479, 315] width 9 height 9
click at [475, 330] on input "checkbox" at bounding box center [479, 334] width 9 height 9
click at [475, 349] on input "checkbox" at bounding box center [479, 353] width 9 height 9
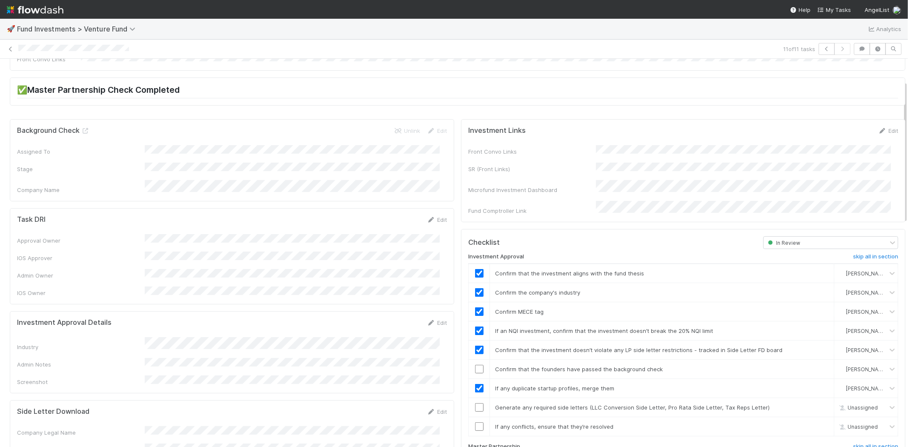
scroll to position [0, 0]
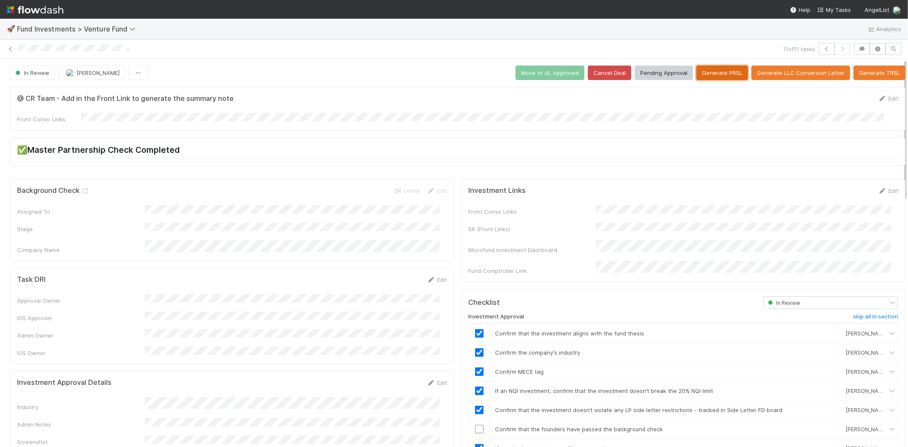
click at [715, 74] on button "Generate PRSL" at bounding box center [722, 73] width 52 height 14
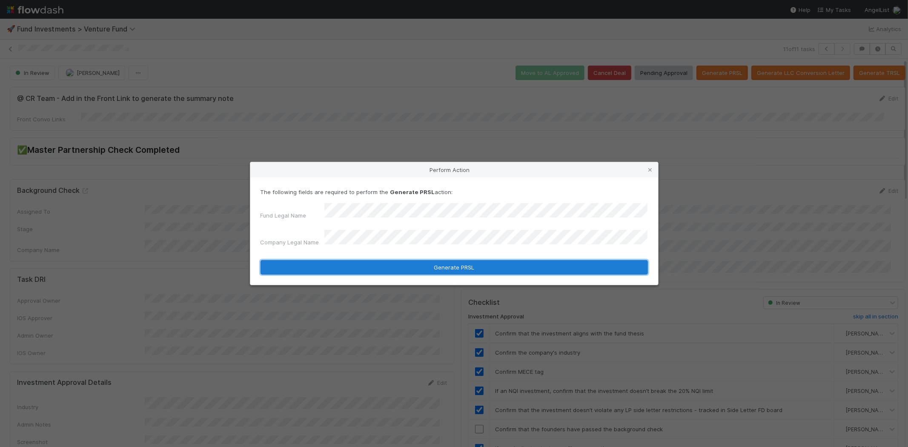
click at [451, 262] on button "Generate PRSL" at bounding box center [453, 267] width 387 height 14
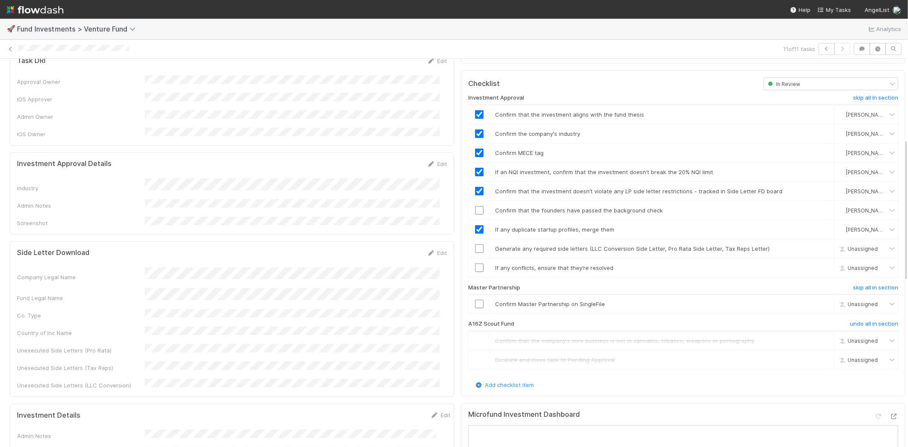
scroll to position [236, 0]
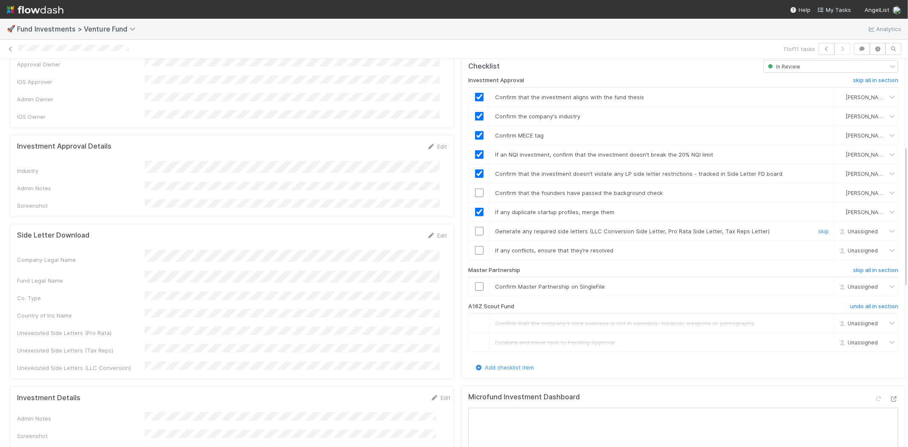
click at [475, 227] on input "checkbox" at bounding box center [479, 231] width 9 height 9
click at [475, 246] on input "checkbox" at bounding box center [479, 250] width 9 height 9
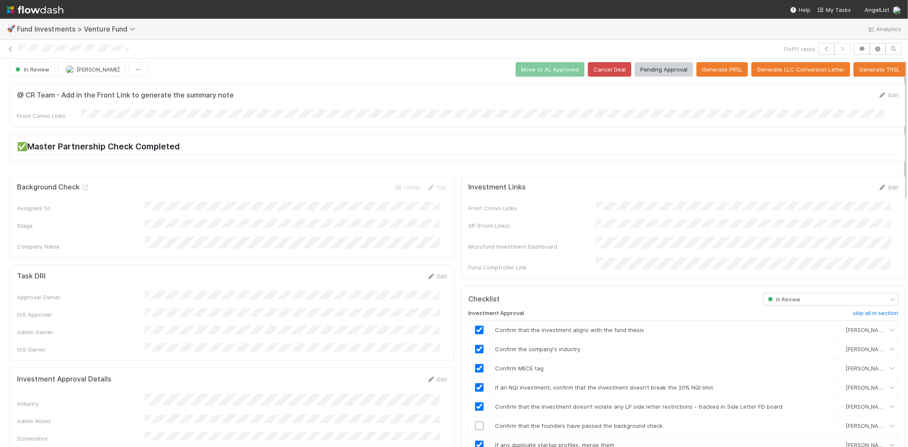
scroll to position [0, 0]
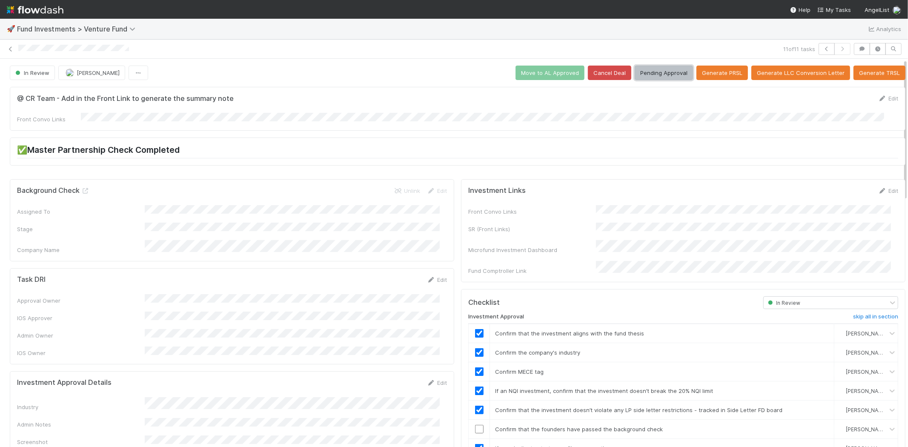
click at [650, 71] on button "Pending Approval" at bounding box center [664, 73] width 58 height 14
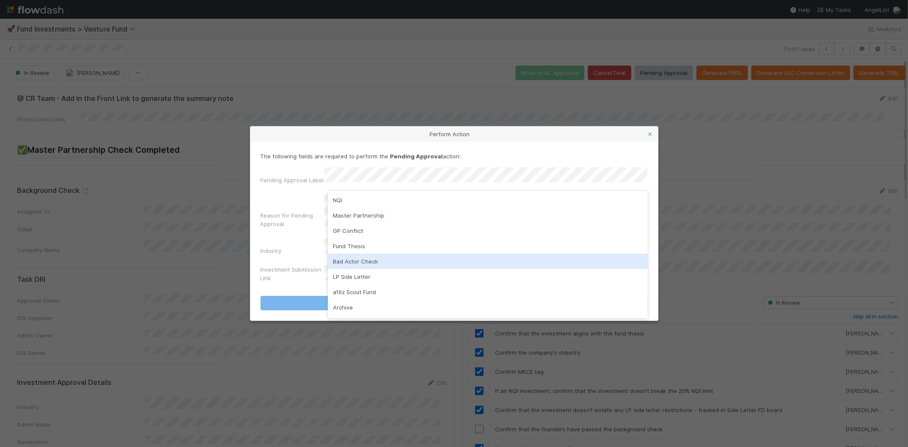
click at [383, 258] on div "Bad Actor Check" at bounding box center [488, 261] width 320 height 15
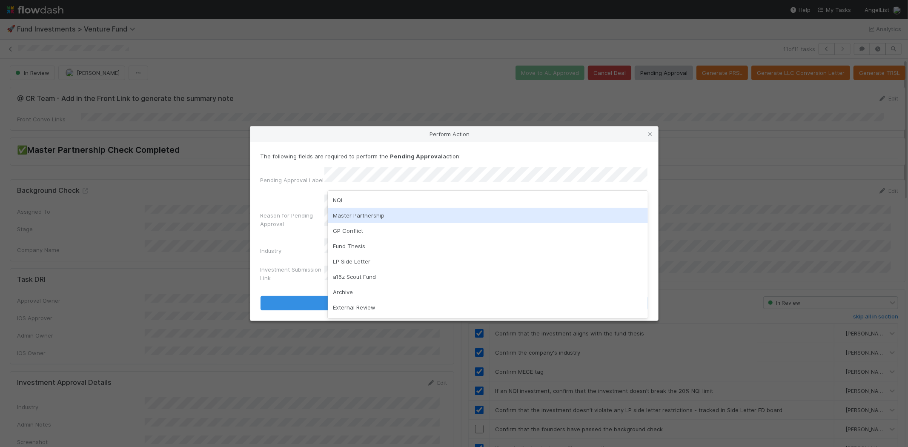
click at [401, 216] on div "Master Partnership" at bounding box center [488, 215] width 320 height 15
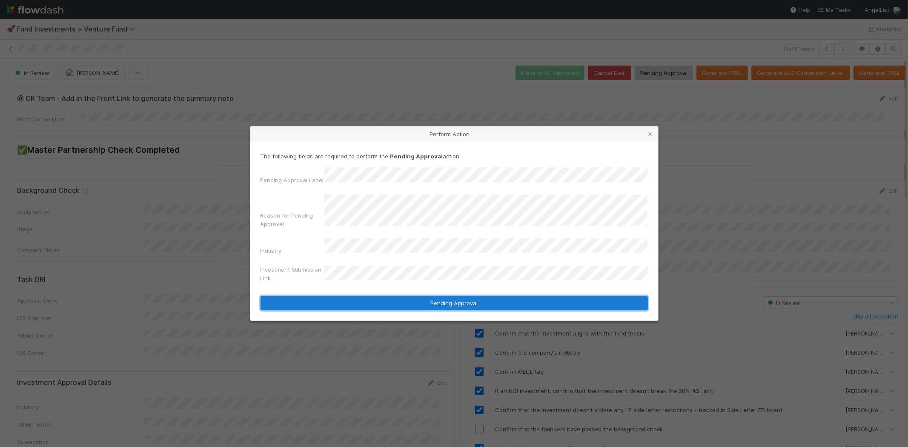
click at [443, 300] on button "Pending Approval" at bounding box center [453, 303] width 387 height 14
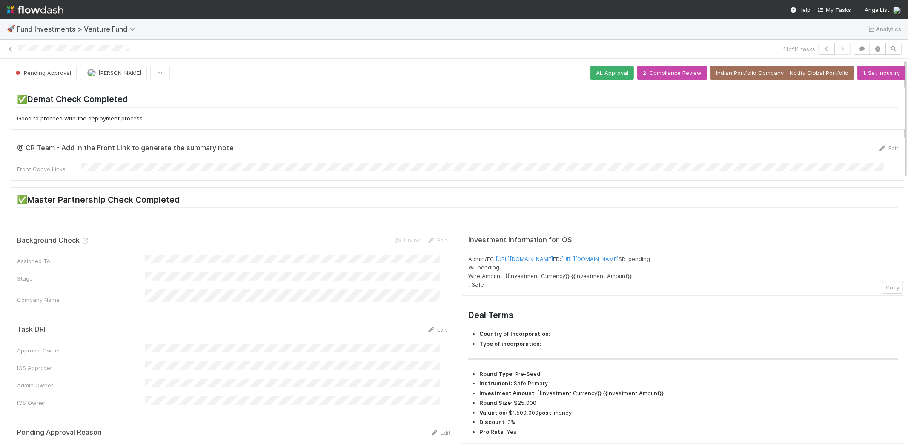
drag, startPoint x: 16, startPoint y: 48, endPoint x: 138, endPoint y: 49, distance: 122.6
click at [138, 49] on div "11 of 11 tasks" at bounding box center [454, 49] width 908 height 12
copy icon
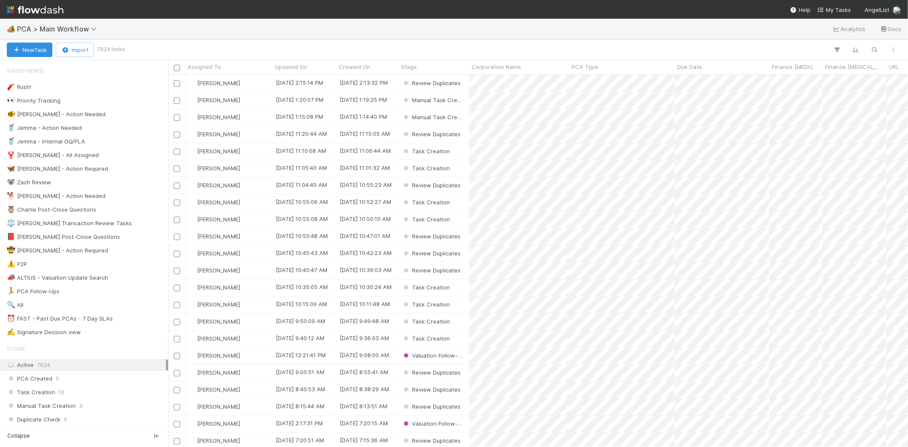
scroll to position [365, 732]
click at [36, 8] on img at bounding box center [35, 10] width 57 height 14
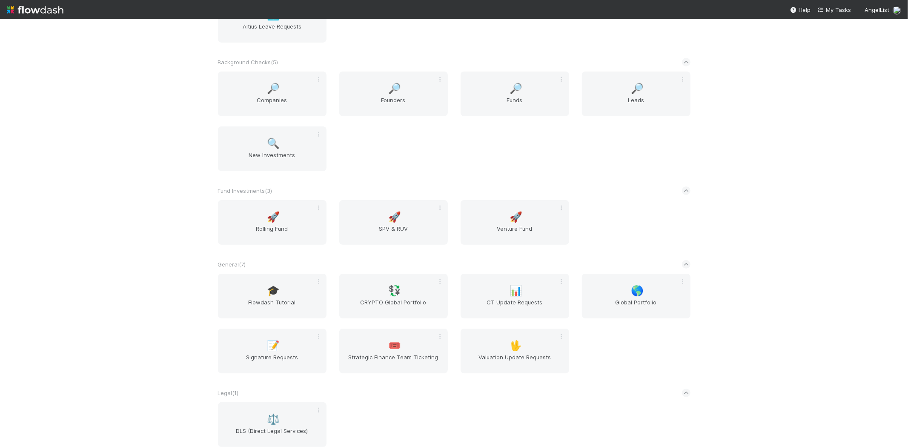
scroll to position [152, 0]
click at [270, 145] on span "🔍" at bounding box center [273, 146] width 13 height 11
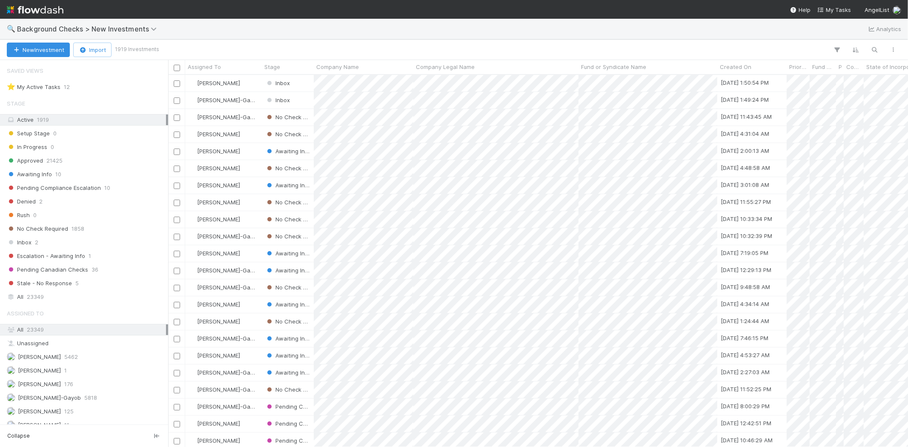
scroll to position [365, 732]
click at [877, 50] on icon "button" at bounding box center [874, 50] width 9 height 8
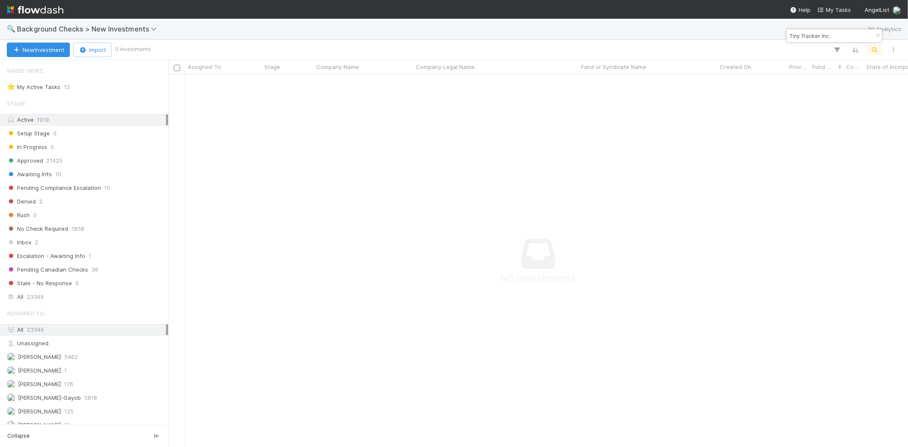
scroll to position [358, 725]
type input "Tiny Tracker Inc."
click at [48, 163] on span "21425" at bounding box center [54, 160] width 16 height 11
click at [48, 171] on span "Awaiting Info" at bounding box center [29, 174] width 45 height 11
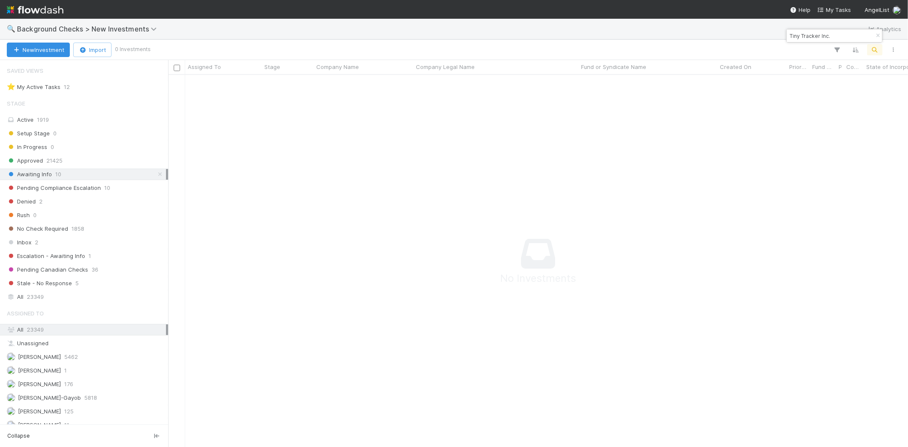
scroll to position [358, 725]
click at [44, 172] on span "Awaiting Info" at bounding box center [29, 174] width 45 height 11
click at [39, 25] on span "Background Checks > New Investments" at bounding box center [89, 29] width 144 height 9
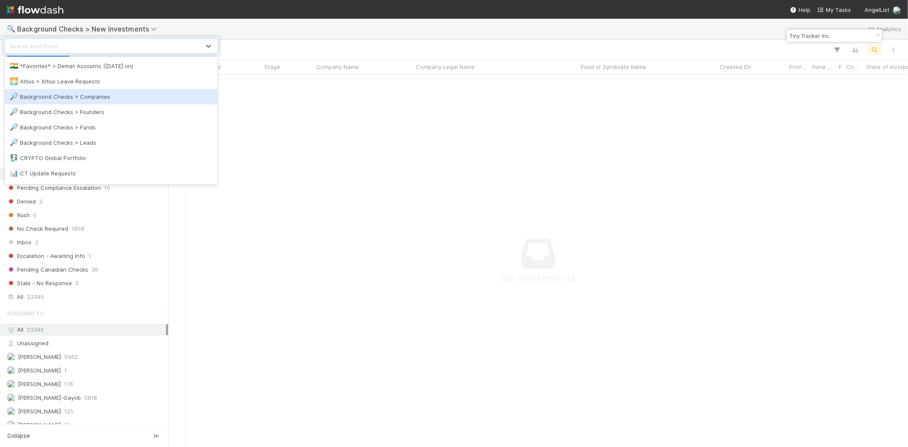
click at [63, 96] on div "🔎 Background Checks > Companies" at bounding box center [111, 96] width 203 height 9
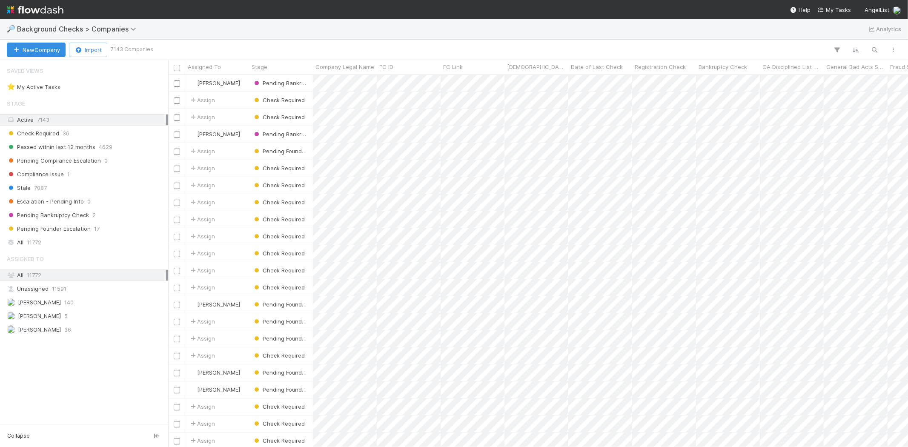
scroll to position [365, 732]
click at [877, 45] on button "button" at bounding box center [874, 49] width 15 height 11
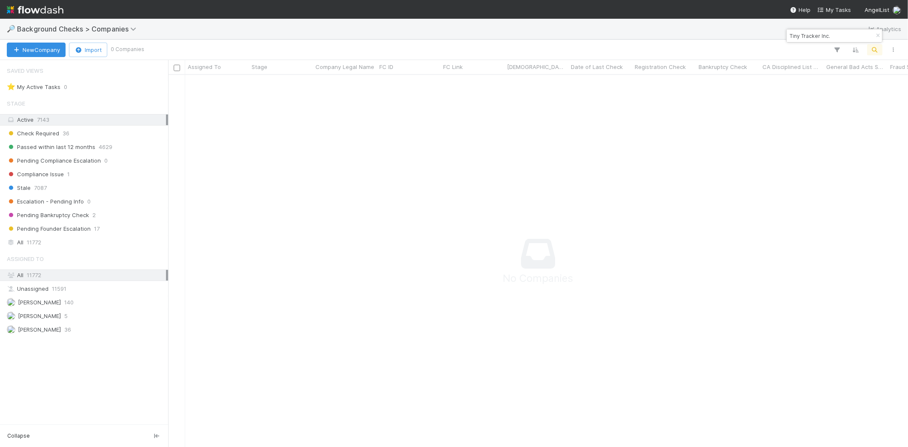
scroll to position [358, 725]
type input "Tiny Tracker Inc."
click at [66, 29] on span "Background Checks > Companies" at bounding box center [78, 29] width 123 height 9
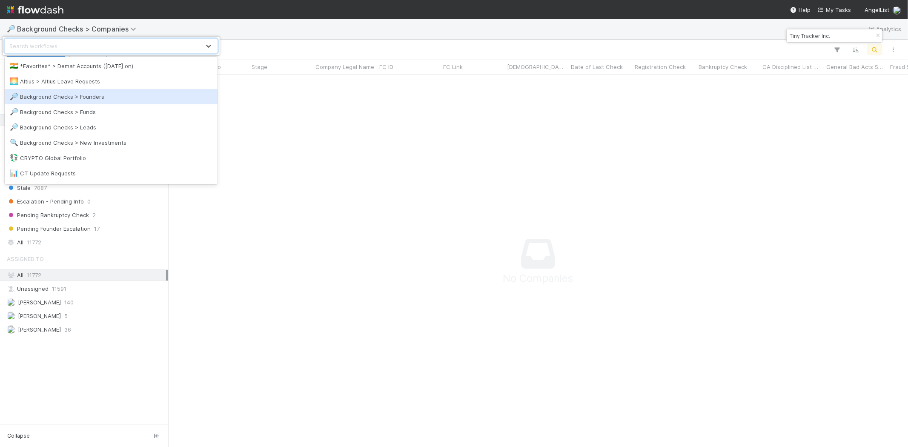
click at [77, 97] on div "🔎 Background Checks > Founders" at bounding box center [111, 96] width 203 height 9
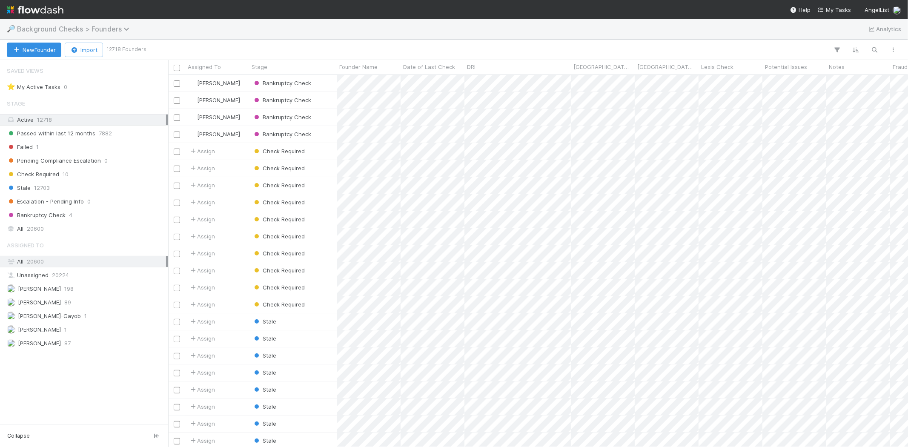
click at [54, 30] on span "Background Checks > Founders" at bounding box center [75, 29] width 117 height 9
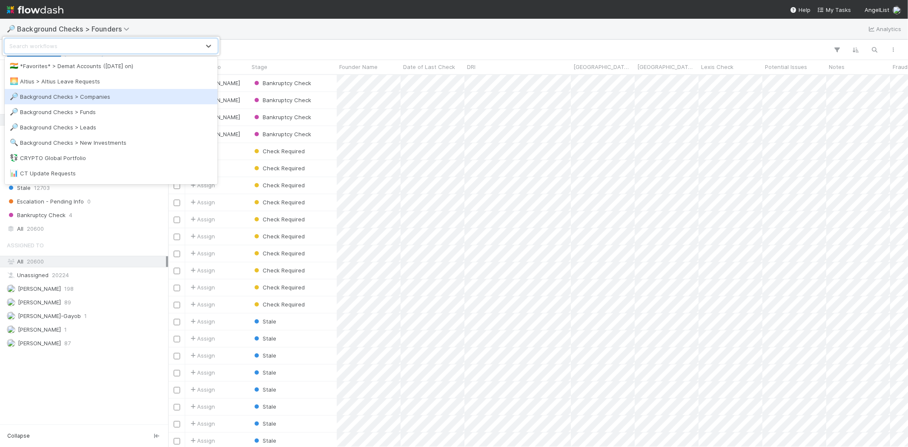
click at [85, 97] on div "🔎 Background Checks > Companies" at bounding box center [111, 96] width 203 height 9
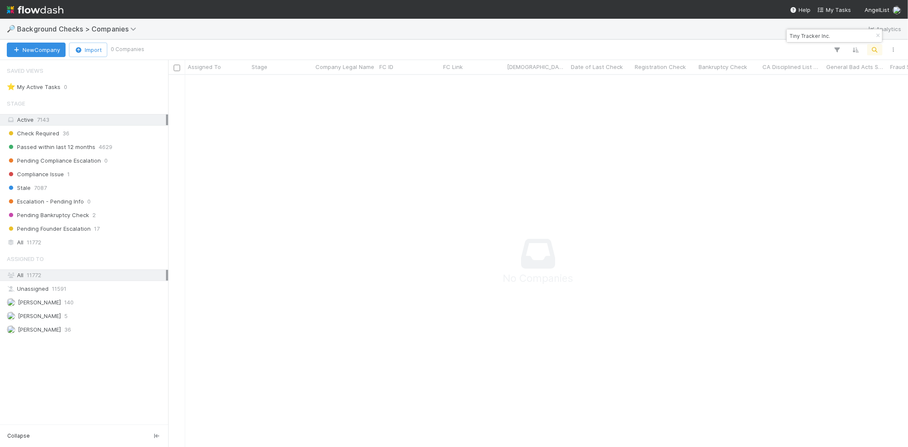
scroll to position [7, 7]
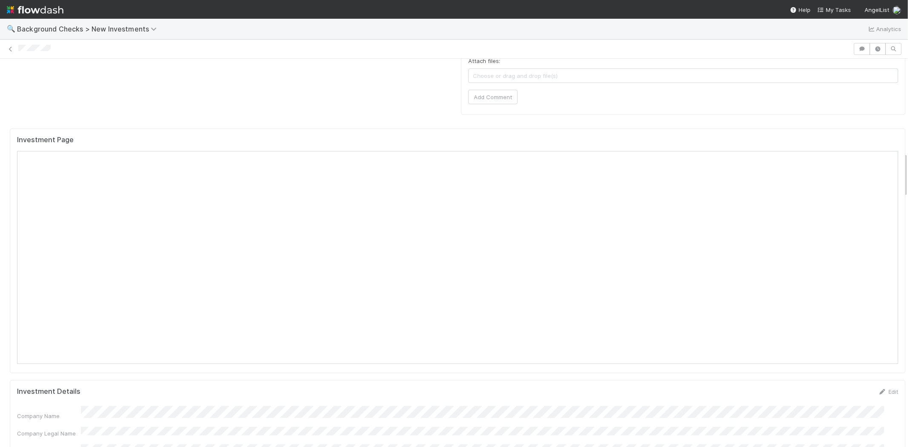
scroll to position [804, 0]
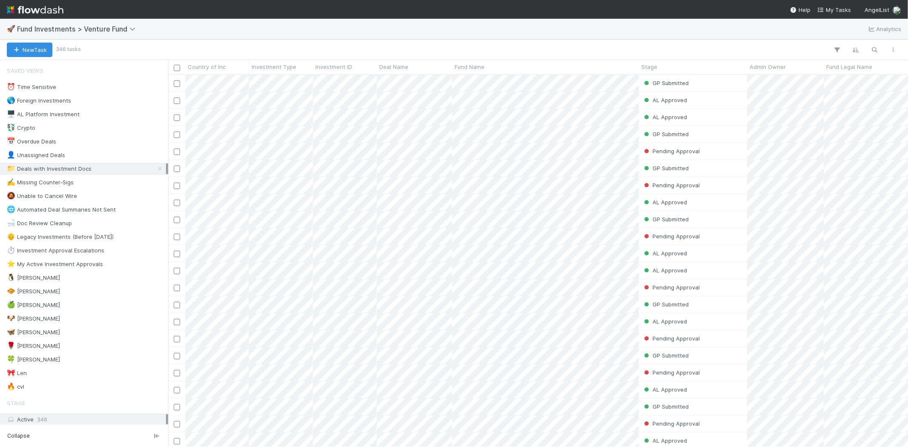
scroll to position [365, 732]
click at [53, 362] on div "🍀 [PERSON_NAME] 10" at bounding box center [86, 359] width 159 height 11
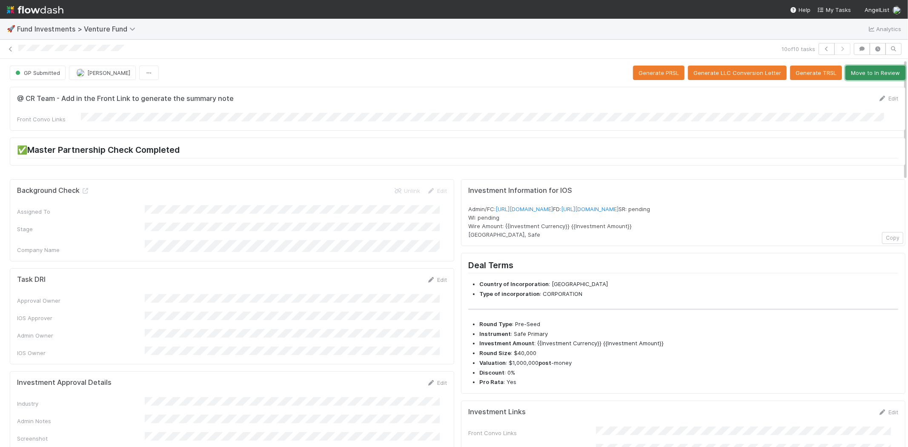
click at [869, 74] on button "Move to In Review" at bounding box center [875, 73] width 60 height 14
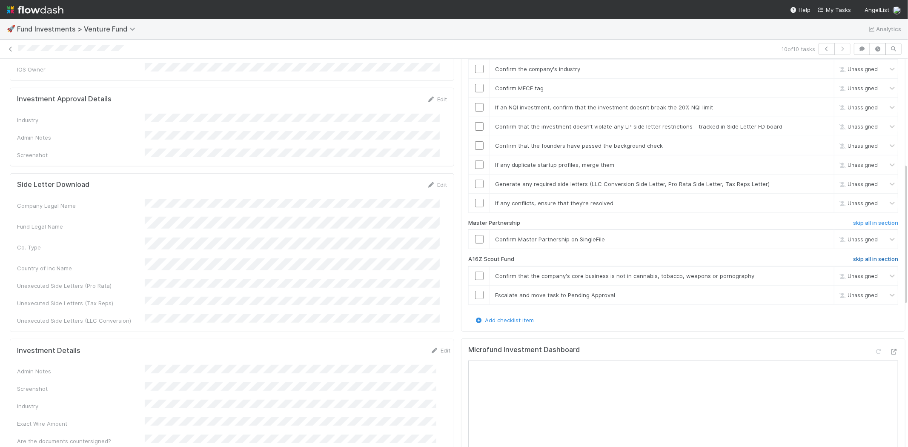
click at [853, 256] on h6 "skip all in section" at bounding box center [875, 259] width 45 height 7
click at [475, 235] on input "checkbox" at bounding box center [479, 239] width 9 height 9
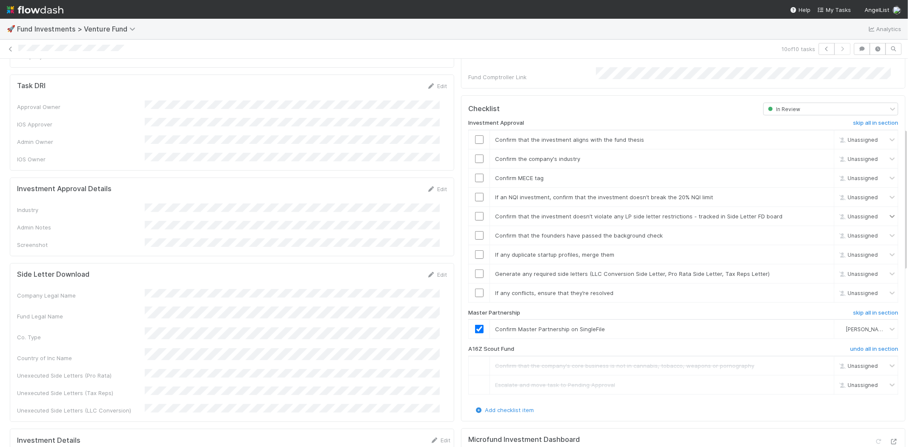
scroll to position [189, 0]
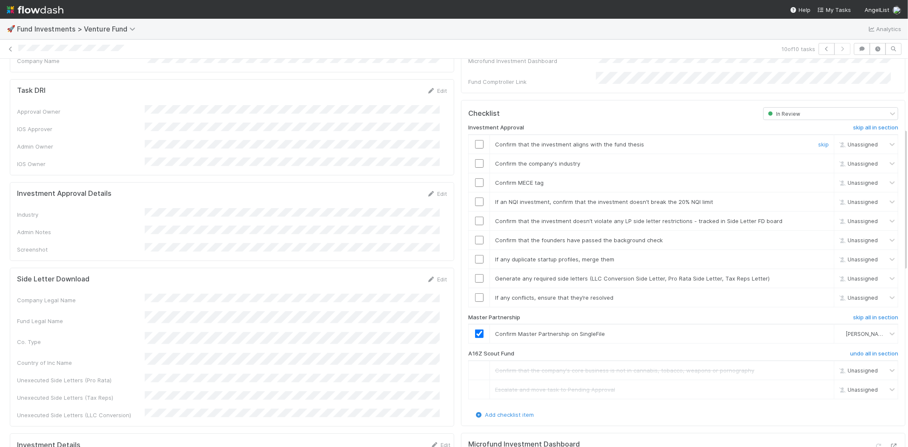
drag, startPoint x: 469, startPoint y: 133, endPoint x: 712, endPoint y: 167, distance: 245.4
click at [475, 140] on input "checkbox" at bounding box center [479, 144] width 9 height 9
click at [429, 190] on link "Edit" at bounding box center [437, 193] width 20 height 7
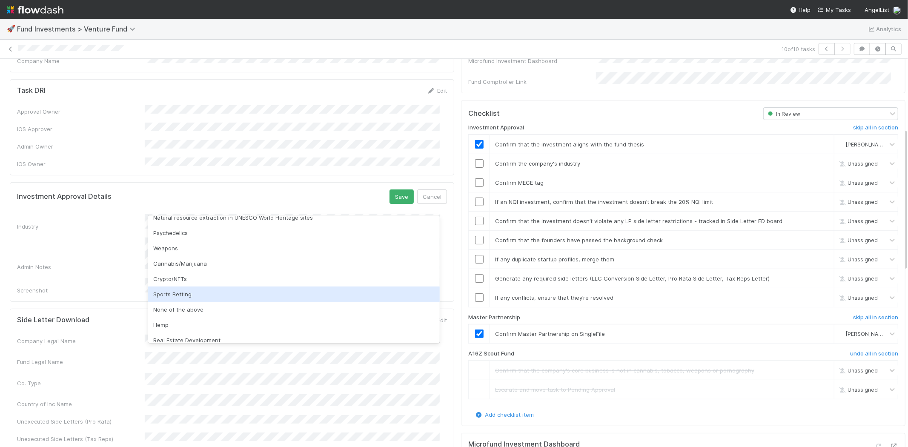
scroll to position [236, 0]
click at [183, 296] on div "None of the above" at bounding box center [294, 294] width 292 height 15
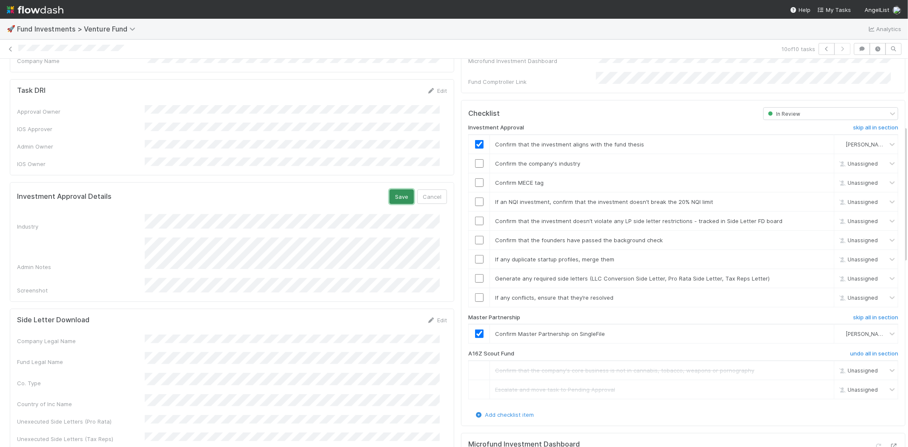
click at [394, 189] on button "Save" at bounding box center [401, 196] width 24 height 14
click at [475, 159] on input "checkbox" at bounding box center [479, 163] width 9 height 9
click at [475, 178] on input "checkbox" at bounding box center [479, 182] width 9 height 9
click at [475, 197] on input "checkbox" at bounding box center [479, 201] width 9 height 9
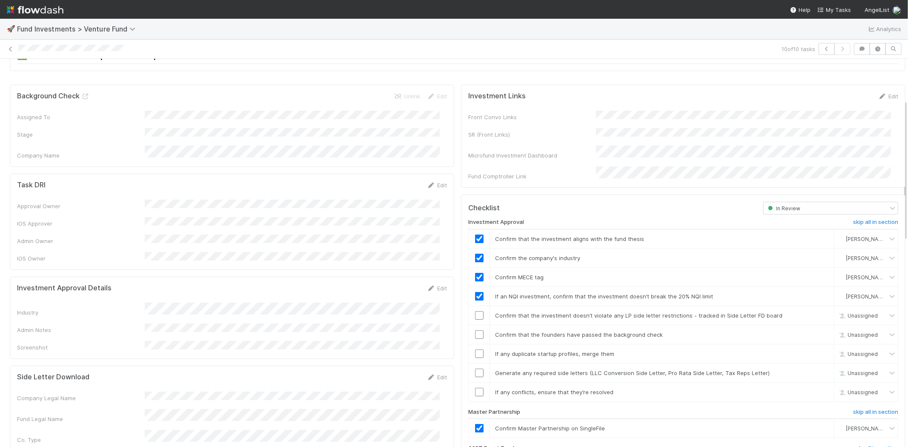
scroll to position [142, 0]
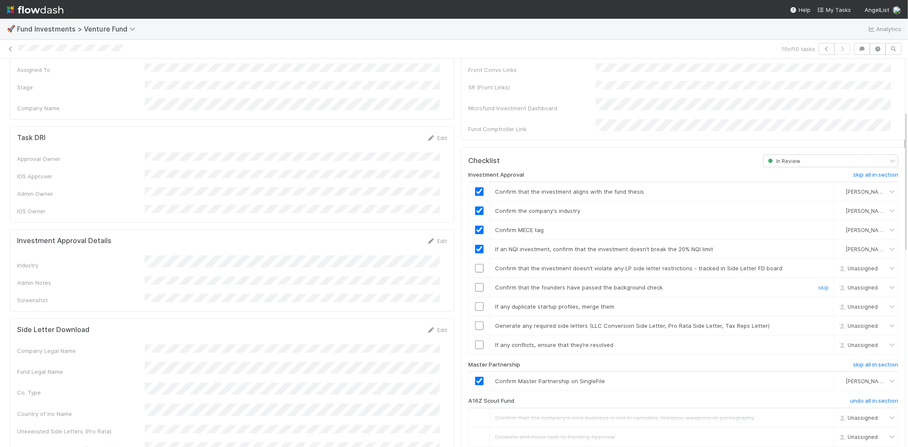
click at [475, 283] on input "checkbox" at bounding box center [479, 287] width 9 height 9
click at [475, 302] on input "checkbox" at bounding box center [479, 306] width 9 height 9
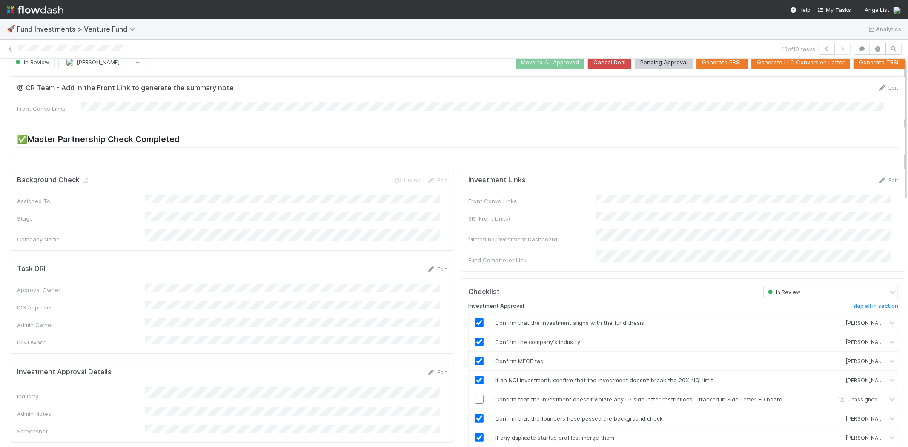
scroll to position [0, 0]
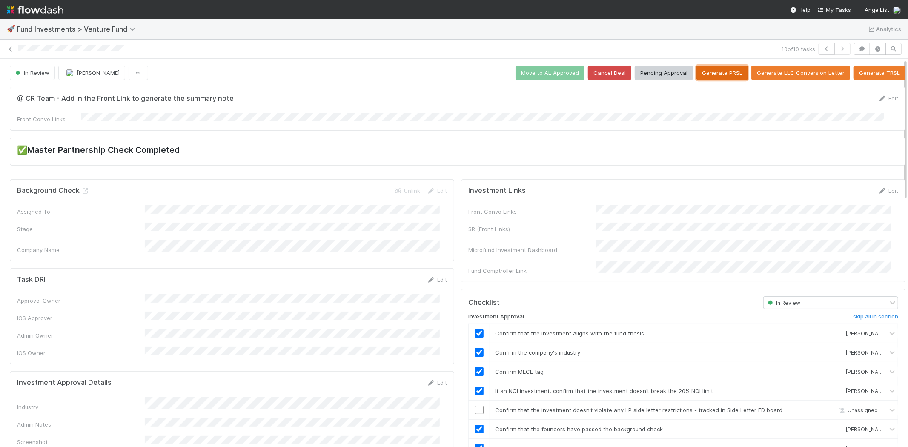
click at [710, 73] on button "Generate PRSL" at bounding box center [722, 73] width 52 height 14
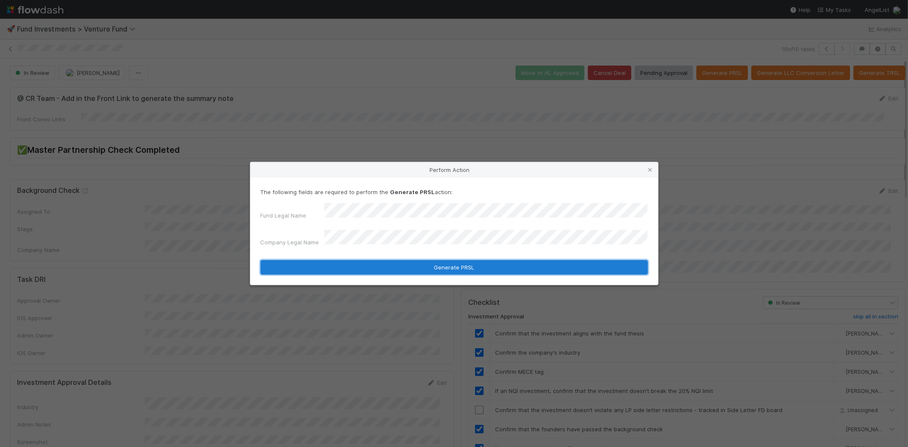
drag, startPoint x: 454, startPoint y: 266, endPoint x: 454, endPoint y: 262, distance: 4.3
click at [454, 262] on button "Generate PRSL" at bounding box center [453, 267] width 387 height 14
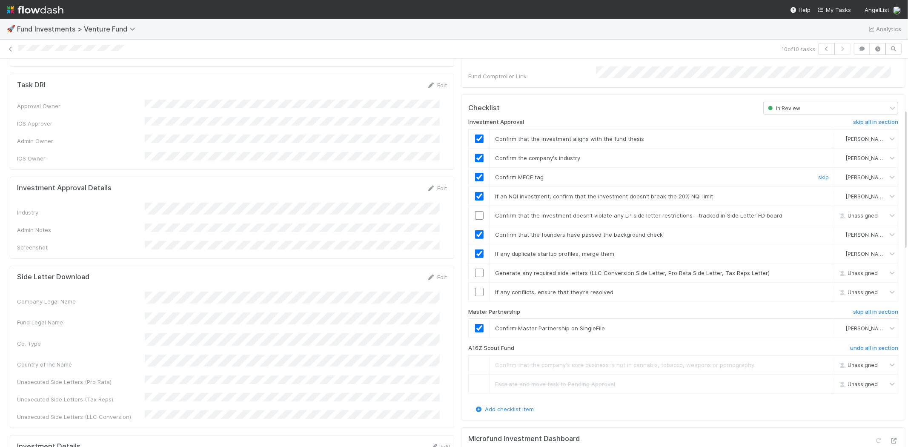
scroll to position [236, 0]
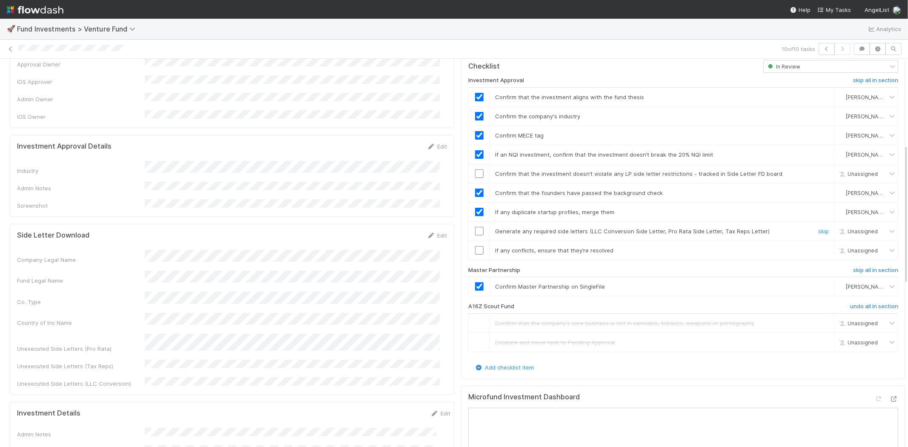
click at [470, 226] on td at bounding box center [479, 230] width 21 height 19
click at [475, 227] on input "checkbox" at bounding box center [479, 231] width 9 height 9
click at [475, 246] on input "checkbox" at bounding box center [479, 250] width 9 height 9
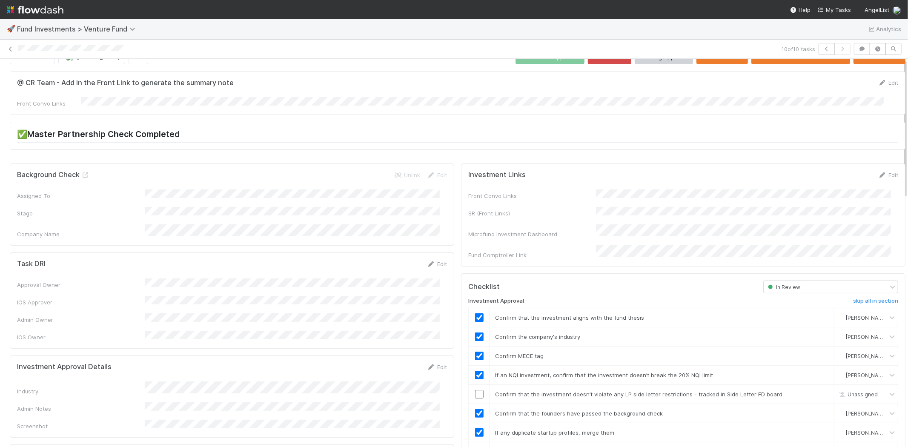
scroll to position [0, 0]
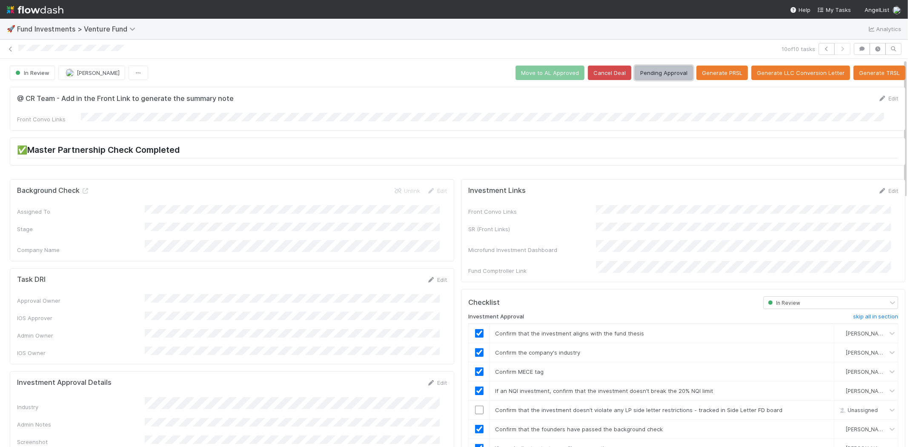
click at [661, 75] on button "Pending Approval" at bounding box center [664, 73] width 58 height 14
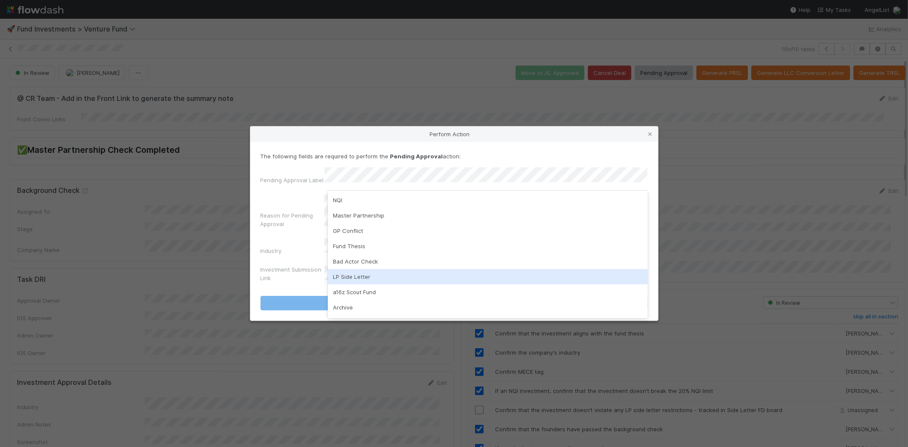
click at [397, 275] on div "LP Side Letter" at bounding box center [488, 276] width 320 height 15
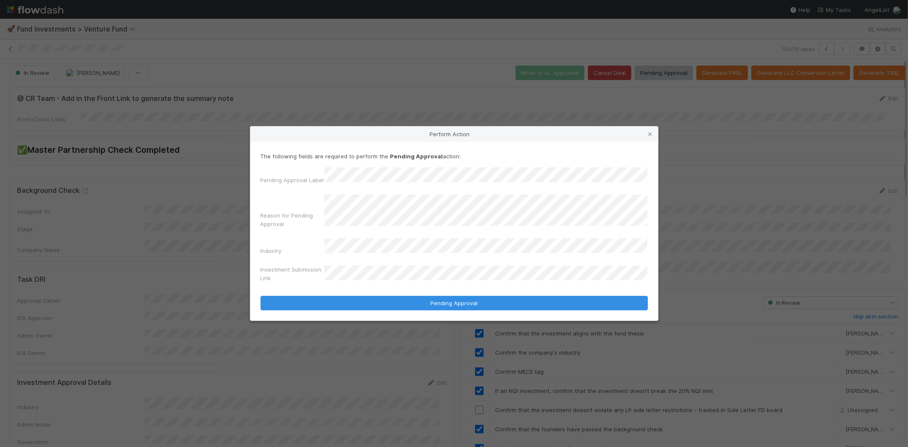
click at [383, 265] on div "Investment Submission Link" at bounding box center [453, 275] width 387 height 20
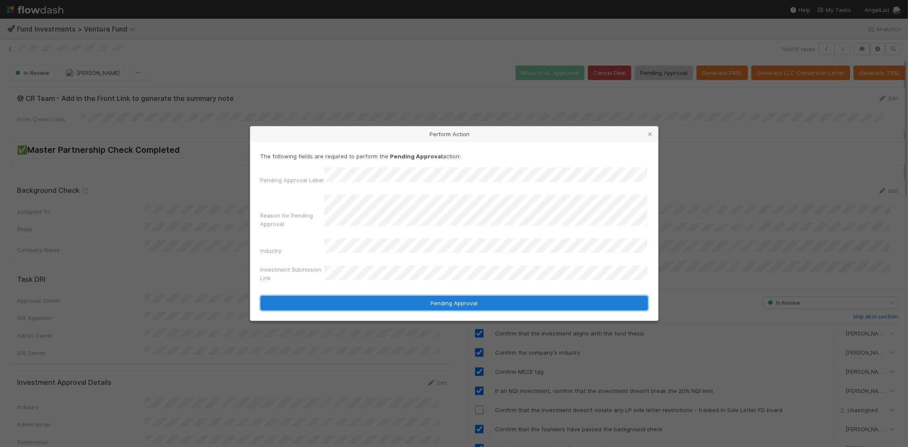
click at [447, 300] on button "Pending Approval" at bounding box center [453, 303] width 387 height 14
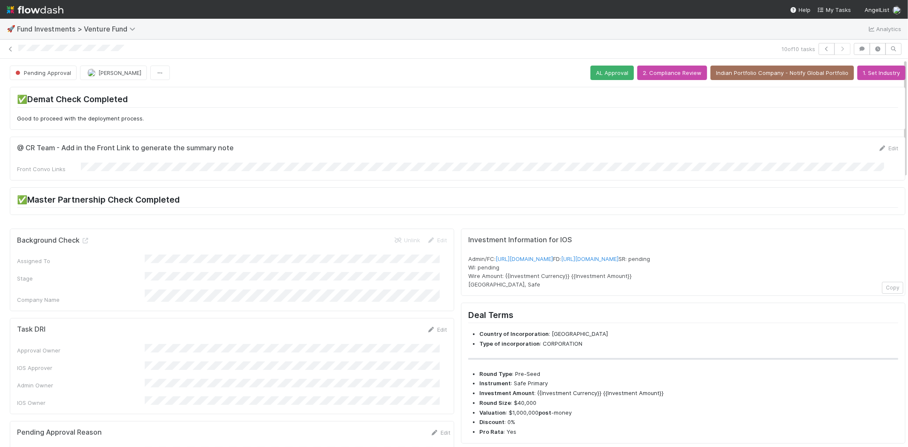
click at [19, 52] on div at bounding box center [398, 49] width 760 height 9
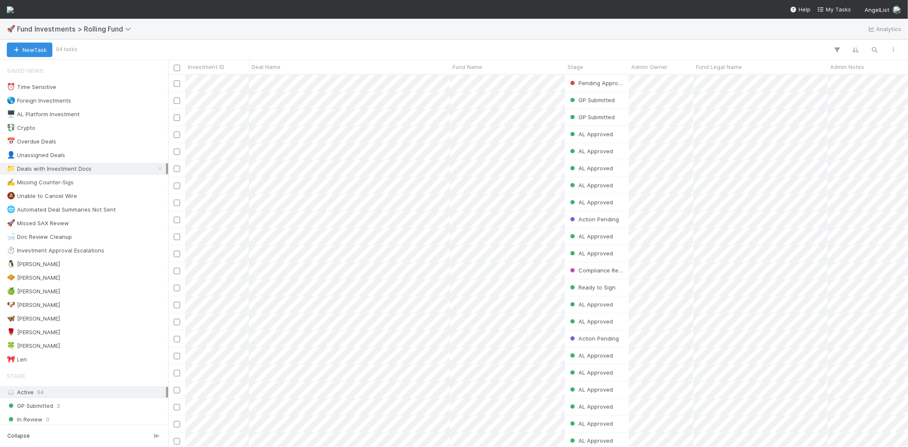
scroll to position [365, 732]
click at [38, 345] on div "🍀 [PERSON_NAME] 2" at bounding box center [86, 345] width 159 height 11
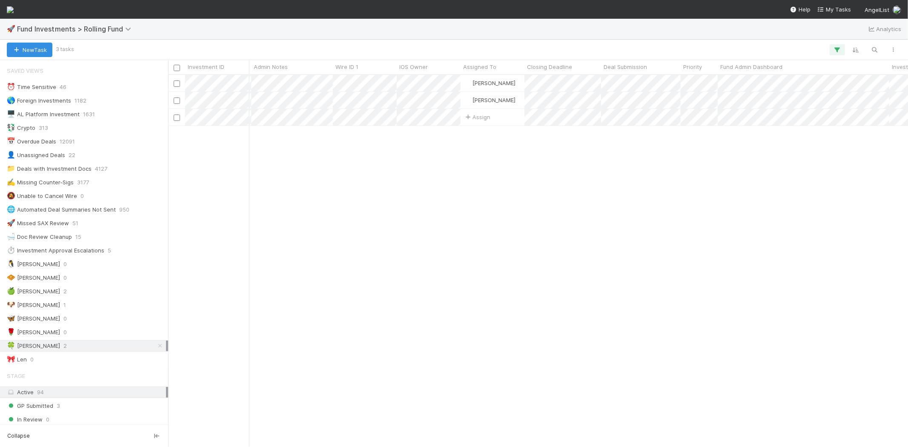
scroll to position [0, 576]
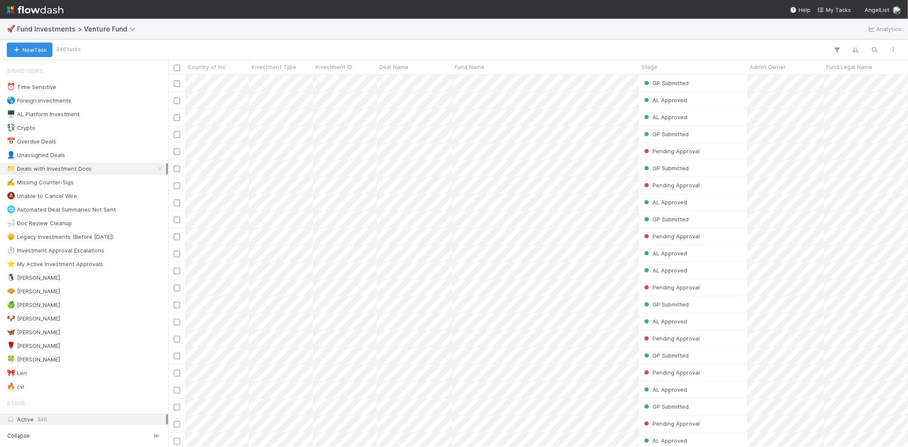
scroll to position [365, 732]
click at [41, 360] on div "🍀 [PERSON_NAME]" at bounding box center [86, 359] width 159 height 11
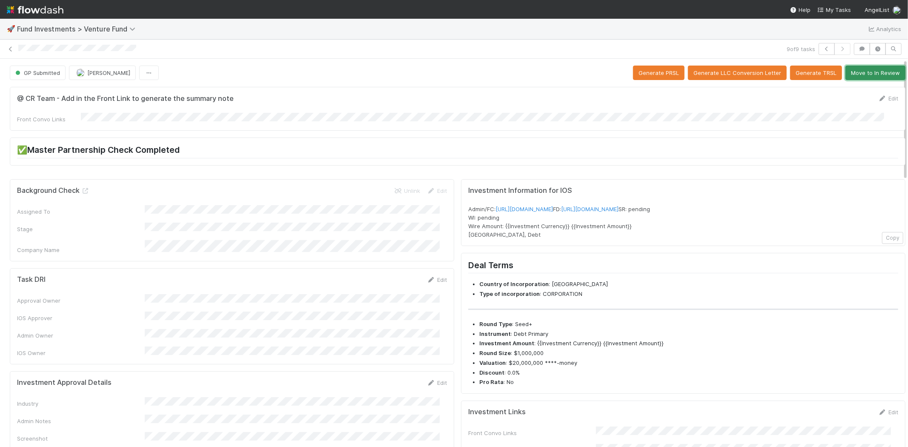
click at [856, 73] on button "Move to In Review" at bounding box center [875, 73] width 60 height 14
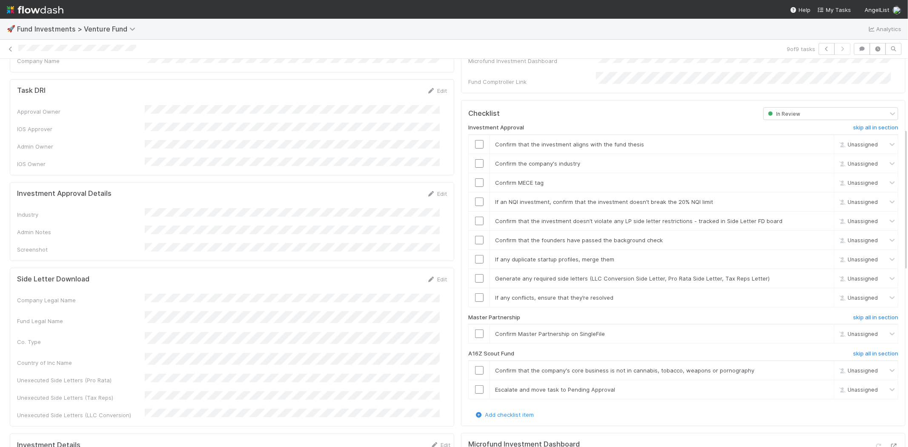
click at [263, 294] on div "Company Legal Name Fund Legal Name Co. Type Country of Inc Name Unexecuted Side…" at bounding box center [232, 357] width 430 height 126
click at [858, 350] on h6 "skip all in section" at bounding box center [875, 353] width 45 height 7
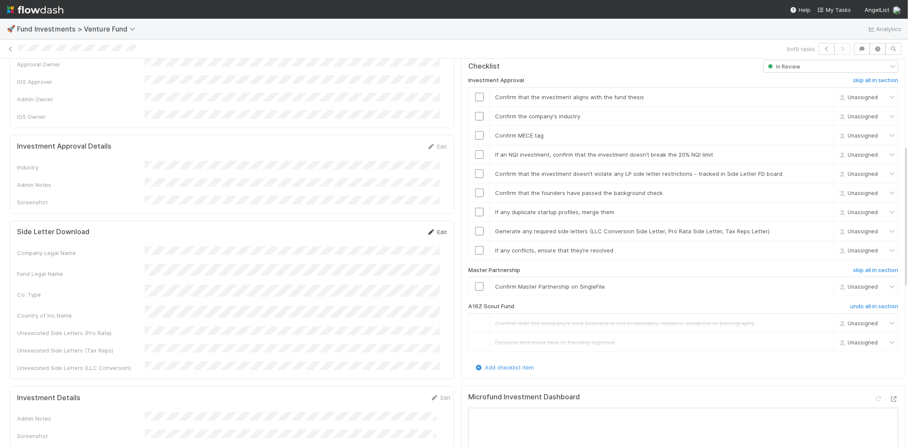
click at [433, 229] on link "Edit" at bounding box center [437, 232] width 20 height 7
click at [389, 228] on button "Save" at bounding box center [401, 235] width 24 height 14
click at [475, 282] on input "checkbox" at bounding box center [479, 286] width 9 height 9
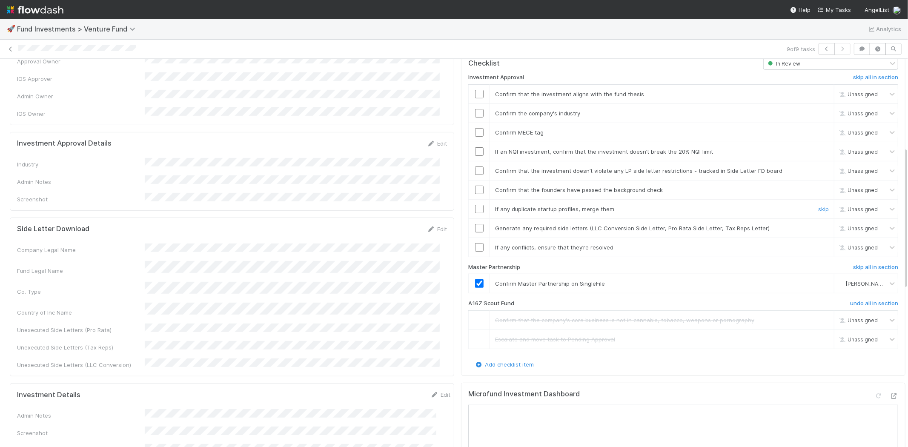
scroll to position [189, 0]
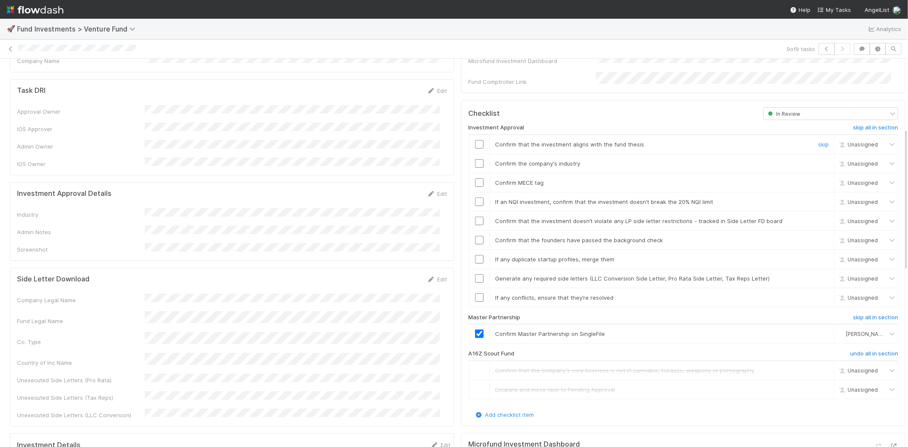
drag, startPoint x: 475, startPoint y: 134, endPoint x: 499, endPoint y: 134, distance: 23.4
click at [477, 140] on div at bounding box center [479, 144] width 21 height 9
click at [475, 140] on input "checkbox" at bounding box center [479, 144] width 9 height 9
click at [435, 190] on link "Edit" at bounding box center [437, 193] width 20 height 7
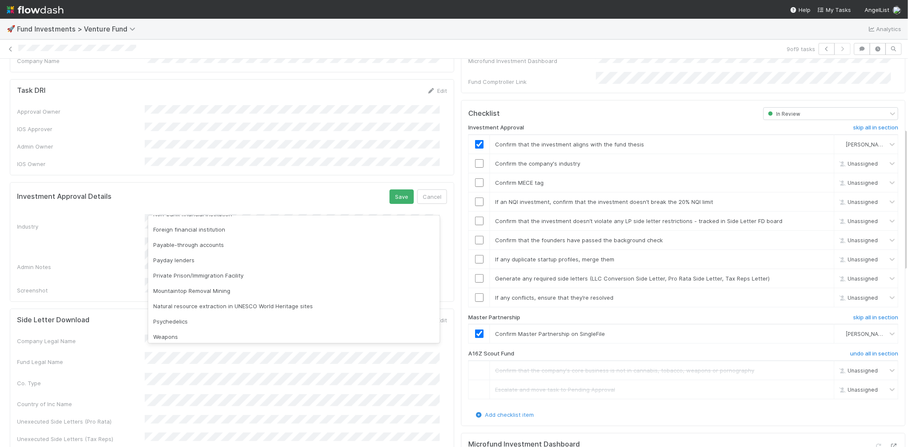
scroll to position [243, 0]
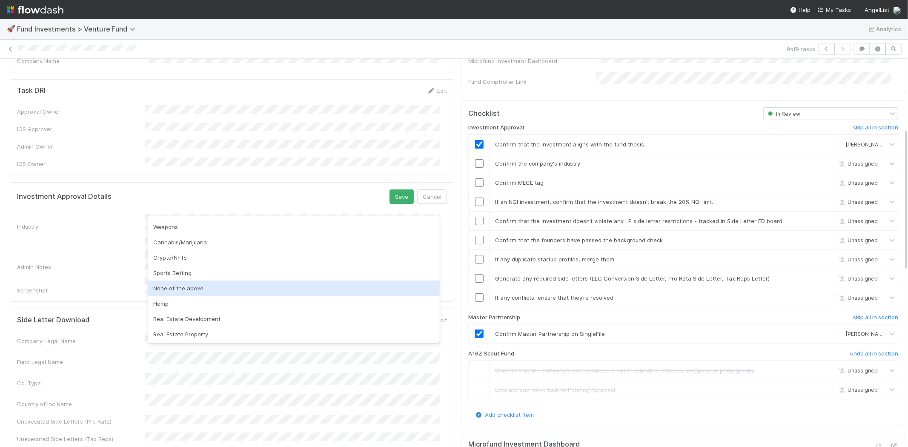
click at [251, 288] on div "None of the above" at bounding box center [294, 287] width 292 height 15
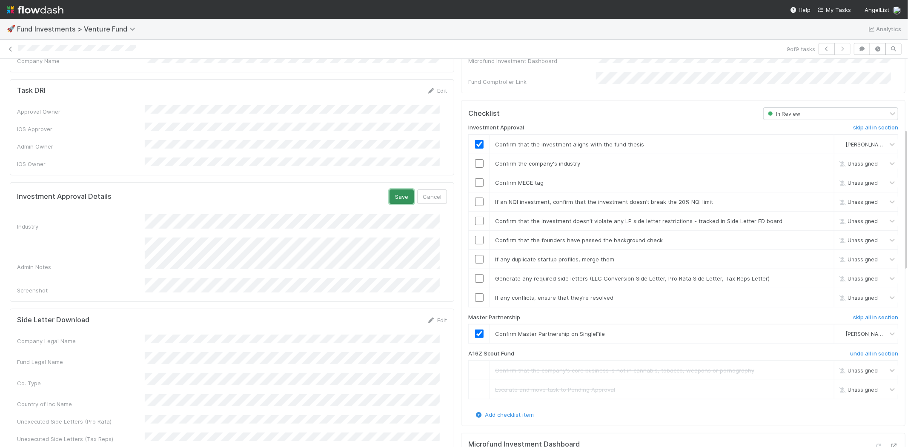
click at [389, 189] on button "Save" at bounding box center [401, 196] width 24 height 14
click at [475, 159] on input "checkbox" at bounding box center [479, 163] width 9 height 9
click at [475, 178] on input "checkbox" at bounding box center [479, 182] width 9 height 9
click at [475, 197] on input "checkbox" at bounding box center [479, 201] width 9 height 9
click at [433, 279] on link "Edit" at bounding box center [437, 282] width 20 height 7
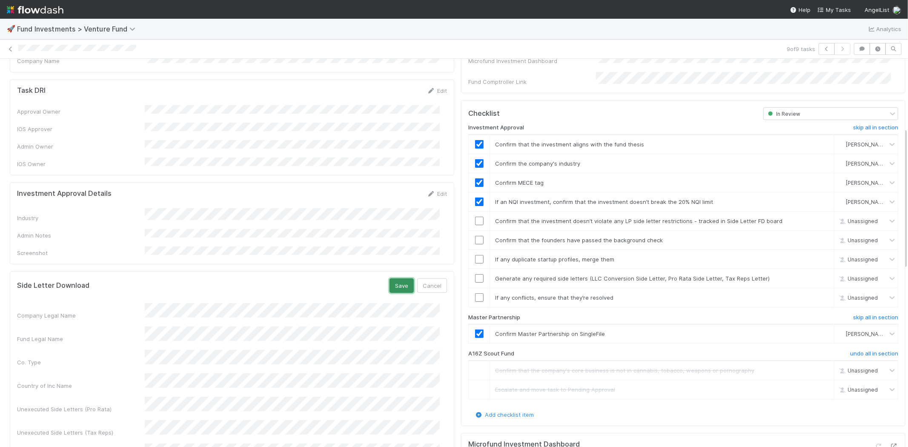
click at [389, 278] on button "Save" at bounding box center [401, 285] width 24 height 14
click at [475, 217] on input "checkbox" at bounding box center [479, 221] width 9 height 9
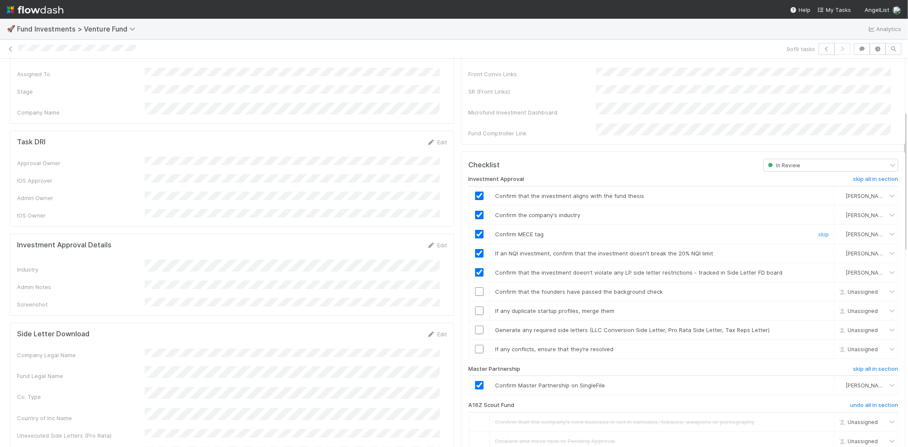
scroll to position [142, 0]
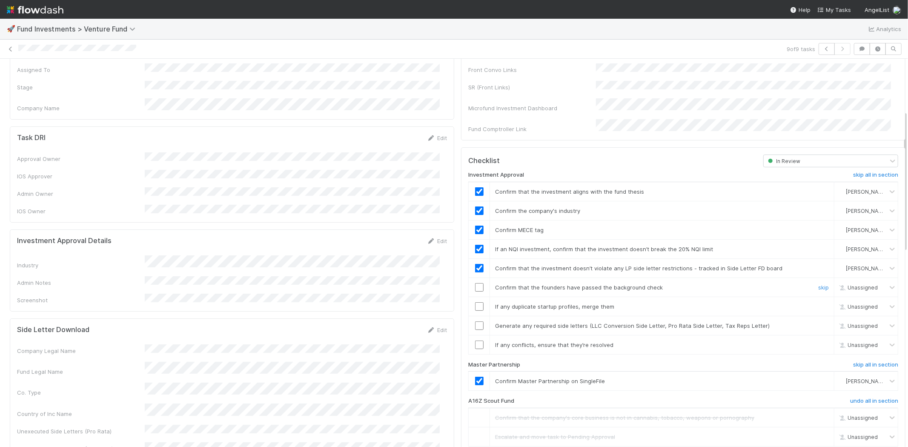
click at [475, 283] on input "checkbox" at bounding box center [479, 287] width 9 height 9
click at [475, 302] on input "checkbox" at bounding box center [479, 306] width 9 height 9
click at [476, 321] on input "checkbox" at bounding box center [479, 325] width 9 height 9
click at [475, 340] on input "checkbox" at bounding box center [479, 344] width 9 height 9
drag, startPoint x: 16, startPoint y: 49, endPoint x: 137, endPoint y: 47, distance: 120.9
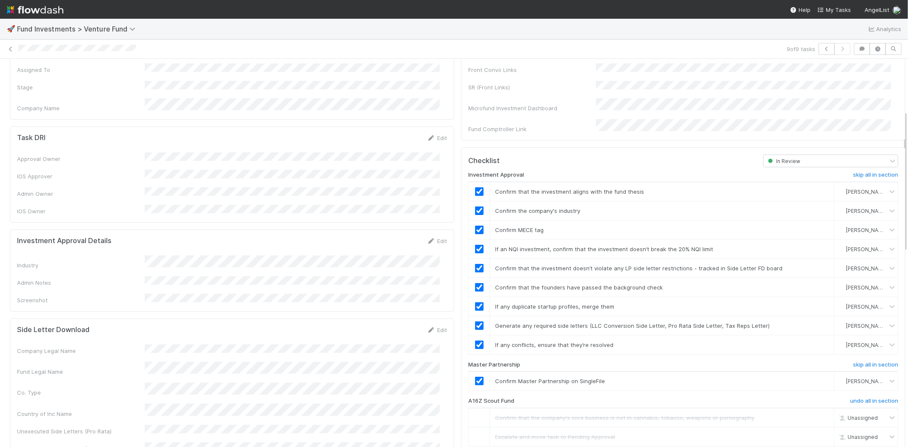
click at [137, 47] on div "9 of 9 tasks" at bounding box center [454, 49] width 908 height 12
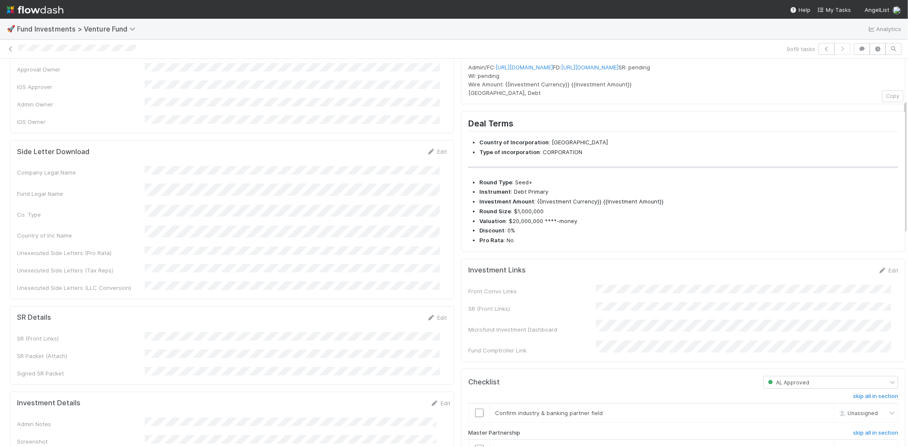
scroll to position [0, 0]
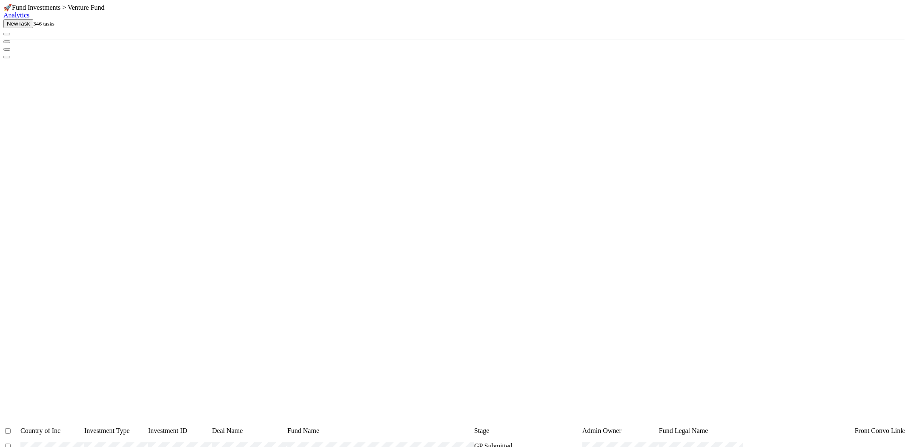
scroll to position [365, 732]
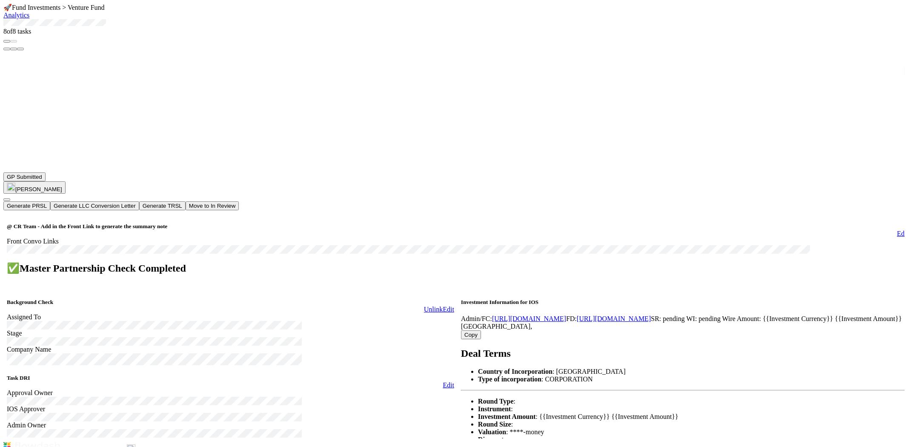
click at [239, 201] on button "Move to In Review" at bounding box center [213, 205] width 54 height 9
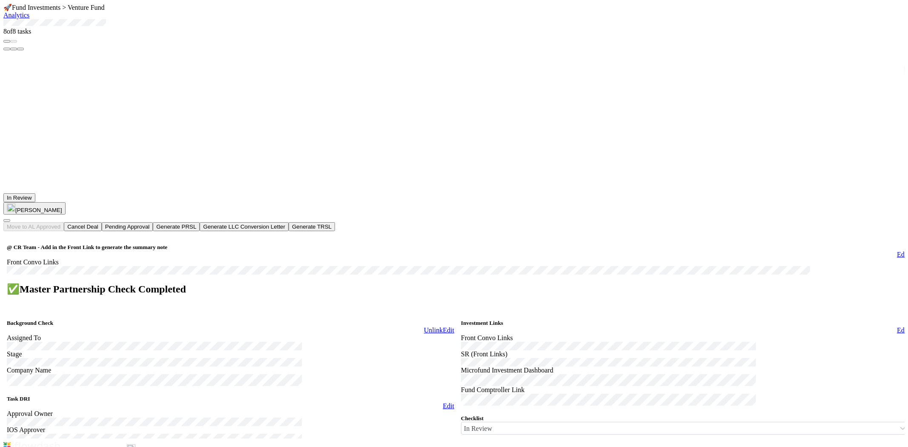
scroll to position [189, 0]
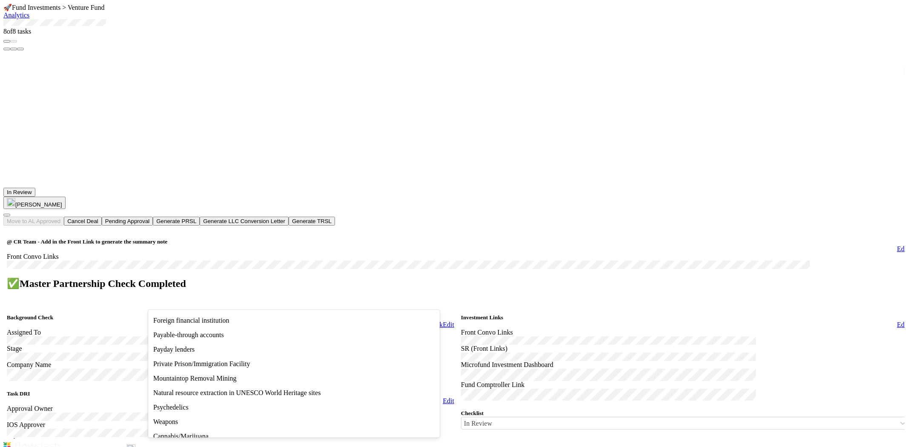
scroll to position [243, 0]
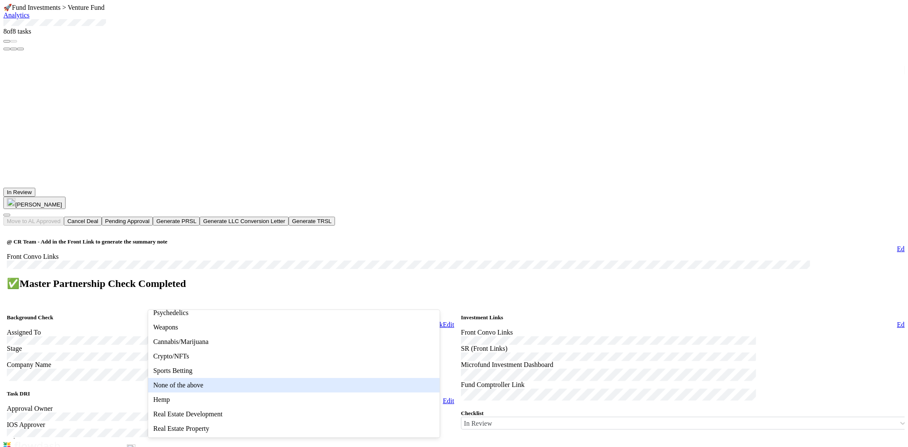
click at [246, 385] on div "None of the above" at bounding box center [294, 385] width 292 height 14
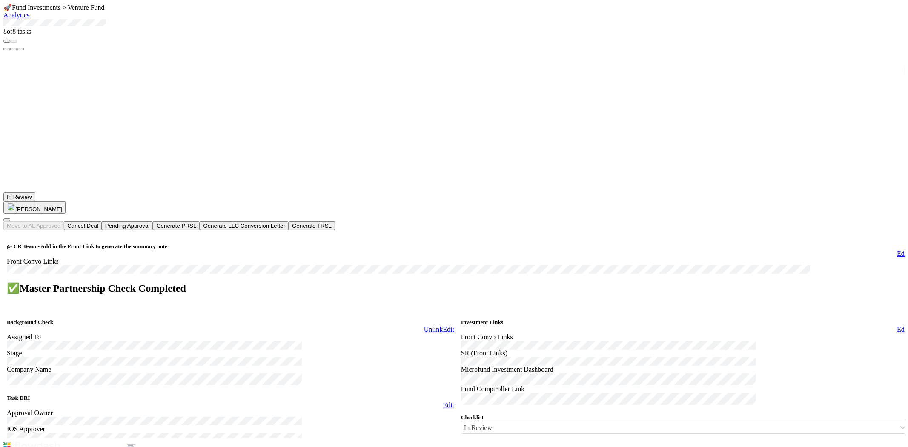
checkbox input "true"
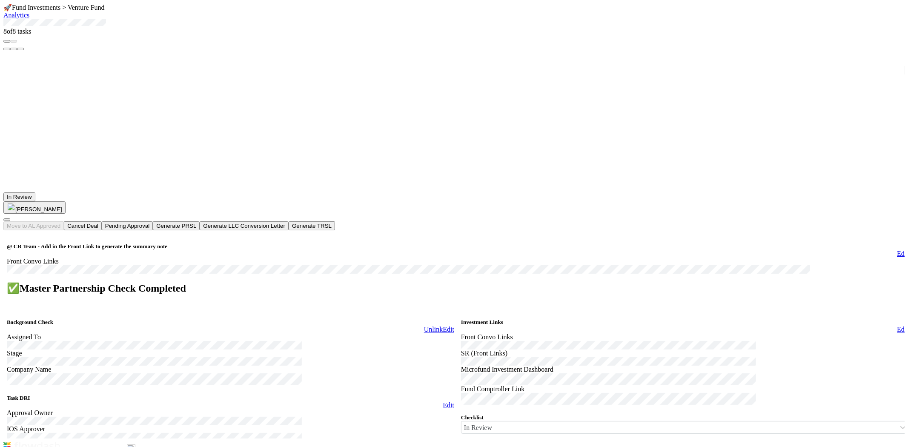
scroll to position [283, 0]
drag, startPoint x: 505, startPoint y: 248, endPoint x: 461, endPoint y: 250, distance: 44.3
copy h6 "A16Z Scout Fund"
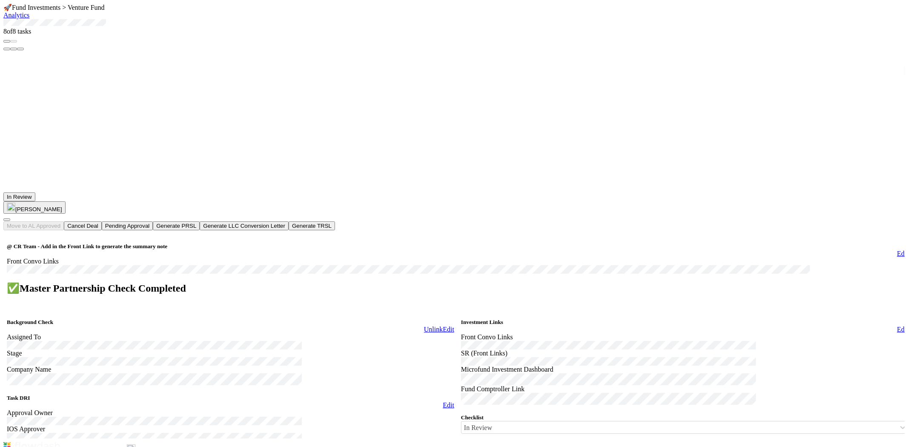
click at [153, 221] on button "Pending Approval" at bounding box center [127, 225] width 51 height 9
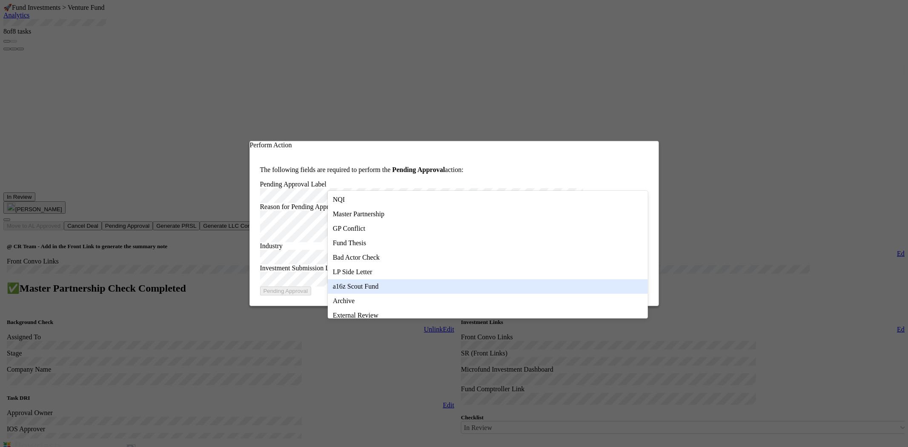
click at [359, 290] on div "a16z Scout Fund" at bounding box center [488, 286] width 320 height 14
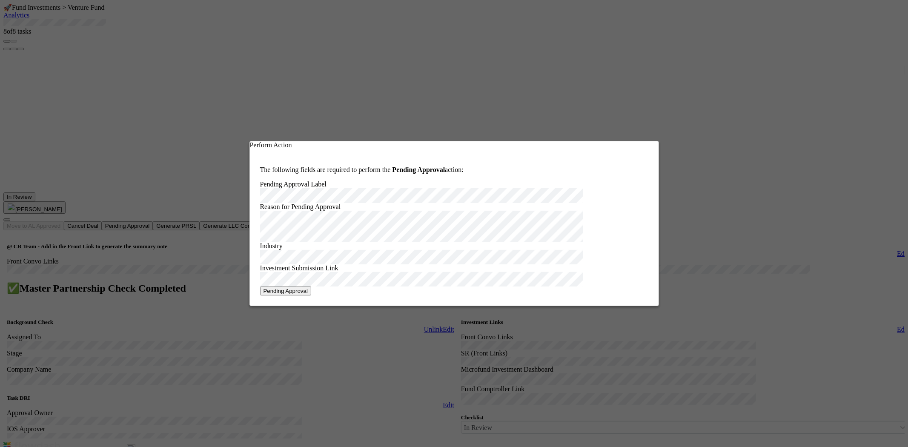
click at [311, 295] on button "Pending Approval" at bounding box center [285, 290] width 51 height 9
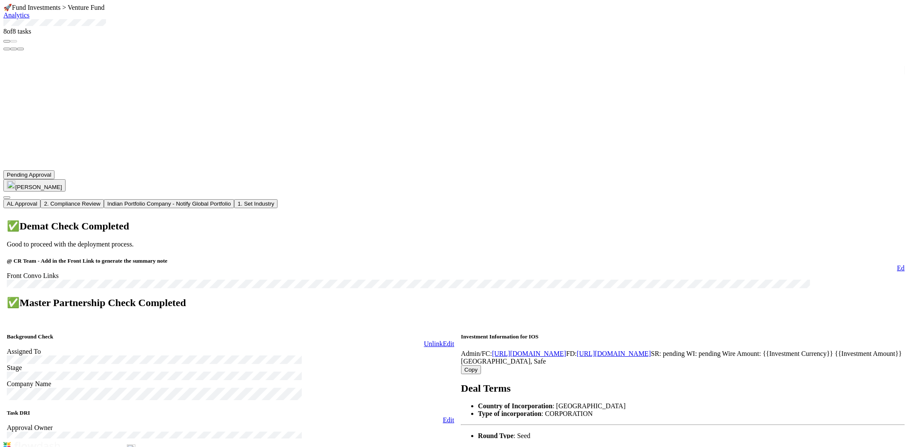
drag, startPoint x: 128, startPoint y: 49, endPoint x: 660, endPoint y: 146, distance: 540.9
click at [12, 50] on div "8 of 8 tasks" at bounding box center [453, 34] width 901 height 31
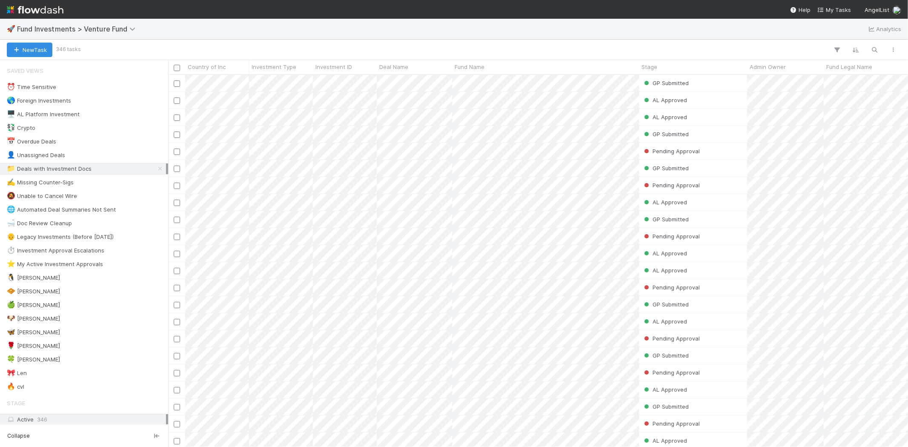
scroll to position [365, 732]
click at [23, 362] on div "🍀 [PERSON_NAME]" at bounding box center [33, 359] width 53 height 11
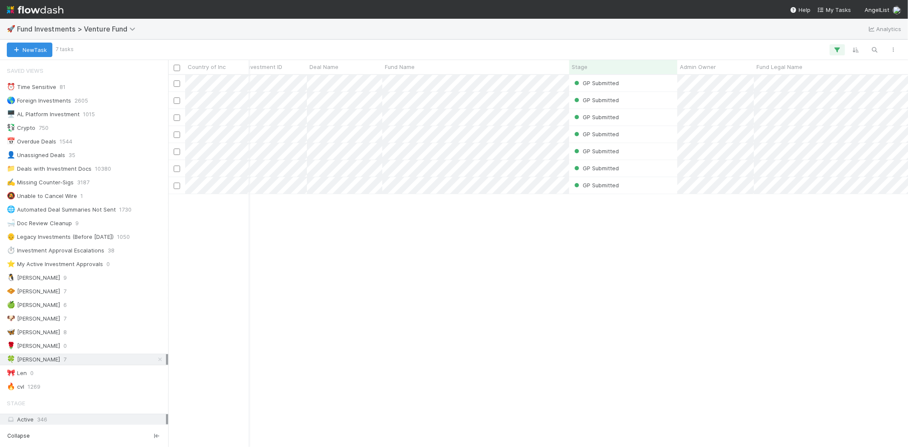
scroll to position [0, 61]
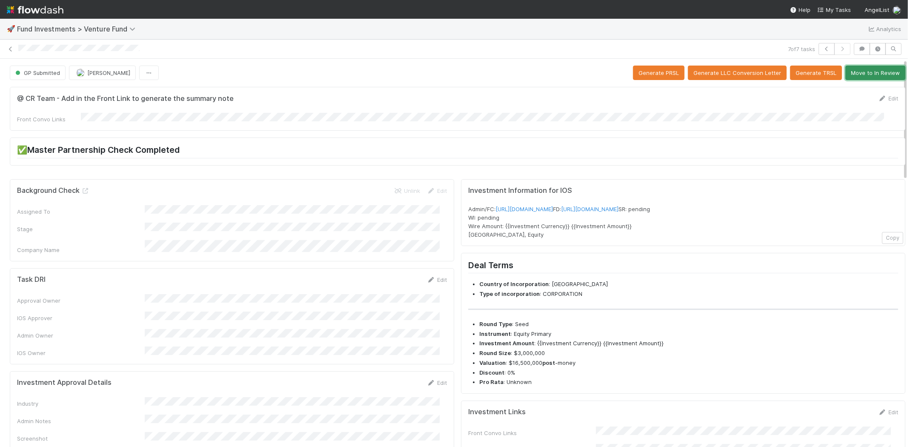
click at [865, 69] on button "Move to In Review" at bounding box center [875, 73] width 60 height 14
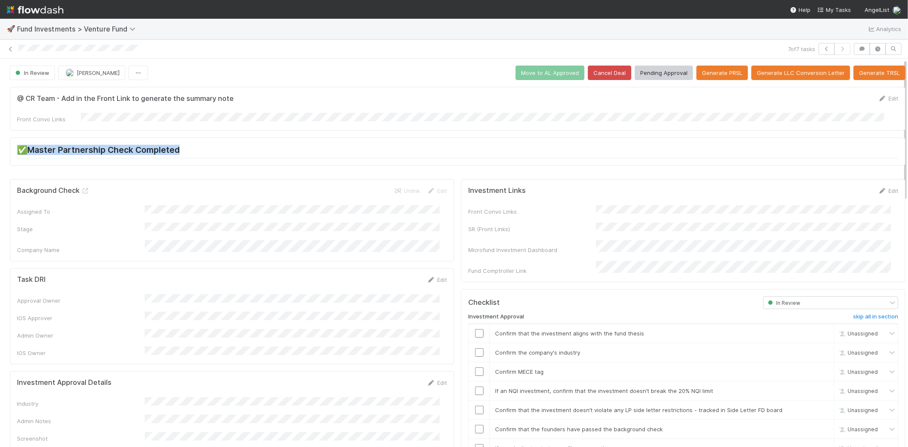
scroll to position [0, 3]
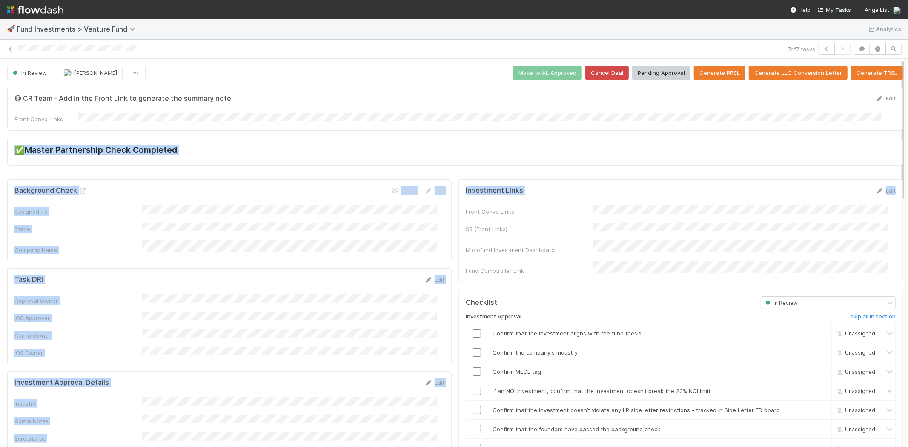
drag, startPoint x: 897, startPoint y: 105, endPoint x: 767, endPoint y: 197, distance: 158.8
click at [744, 134] on div "@ CR Team - Add in the Front Link to generate the summary note Edit Front Convo…" at bounding box center [455, 129] width 902 height 92
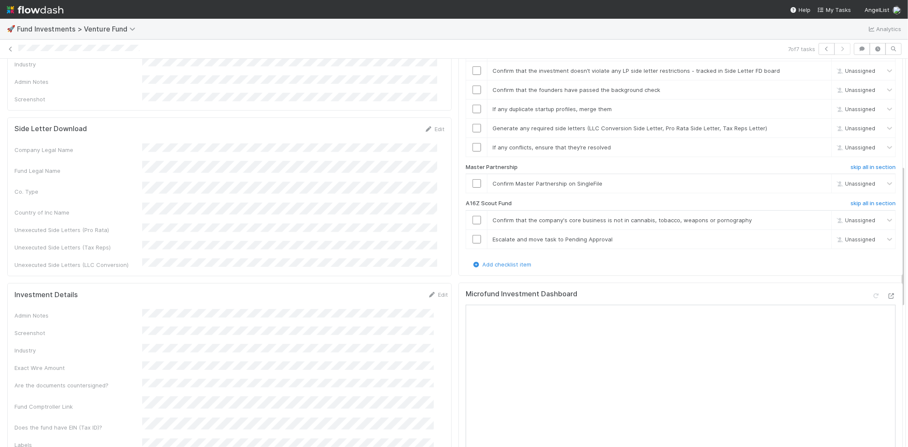
scroll to position [283, 0]
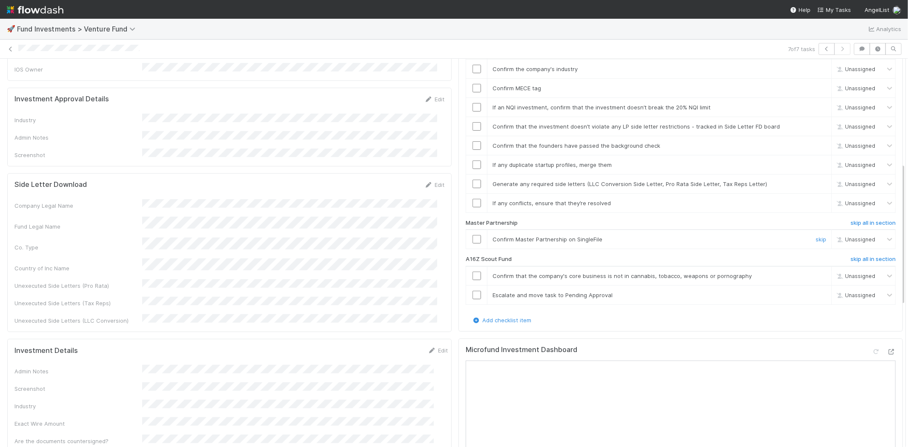
click at [472, 235] on input "checkbox" at bounding box center [476, 239] width 9 height 9
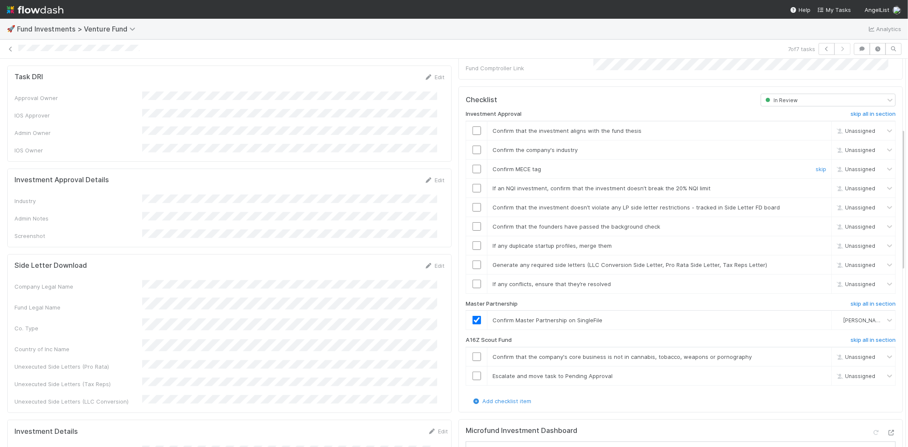
scroll to position [189, 0]
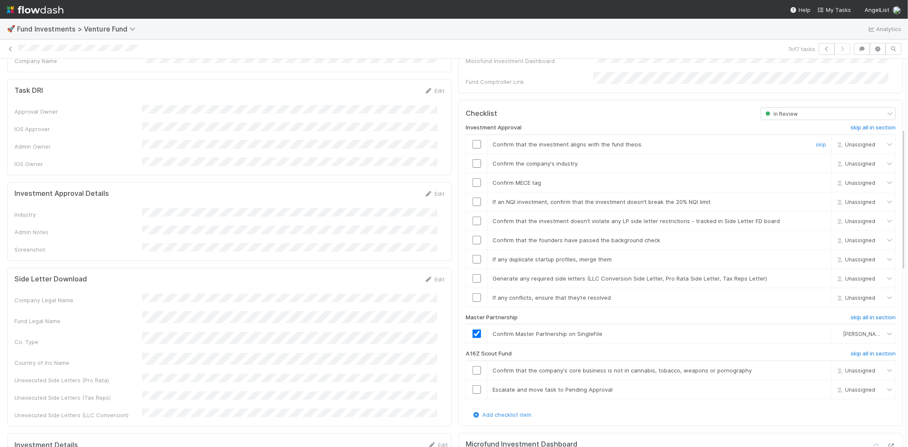
click at [472, 140] on input "checkbox" at bounding box center [476, 144] width 9 height 9
click at [472, 159] on input "checkbox" at bounding box center [476, 163] width 9 height 9
checkbox input "true"
click at [472, 178] on input "checkbox" at bounding box center [476, 182] width 9 height 9
click at [472, 197] on input "checkbox" at bounding box center [476, 201] width 9 height 9
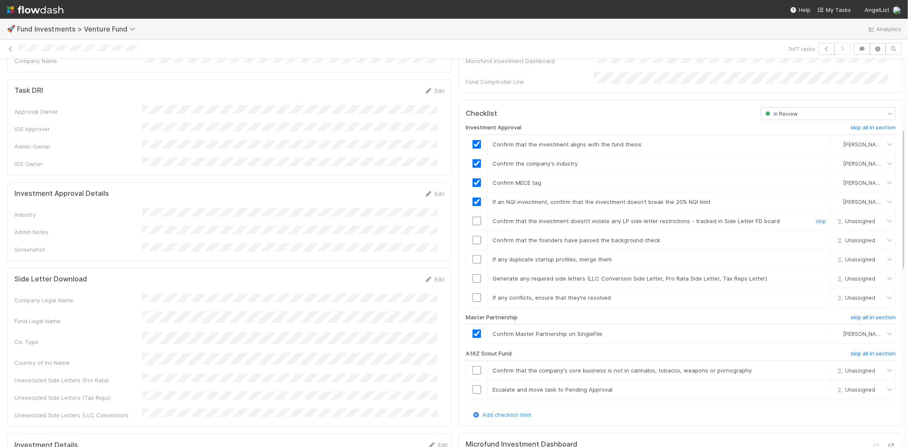
click at [472, 217] on input "checkbox" at bounding box center [476, 221] width 9 height 9
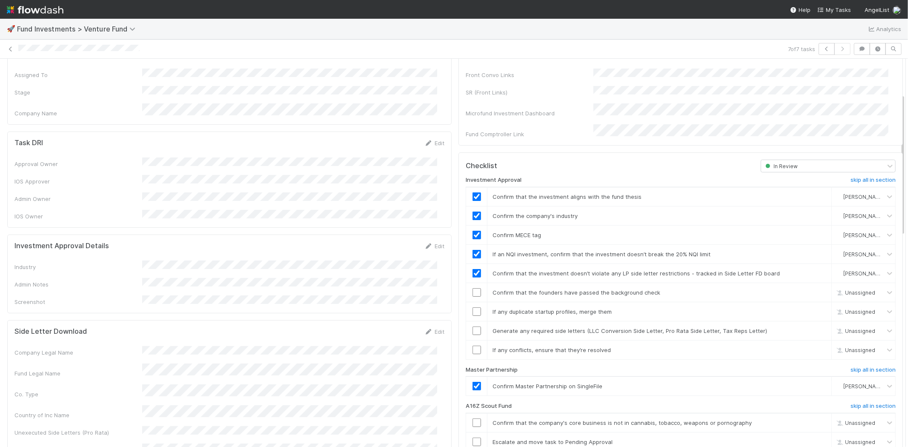
scroll to position [94, 0]
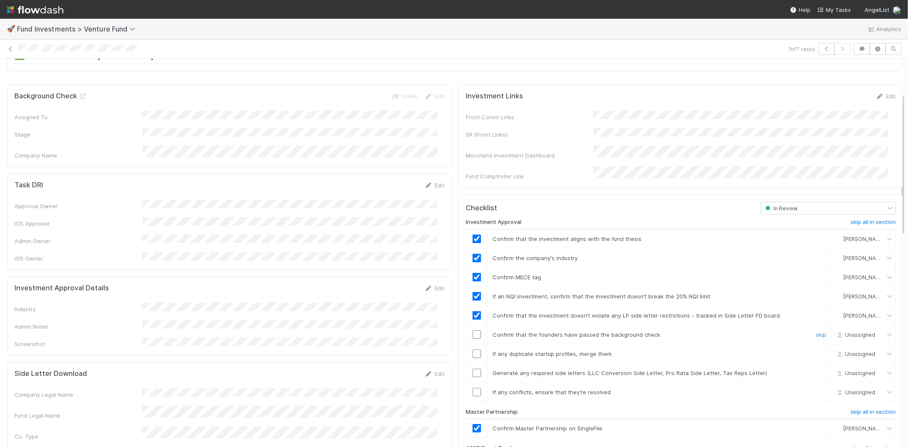
click at [472, 330] on input "checkbox" at bounding box center [476, 334] width 9 height 9
click at [472, 349] on input "checkbox" at bounding box center [476, 353] width 9 height 9
click at [472, 369] on input "checkbox" at bounding box center [476, 373] width 9 height 9
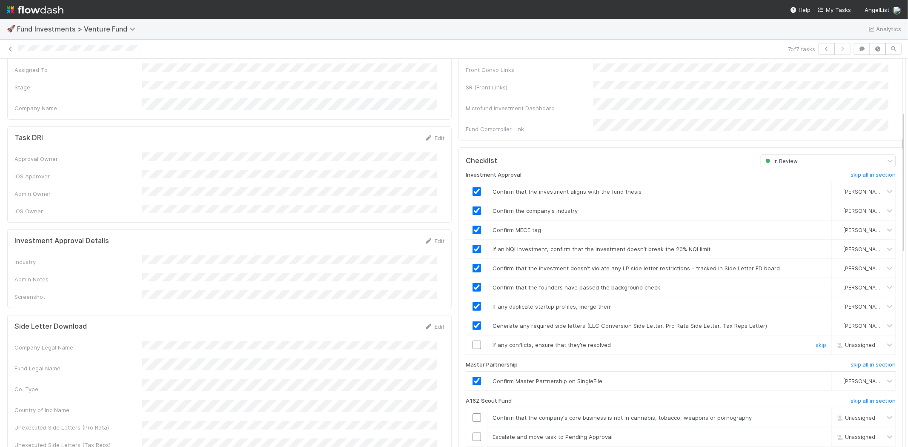
click at [472, 340] on input "checkbox" at bounding box center [476, 344] width 9 height 9
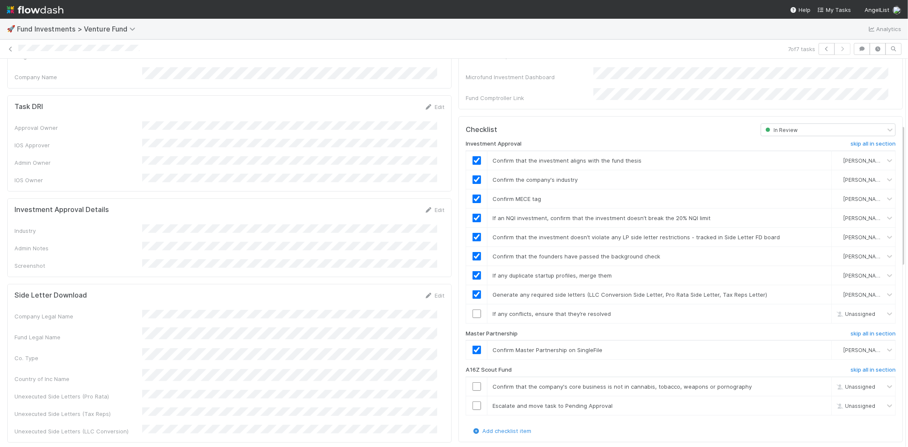
scroll to position [189, 0]
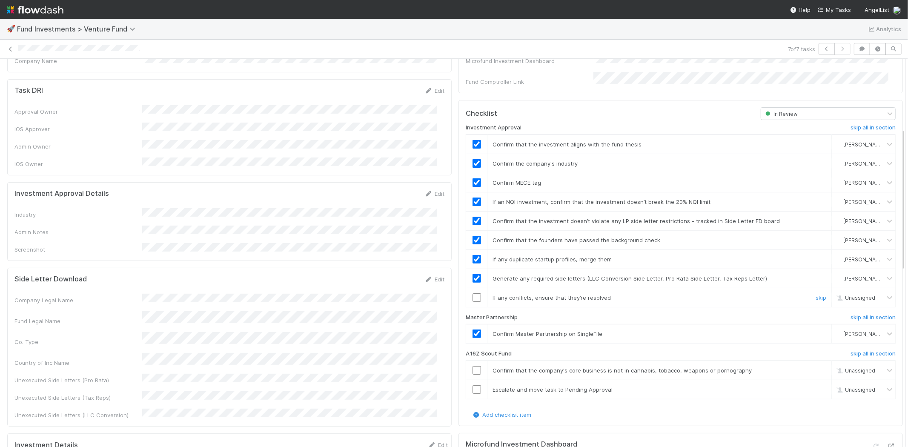
click at [472, 293] on input "checkbox" at bounding box center [476, 297] width 9 height 9
click at [472, 366] on input "checkbox" at bounding box center [476, 370] width 9 height 9
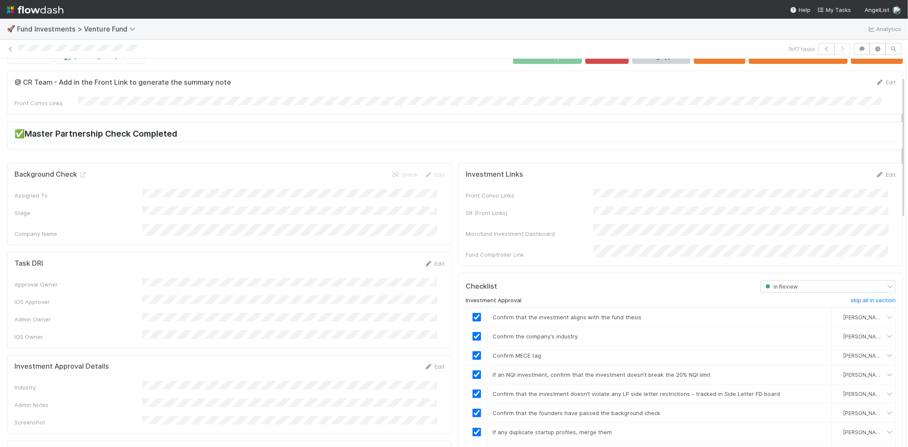
scroll to position [0, 0]
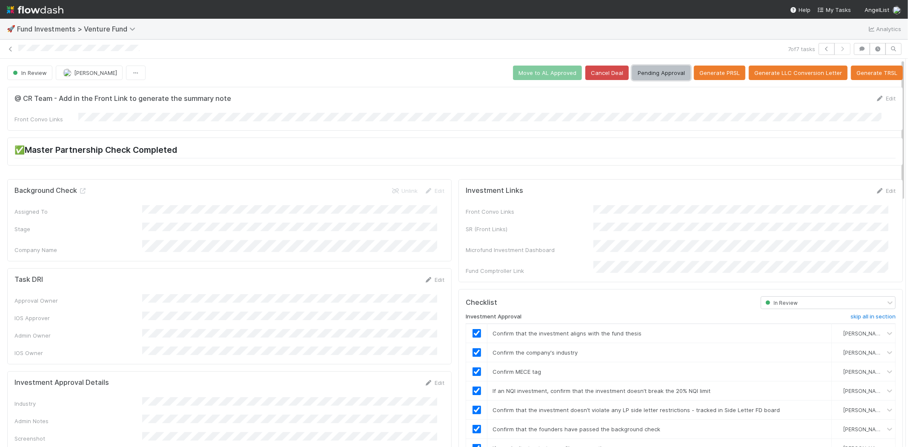
click at [645, 69] on button "Pending Approval" at bounding box center [661, 73] width 58 height 14
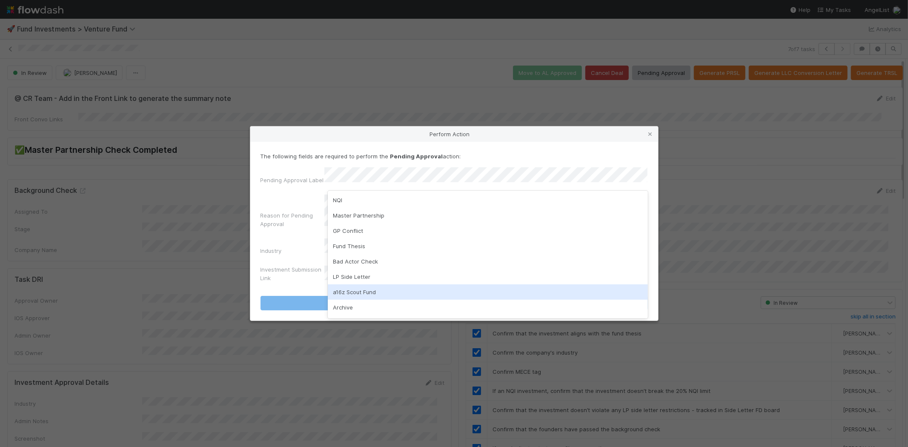
drag, startPoint x: 351, startPoint y: 287, endPoint x: 352, endPoint y: 281, distance: 6.5
click at [351, 287] on div "a16z Scout Fund" at bounding box center [488, 291] width 320 height 15
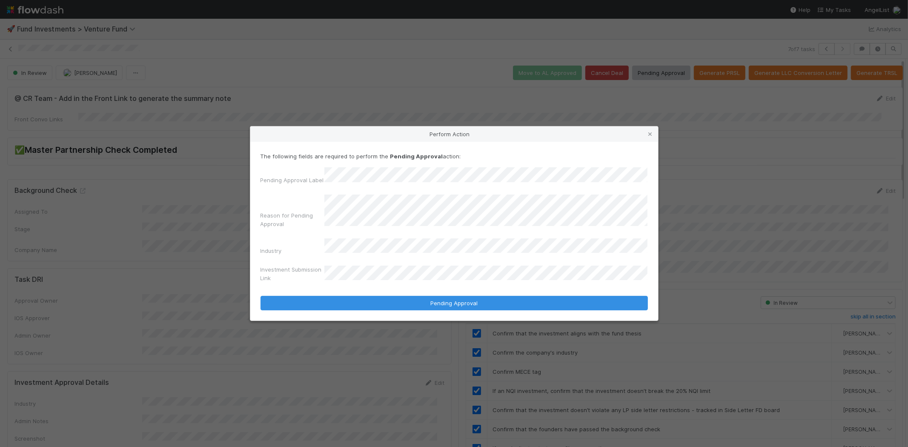
click at [650, 137] on icon at bounding box center [650, 135] width 9 height 6
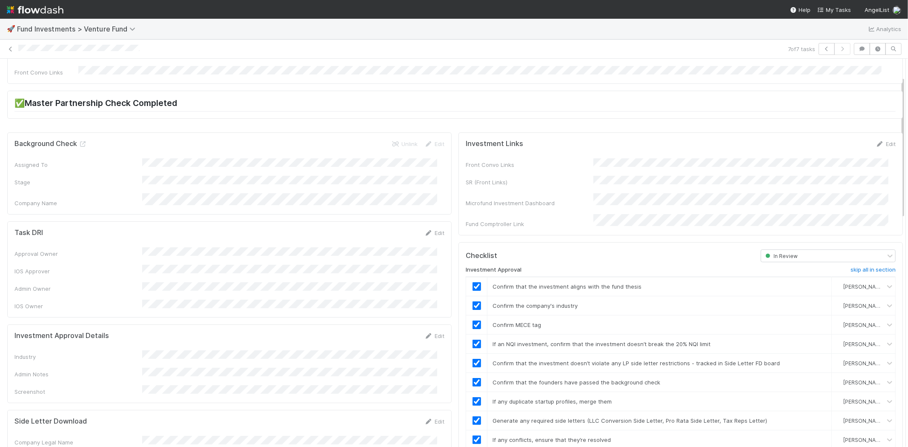
scroll to position [47, 0]
click at [428, 332] on link "Edit" at bounding box center [434, 335] width 20 height 7
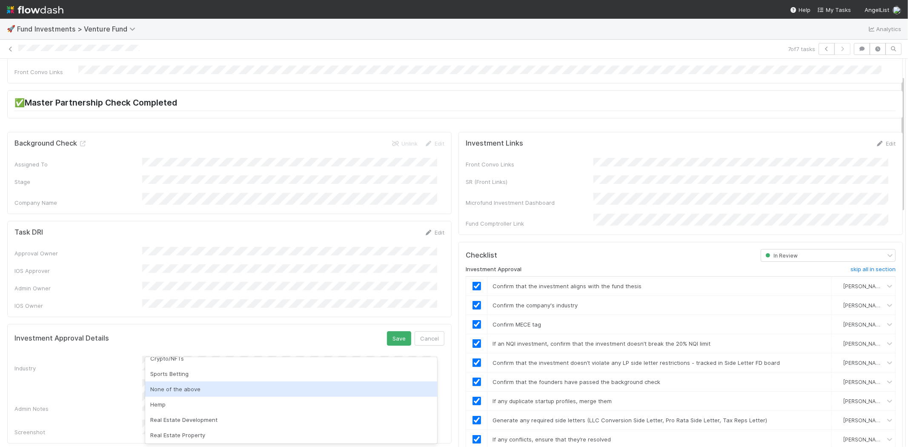
click at [351, 386] on div "None of the above" at bounding box center [291, 388] width 292 height 15
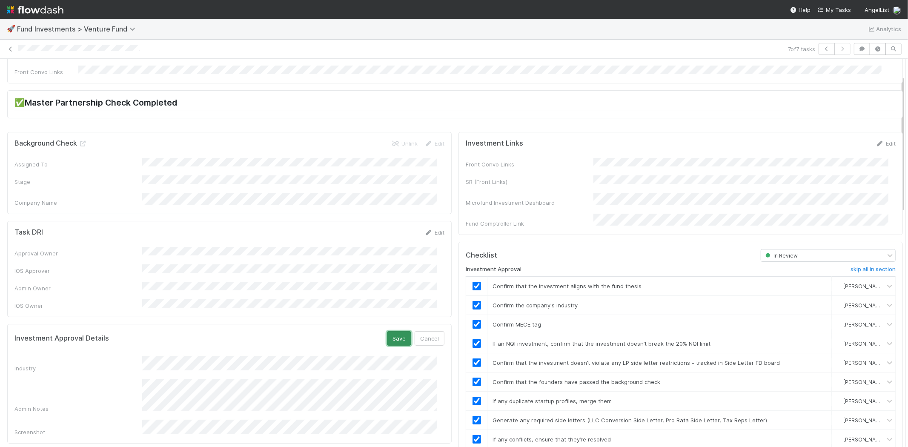
click at [392, 331] on button "Save" at bounding box center [399, 338] width 24 height 14
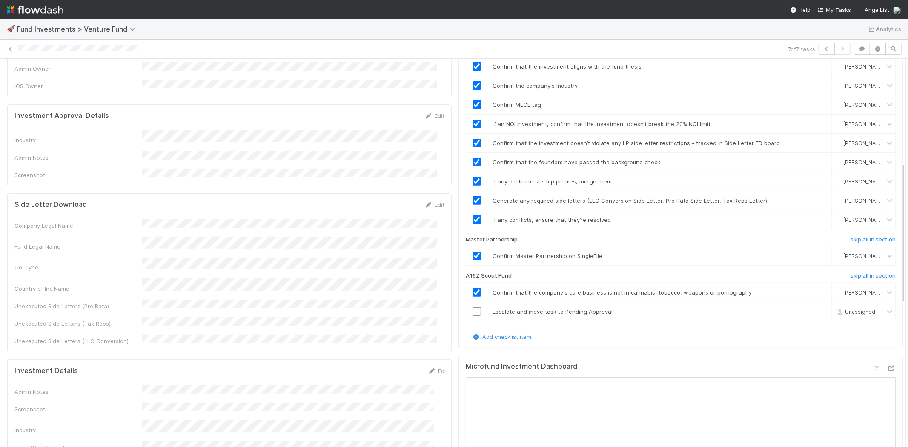
scroll to position [283, 0]
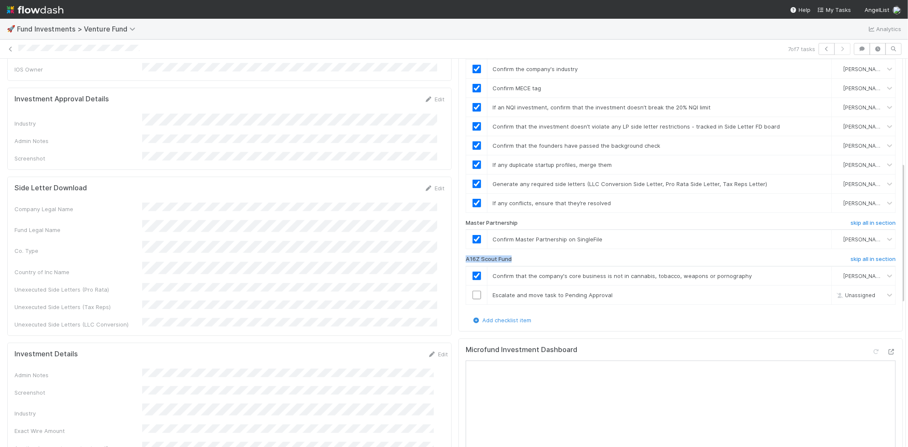
drag, startPoint x: 505, startPoint y: 248, endPoint x: 457, endPoint y: 249, distance: 48.1
click at [459, 256] on div "A16Z Scout Fund" at bounding box center [606, 261] width 295 height 10
copy h6 "A16Z Scout Fund"
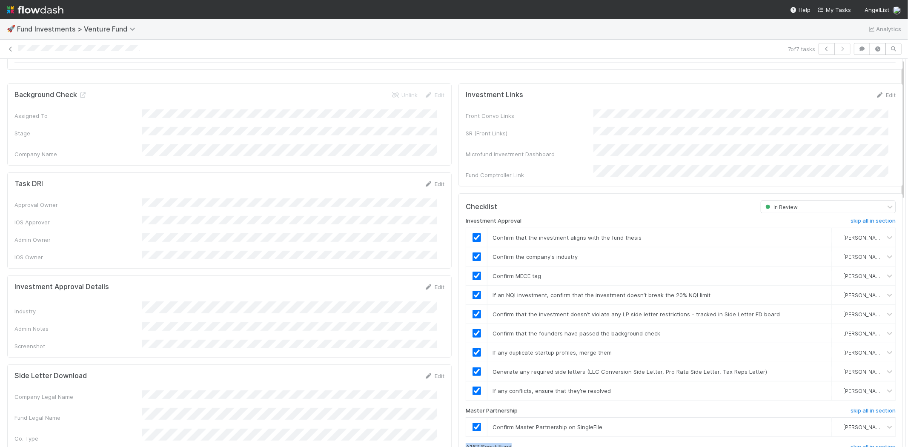
scroll to position [0, 0]
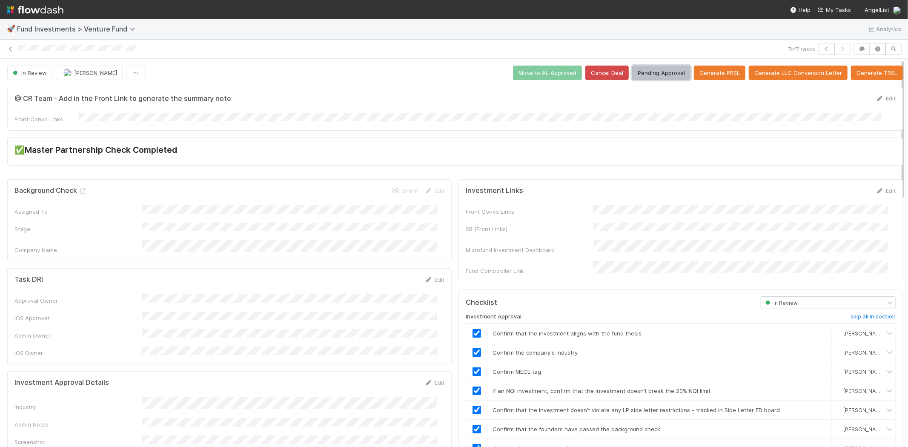
click at [647, 73] on button "Pending Approval" at bounding box center [661, 73] width 58 height 14
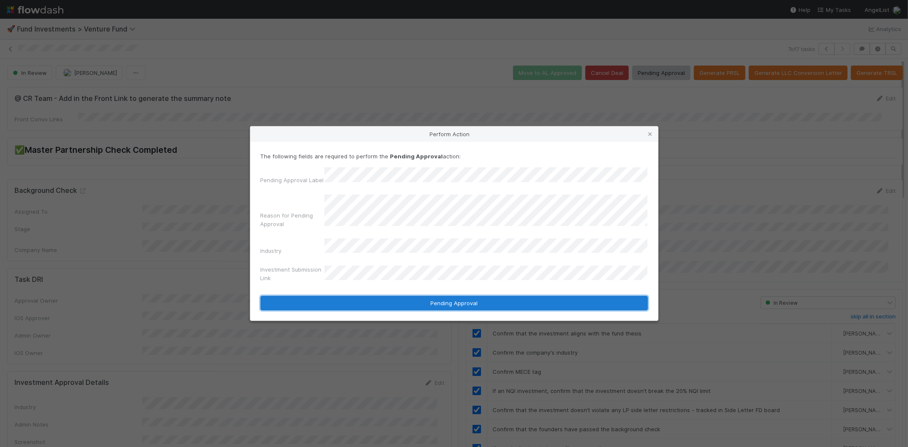
click at [406, 220] on form "The following fields are required to perform the Pending Approval action: Pendi…" at bounding box center [453, 231] width 387 height 158
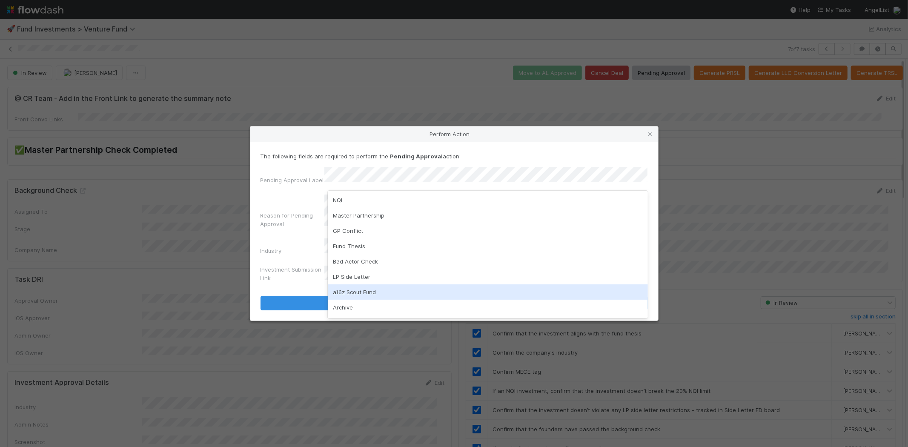
click at [372, 291] on div "a16z Scout Fund" at bounding box center [488, 291] width 320 height 15
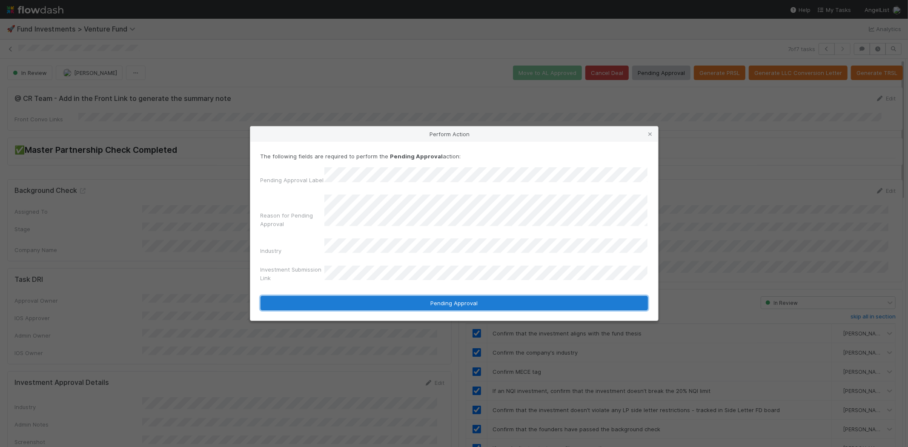
click at [453, 300] on button "Pending Approval" at bounding box center [453, 303] width 387 height 14
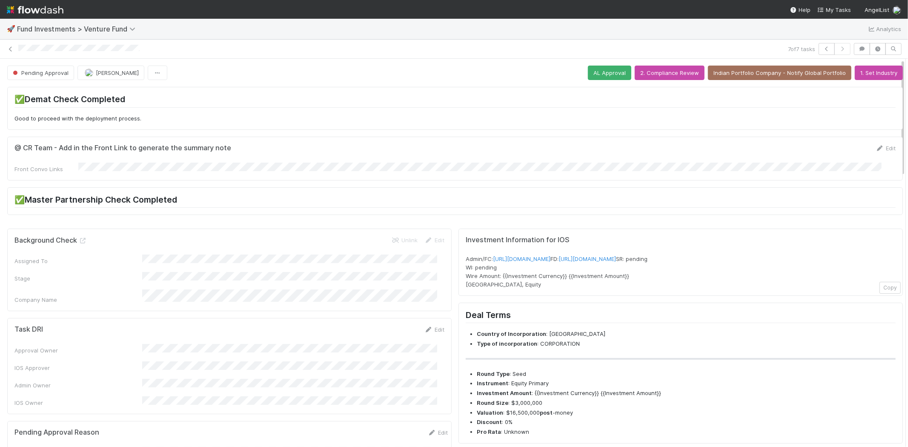
drag, startPoint x: 147, startPoint y: 47, endPoint x: 16, endPoint y: 50, distance: 131.6
click at [16, 50] on div "7 of 7 tasks" at bounding box center [454, 49] width 908 height 12
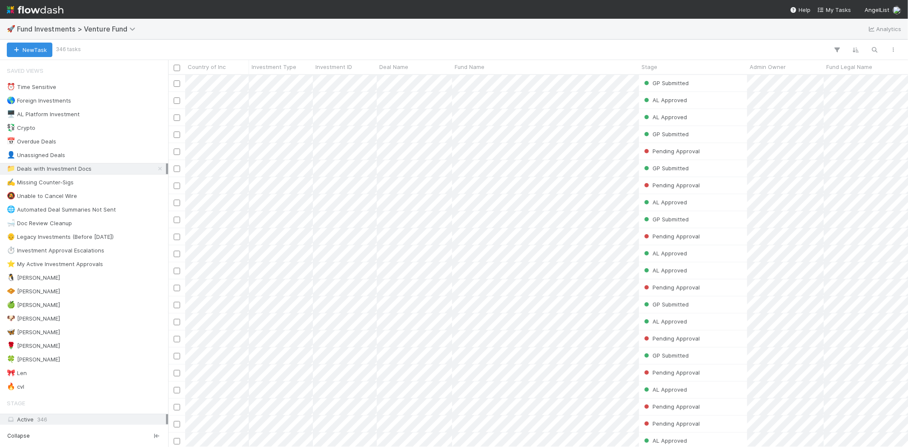
scroll to position [365, 732]
click at [40, 359] on div "🍀 [PERSON_NAME]" at bounding box center [86, 359] width 159 height 11
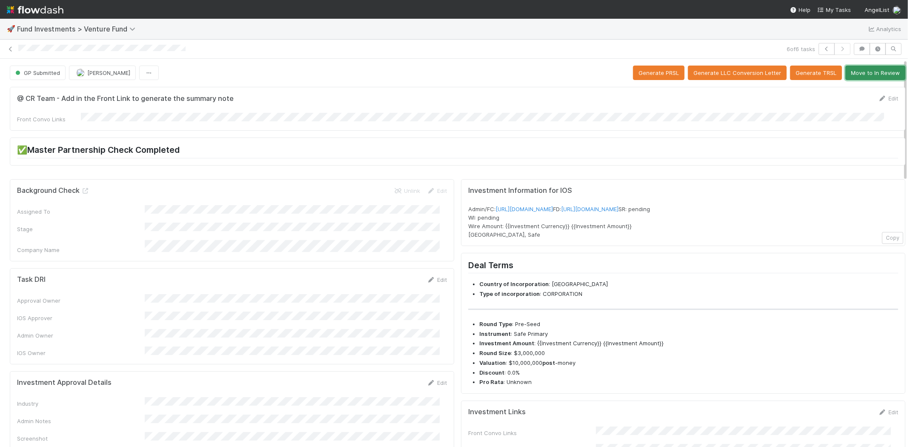
click at [859, 74] on button "Move to In Review" at bounding box center [875, 73] width 60 height 14
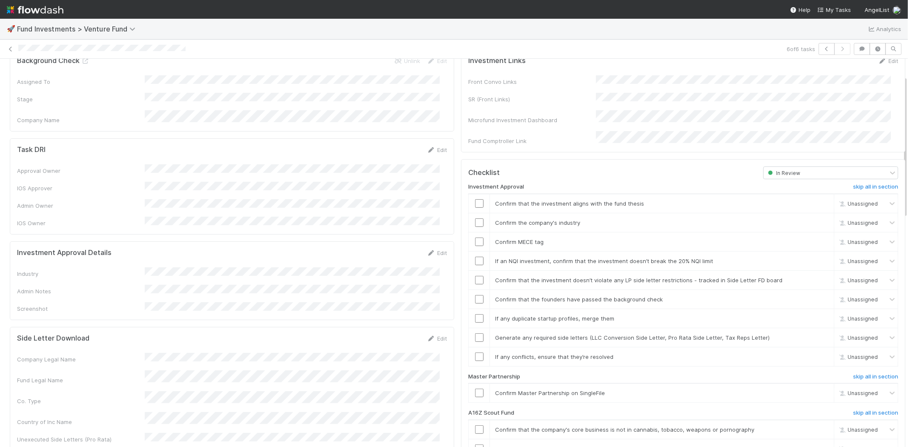
scroll to position [189, 0]
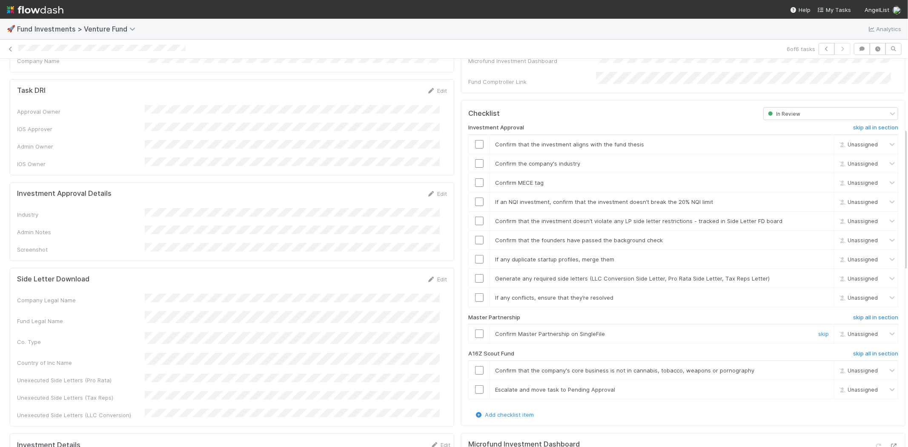
click at [475, 329] on input "checkbox" at bounding box center [479, 333] width 9 height 9
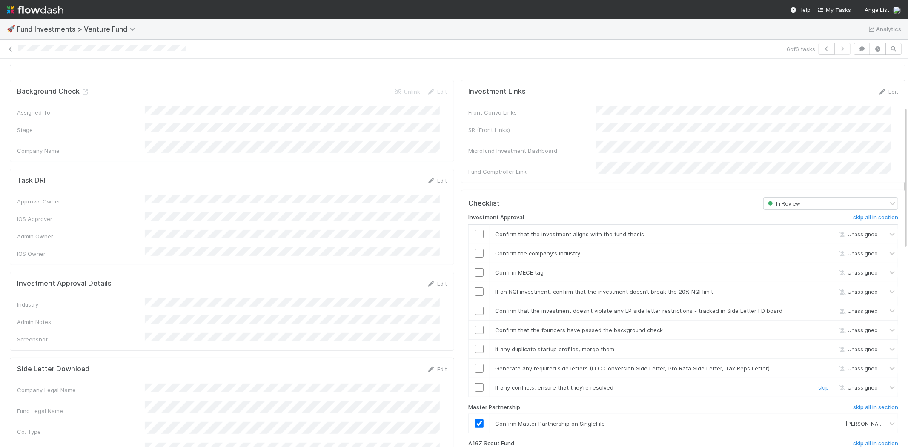
scroll to position [47, 0]
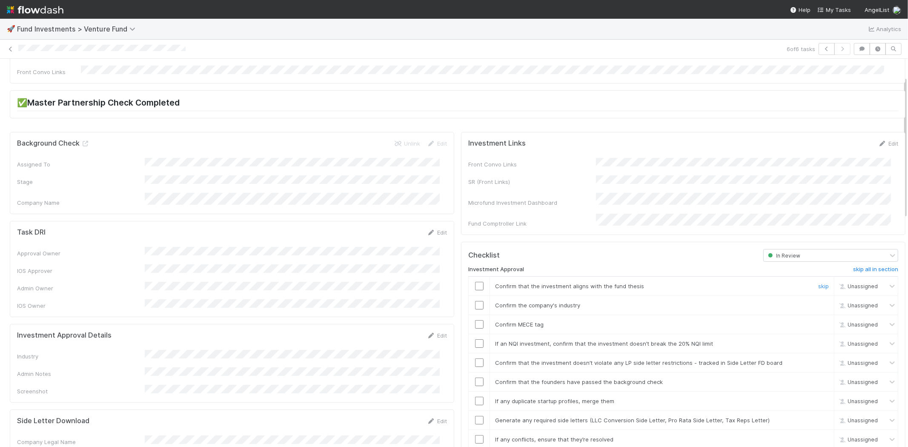
drag, startPoint x: 471, startPoint y: 277, endPoint x: 524, endPoint y: 266, distance: 53.8
click at [475, 282] on input "checkbox" at bounding box center [479, 286] width 9 height 9
click at [475, 320] on input "checkbox" at bounding box center [479, 324] width 9 height 9
click at [432, 332] on link "Edit" at bounding box center [437, 335] width 20 height 7
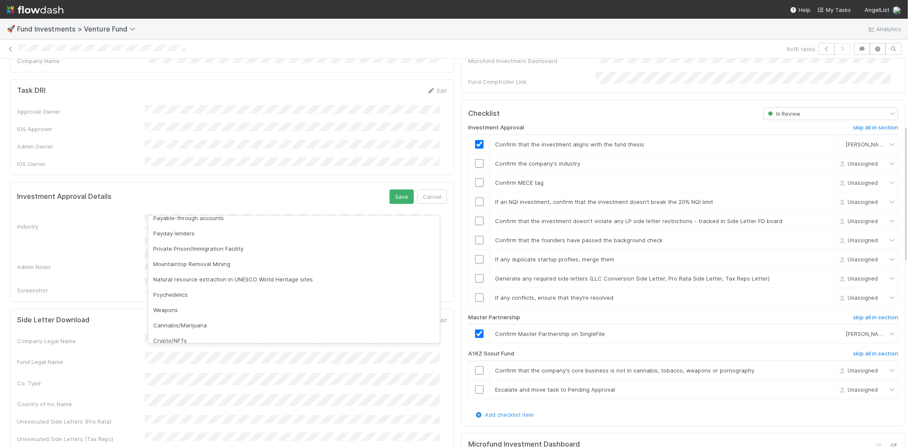
scroll to position [243, 0]
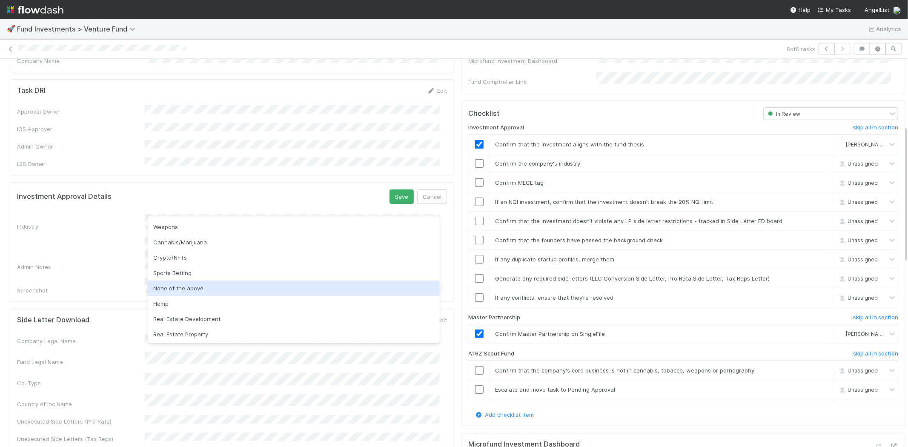
click at [237, 288] on div "None of the above" at bounding box center [294, 287] width 292 height 15
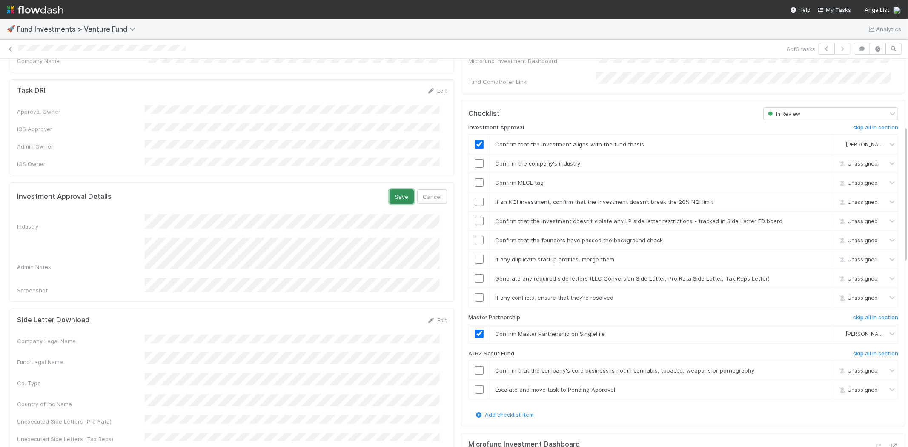
click at [389, 189] on button "Save" at bounding box center [401, 196] width 24 height 14
click at [477, 159] on div at bounding box center [479, 163] width 21 height 9
checkbox input "true"
click at [475, 159] on input "checkbox" at bounding box center [479, 163] width 9 height 9
click at [475, 197] on input "checkbox" at bounding box center [479, 201] width 9 height 9
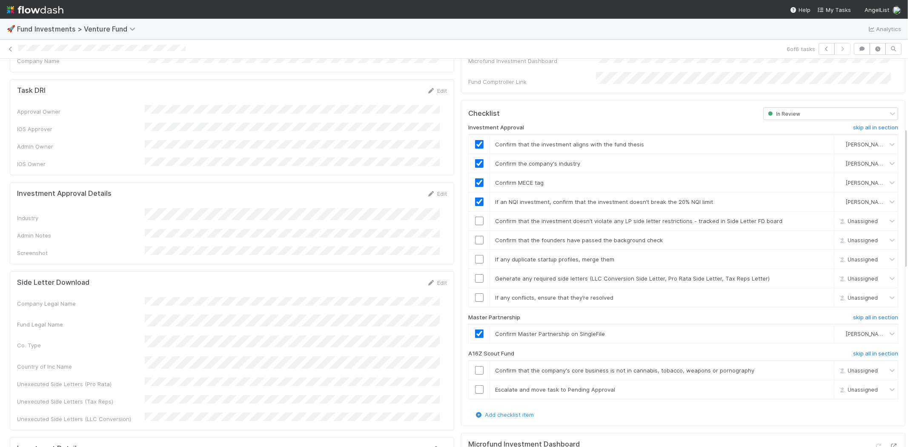
click at [175, 297] on div "Company Legal Name Fund Legal Name Co. Type Country of Inc Name Unexecuted Side…" at bounding box center [232, 360] width 430 height 126
click at [475, 217] on input "checkbox" at bounding box center [479, 221] width 9 height 9
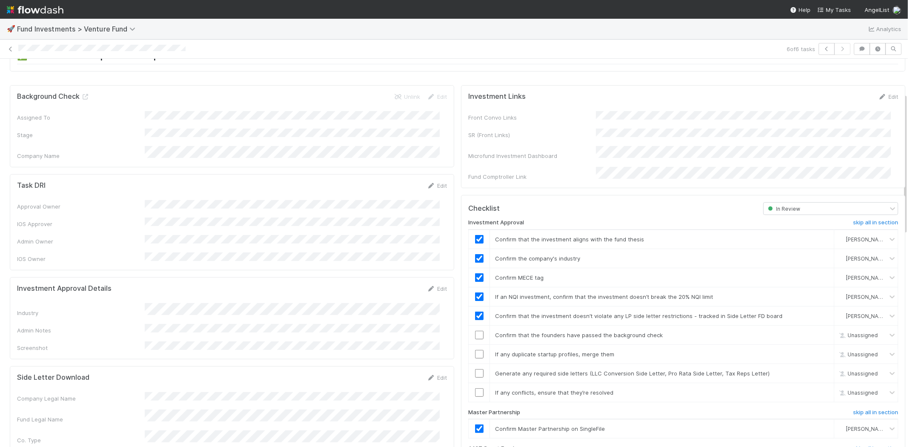
scroll to position [94, 0]
click at [475, 330] on input "checkbox" at bounding box center [479, 334] width 9 height 9
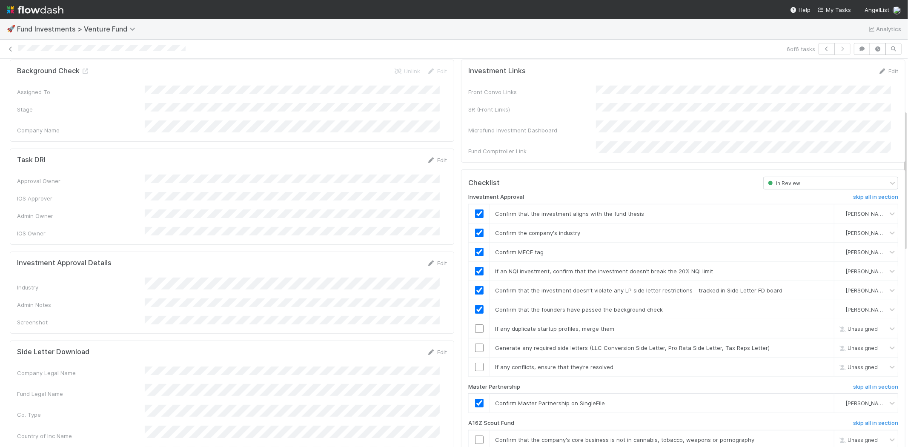
scroll to position [142, 0]
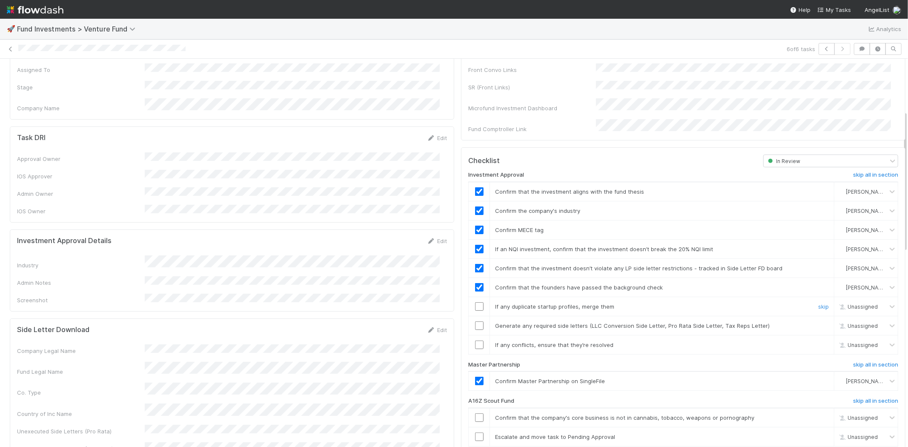
click at [475, 302] on input "checkbox" at bounding box center [479, 306] width 9 height 9
click at [475, 321] on input "checkbox" at bounding box center [479, 325] width 9 height 9
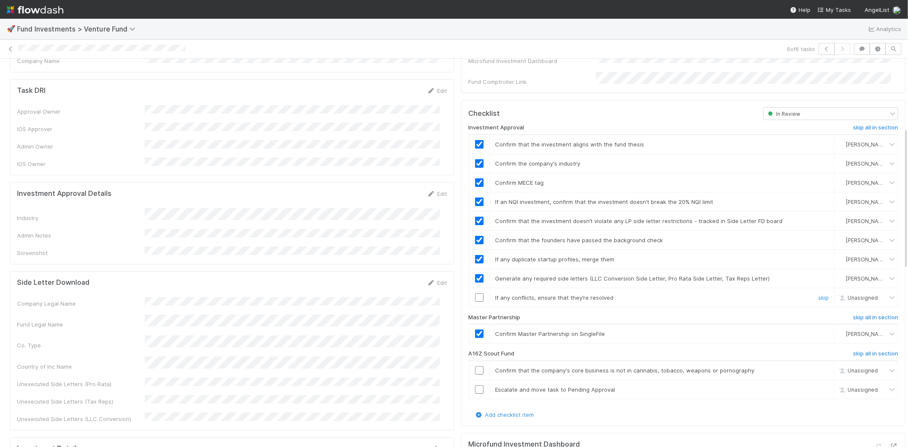
click at [475, 293] on input "checkbox" at bounding box center [479, 297] width 9 height 9
click at [475, 366] on input "checkbox" at bounding box center [479, 370] width 9 height 9
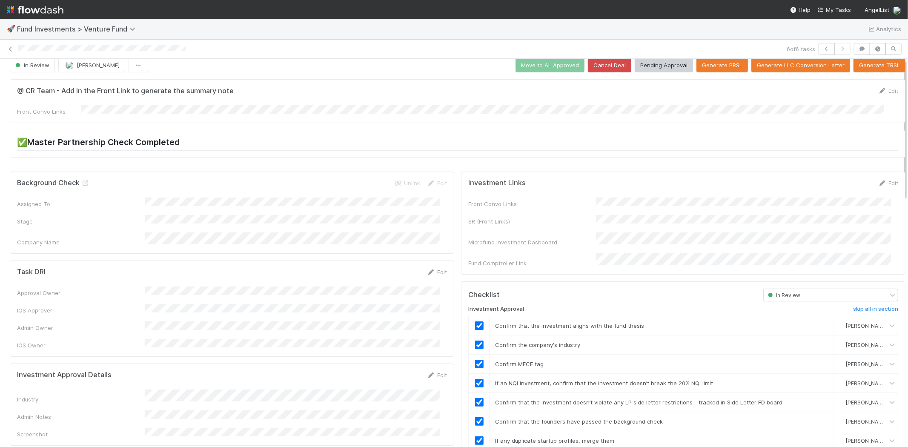
scroll to position [0, 0]
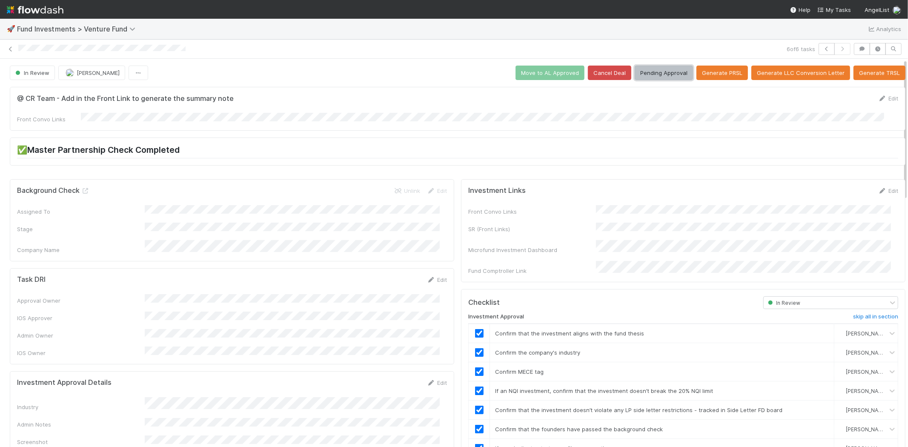
click at [651, 74] on button "Pending Approval" at bounding box center [664, 73] width 58 height 14
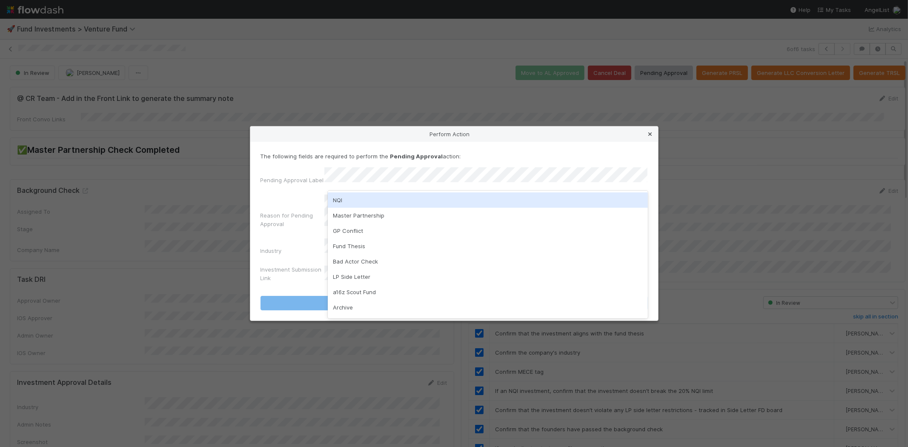
click at [648, 137] on icon at bounding box center [650, 135] width 9 height 6
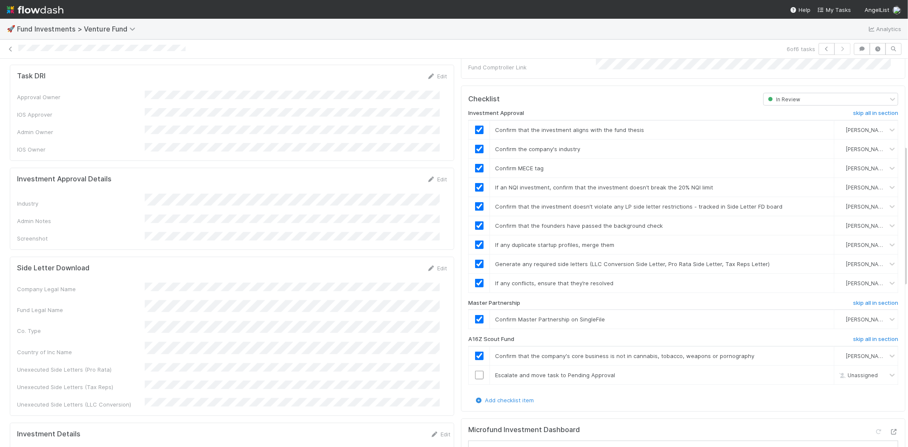
scroll to position [236, 0]
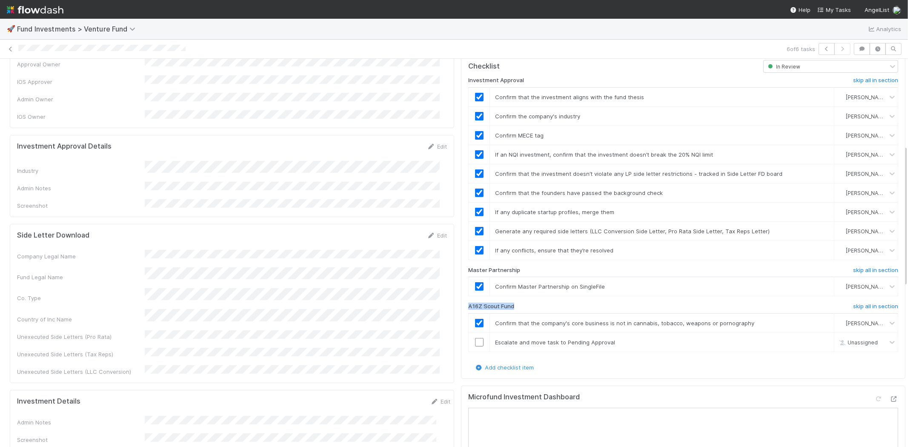
drag, startPoint x: 510, startPoint y: 297, endPoint x: 459, endPoint y: 299, distance: 51.1
click at [462, 303] on div "A16Z Scout Fund" at bounding box center [609, 308] width 295 height 10
copy h6 "A16Z Scout Fund"
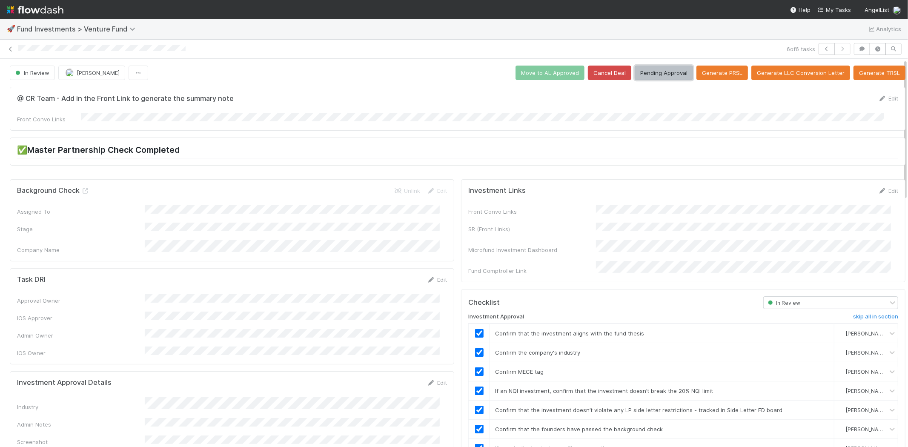
click at [647, 70] on button "Pending Approval" at bounding box center [664, 73] width 58 height 14
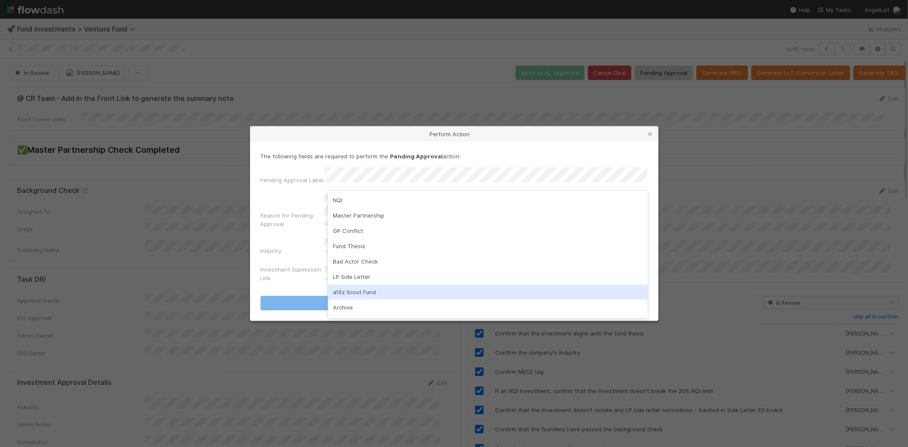
click at [388, 289] on div "a16z Scout Fund" at bounding box center [488, 291] width 320 height 15
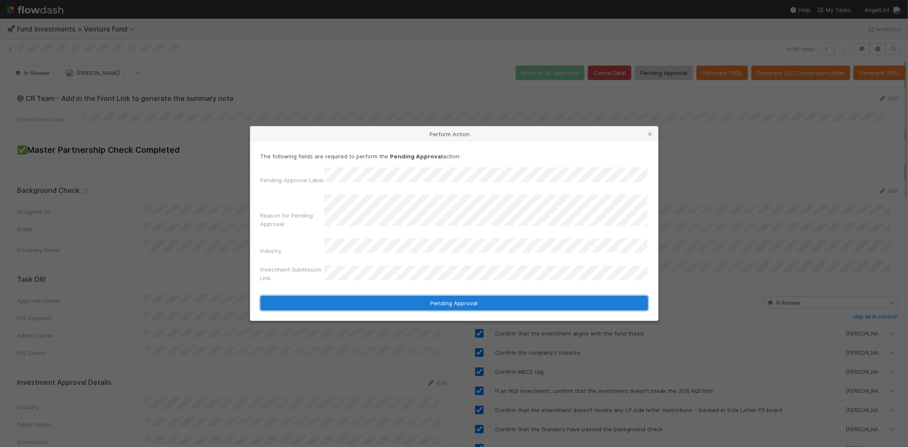
click at [478, 296] on button "Pending Approval" at bounding box center [453, 303] width 387 height 14
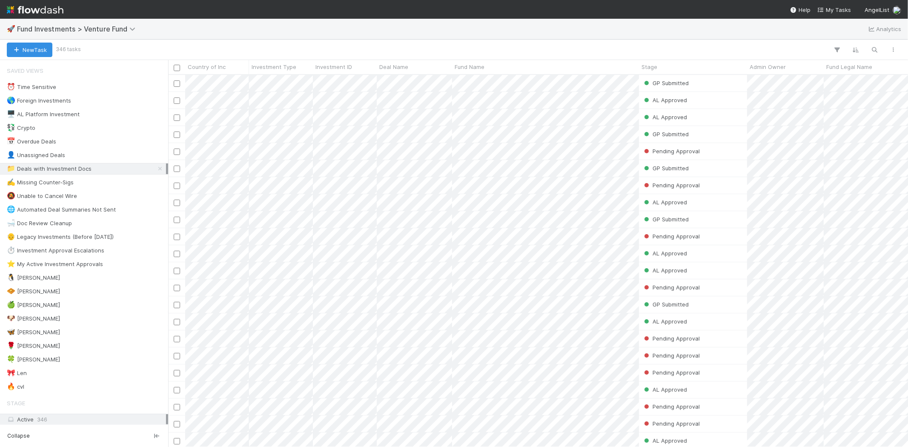
scroll to position [365, 732]
click at [59, 361] on div "🍀 [PERSON_NAME]" at bounding box center [86, 359] width 159 height 11
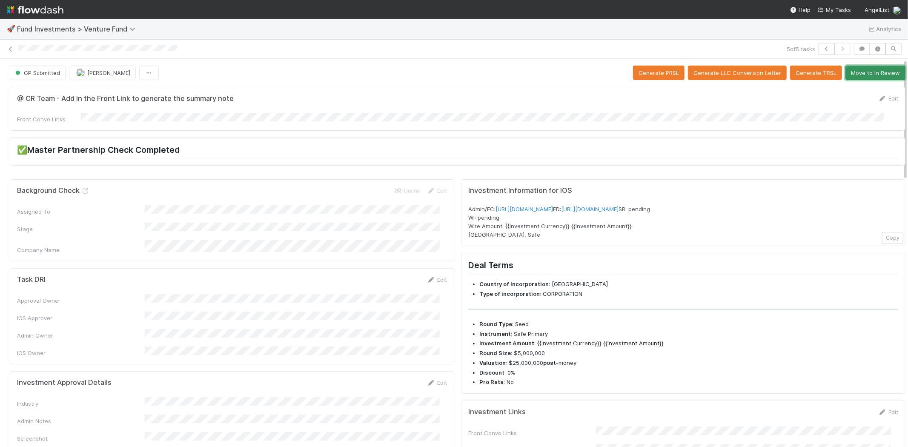
click at [869, 71] on button "Move to In Review" at bounding box center [875, 73] width 60 height 14
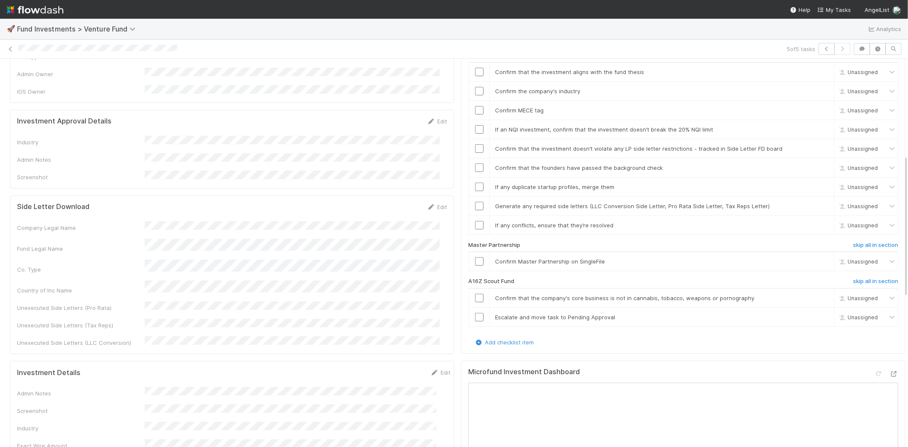
click at [309, 203] on form "Side Letter Download Edit Company Legal Name Fund Legal Name Co. Type Country o…" at bounding box center [232, 275] width 430 height 145
click at [475, 257] on input "checkbox" at bounding box center [479, 261] width 9 height 9
click at [862, 278] on h6 "skip all in section" at bounding box center [875, 281] width 45 height 7
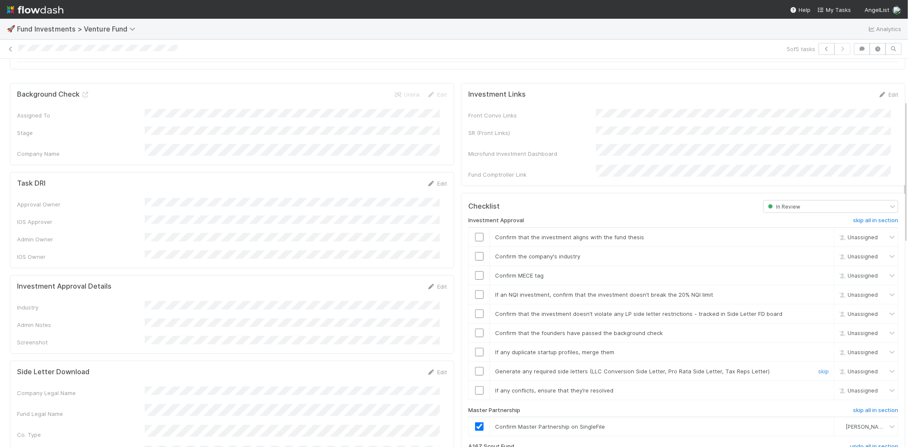
scroll to position [120, 0]
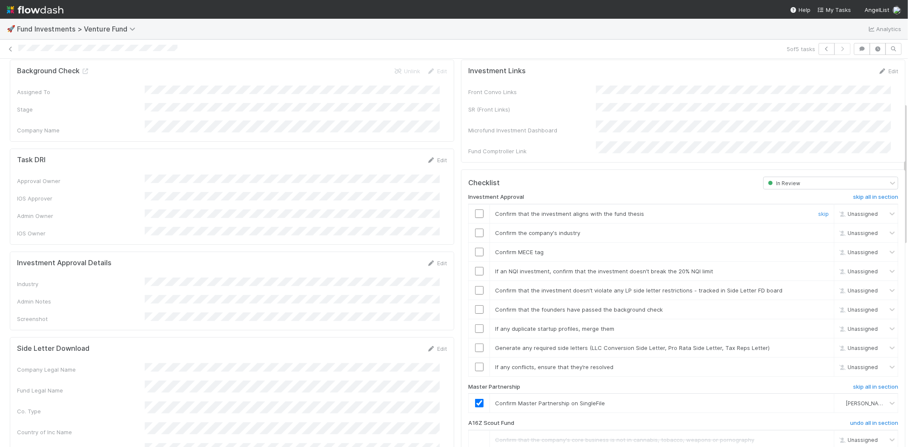
click at [475, 209] on input "checkbox" at bounding box center [479, 213] width 9 height 9
click at [432, 260] on link "Edit" at bounding box center [437, 263] width 20 height 7
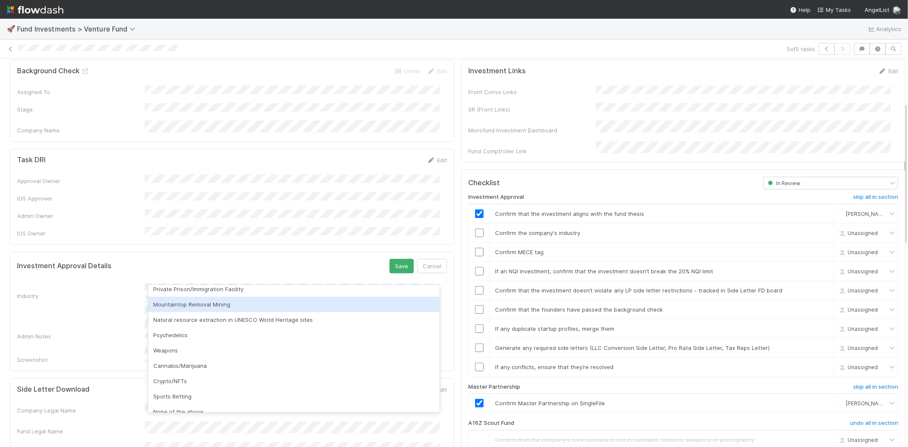
scroll to position [236, 0]
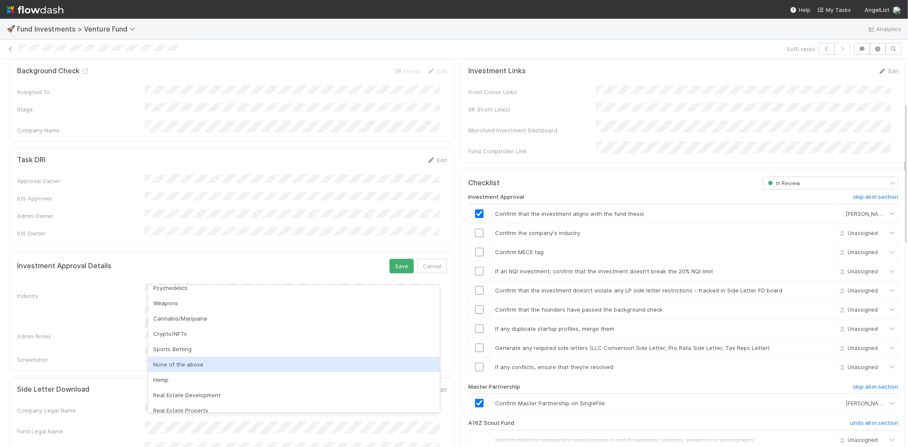
click at [209, 366] on div "None of the above" at bounding box center [294, 364] width 292 height 15
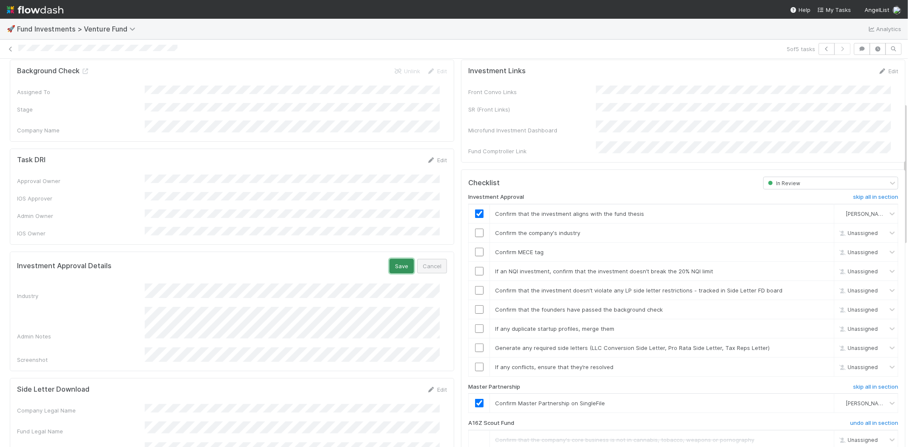
drag, startPoint x: 386, startPoint y: 248, endPoint x: 414, endPoint y: 242, distance: 28.3
click at [389, 259] on button "Save" at bounding box center [401, 266] width 24 height 14
click at [475, 229] on input "checkbox" at bounding box center [479, 233] width 9 height 9
click at [475, 248] on input "checkbox" at bounding box center [479, 252] width 9 height 9
click at [475, 267] on input "checkbox" at bounding box center [479, 271] width 9 height 9
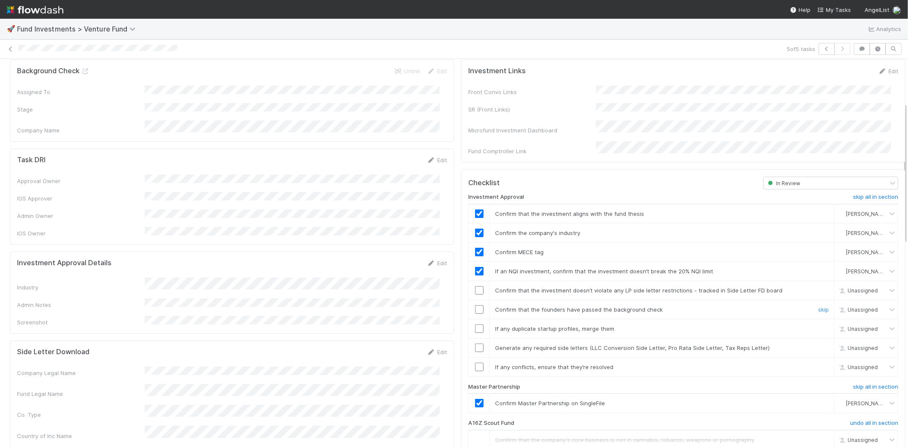
click at [475, 305] on input "checkbox" at bounding box center [479, 309] width 9 height 9
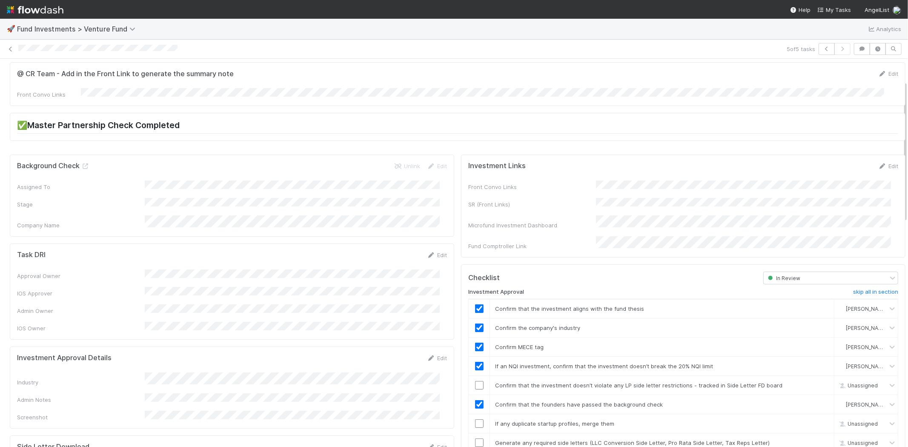
scroll to position [120, 0]
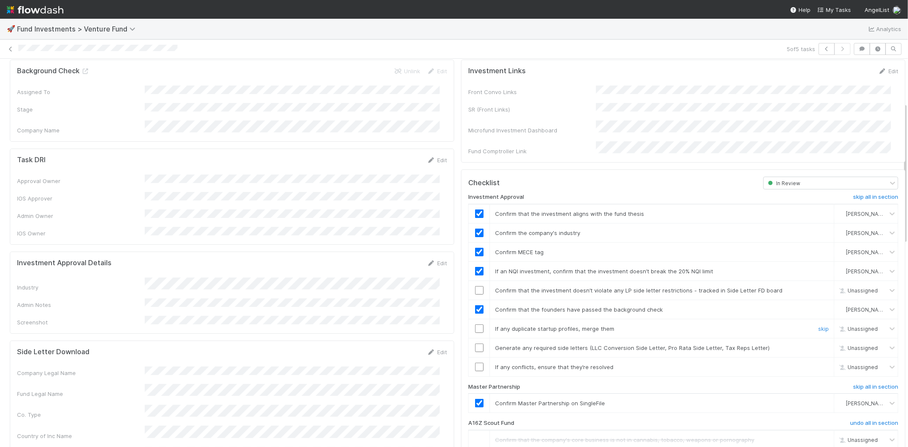
click at [475, 324] on input "checkbox" at bounding box center [479, 328] width 9 height 9
click at [475, 343] on input "checkbox" at bounding box center [479, 347] width 9 height 9
click at [475, 363] on input "checkbox" at bounding box center [479, 367] width 9 height 9
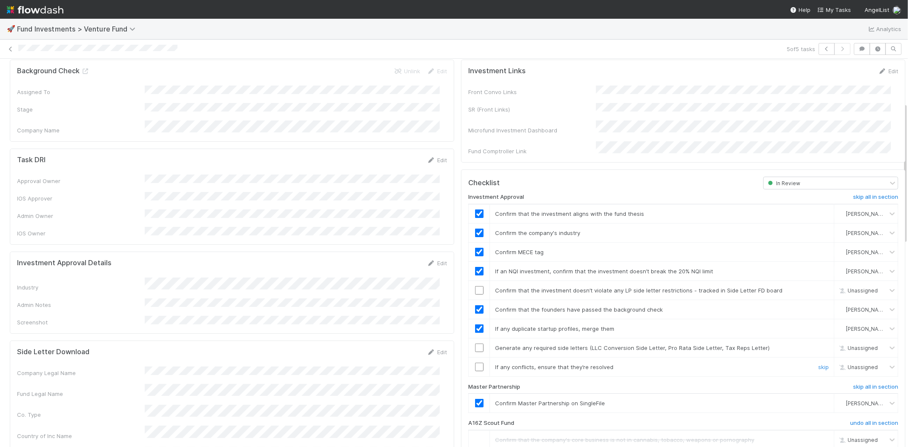
click at [475, 363] on input "checkbox" at bounding box center [479, 367] width 9 height 9
checkbox input "true"
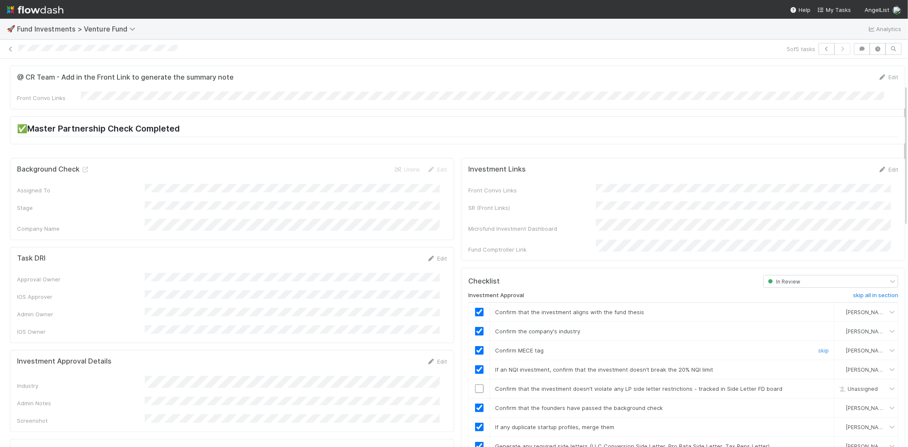
scroll to position [0, 0]
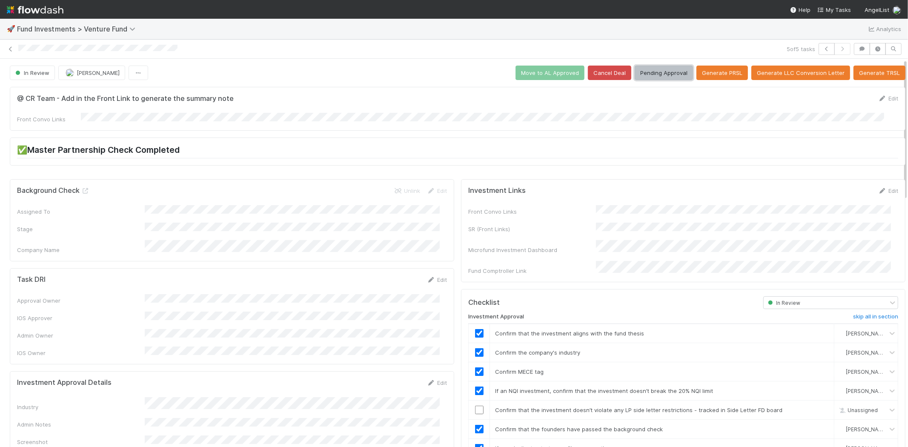
click at [635, 73] on button "Pending Approval" at bounding box center [664, 73] width 58 height 14
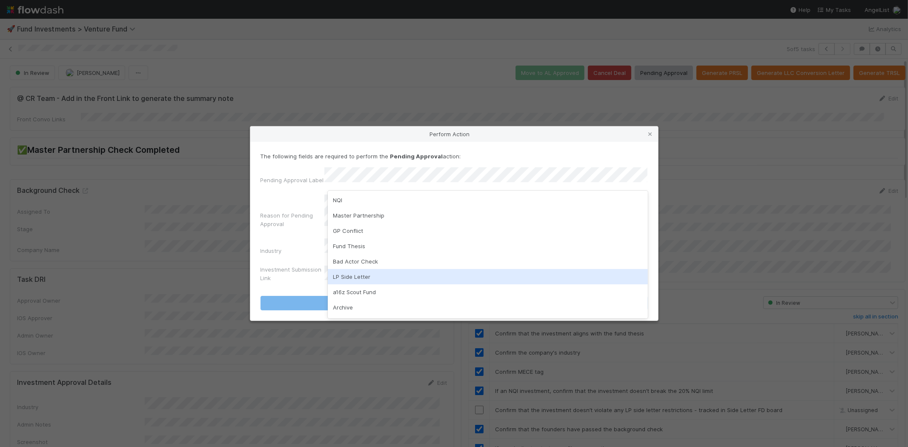
click at [360, 278] on div "LP Side Letter" at bounding box center [488, 276] width 320 height 15
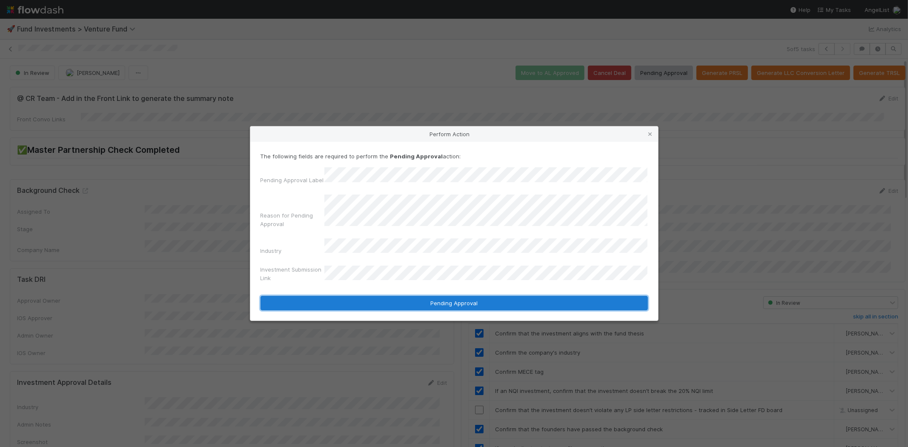
click at [472, 296] on button "Pending Approval" at bounding box center [453, 303] width 387 height 14
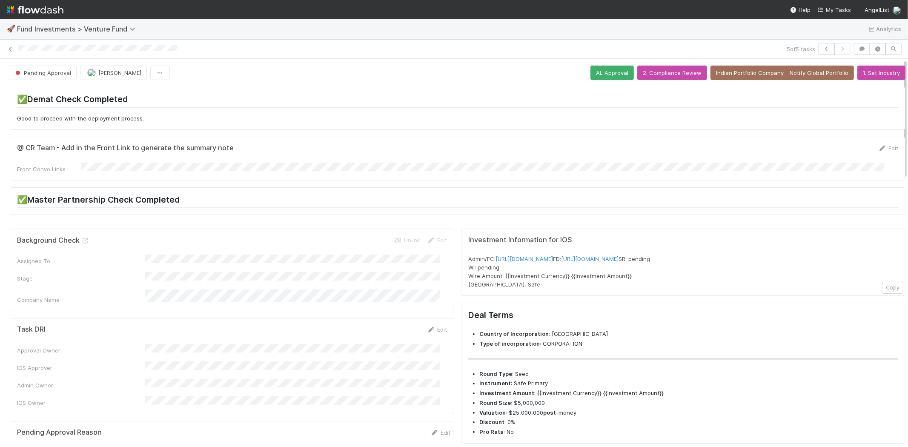
click at [179, 49] on div at bounding box center [400, 49] width 765 height 9
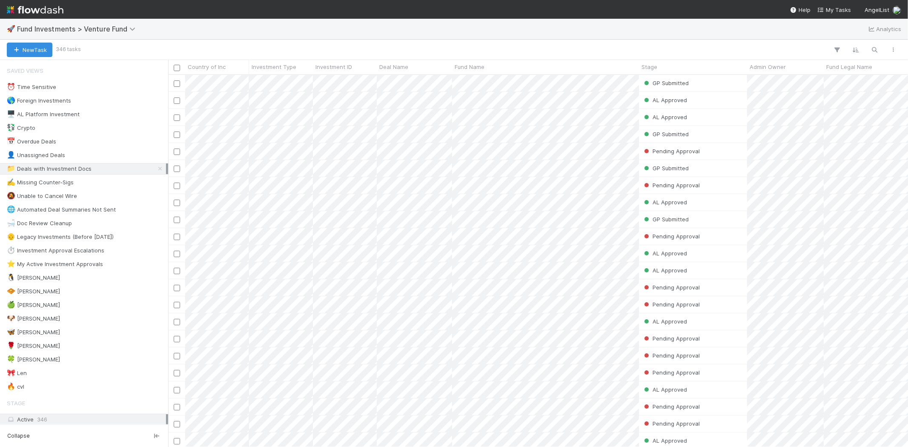
scroll to position [365, 732]
click at [32, 359] on div "🍀 [PERSON_NAME]" at bounding box center [86, 359] width 159 height 11
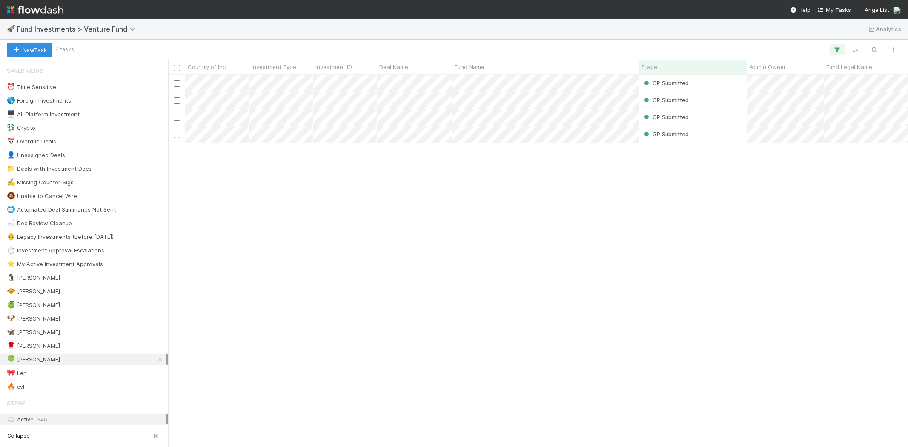
scroll to position [365, 732]
